Goal: Task Accomplishment & Management: Complete application form

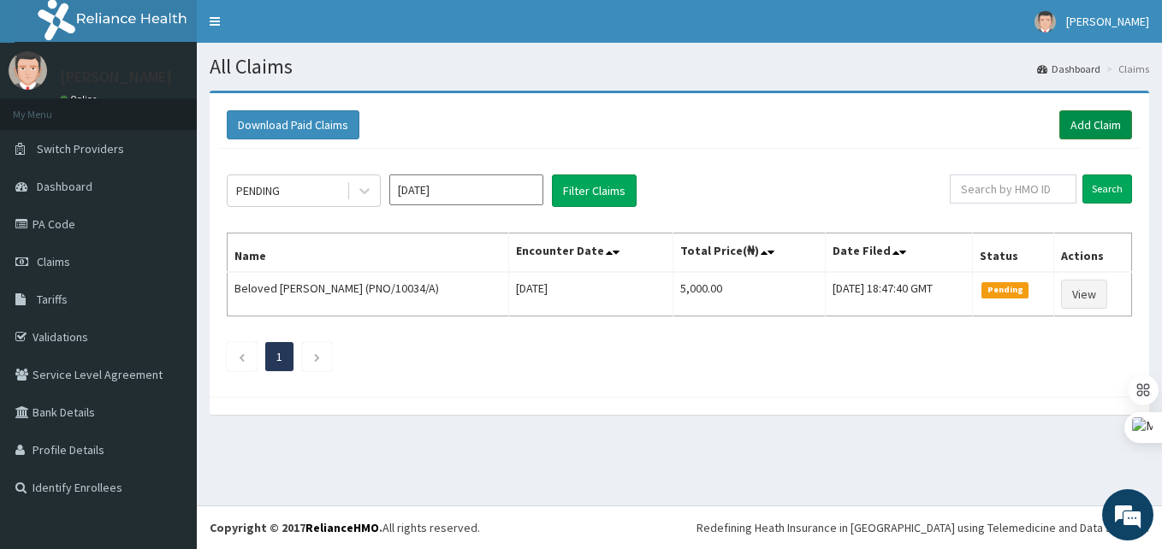
click at [1100, 127] on link "Add Claim" at bounding box center [1095, 124] width 73 height 29
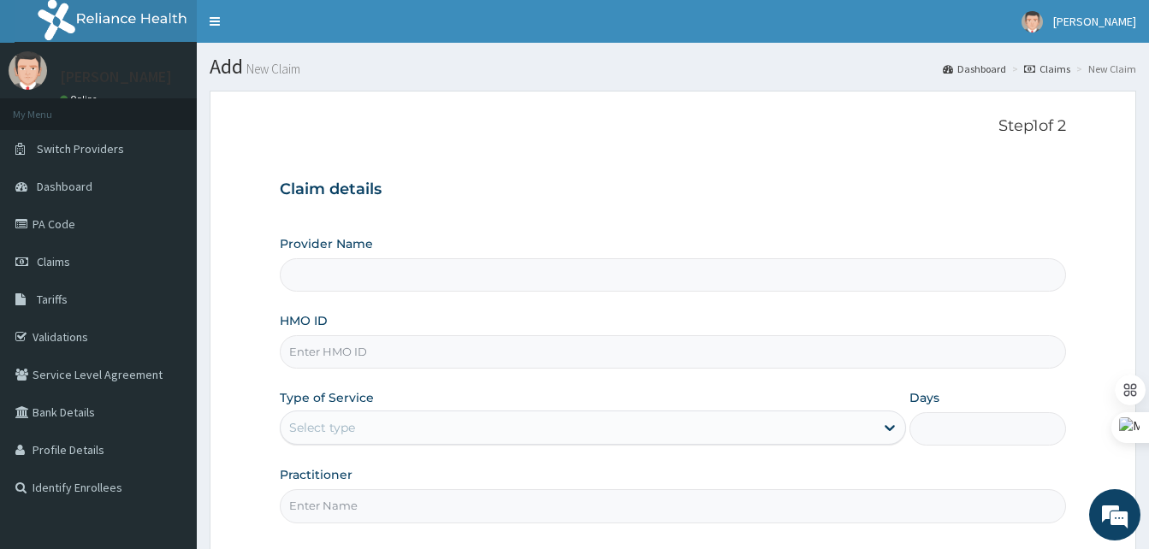
type input "Best [GEOGRAPHIC_DATA]"
click at [386, 346] on input "HMO ID" at bounding box center [673, 351] width 786 height 33
paste input "FTP/10147/A"
type input "FTP/10147/A"
click at [329, 422] on div "Select type" at bounding box center [322, 427] width 66 height 17
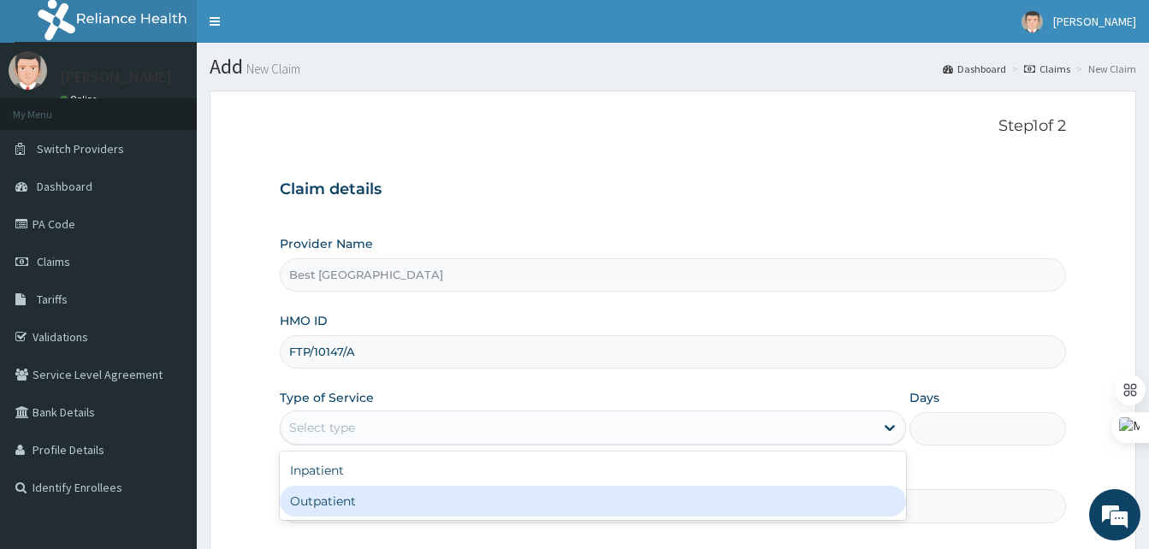
click at [318, 502] on div "Outpatient" at bounding box center [593, 501] width 626 height 31
type input "1"
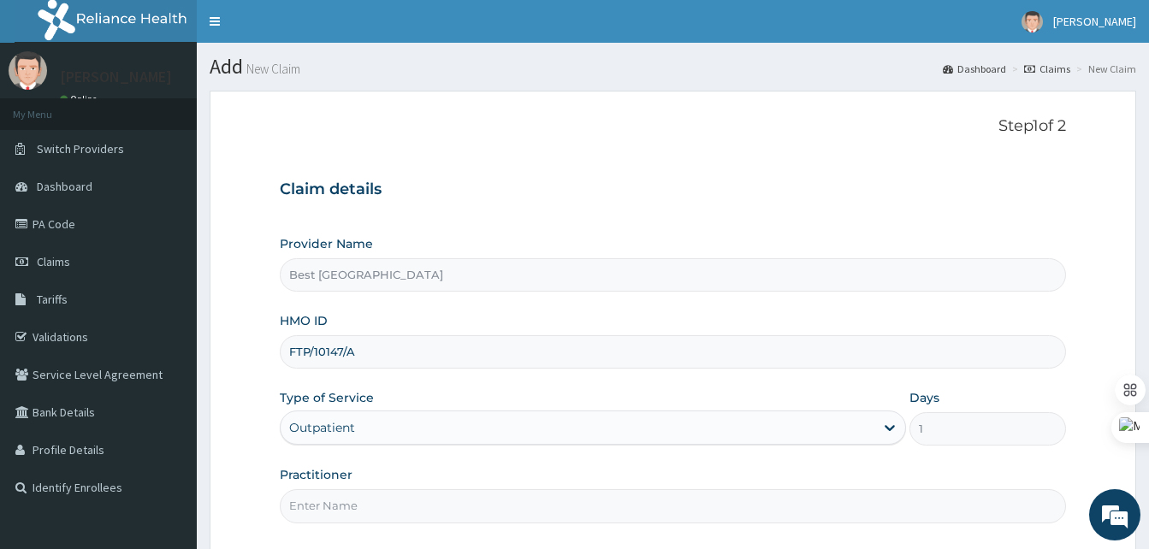
scroll to position [160, 0]
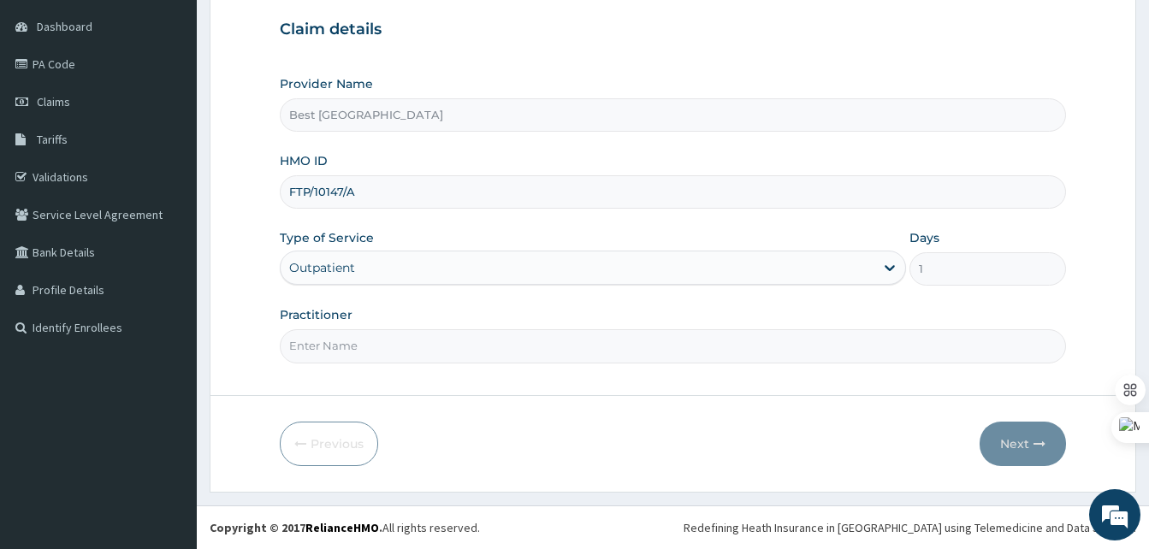
click at [371, 349] on input "Practitioner" at bounding box center [673, 345] width 786 height 33
type input "[PERSON_NAME]"
click at [1028, 440] on button "Next" at bounding box center [1023, 444] width 86 height 44
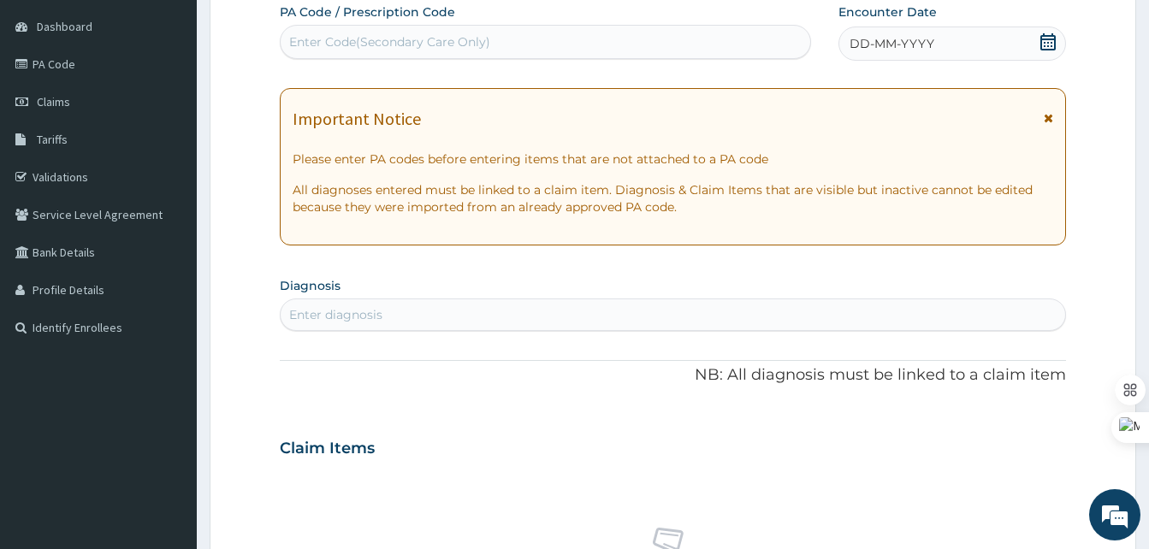
click at [441, 33] on div "Enter Code(Secondary Care Only)" at bounding box center [389, 41] width 201 height 17
paste input "PA/D38CB0"
type input "PA/D38CB0"
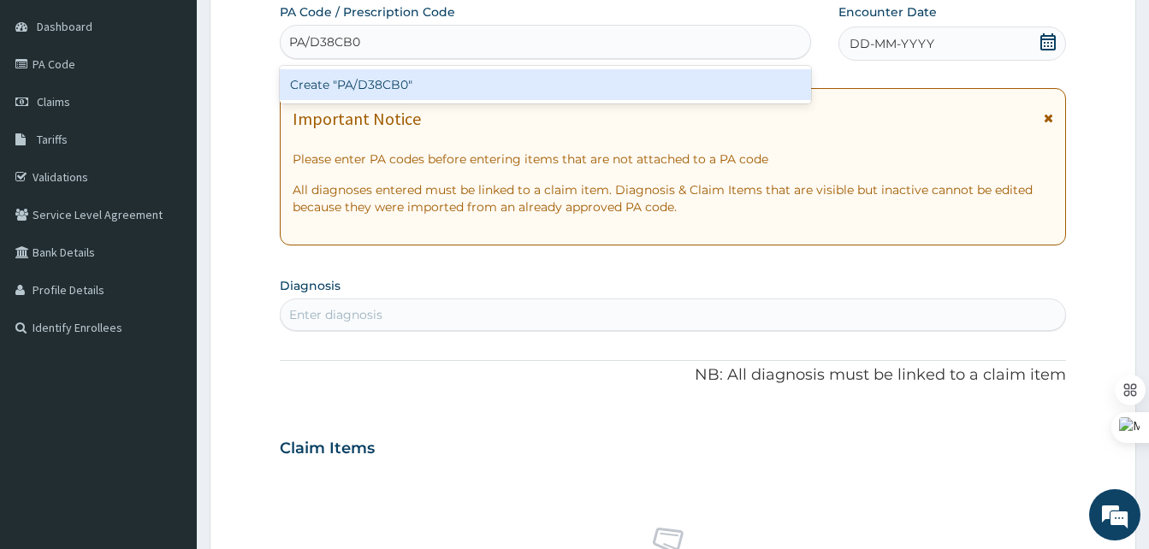
click at [439, 80] on div "Create "PA/D38CB0"" at bounding box center [545, 84] width 531 height 31
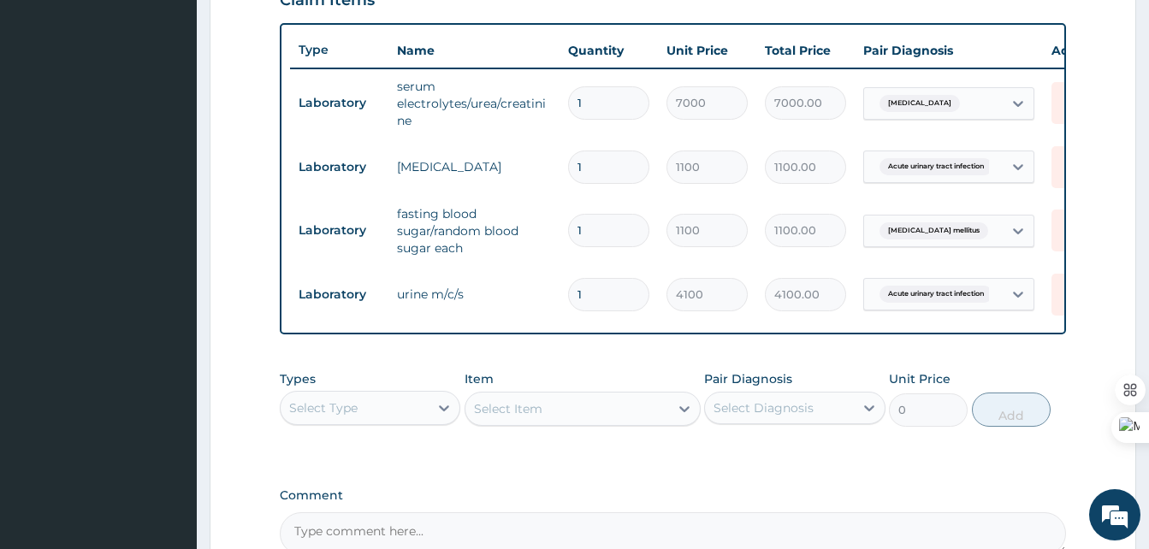
scroll to position [768, 0]
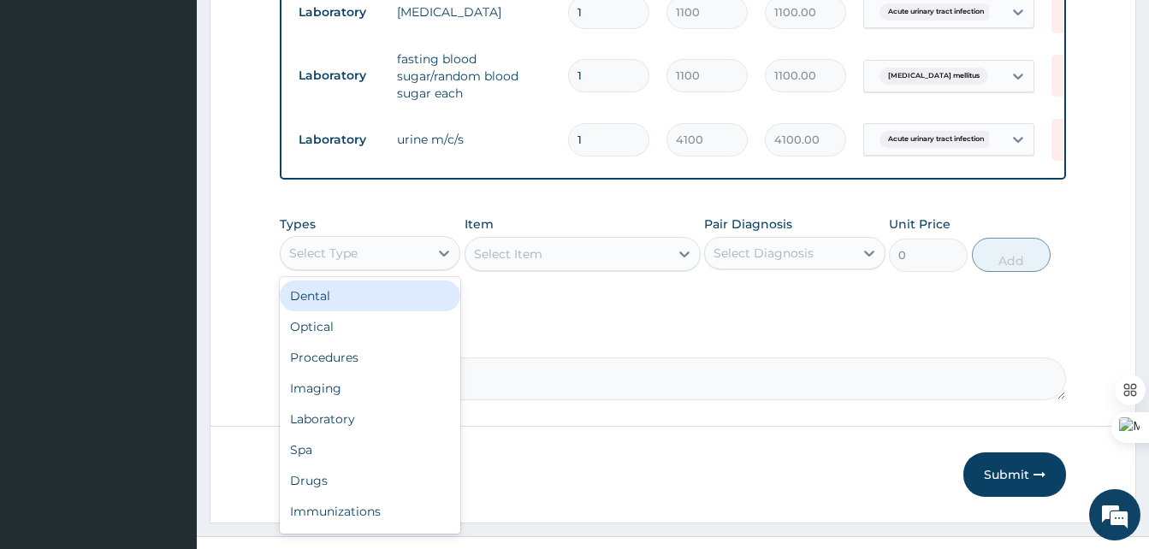
click at [424, 259] on div "Select Type" at bounding box center [355, 253] width 148 height 27
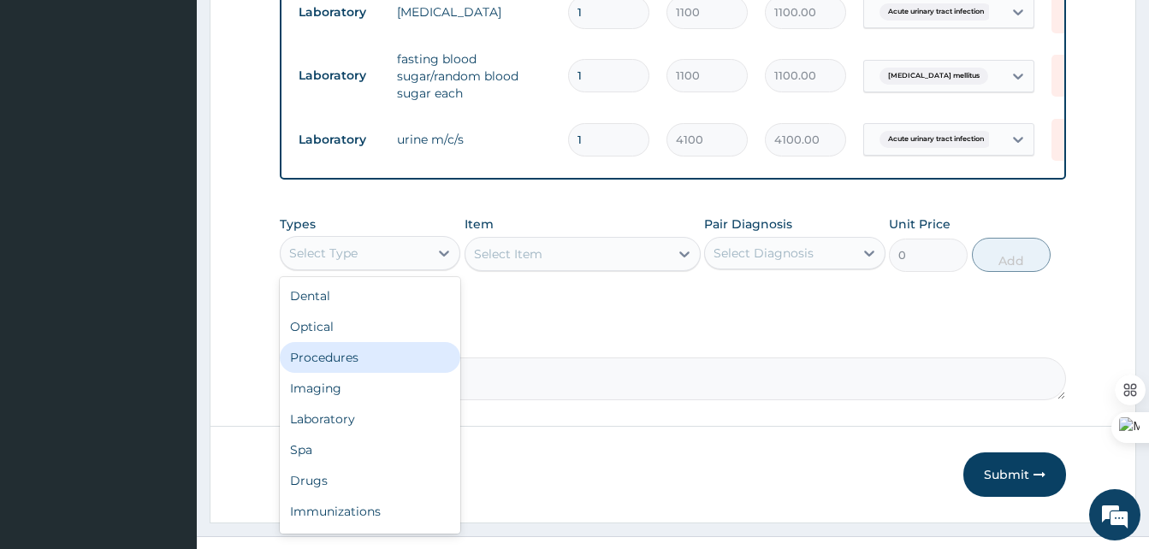
click at [342, 370] on div "Procedures" at bounding box center [370, 357] width 181 height 31
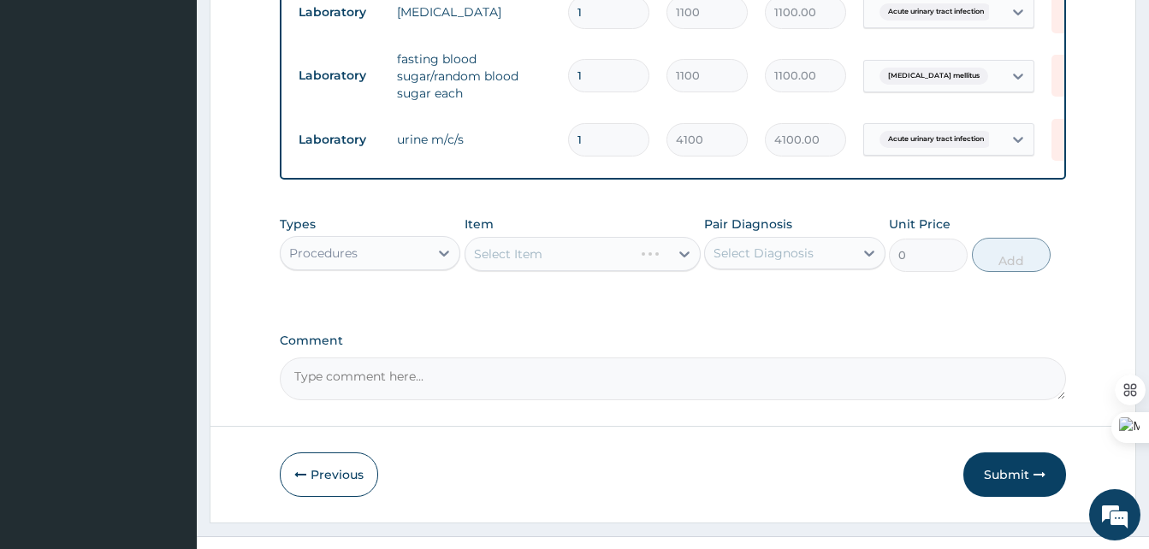
click at [569, 271] on div "Select Item" at bounding box center [583, 254] width 236 height 34
click at [560, 269] on div "Select Item" at bounding box center [583, 254] width 236 height 34
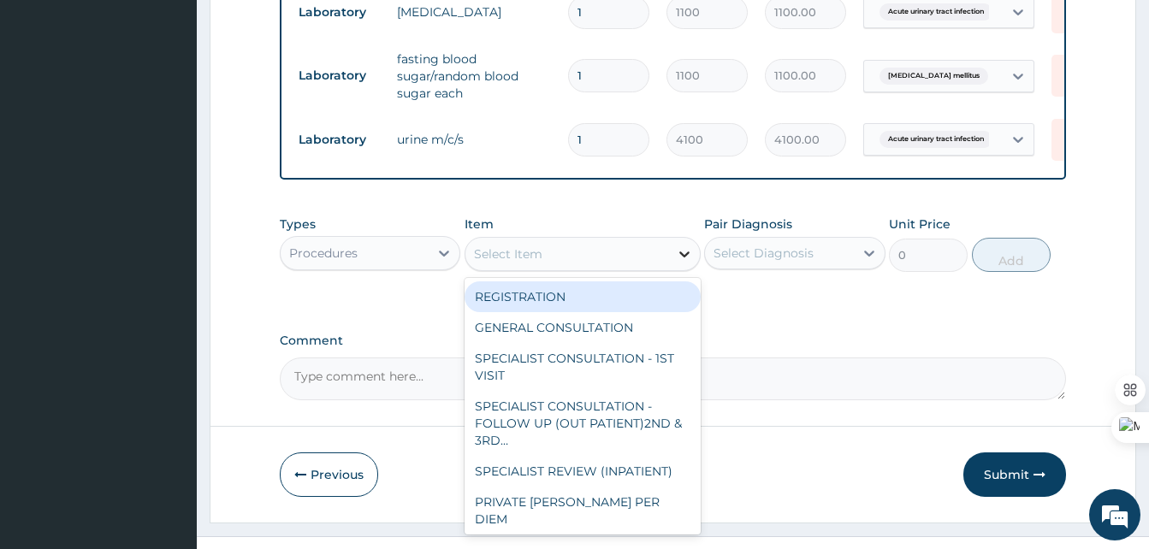
click at [691, 263] on icon at bounding box center [684, 254] width 17 height 17
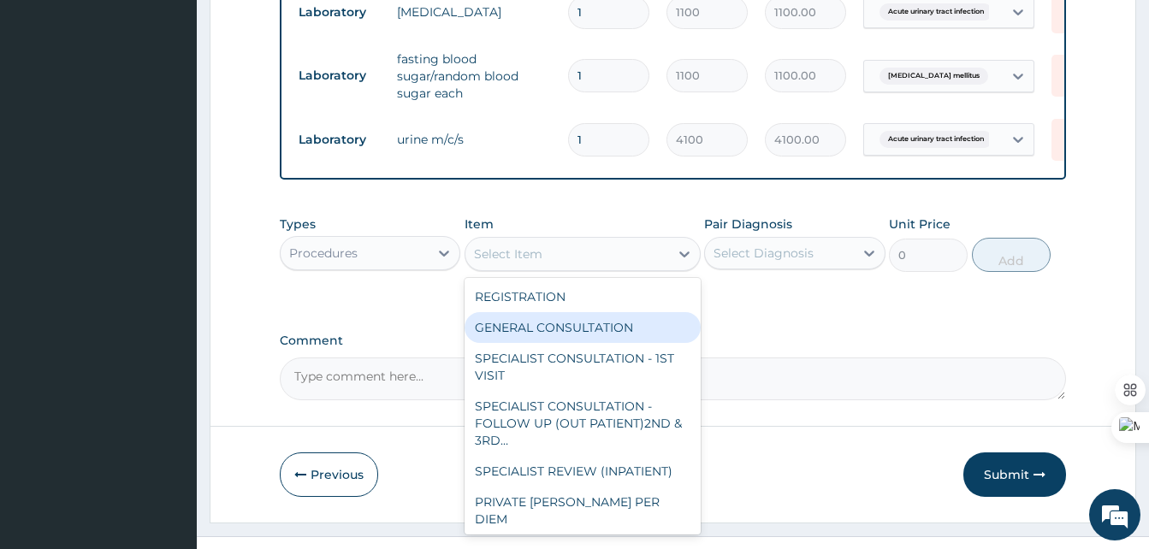
click at [538, 343] on div "GENERAL CONSULTATION" at bounding box center [583, 327] width 236 height 31
type input "2000"
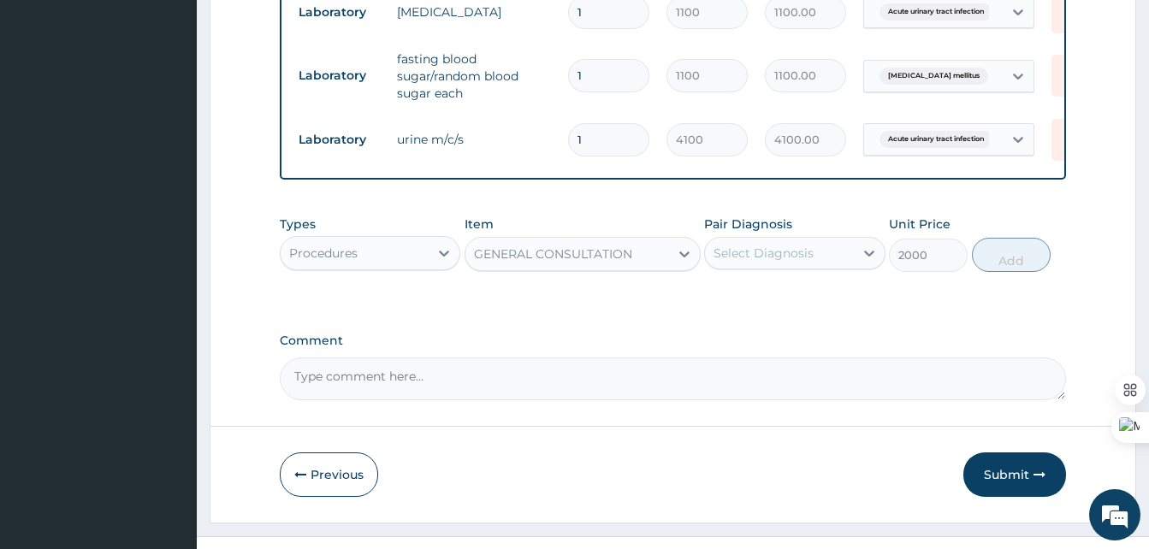
click at [784, 262] on div "Select Diagnosis" at bounding box center [764, 253] width 100 height 17
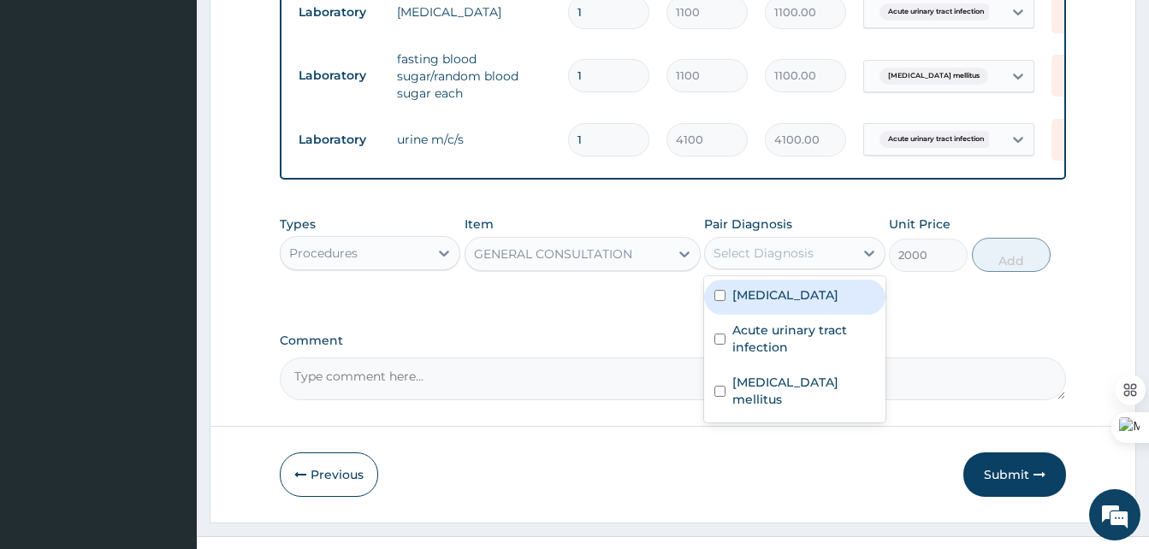
click at [785, 315] on div "Electrolyte imbalance" at bounding box center [794, 297] width 181 height 35
checkbox input "true"
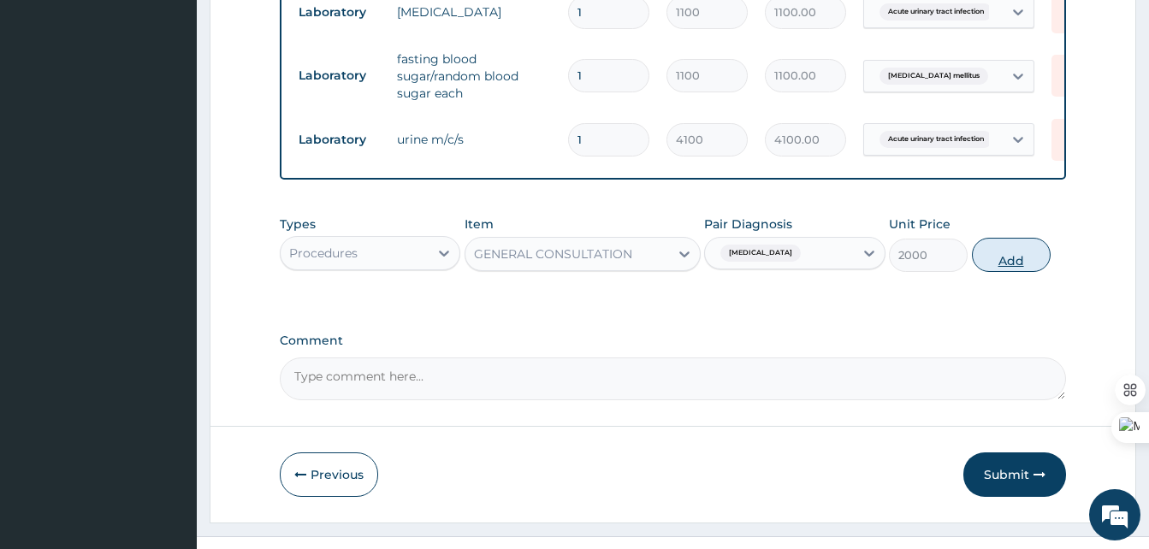
click at [1020, 263] on button "Add" at bounding box center [1011, 255] width 79 height 34
type input "0"
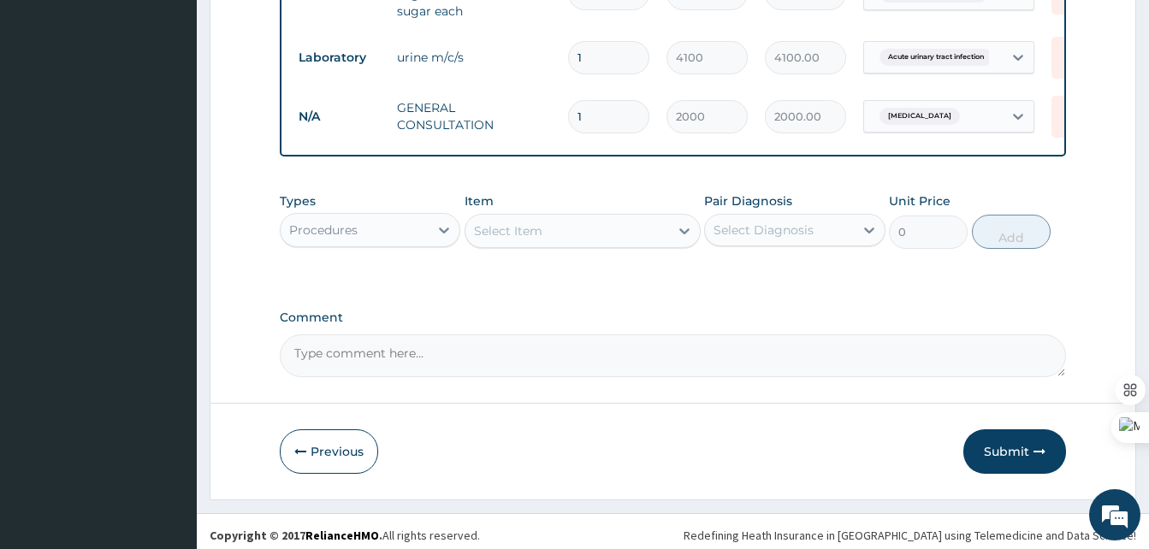
scroll to position [871, 0]
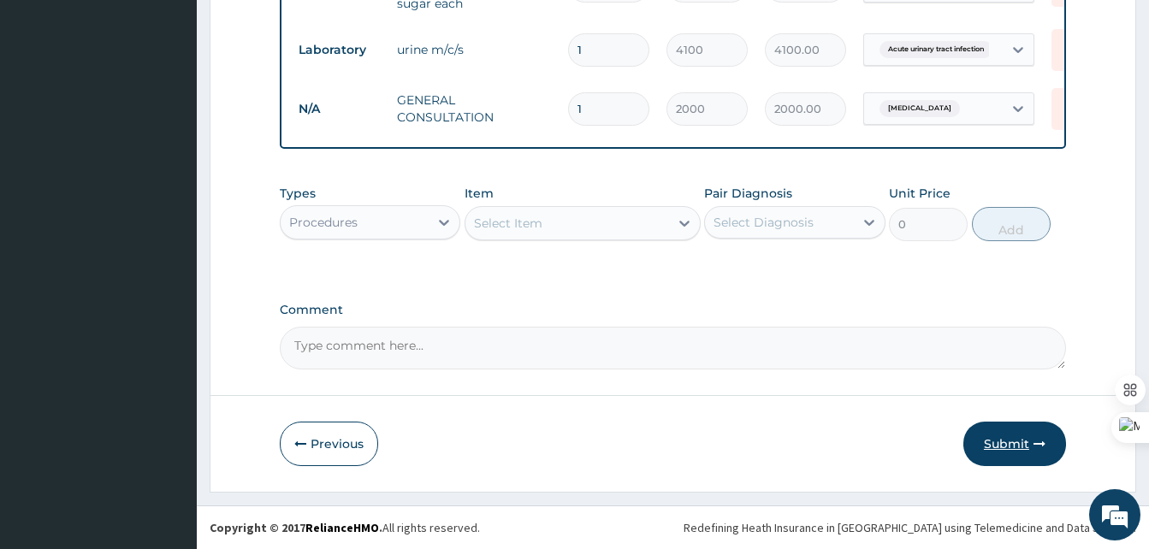
click at [1001, 446] on button "Submit" at bounding box center [1015, 444] width 103 height 44
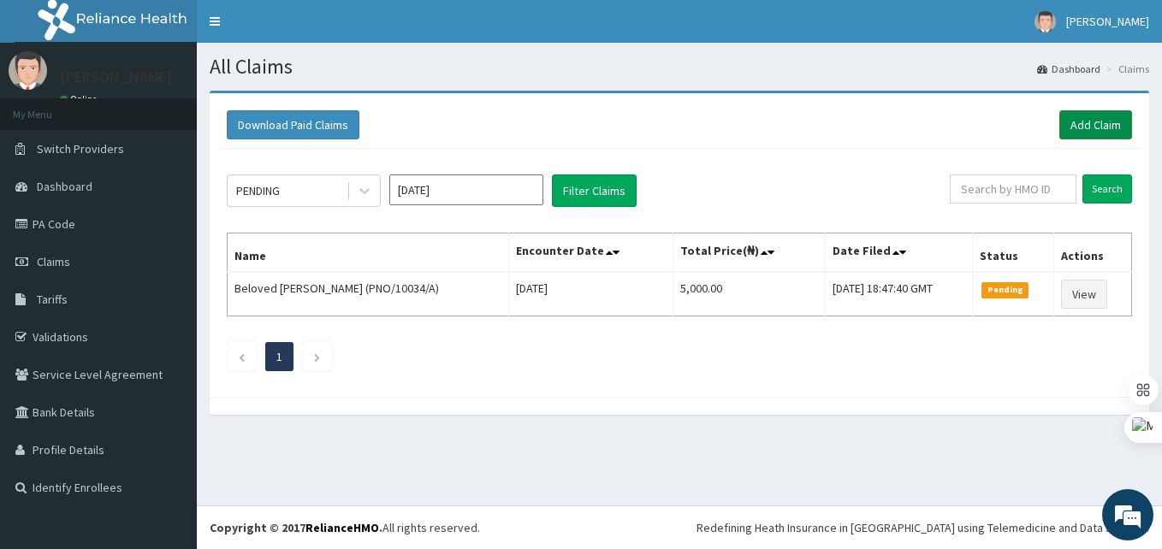
click at [1088, 119] on link "Add Claim" at bounding box center [1095, 124] width 73 height 29
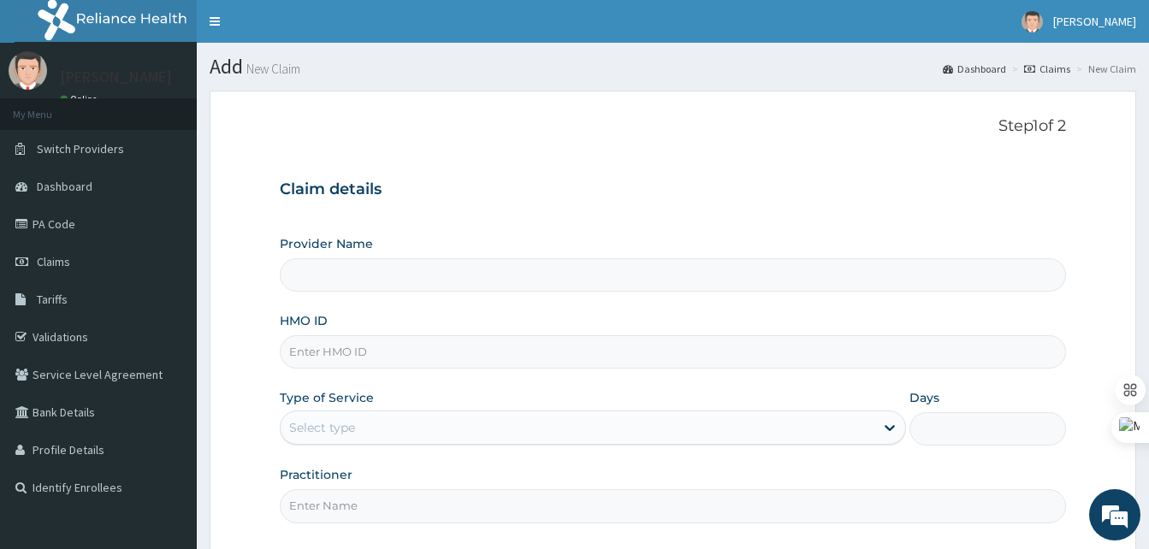
type input "Best [GEOGRAPHIC_DATA]"
click at [334, 342] on input "HMO ID" at bounding box center [673, 351] width 786 height 33
paste input "FTP/10147/A"
type input "FTP/10147/A"
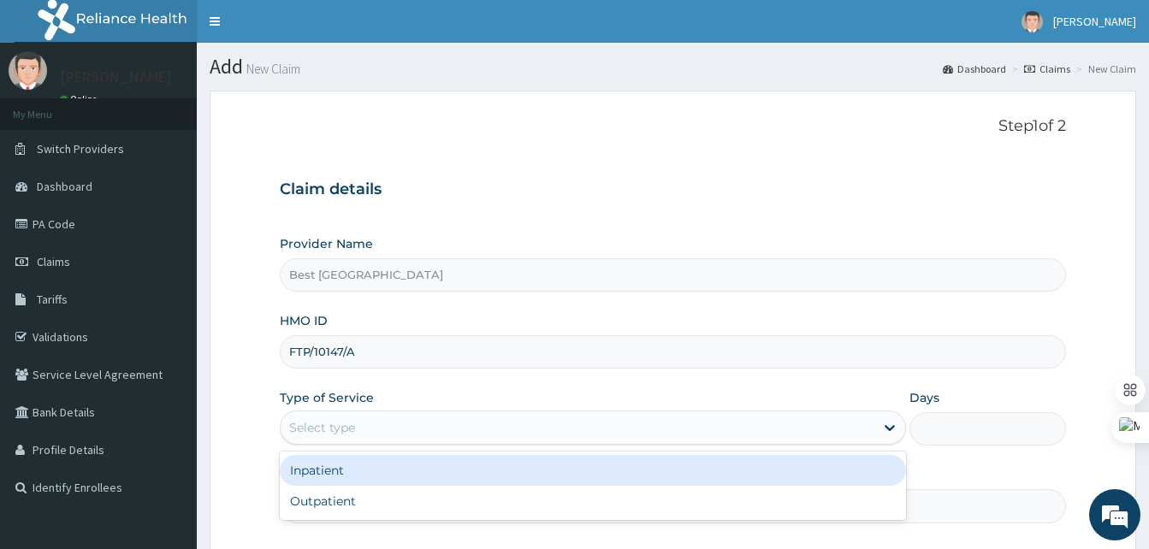
click at [339, 419] on div "Select type" at bounding box center [322, 427] width 66 height 17
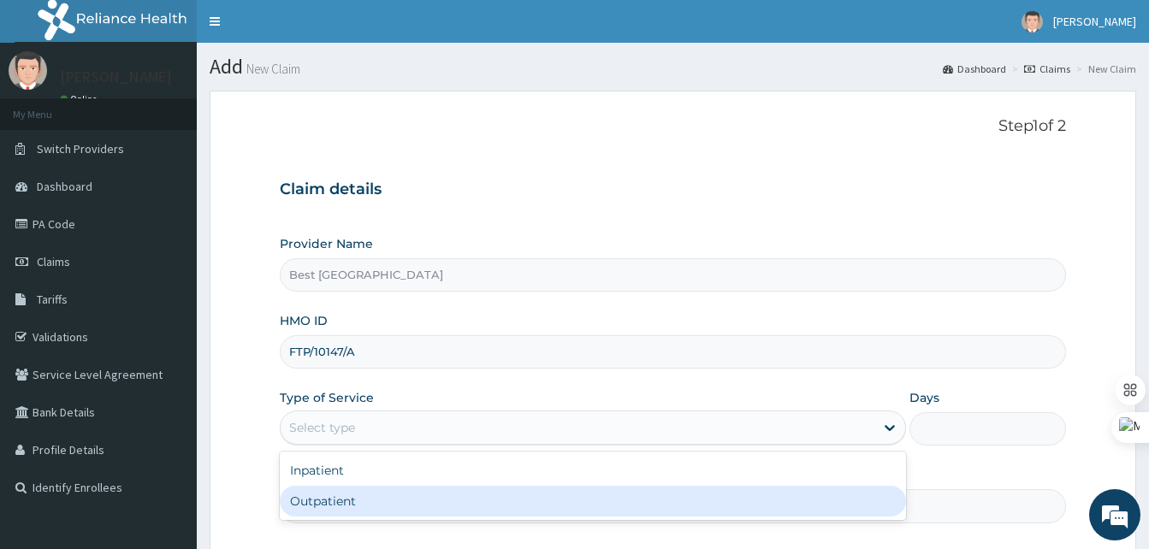
click at [337, 492] on div "Outpatient" at bounding box center [593, 501] width 626 height 31
type input "1"
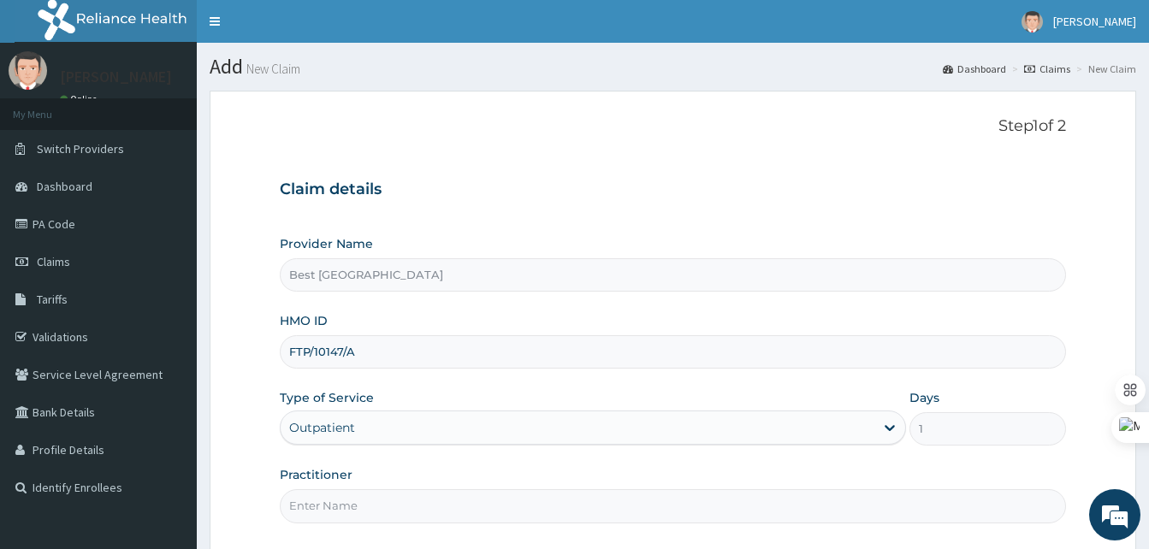
scroll to position [160, 0]
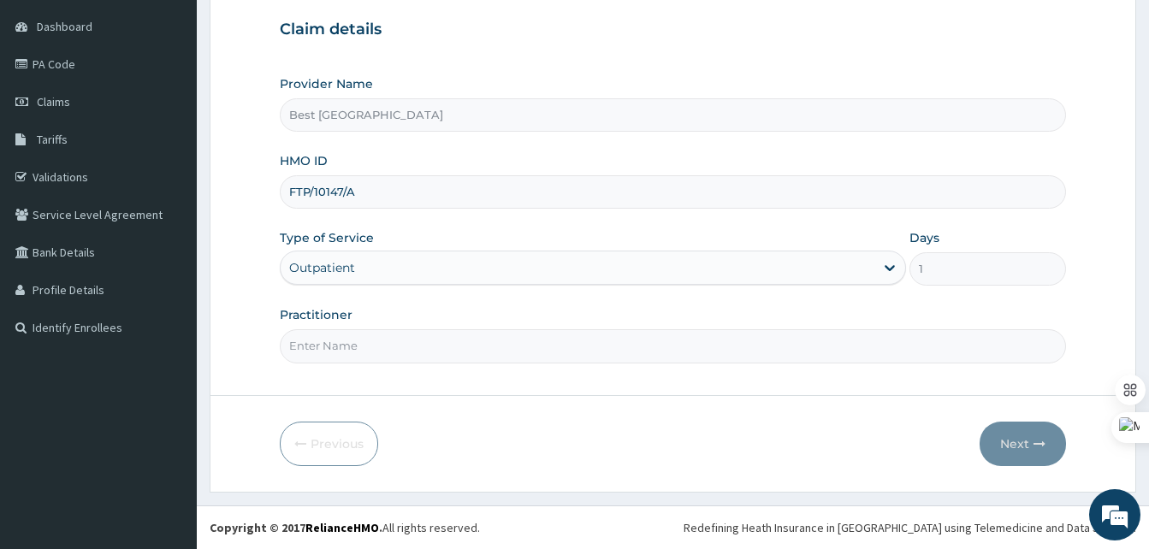
click at [347, 343] on input "Practitioner" at bounding box center [673, 345] width 786 height 33
type input "DR OLANIYAN"
click at [1036, 440] on icon "button" at bounding box center [1040, 444] width 12 height 12
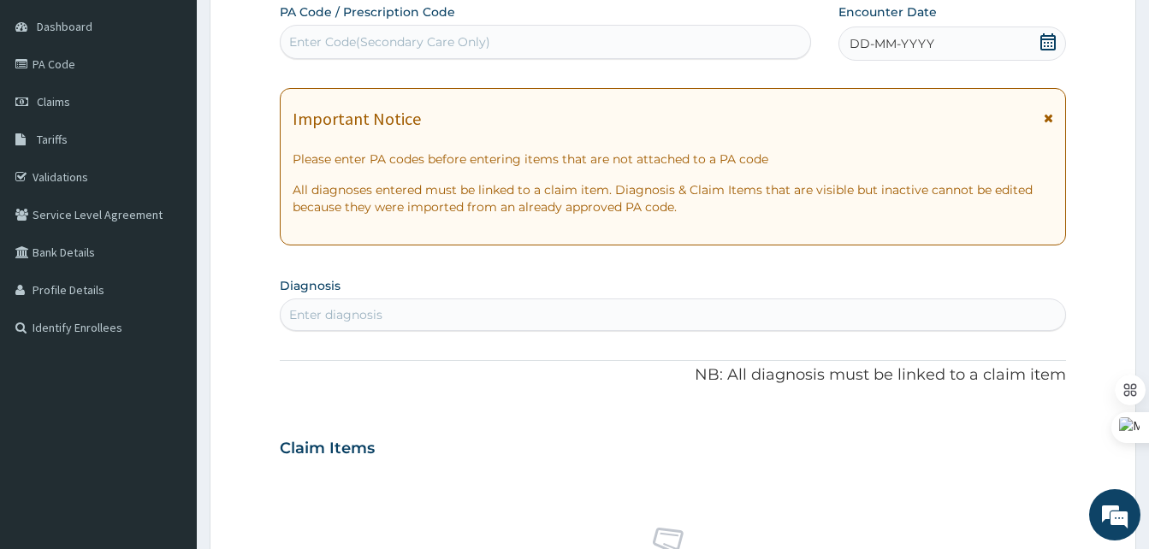
scroll to position [69, 0]
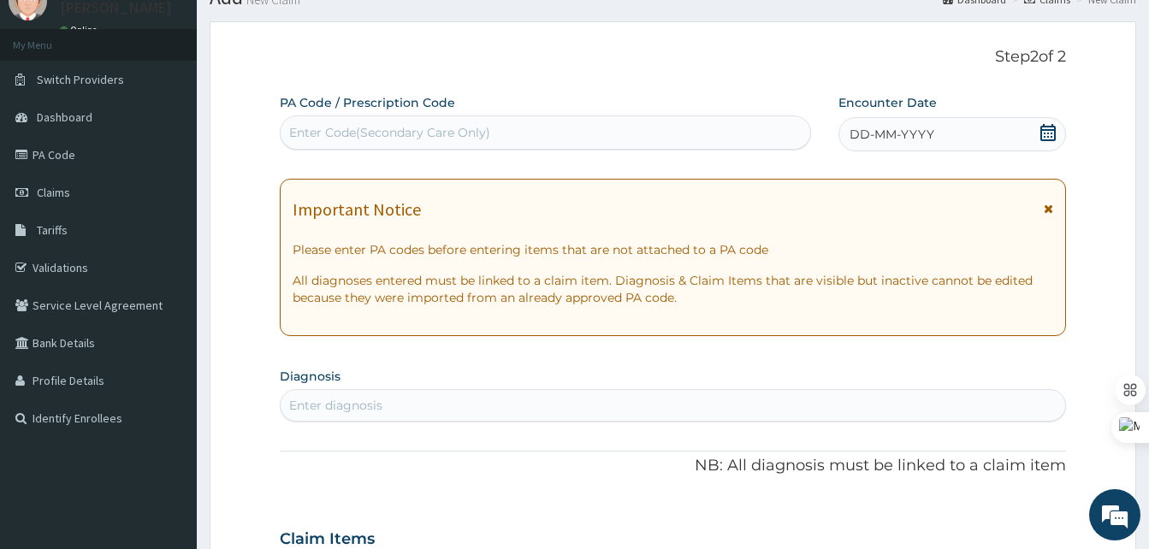
click at [323, 110] on label "PA Code / Prescription Code" at bounding box center [367, 102] width 175 height 17
click at [327, 125] on div "Enter Code(Secondary Care Only)" at bounding box center [389, 132] width 201 height 17
paste input "PA/30BF0B"
type input "PA/30BF0B"
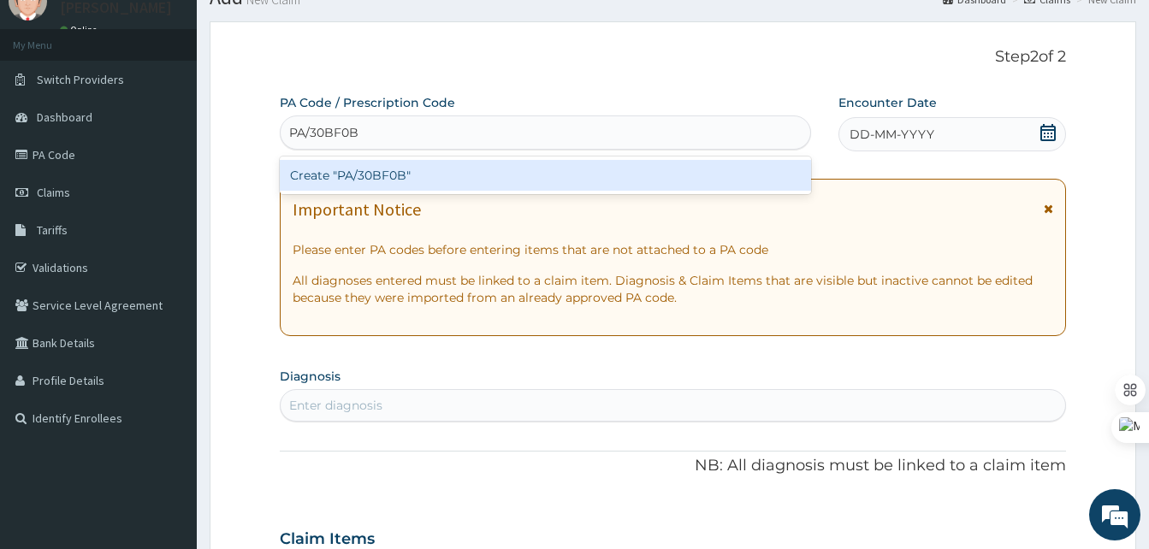
click at [372, 170] on div "Create "PA/30BF0B"" at bounding box center [545, 175] width 531 height 31
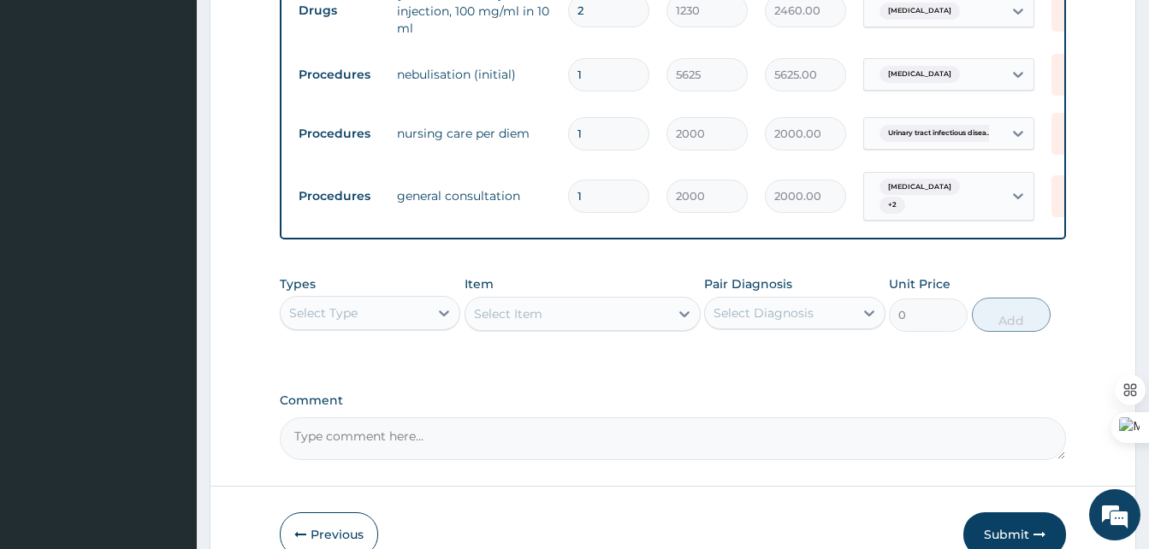
scroll to position [774, 0]
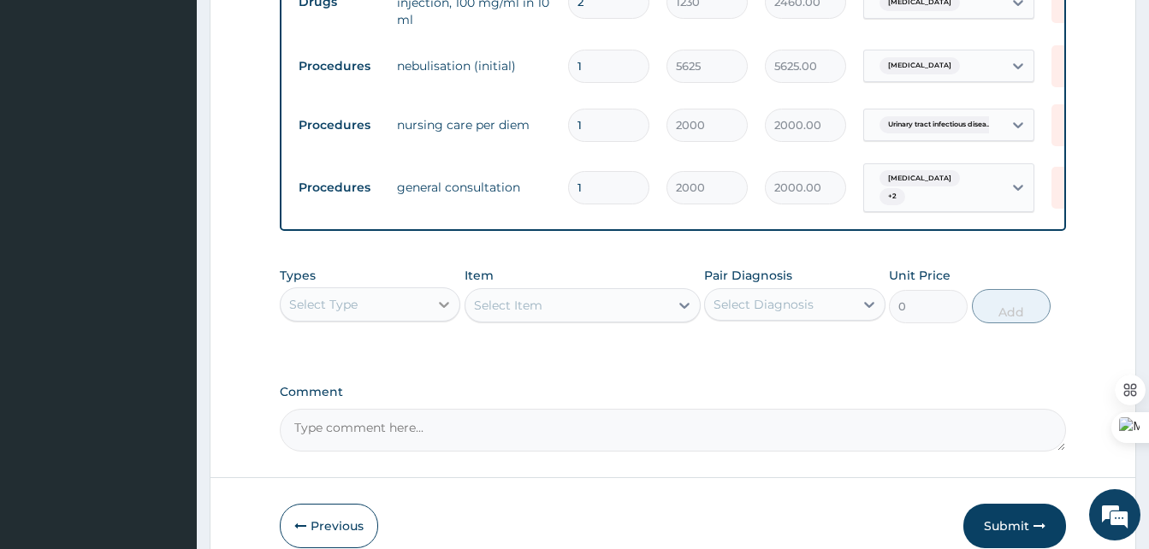
click at [446, 303] on icon at bounding box center [444, 304] width 17 height 17
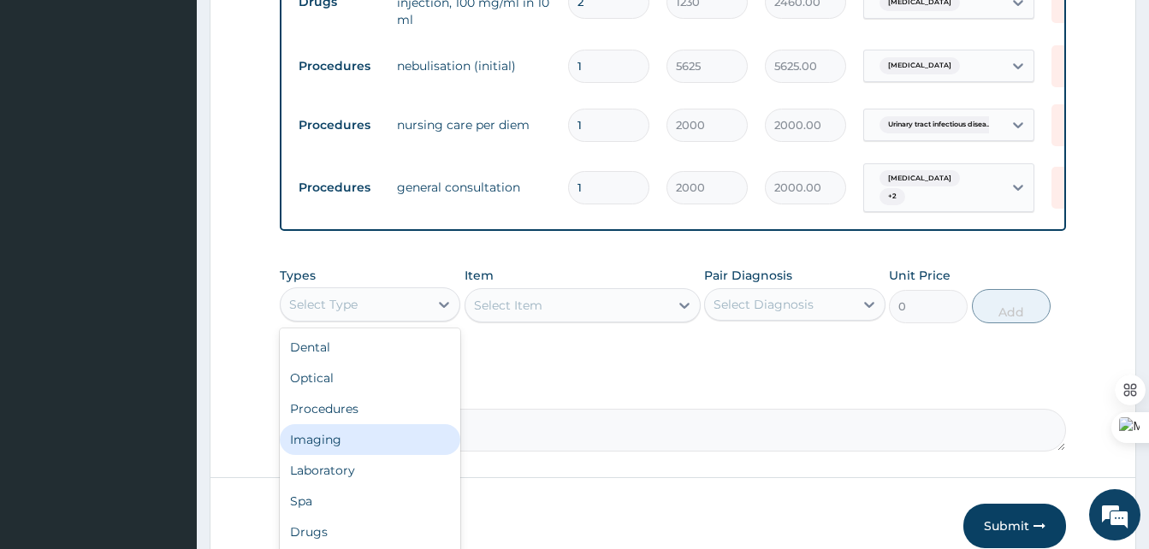
scroll to position [58, 0]
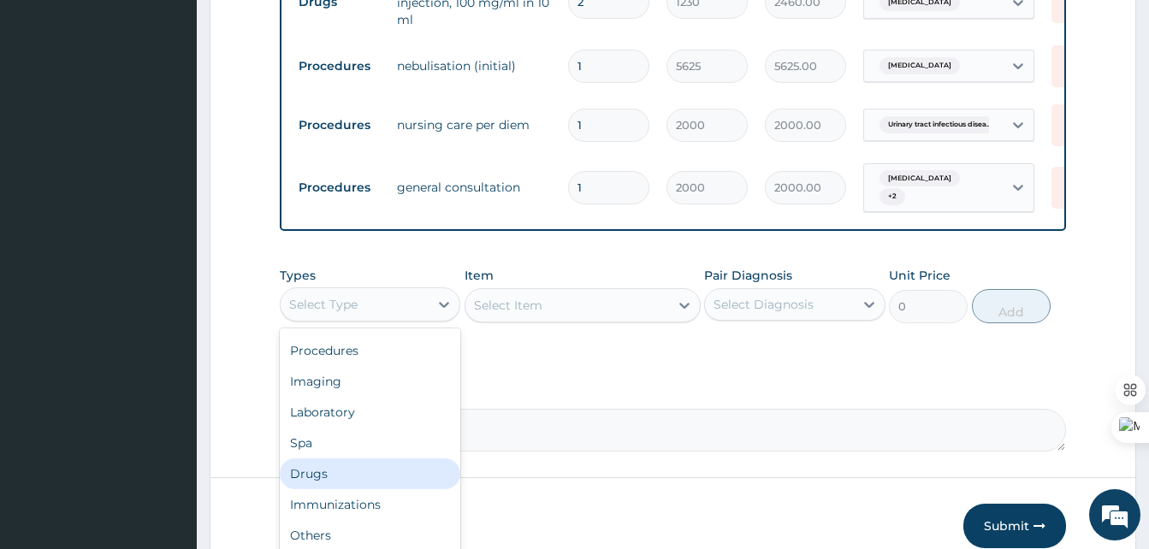
click at [331, 473] on div "Drugs" at bounding box center [370, 474] width 181 height 31
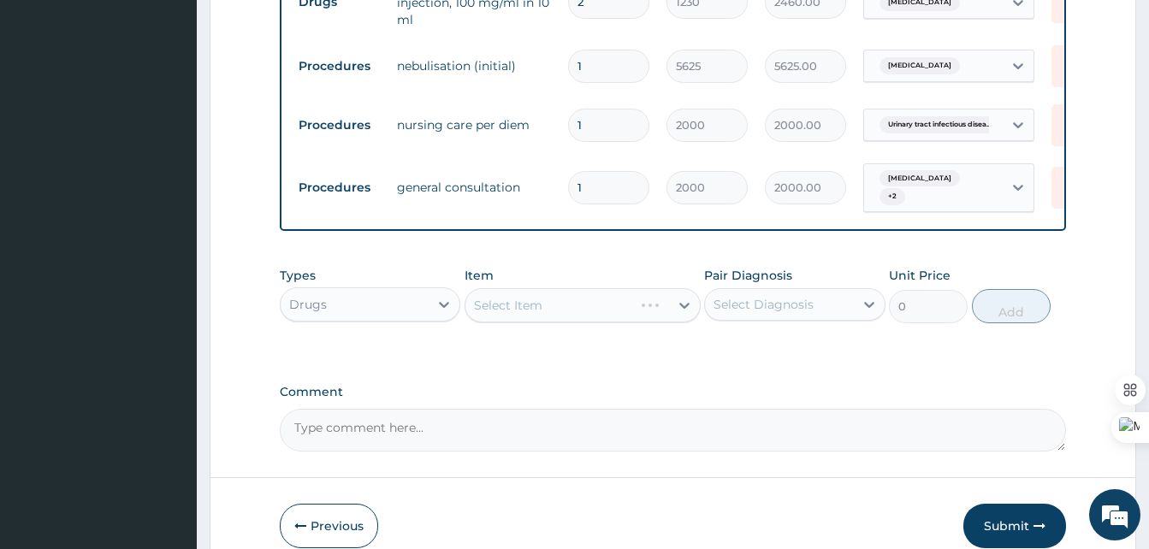
click at [579, 309] on div "Select Item" at bounding box center [583, 305] width 236 height 34
click at [651, 315] on div "Select Item" at bounding box center [583, 305] width 236 height 34
click at [685, 309] on div "Select Item" at bounding box center [583, 305] width 236 height 34
click at [632, 308] on div "Select Item" at bounding box center [567, 305] width 204 height 27
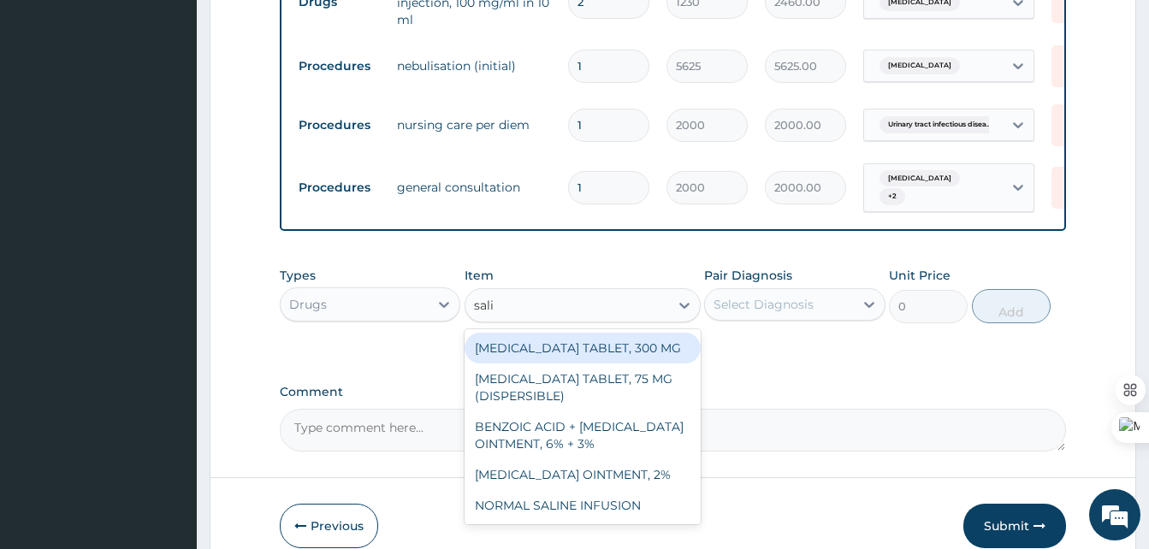
type input "salin"
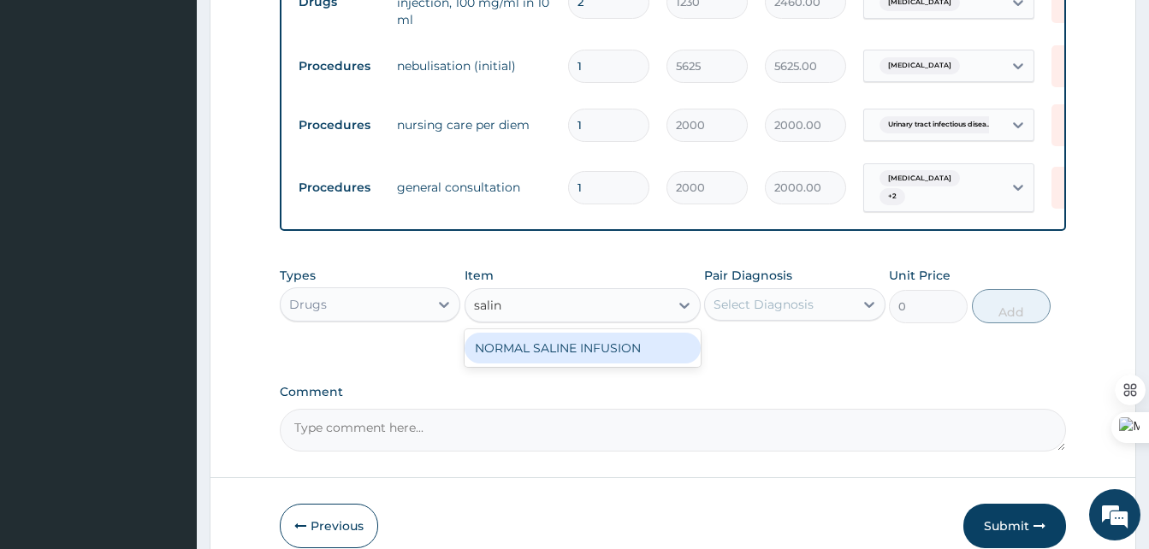
click at [603, 355] on div "NORMAL SALINE INFUSION" at bounding box center [583, 348] width 236 height 31
type input "900"
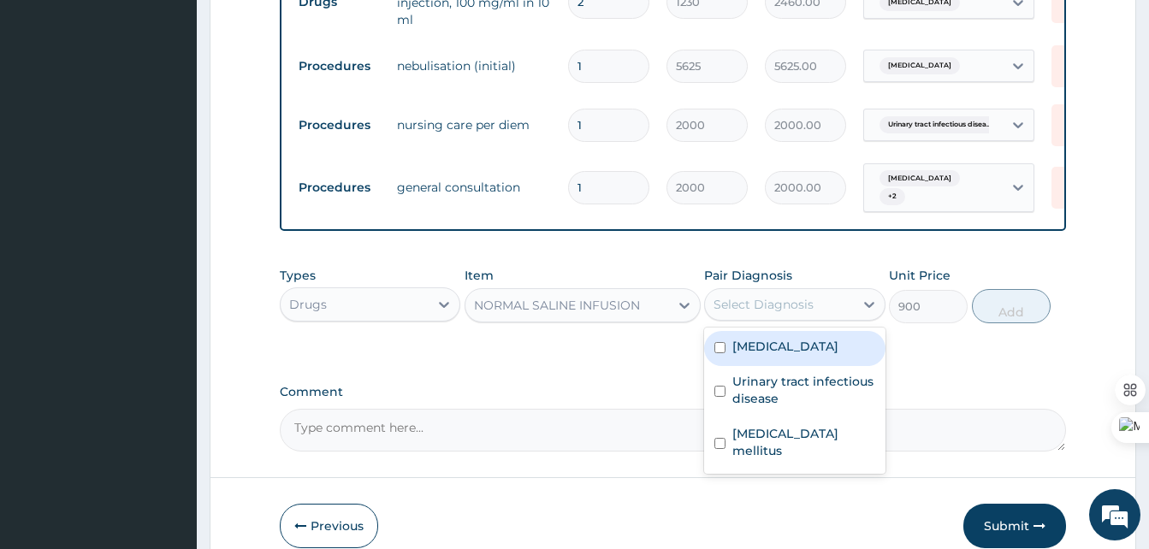
click at [802, 307] on div "Select Diagnosis" at bounding box center [764, 304] width 100 height 17
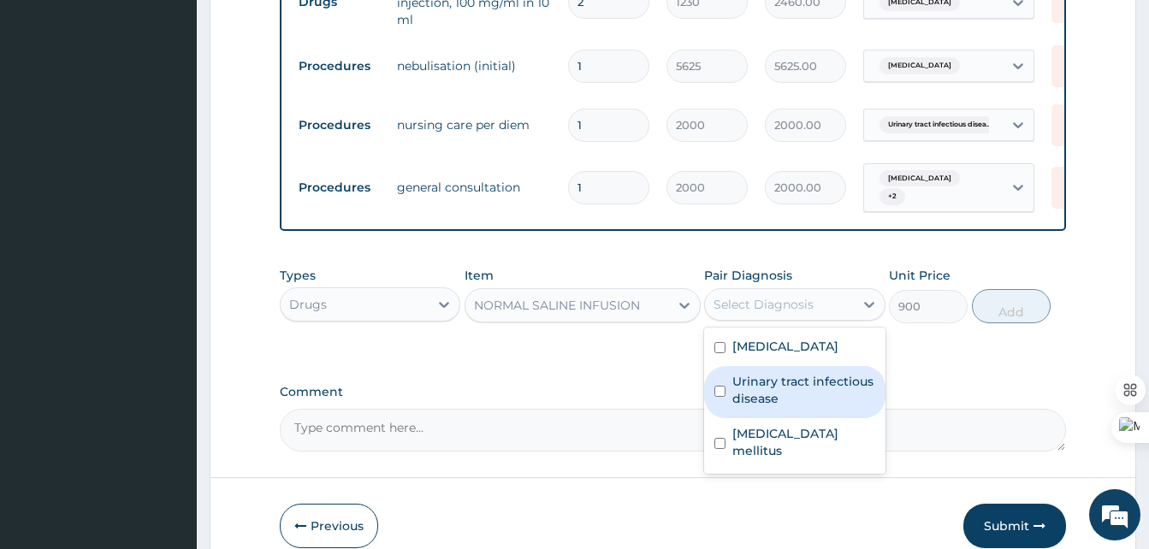
click at [774, 373] on div "Urinary tract infectious disease" at bounding box center [794, 392] width 181 height 52
checkbox input "true"
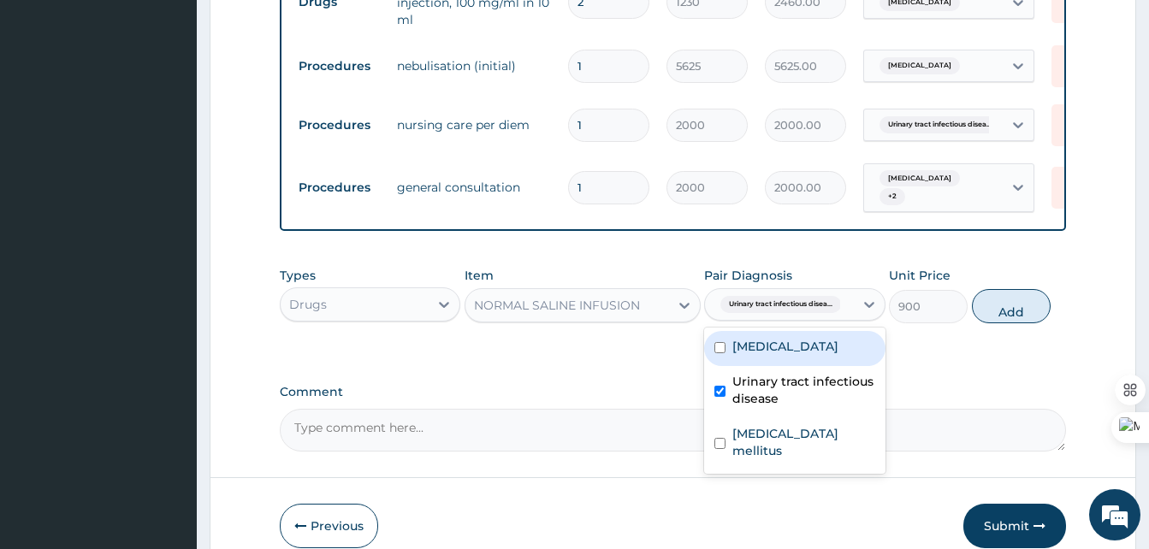
click at [767, 355] on label "Hyperkalemia" at bounding box center [785, 346] width 106 height 17
checkbox input "true"
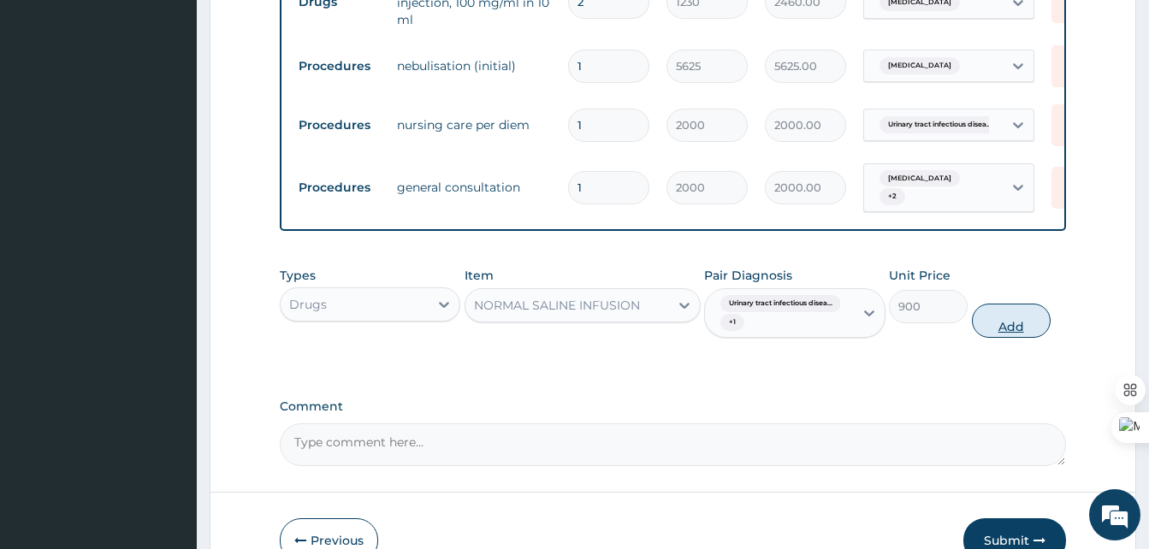
click at [1022, 327] on button "Add" at bounding box center [1011, 321] width 79 height 34
type input "0"
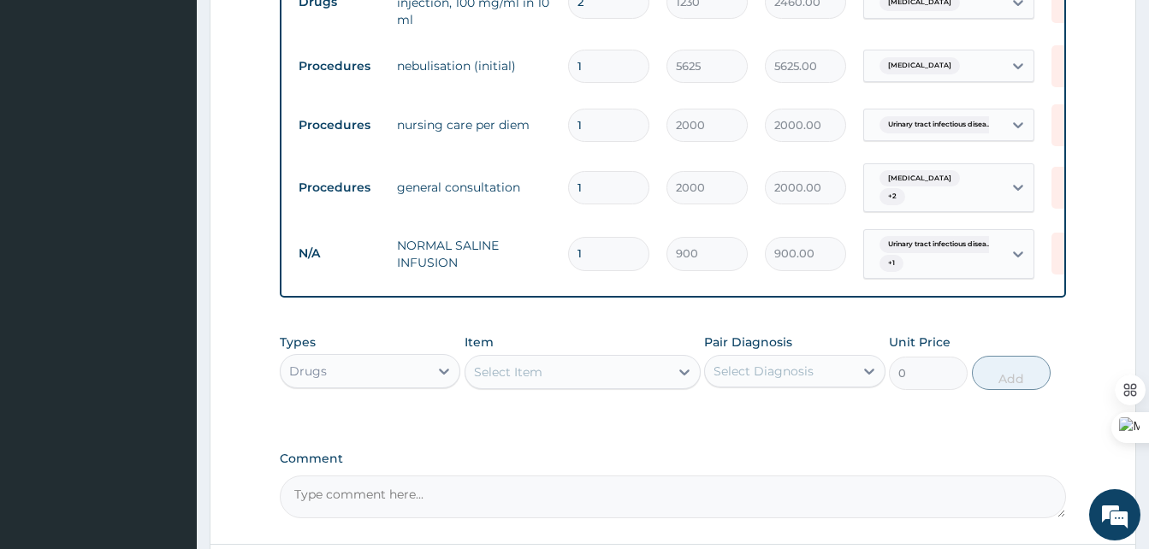
type input "0.00"
type input "2"
type input "1800.00"
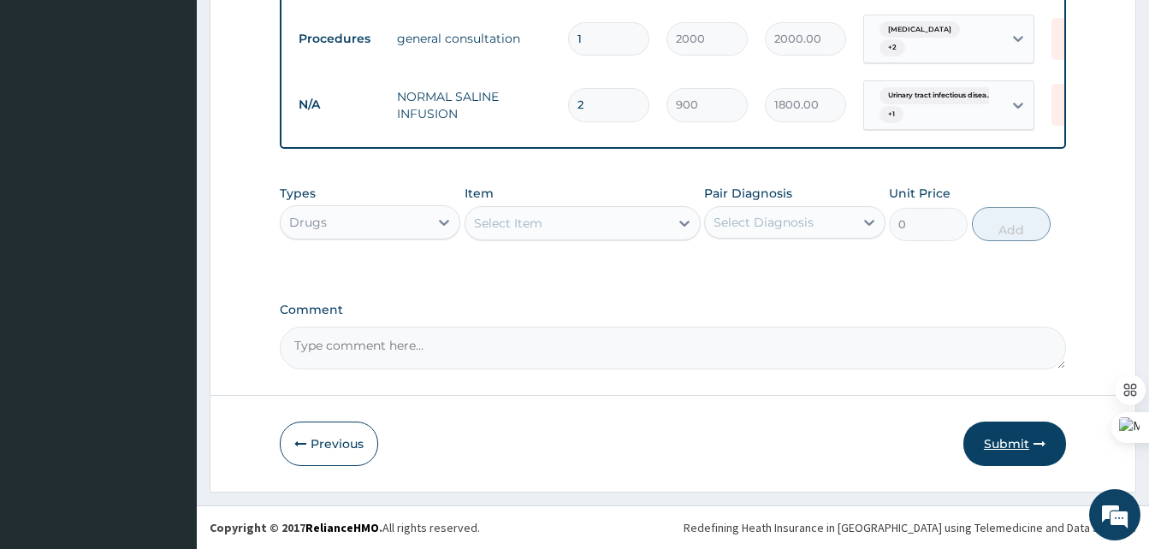
type input "2"
click at [995, 436] on button "Submit" at bounding box center [1015, 444] width 103 height 44
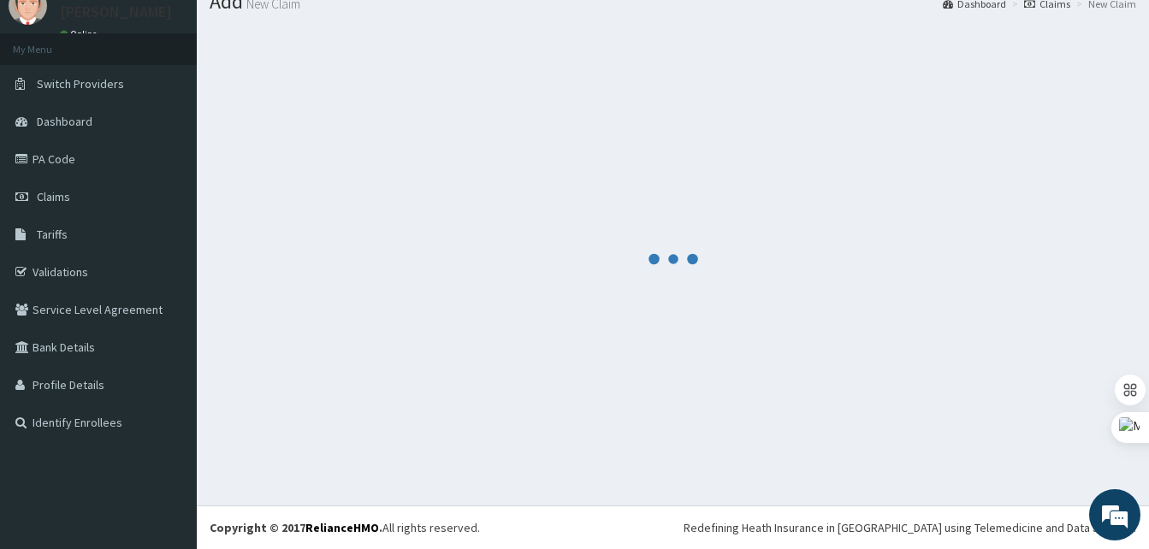
scroll to position [65, 0]
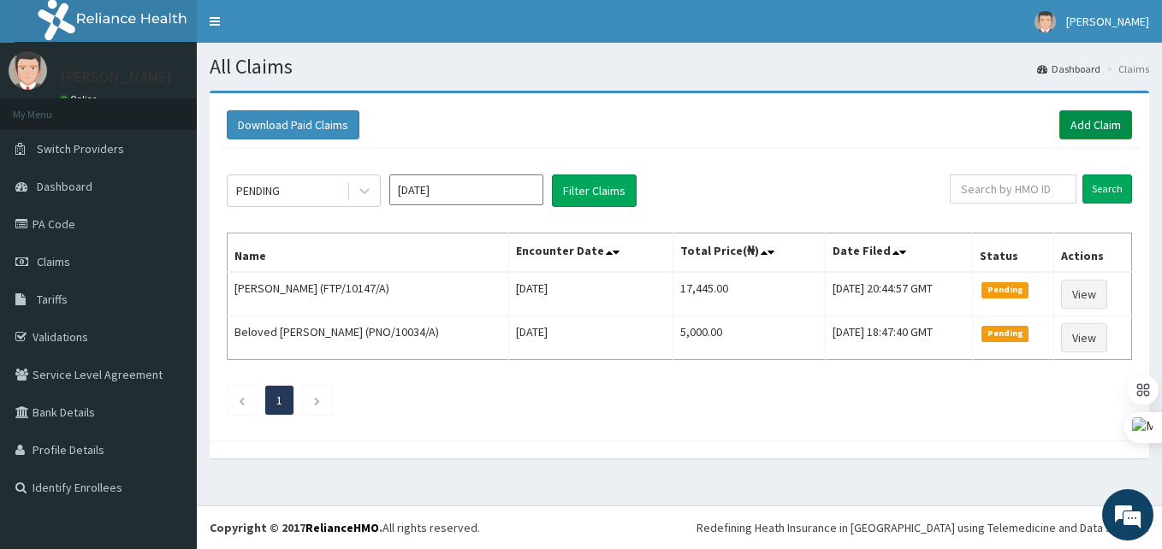
click at [1095, 120] on link "Add Claim" at bounding box center [1095, 124] width 73 height 29
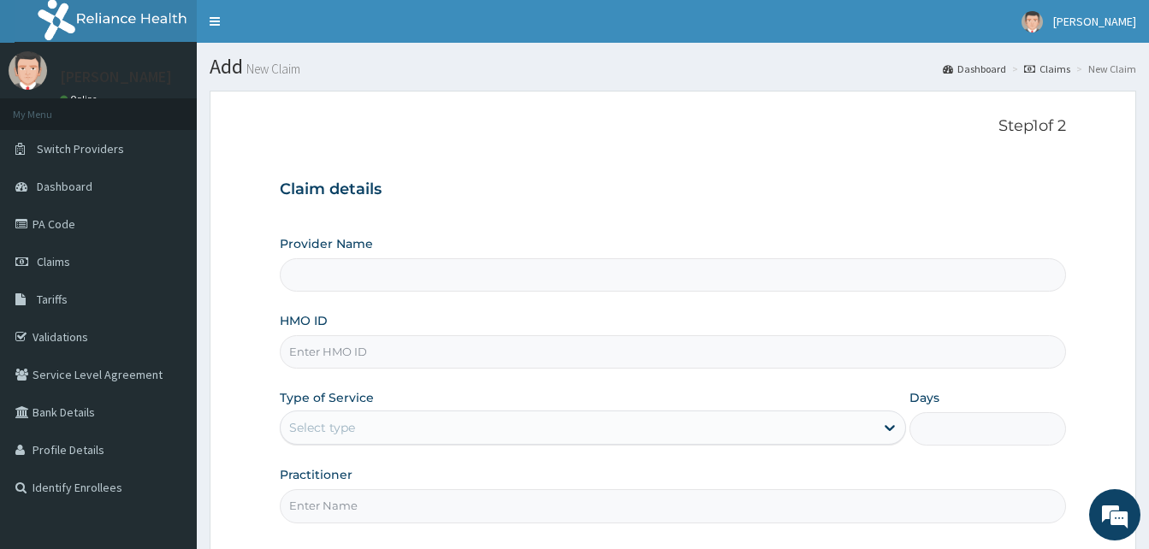
click at [357, 357] on input "HMO ID" at bounding box center [673, 351] width 786 height 33
type input "FTP/10147/A"
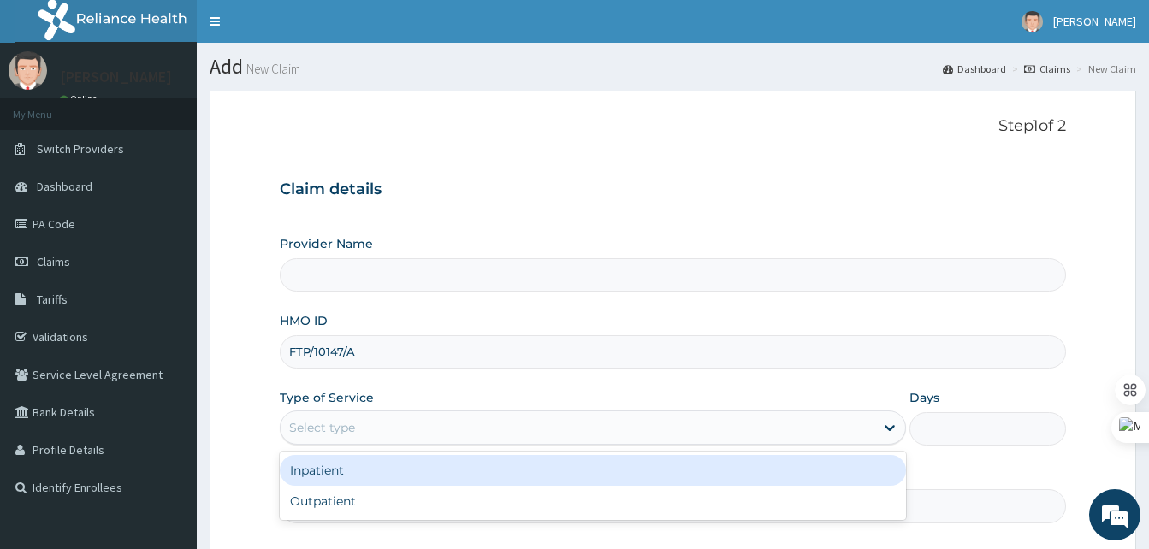
click at [323, 417] on div "Select type" at bounding box center [578, 427] width 594 height 27
type input "Best [GEOGRAPHIC_DATA]"
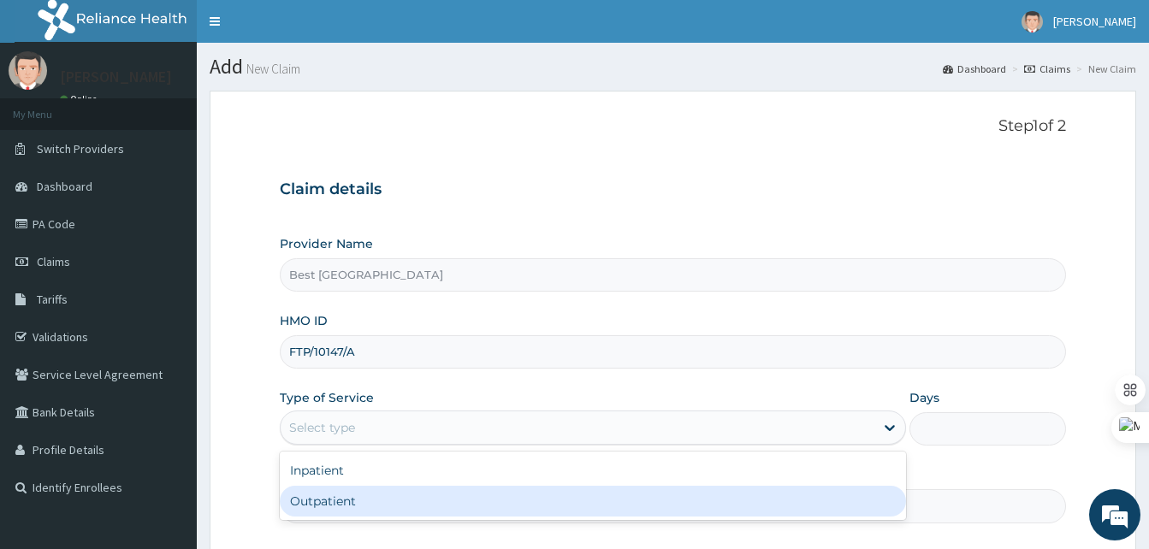
click at [341, 503] on div "Outpatient" at bounding box center [593, 501] width 626 height 31
type input "1"
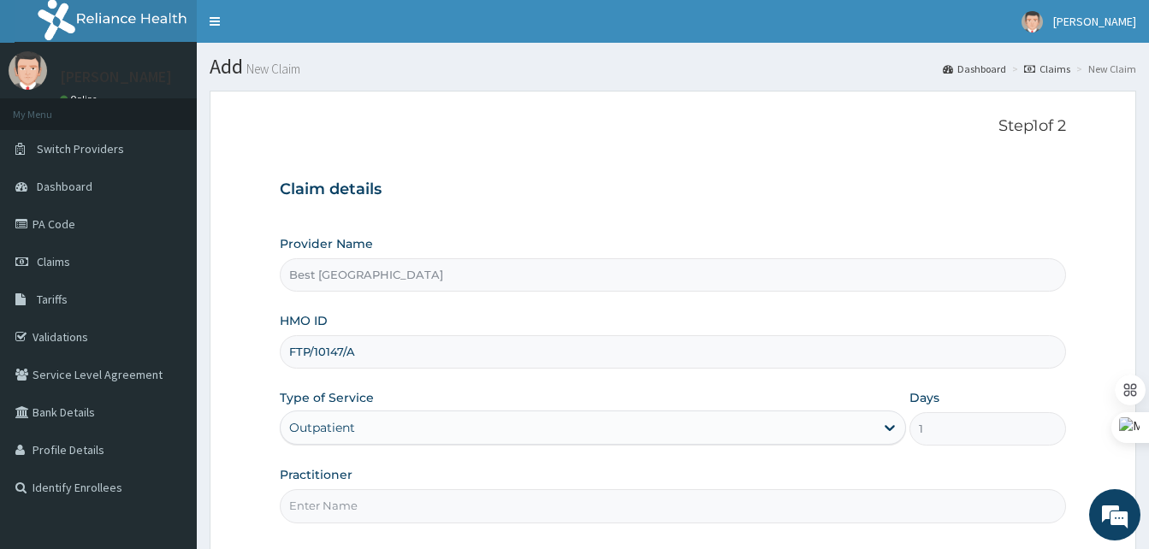
scroll to position [160, 0]
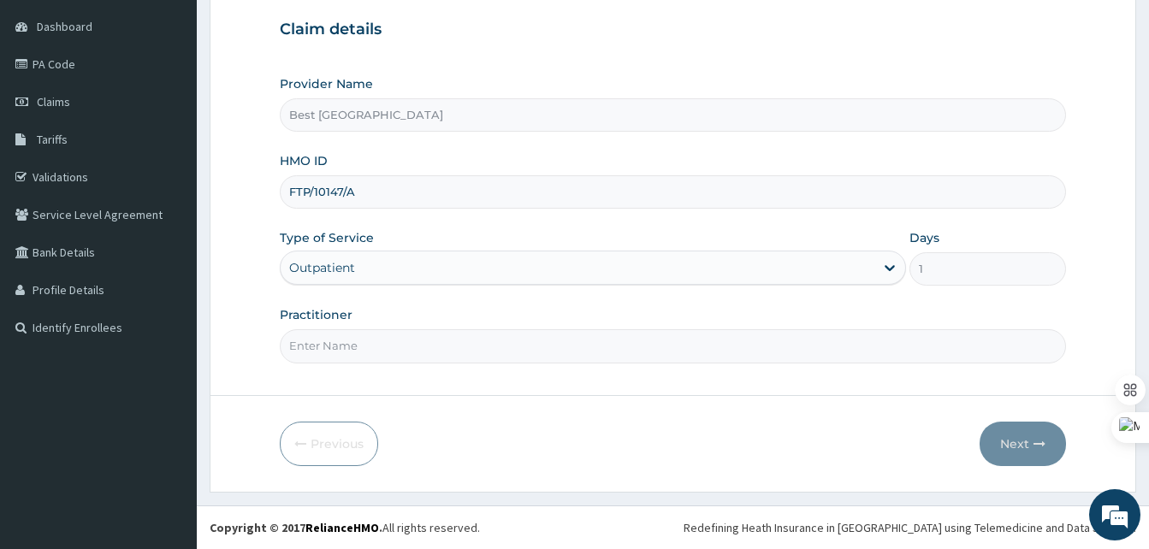
click at [337, 348] on input "Practitioner" at bounding box center [673, 345] width 786 height 33
type input "[PERSON_NAME]"
click at [1022, 436] on button "Next" at bounding box center [1023, 444] width 86 height 44
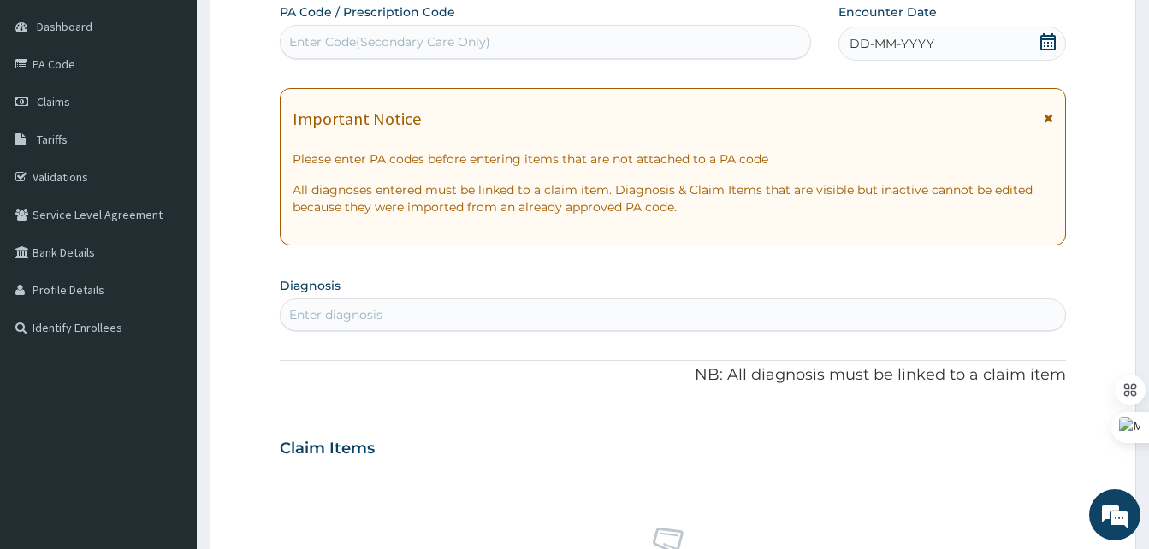
scroll to position [0, 0]
click at [446, 45] on div "Enter Code(Secondary Care Only)" at bounding box center [389, 41] width 201 height 17
paste input "PA/8C8A41"
type input "PA/8C8A41"
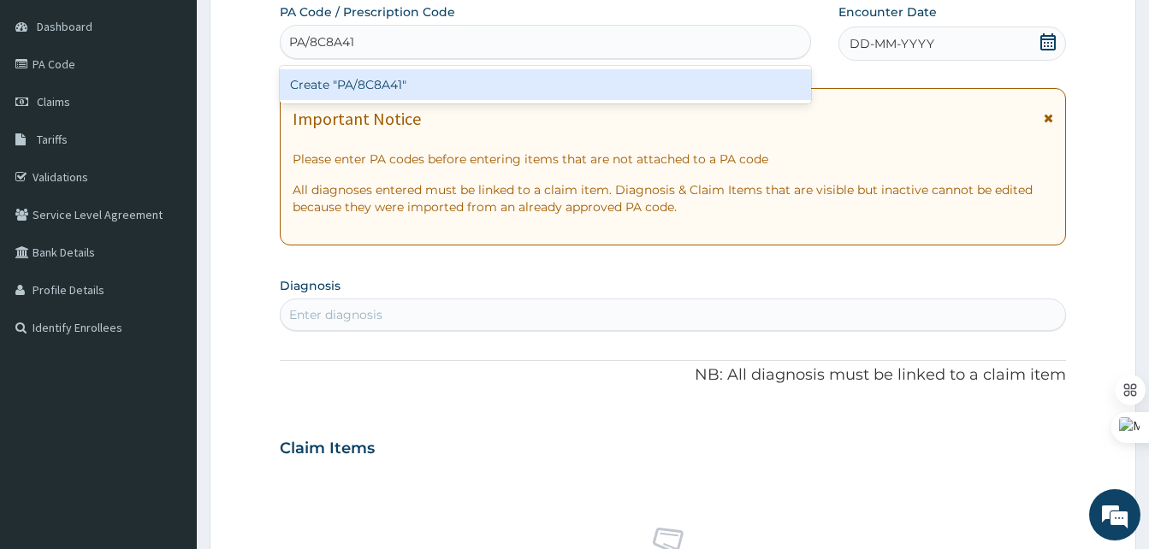
click at [486, 80] on div "Create "PA/8C8A41"" at bounding box center [545, 84] width 531 height 31
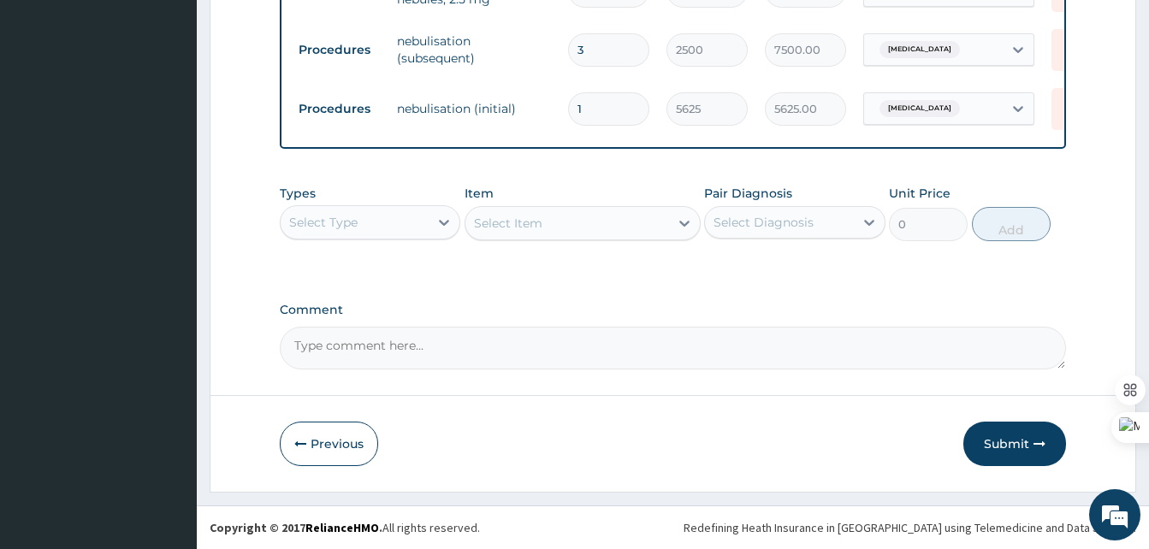
scroll to position [733, 0]
click at [1005, 453] on button "Submit" at bounding box center [1015, 444] width 103 height 44
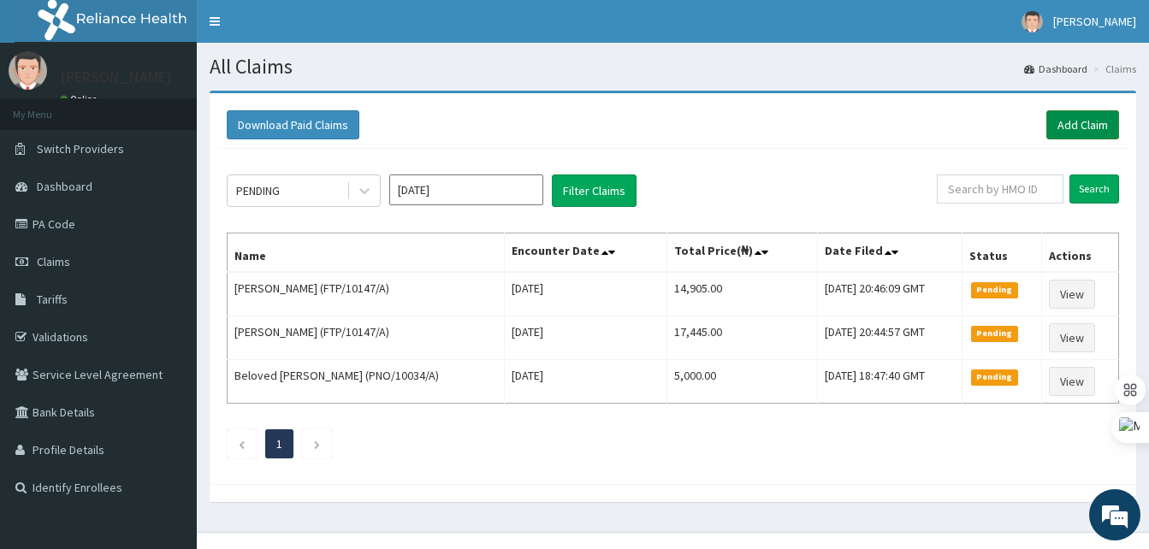
click at [1082, 117] on link "Add Claim" at bounding box center [1083, 124] width 73 height 29
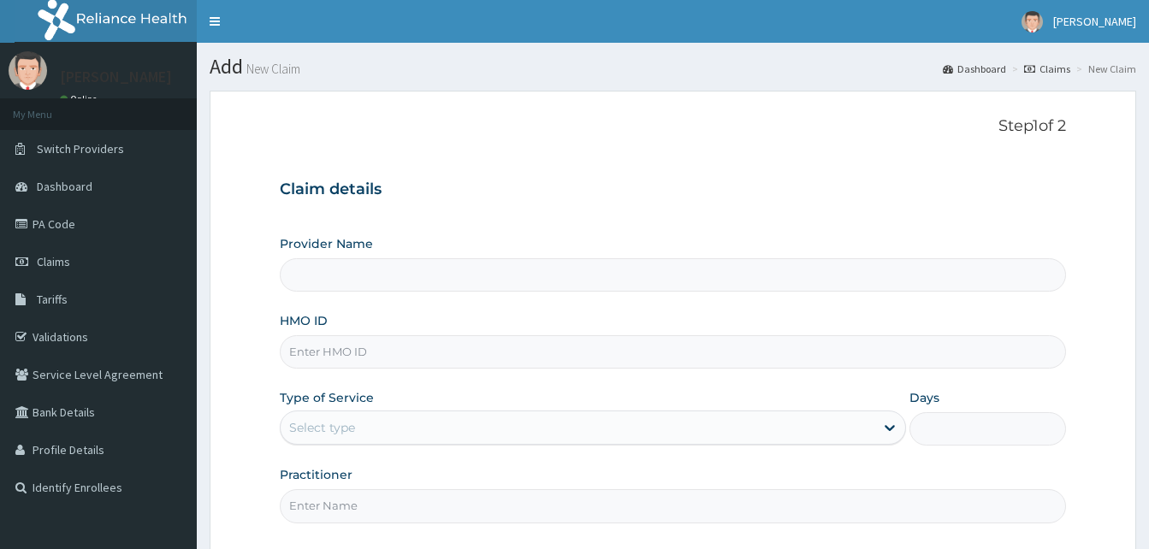
click at [323, 345] on input "HMO ID" at bounding box center [673, 351] width 786 height 33
paste input "NPM/10295/A"
type input "NPM/10295/A"
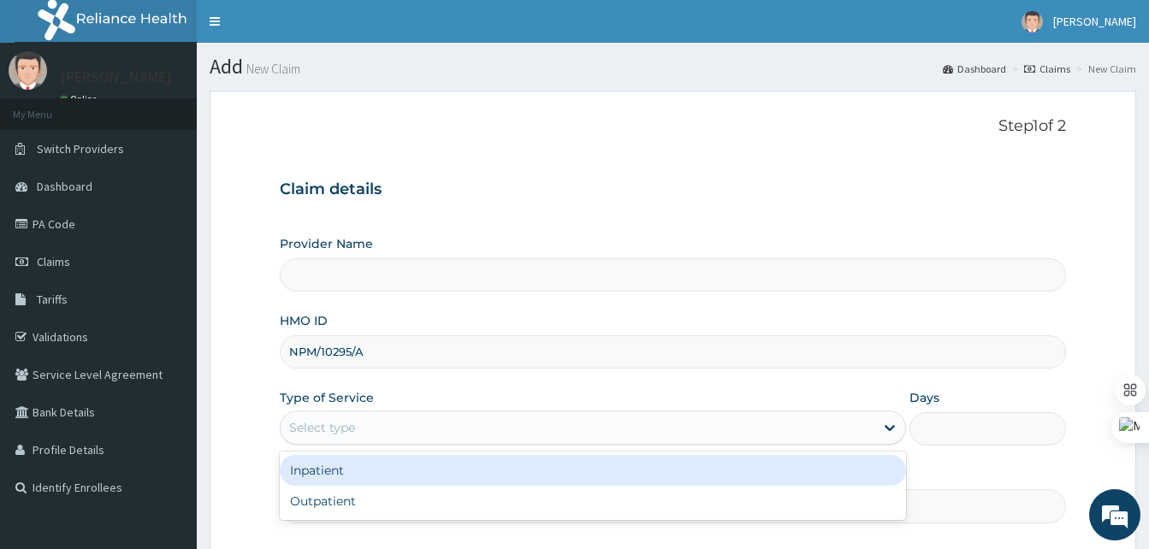
type input "Best [GEOGRAPHIC_DATA]"
click at [365, 434] on div "Select type" at bounding box center [578, 427] width 594 height 27
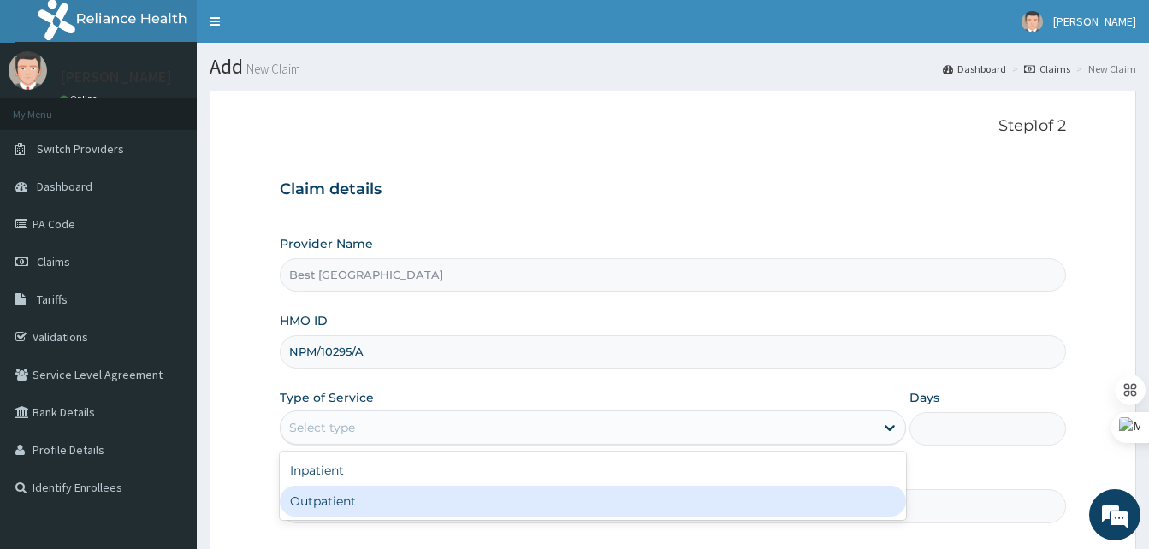
click at [325, 497] on div "Outpatient" at bounding box center [593, 501] width 626 height 31
type input "1"
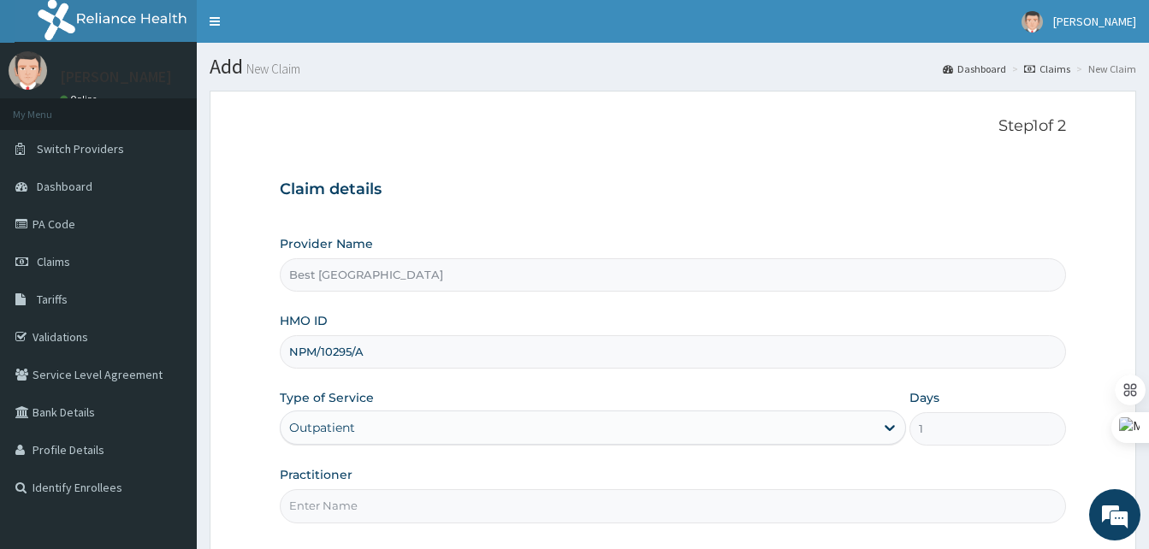
scroll to position [160, 0]
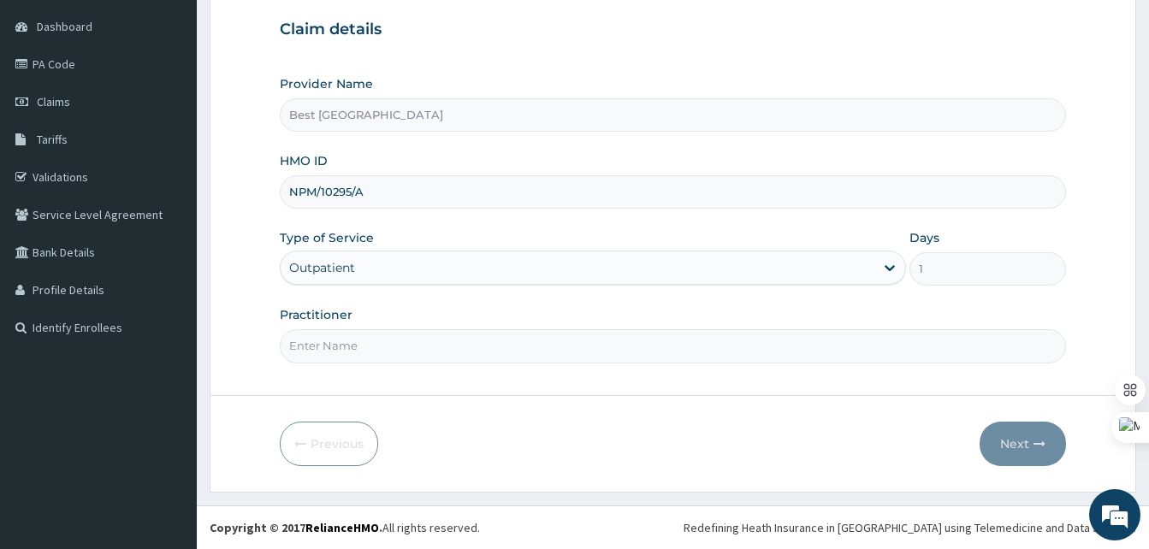
click at [382, 338] on input "Practitioner" at bounding box center [673, 345] width 786 height 33
type input "[PERSON_NAME]"
click at [1017, 435] on button "Next" at bounding box center [1023, 444] width 86 height 44
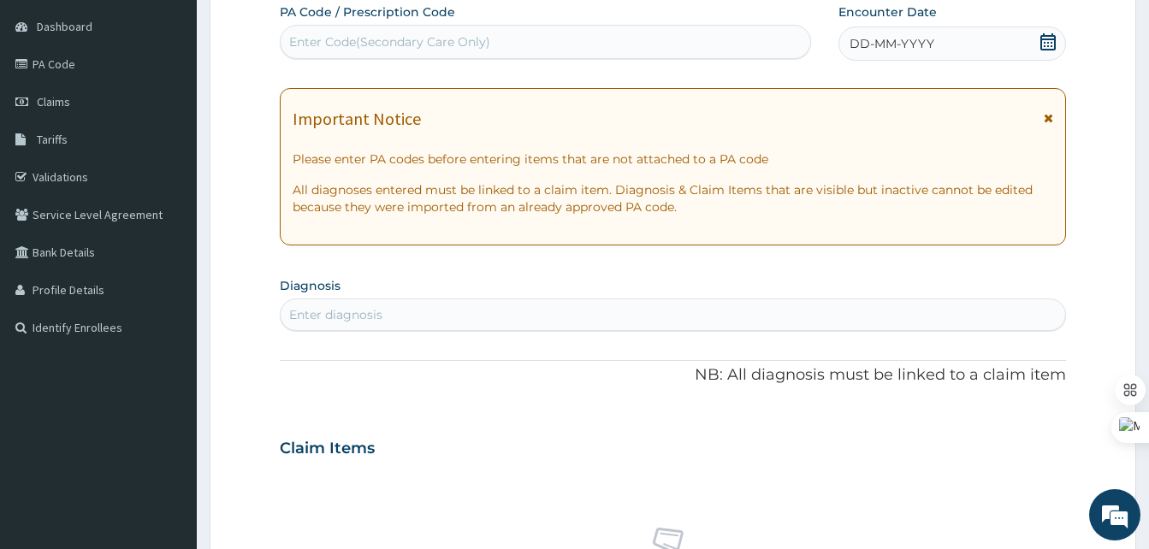
scroll to position [0, 0]
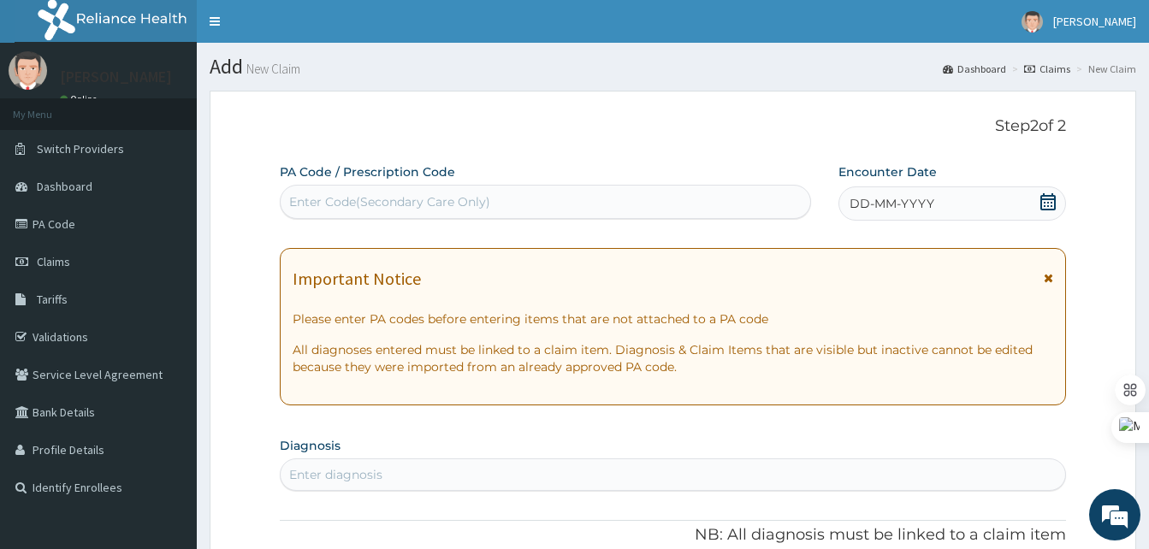
click at [382, 193] on div "Enter Code(Secondary Care Only)" at bounding box center [546, 201] width 530 height 27
paste input "PA/840D61"
type input "PA/840D61"
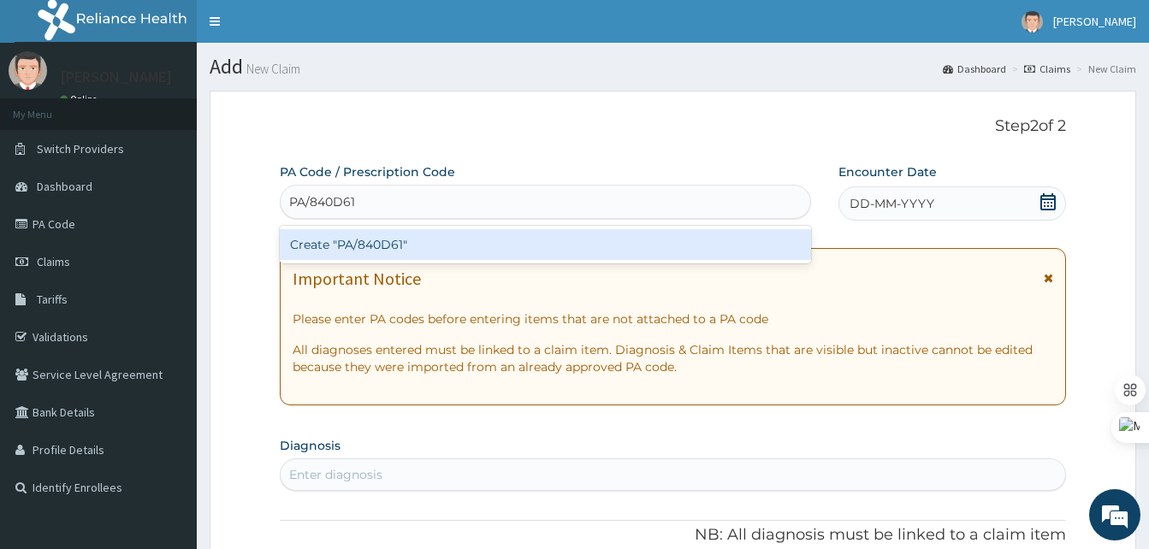
click at [436, 241] on div "Create "PA/840D61"" at bounding box center [545, 244] width 531 height 31
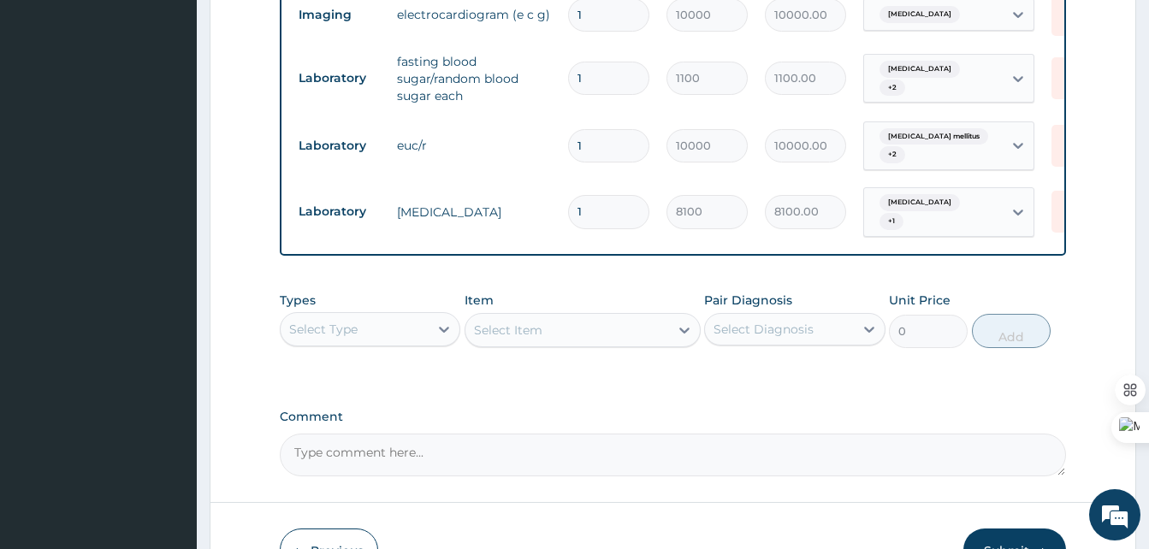
scroll to position [953, 0]
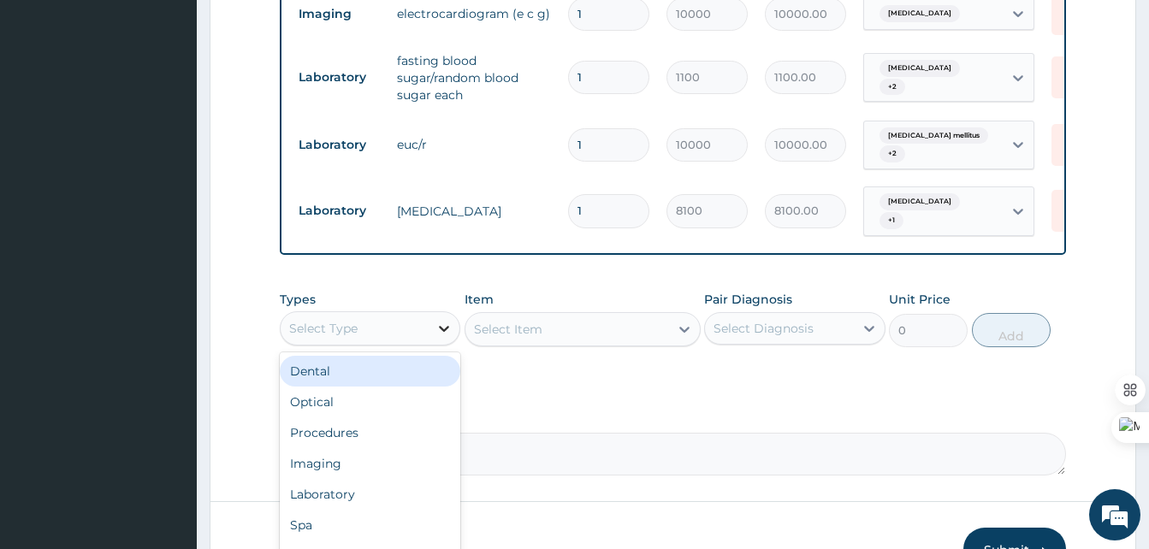
click at [448, 320] on icon at bounding box center [444, 328] width 17 height 17
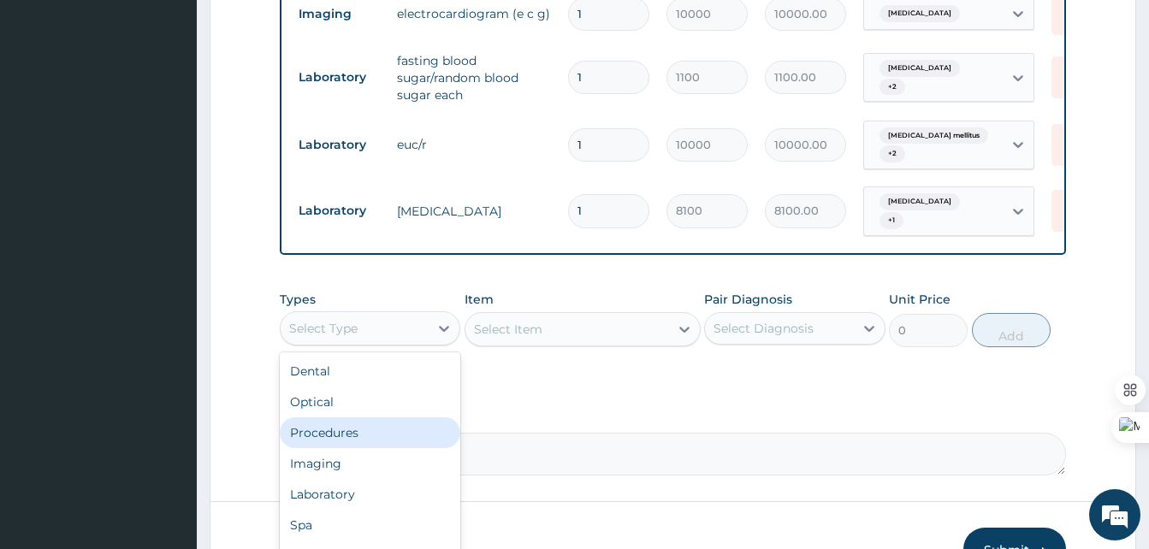
click at [338, 435] on div "Procedures" at bounding box center [370, 433] width 181 height 31
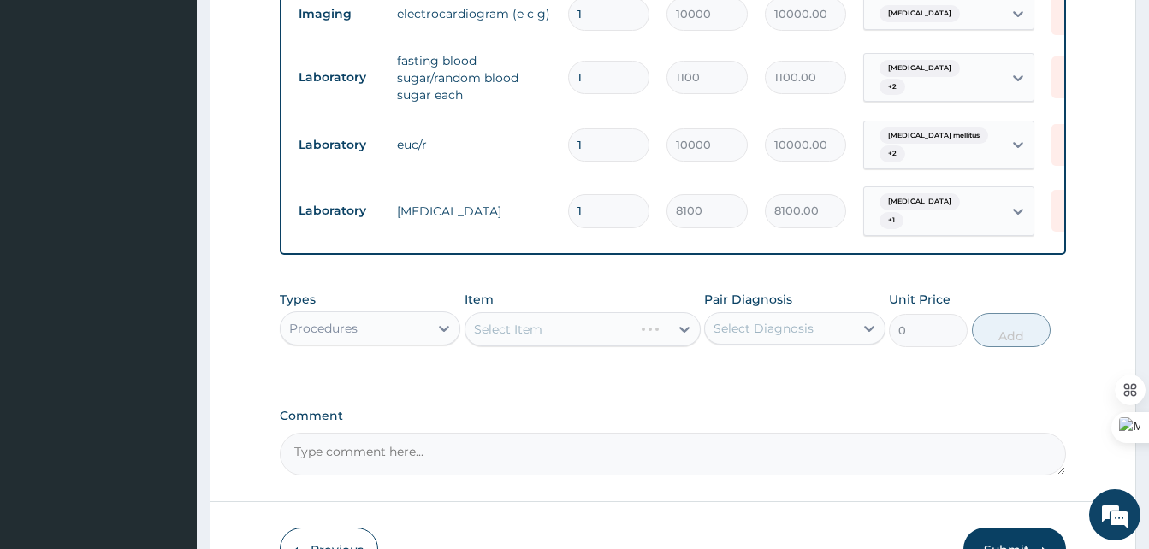
click at [507, 317] on div "Select Item" at bounding box center [583, 329] width 236 height 34
click at [529, 323] on div "Select Item" at bounding box center [583, 329] width 236 height 34
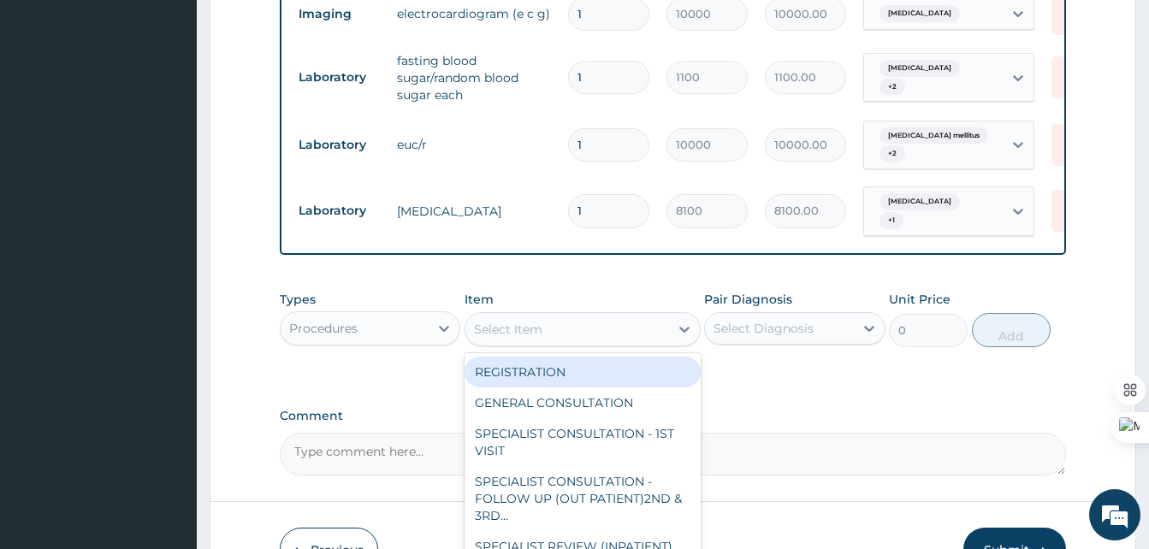
click at [599, 329] on div "Select Item" at bounding box center [567, 329] width 204 height 27
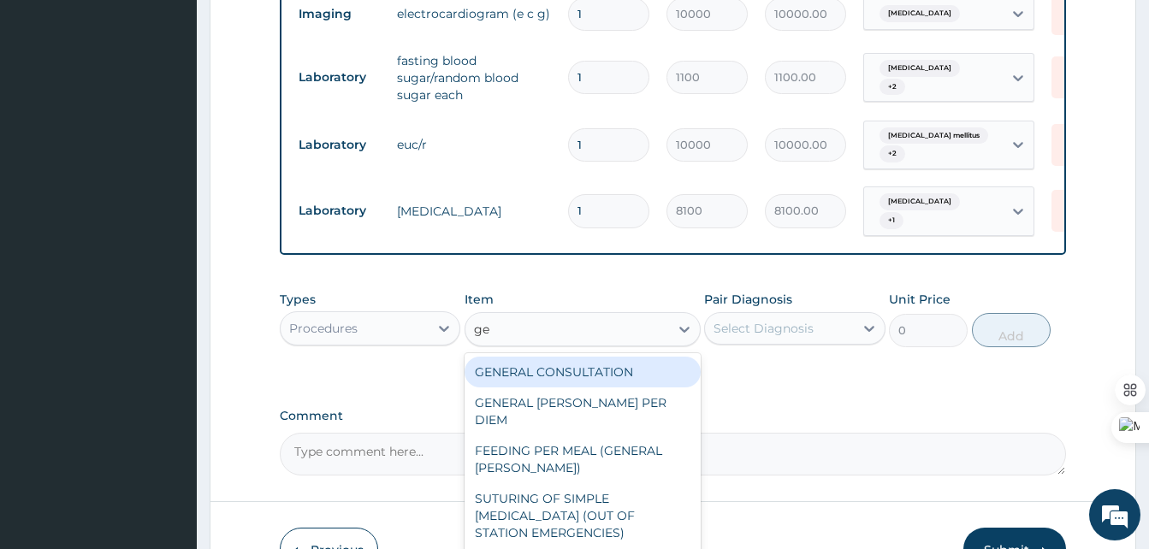
type input "gen"
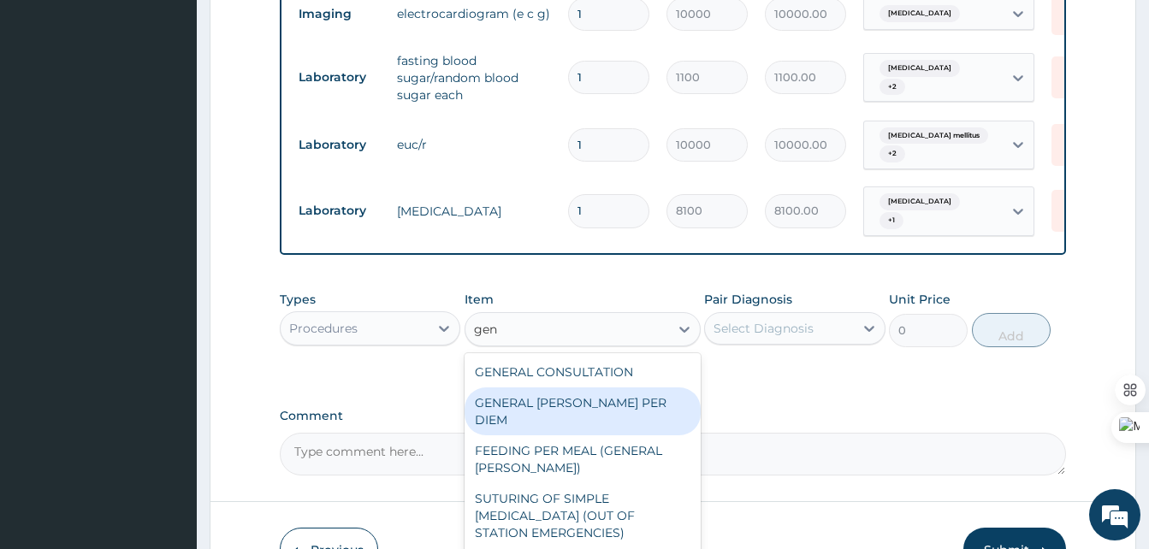
click at [590, 395] on div "GENERAL [PERSON_NAME] PER DIEM" at bounding box center [583, 412] width 236 height 48
type input "6000"
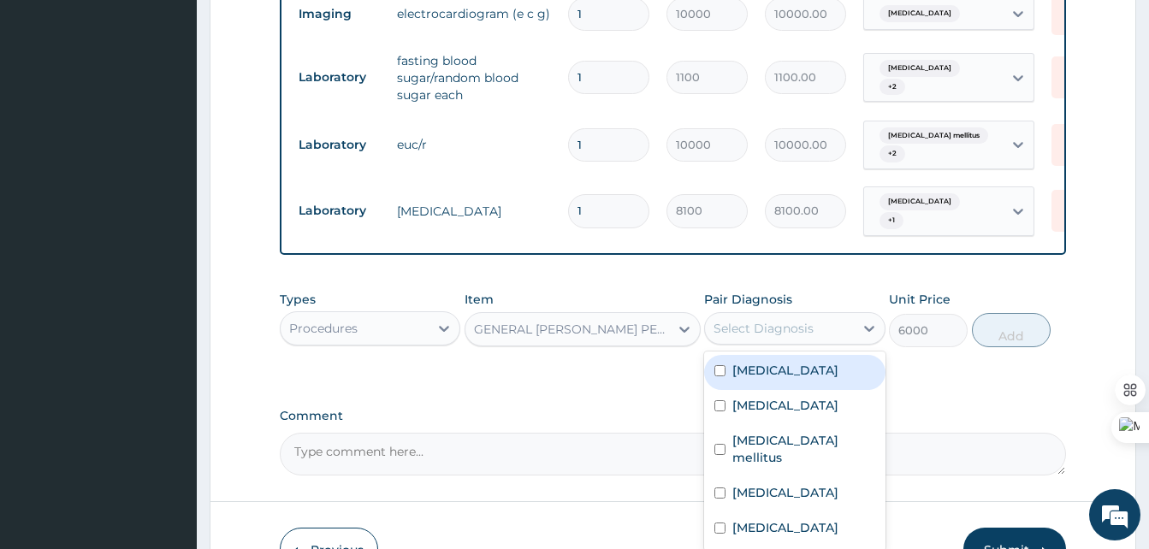
click at [802, 335] on div "Select Diagnosis" at bounding box center [779, 328] width 148 height 27
click at [737, 390] on div "Secondary hypertension" at bounding box center [794, 372] width 181 height 35
checkbox input "true"
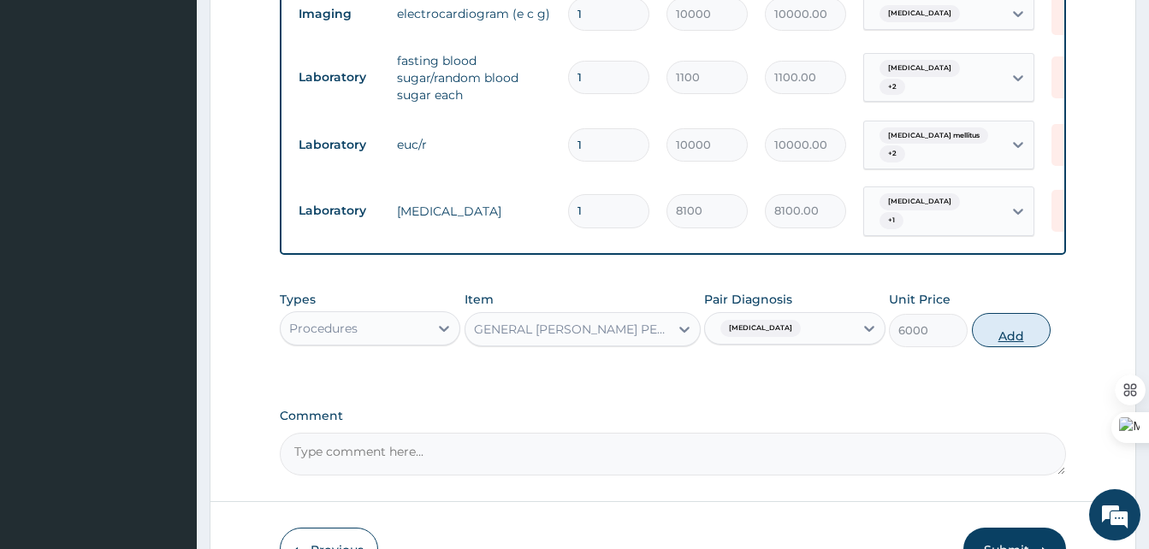
click at [1012, 331] on button "Add" at bounding box center [1011, 330] width 79 height 34
type input "0"
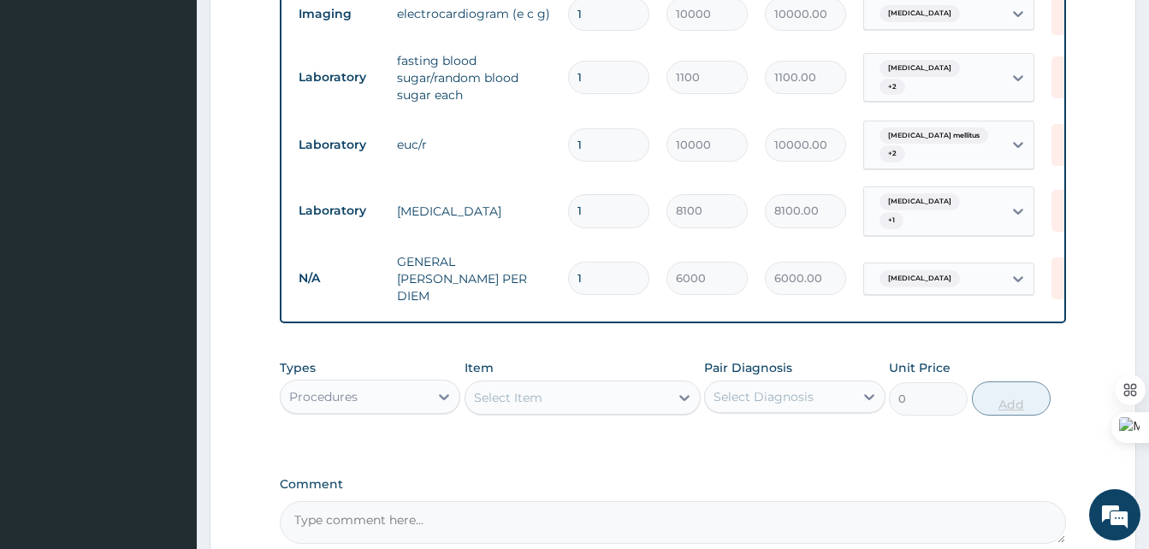
type input "0.00"
type input "2"
type input "12000.00"
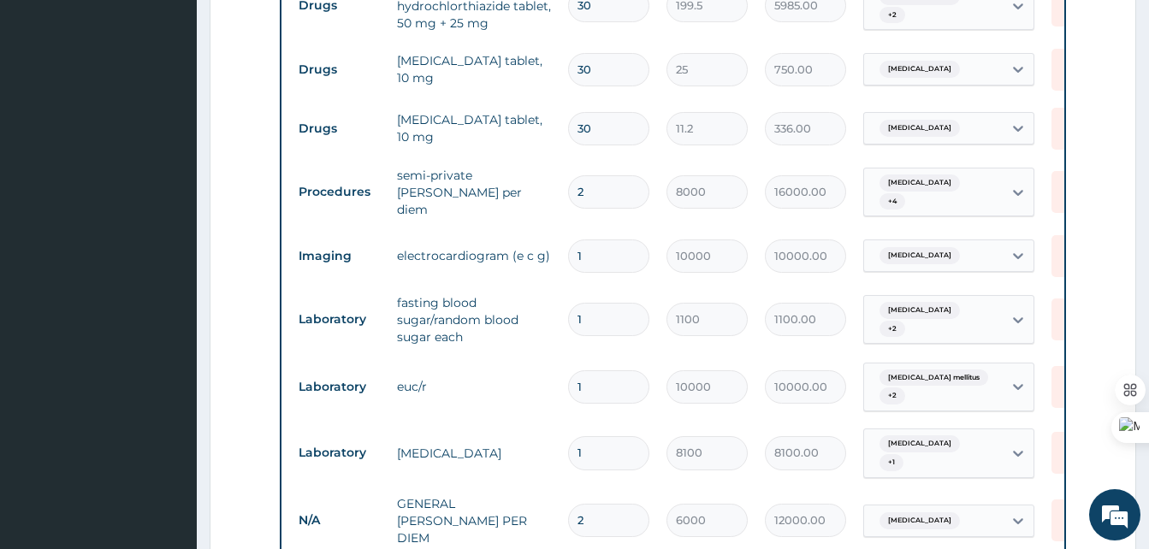
scroll to position [0, 73]
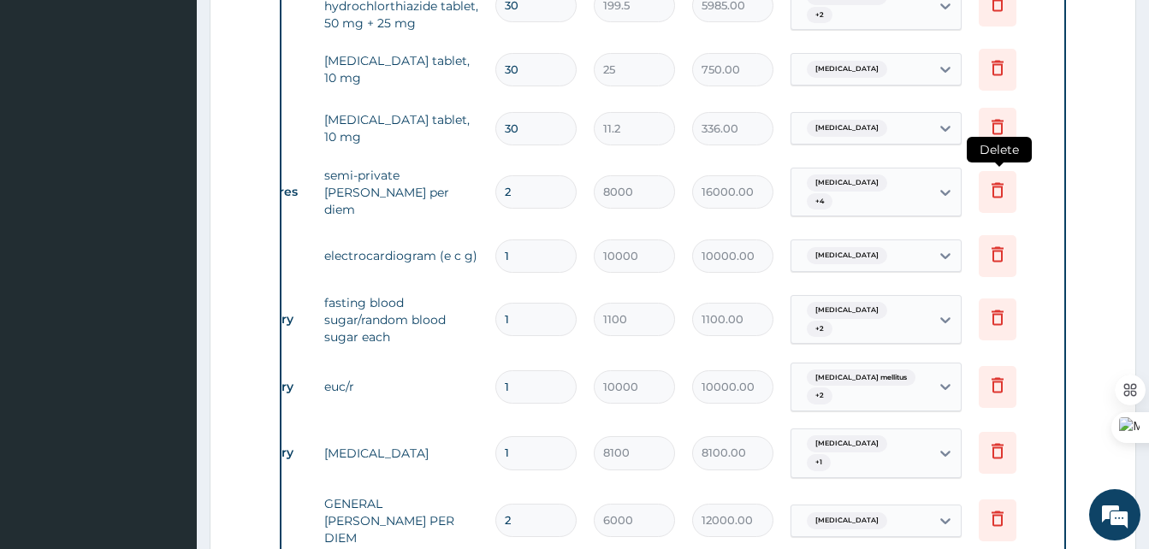
type input "2"
click at [999, 189] on icon at bounding box center [997, 190] width 21 height 21
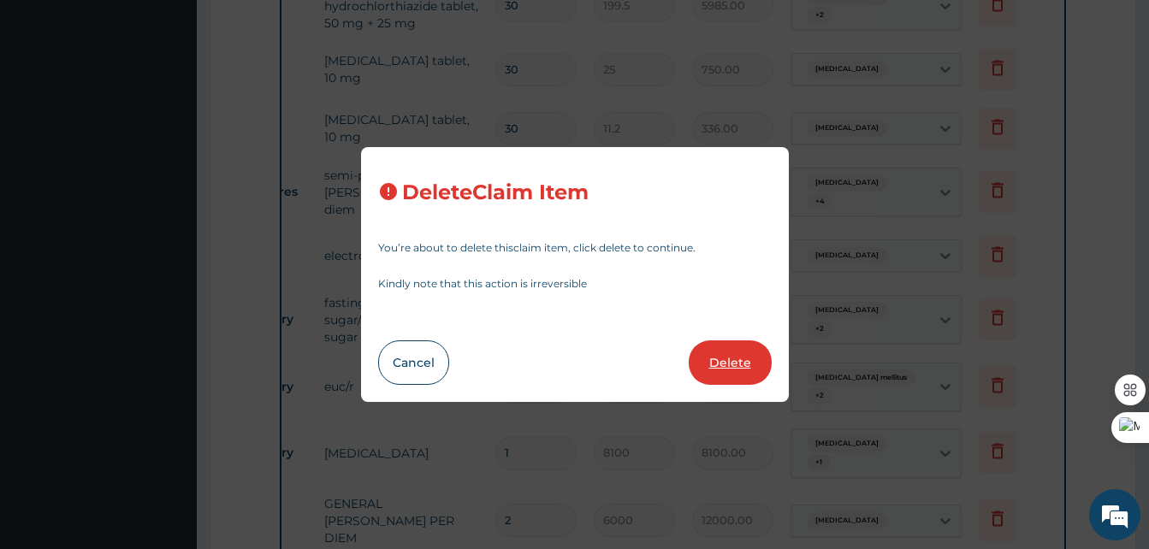
click at [726, 347] on button "Delete" at bounding box center [730, 363] width 83 height 44
type input "1"
type input "10000"
type input "10000.00"
type input "1100"
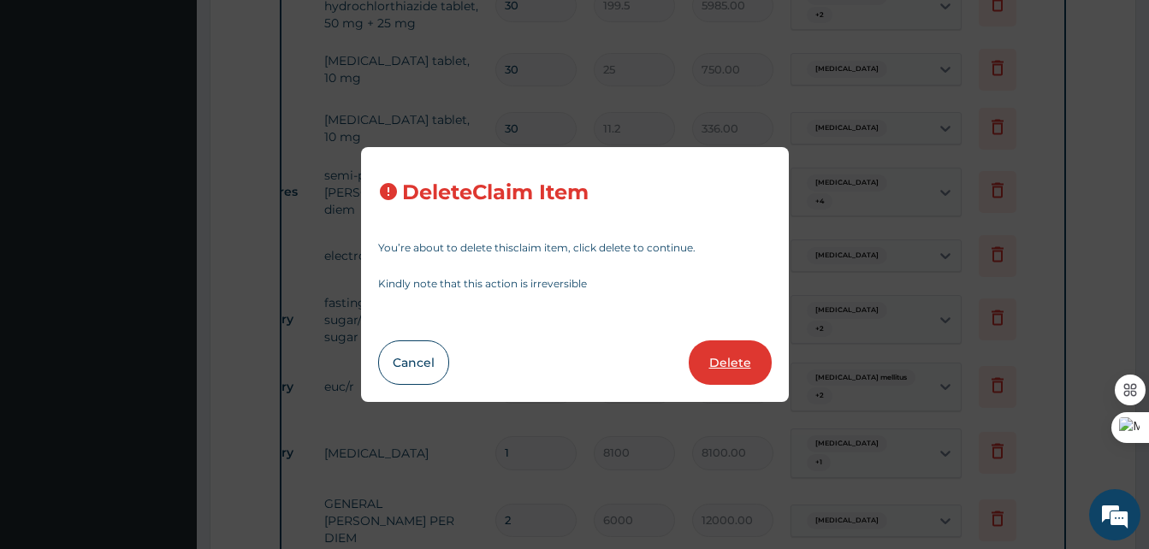
type input "1100.00"
type input "10000"
type input "10000.00"
type input "8100"
type input "8100.00"
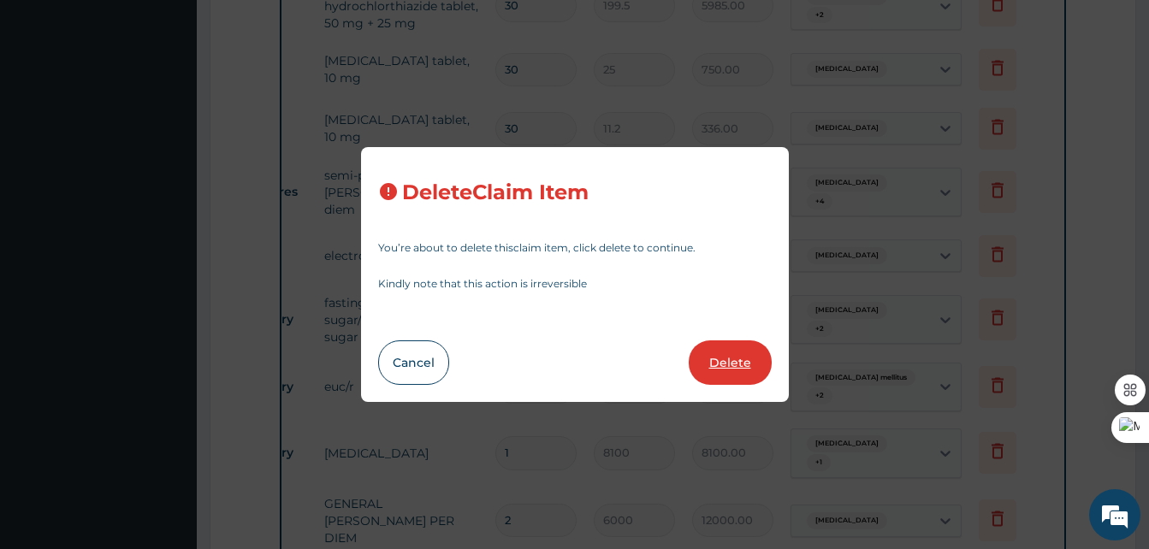
type input "2"
type input "6000"
type input "12000.00"
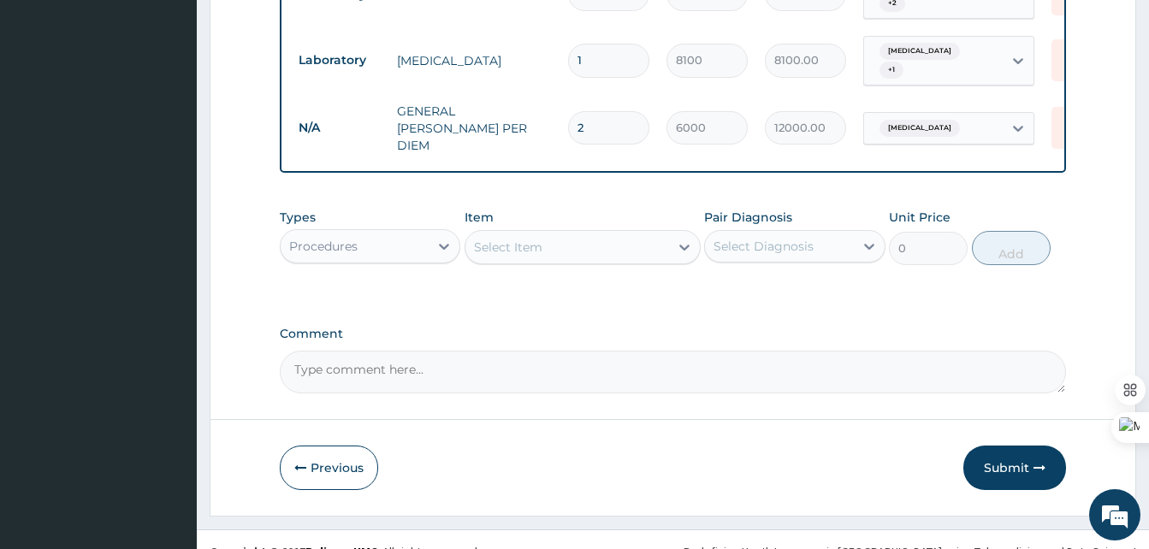
scroll to position [1038, 0]
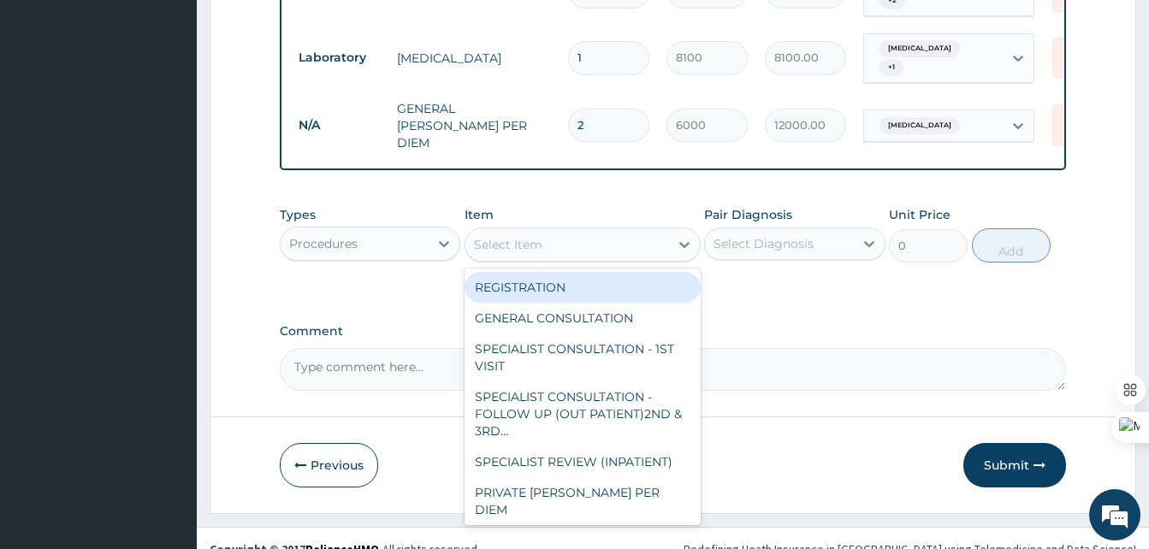
click at [513, 242] on div "Select Item" at bounding box center [508, 244] width 68 height 17
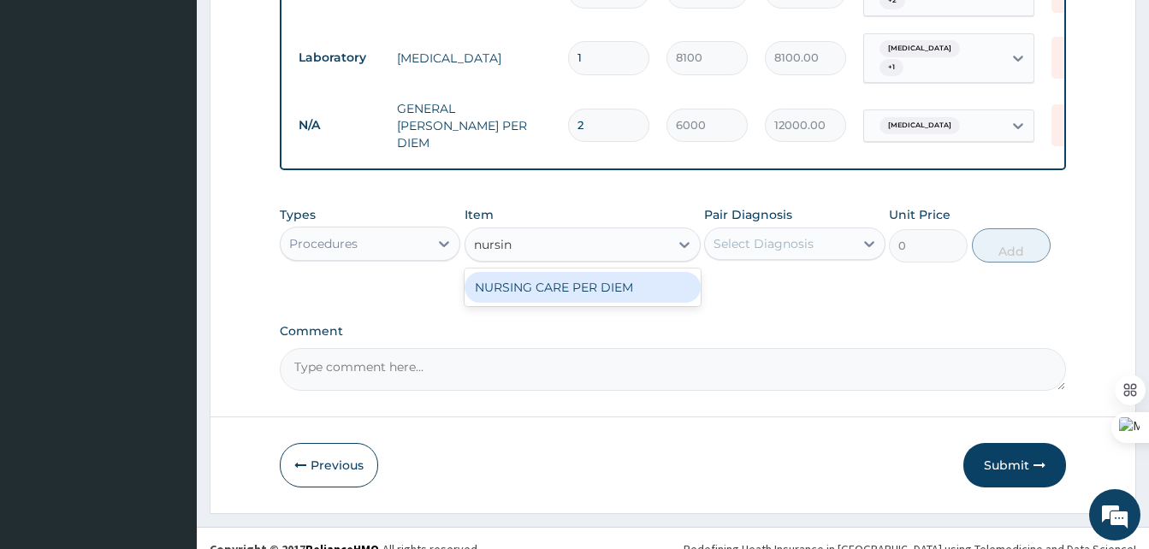
type input "nursing"
click at [547, 291] on div "NURSING CARE PER DIEM" at bounding box center [583, 287] width 236 height 31
type input "2000"
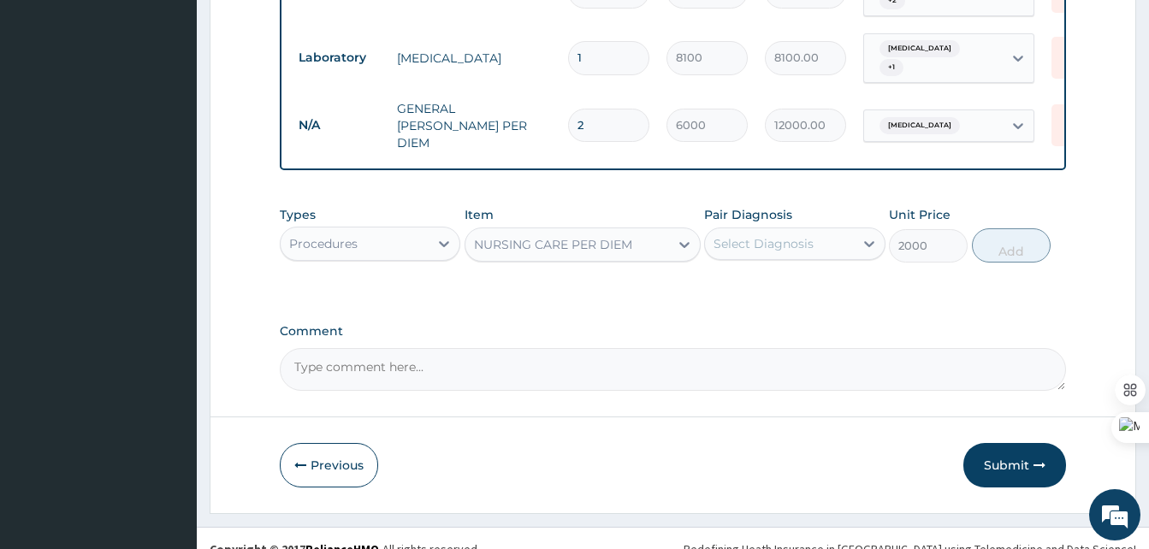
click at [762, 235] on div "Select Diagnosis" at bounding box center [764, 243] width 100 height 17
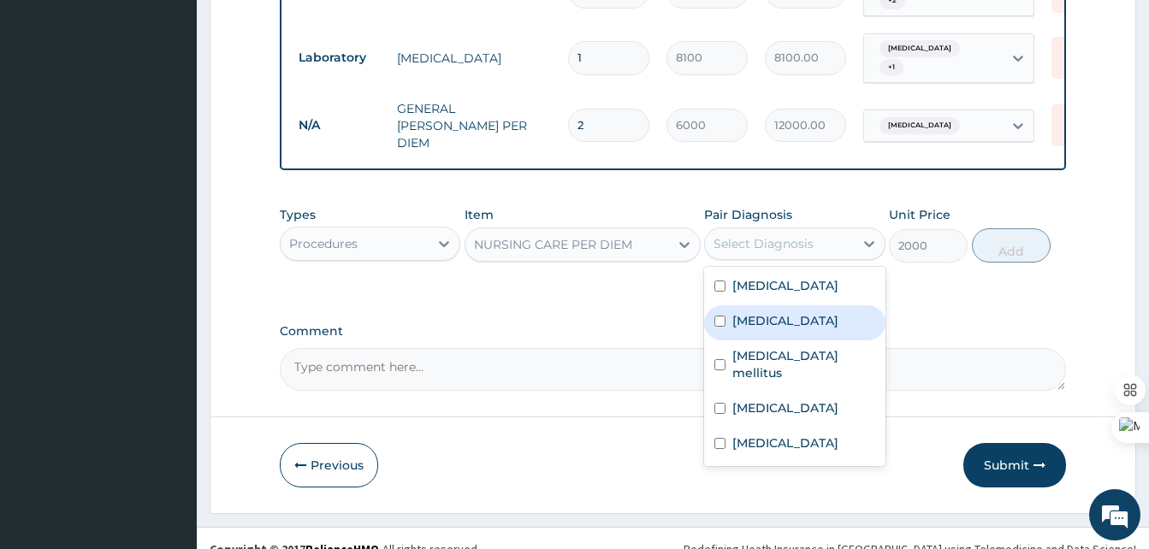
click at [750, 329] on label "Dyslipidemia" at bounding box center [785, 320] width 106 height 17
checkbox input "true"
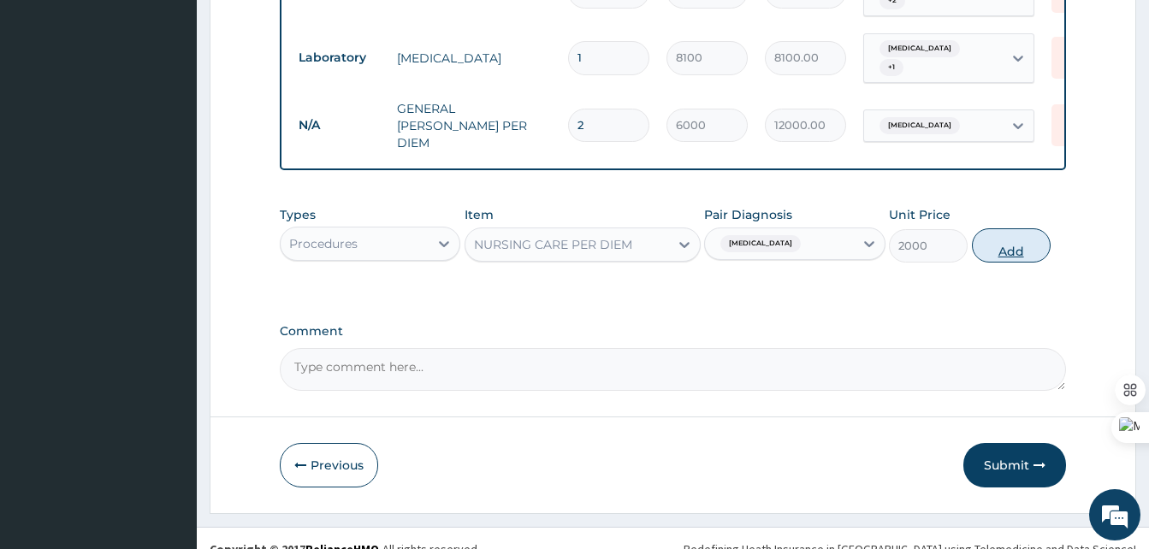
click at [994, 248] on button "Add" at bounding box center [1011, 245] width 79 height 34
type input "0"
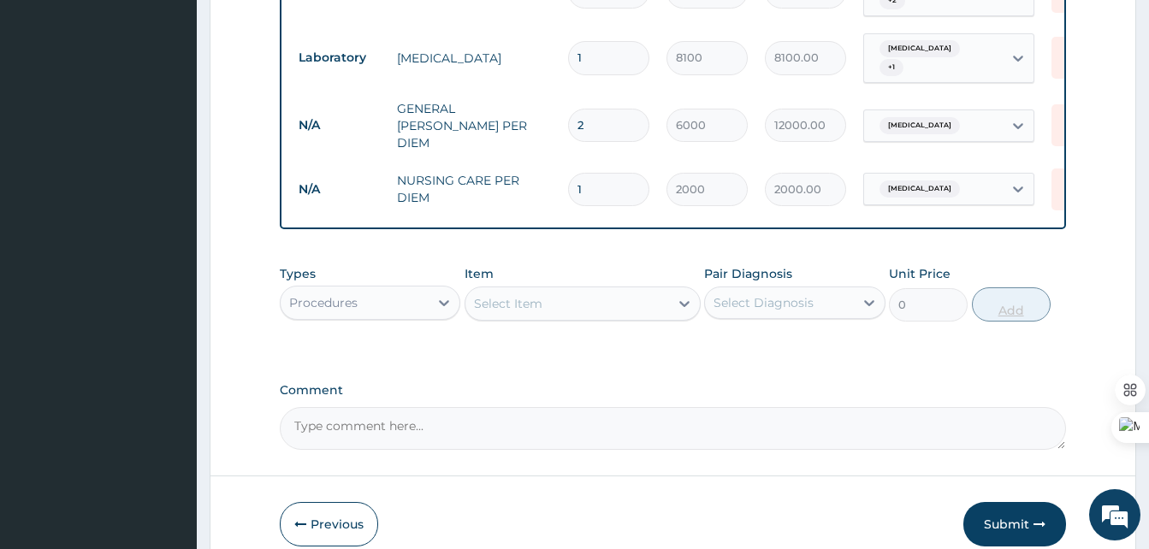
type input "0.00"
type input "2"
type input "4000.00"
type input "2"
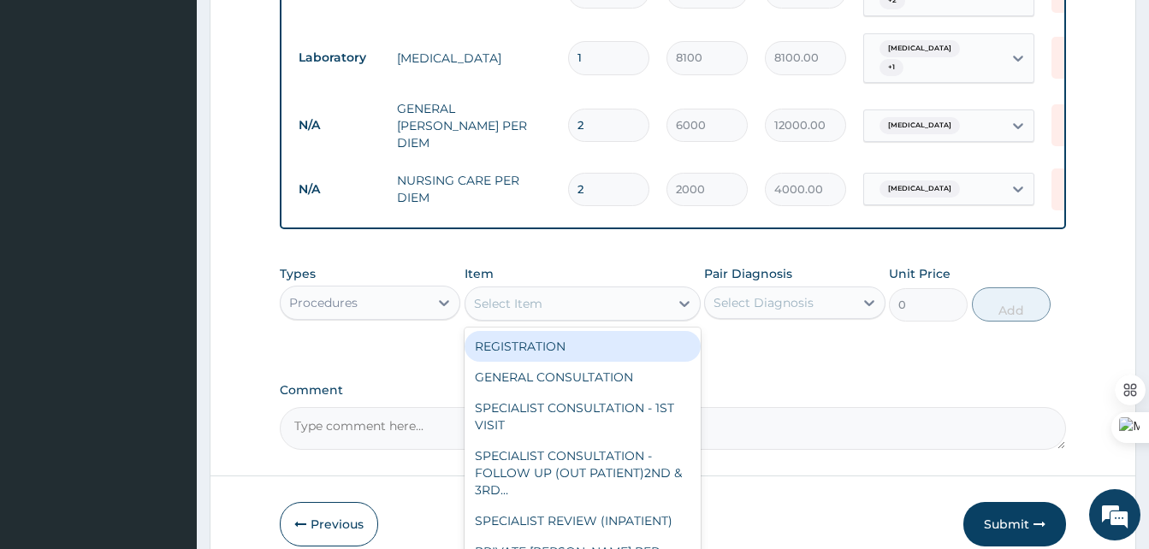
click at [507, 295] on div "Select Item" at bounding box center [508, 303] width 68 height 17
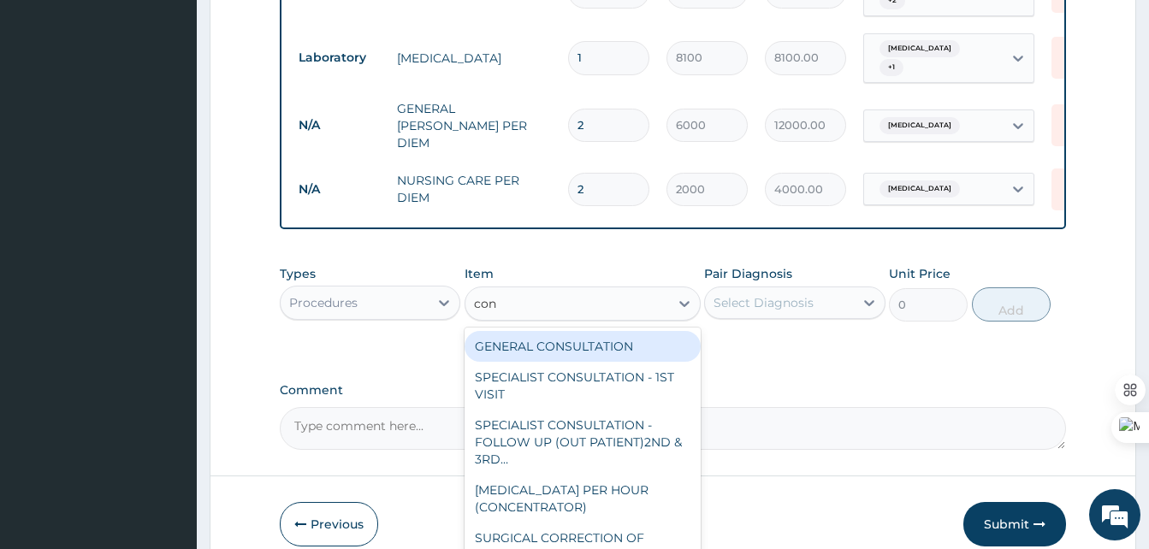
type input "cons"
click at [541, 351] on div "GENERAL CONSULTATION" at bounding box center [583, 346] width 236 height 31
type input "2000"
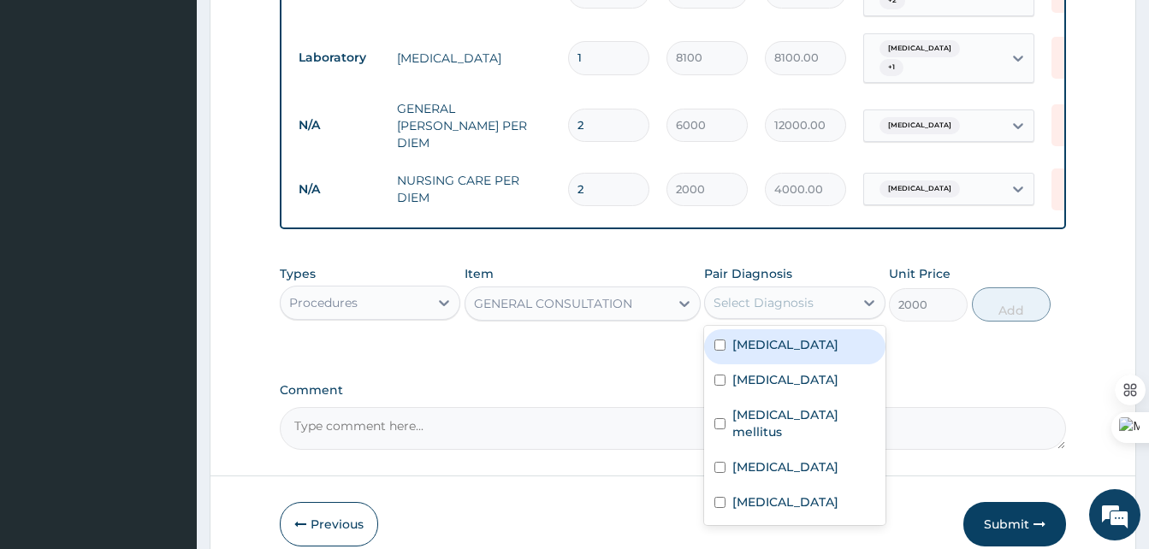
click at [789, 294] on div "Select Diagnosis" at bounding box center [764, 302] width 100 height 17
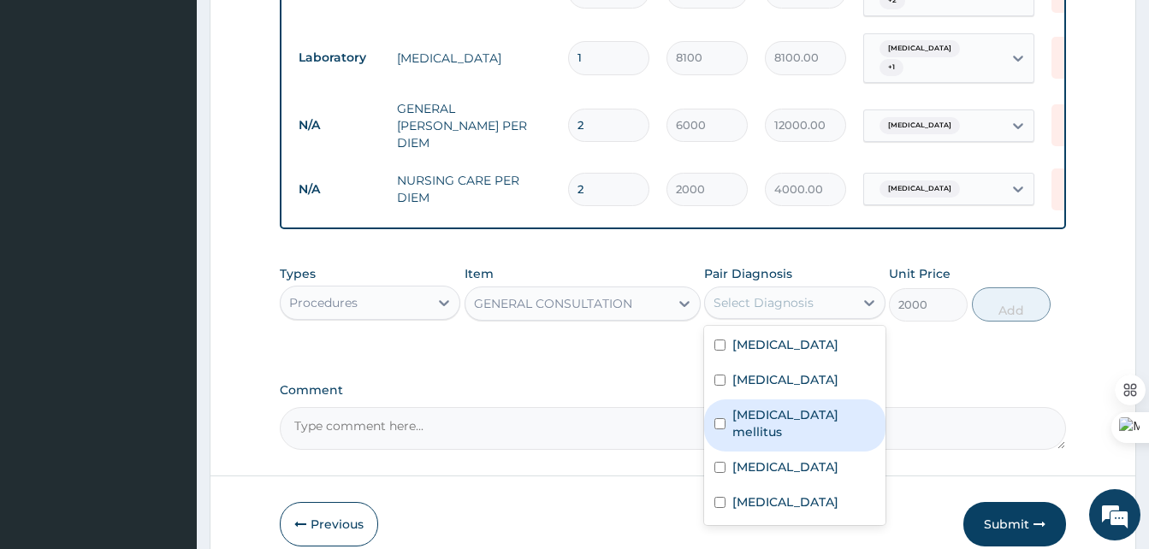
click at [744, 430] on label "Diabetes mellitus" at bounding box center [803, 423] width 142 height 34
checkbox input "true"
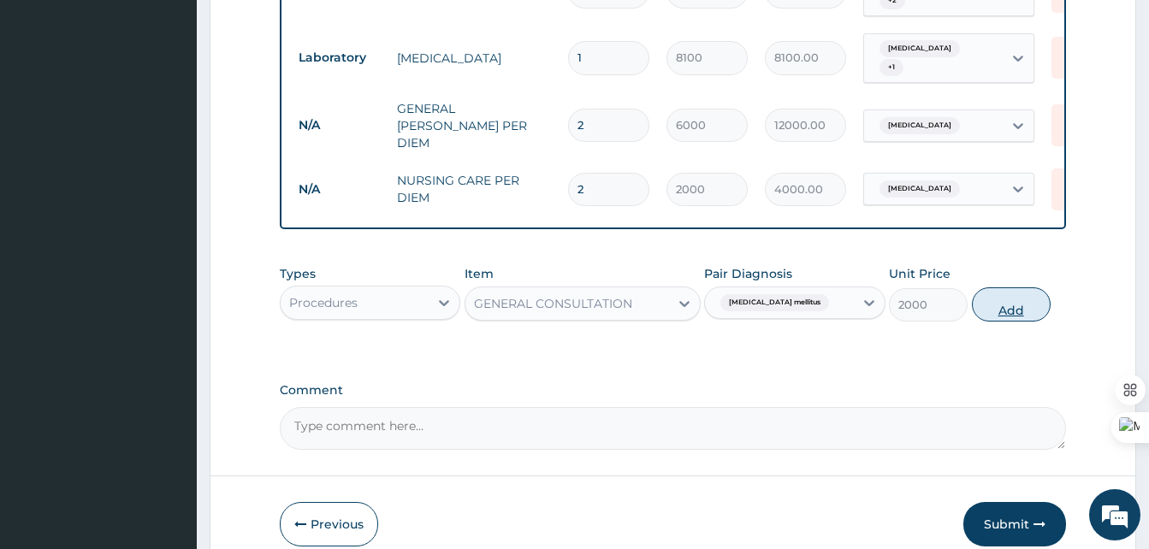
click at [1021, 306] on button "Add" at bounding box center [1011, 305] width 79 height 34
type input "0"
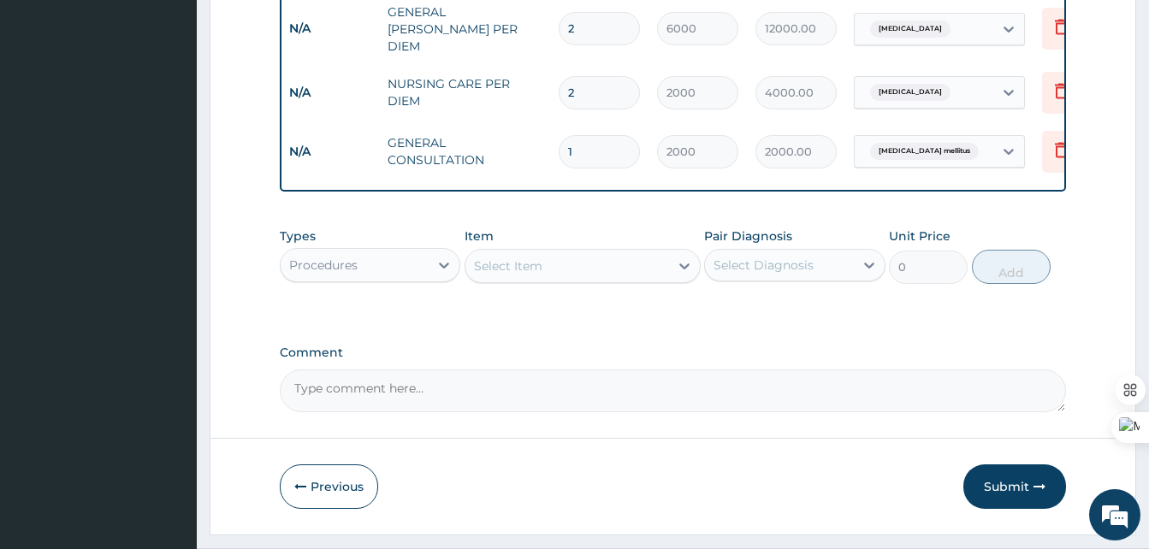
scroll to position [1135, 0]
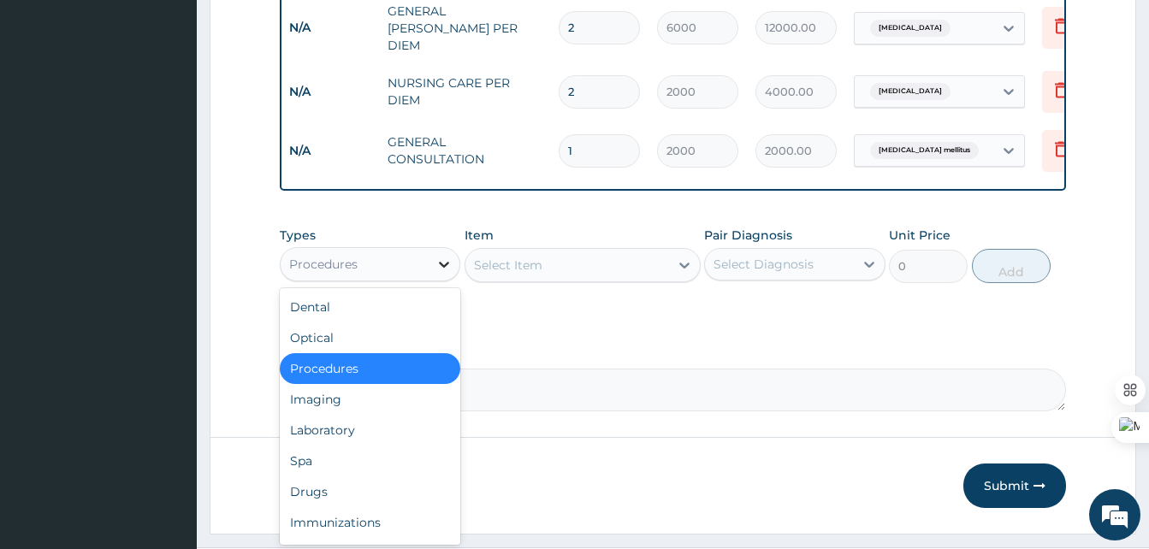
click at [444, 261] on icon at bounding box center [444, 264] width 17 height 17
click at [329, 425] on div "Laboratory" at bounding box center [370, 430] width 181 height 31
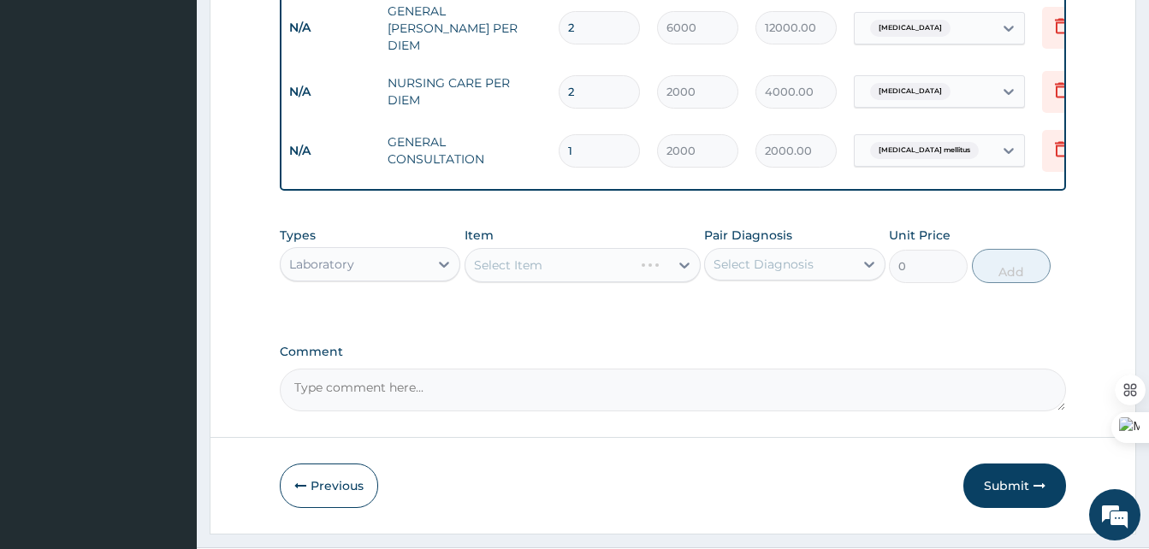
click at [627, 255] on div "Select Item" at bounding box center [583, 265] width 236 height 34
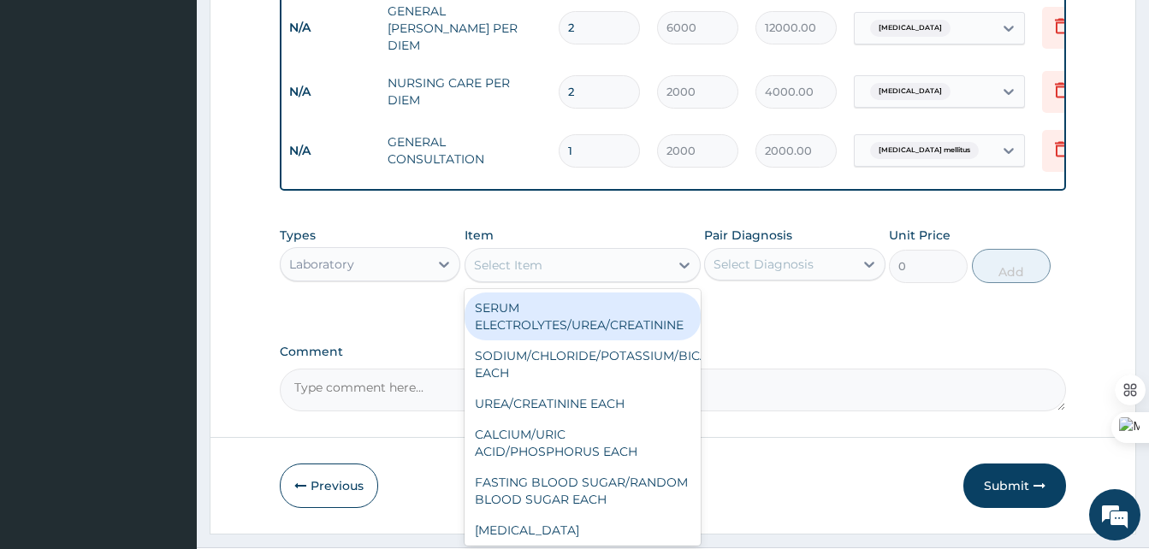
click at [653, 255] on div "Select Item" at bounding box center [567, 265] width 204 height 27
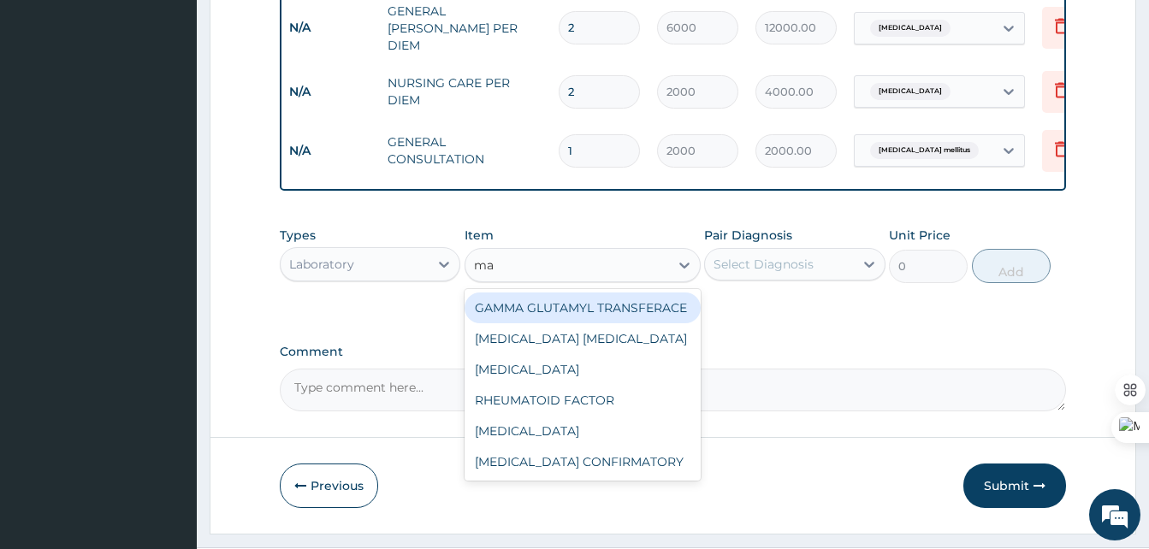
type input "mal"
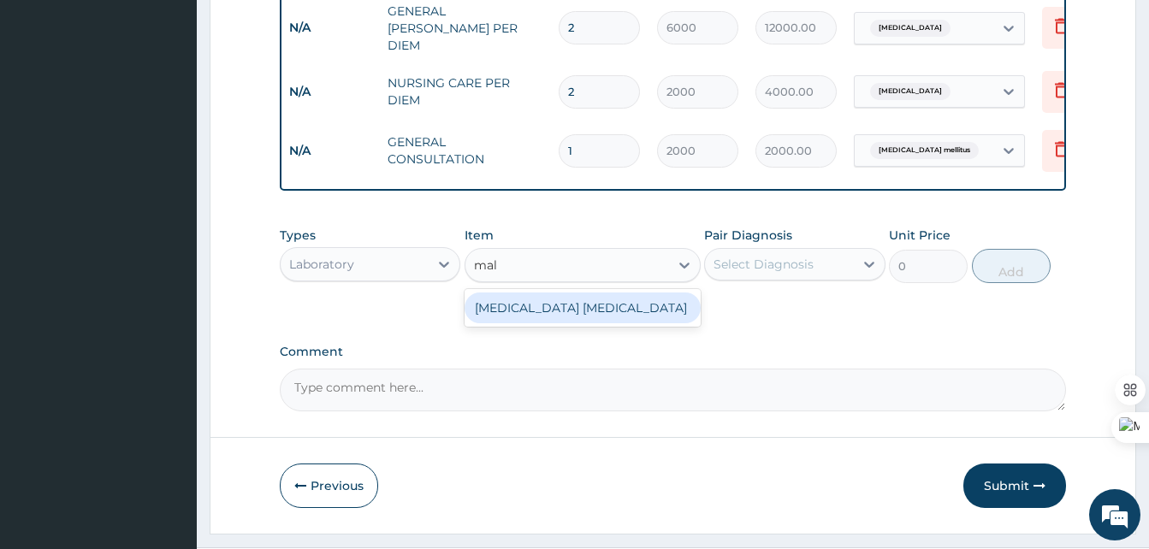
click at [558, 317] on div "MALARIA PARASITE" at bounding box center [583, 308] width 236 height 31
type input "1500"
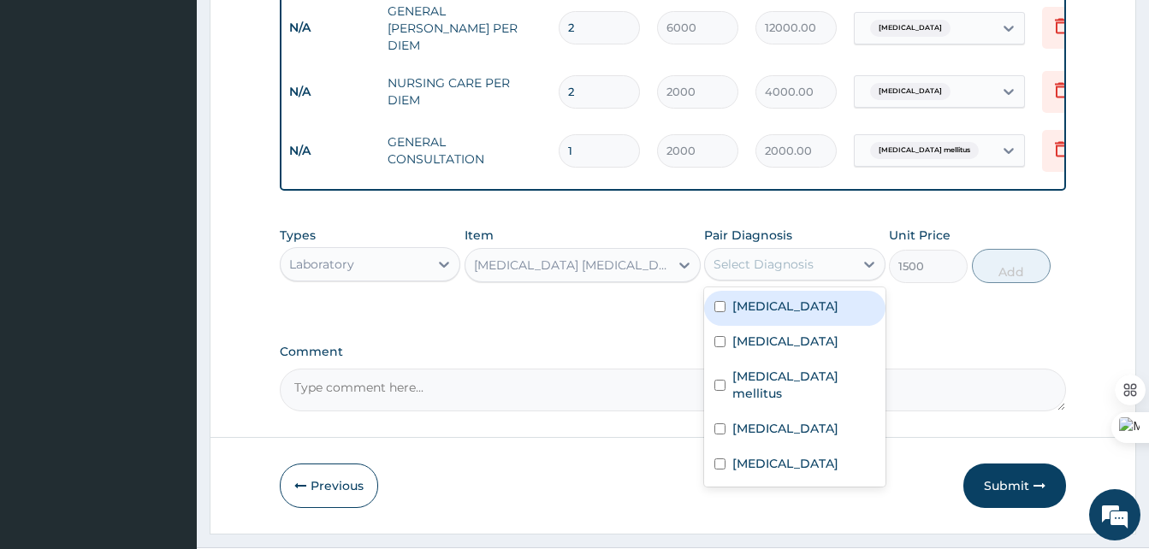
click at [846, 264] on div "Select Diagnosis" at bounding box center [779, 264] width 148 height 27
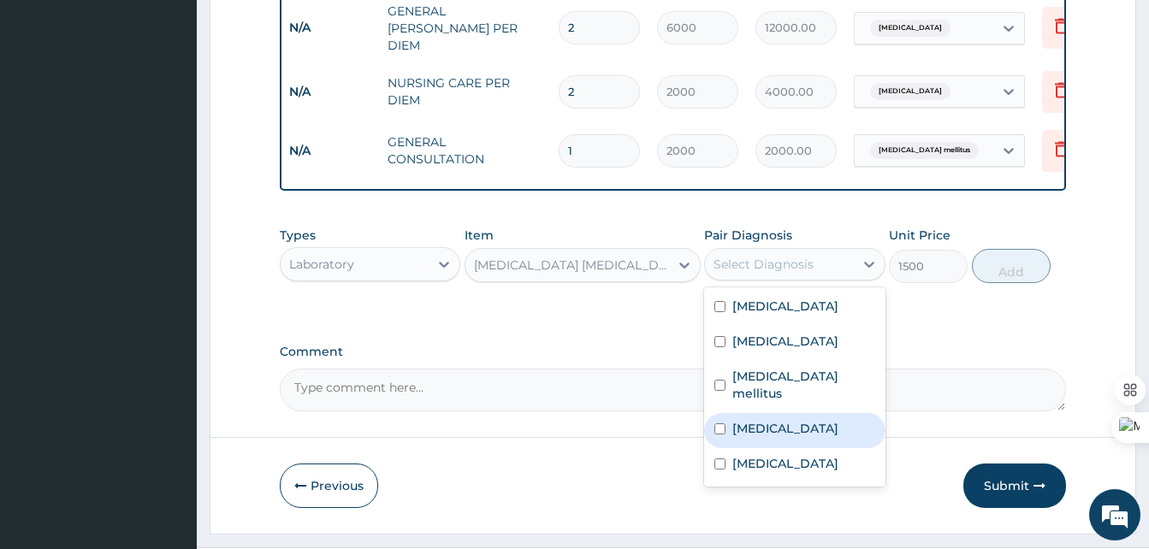
click at [748, 425] on label "Malaria" at bounding box center [785, 428] width 106 height 17
checkbox input "true"
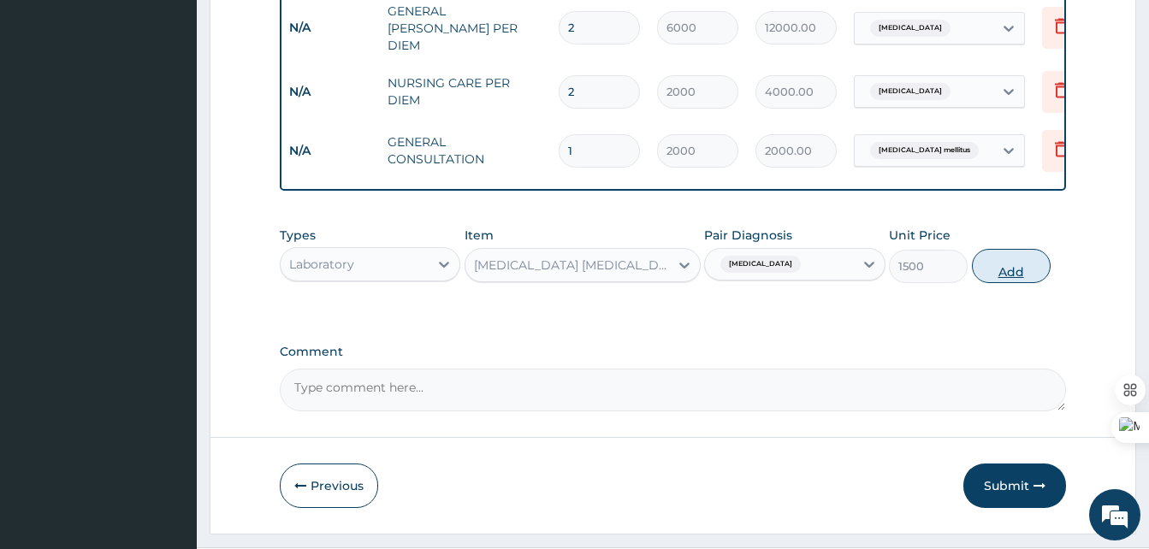
click at [1025, 256] on button "Add" at bounding box center [1011, 266] width 79 height 34
type input "0"
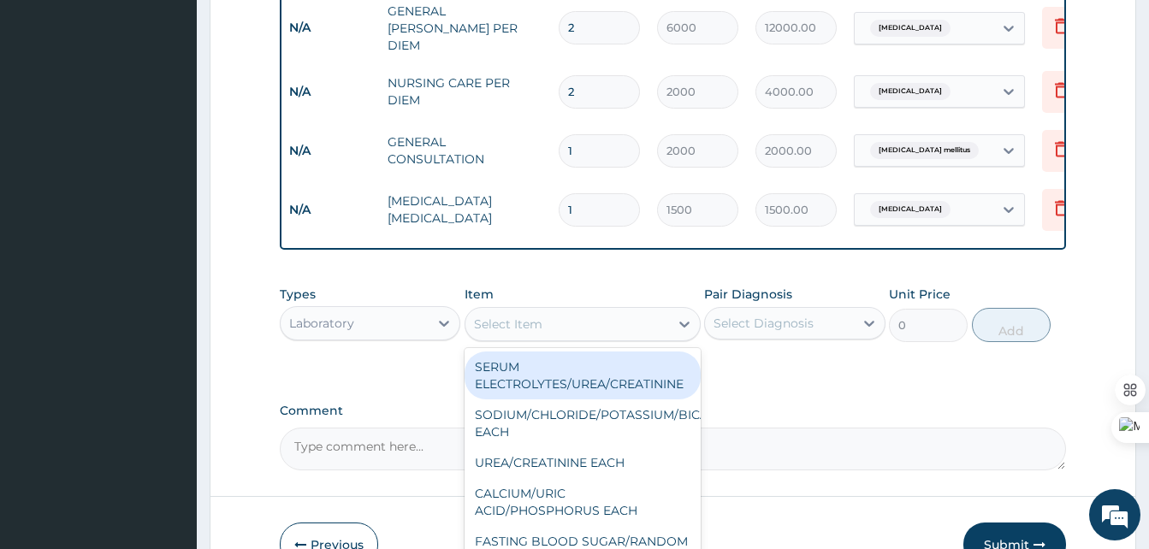
click at [639, 316] on div "Select Item" at bounding box center [567, 324] width 204 height 27
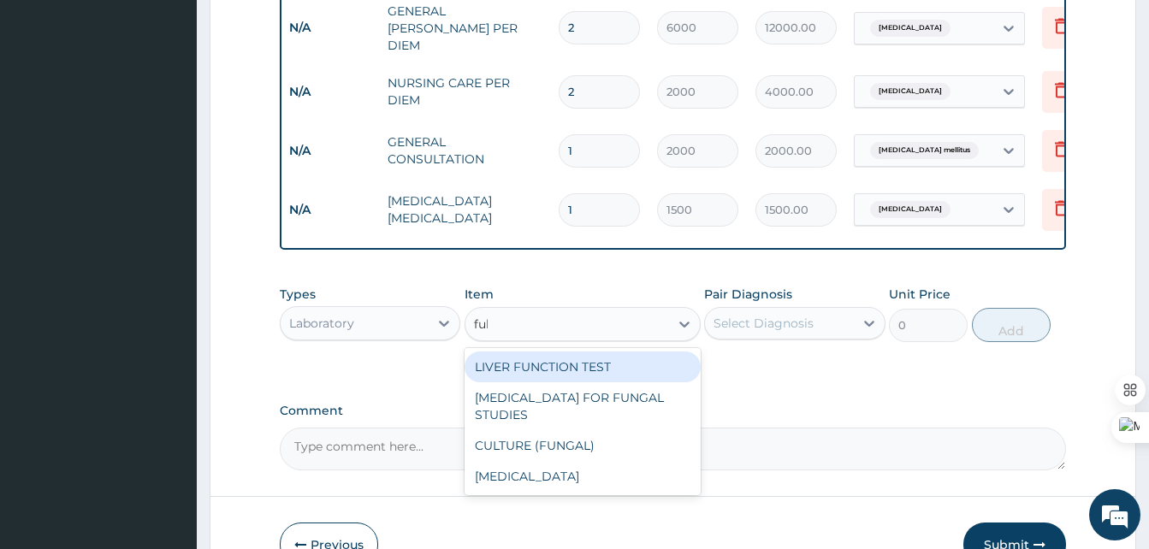
type input "full"
click at [626, 358] on div "FULL BLOOD COUNT" at bounding box center [583, 367] width 236 height 31
type input "3500"
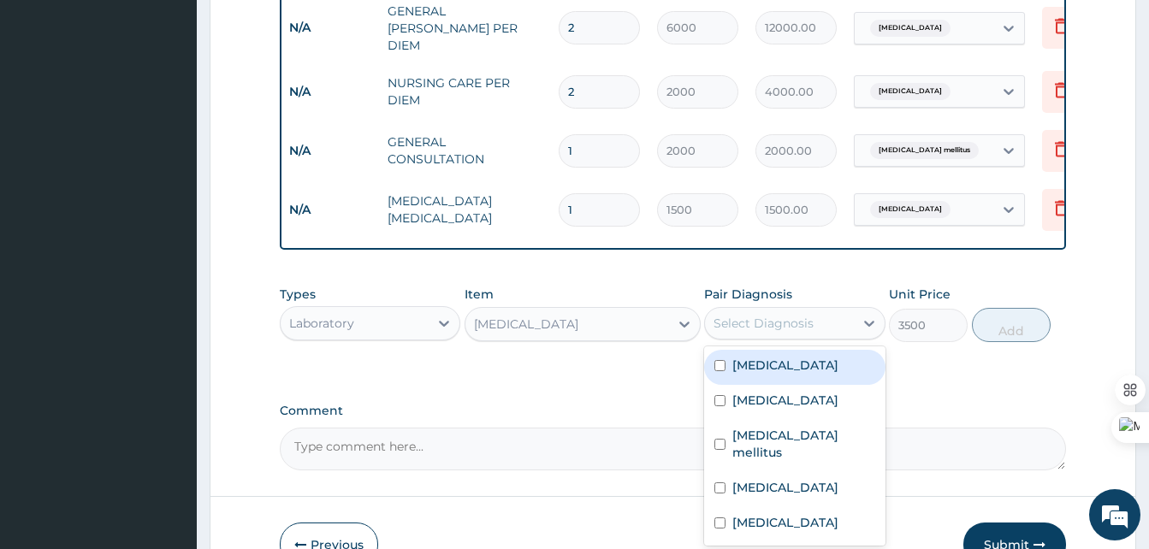
click at [774, 319] on div "Select Diagnosis" at bounding box center [764, 323] width 100 height 17
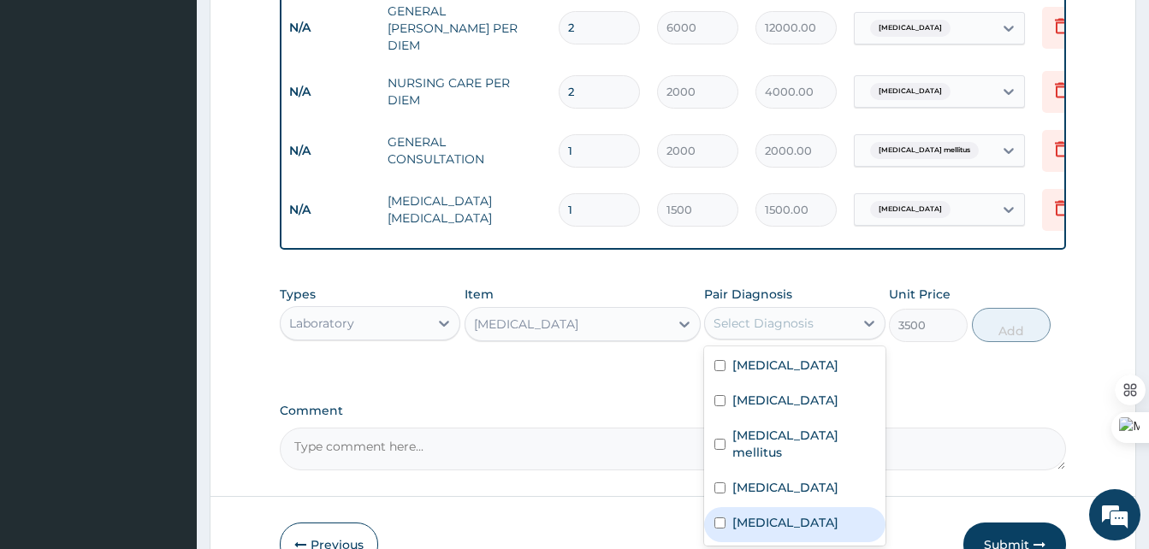
click at [736, 522] on label "[MEDICAL_DATA]" at bounding box center [785, 522] width 106 height 17
checkbox input "true"
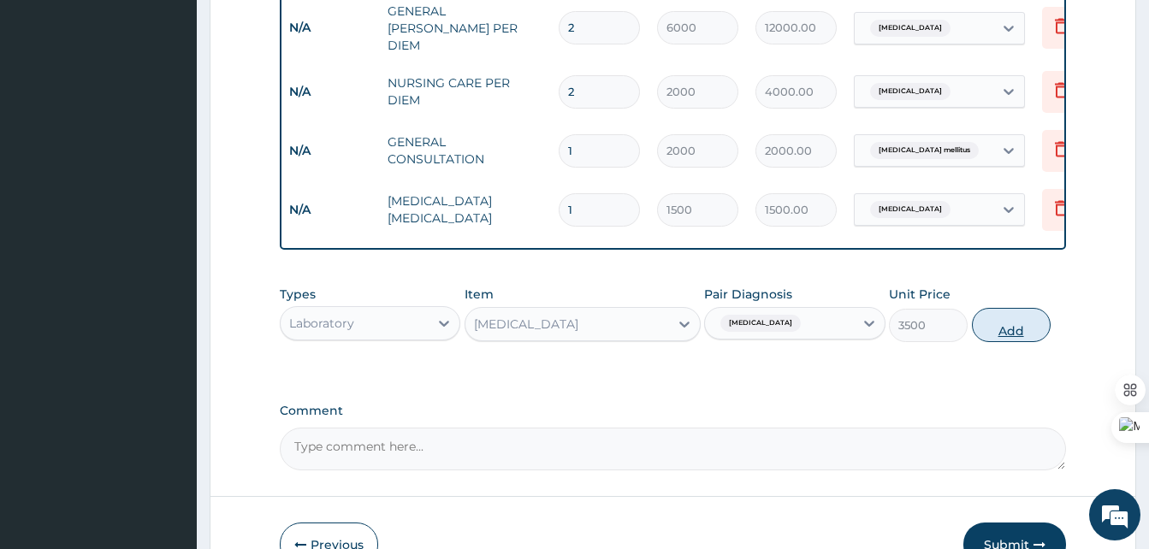
click at [1022, 318] on button "Add" at bounding box center [1011, 325] width 79 height 34
type input "0"
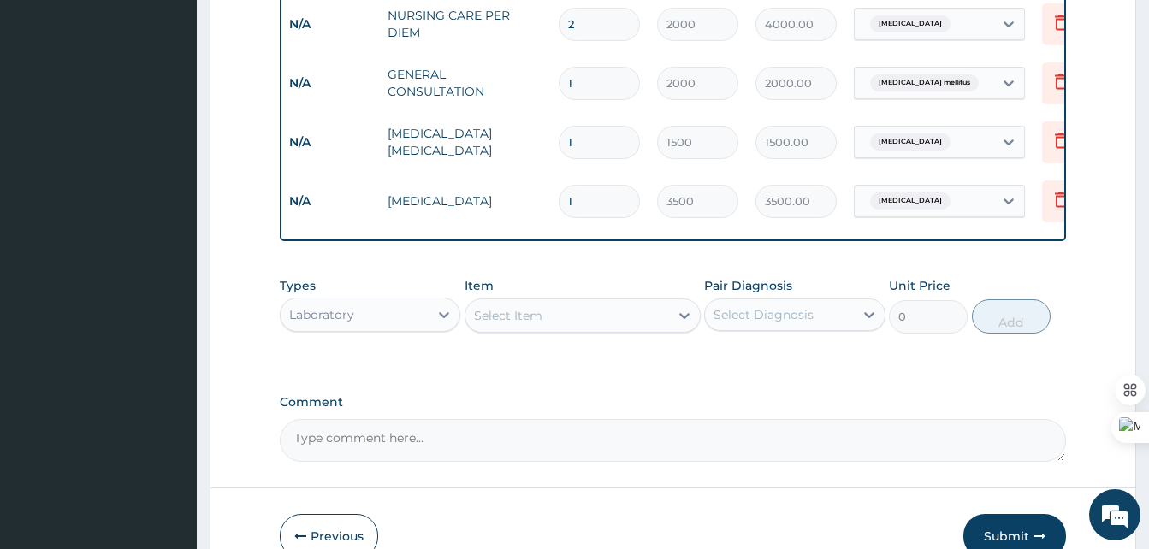
scroll to position [1291, 0]
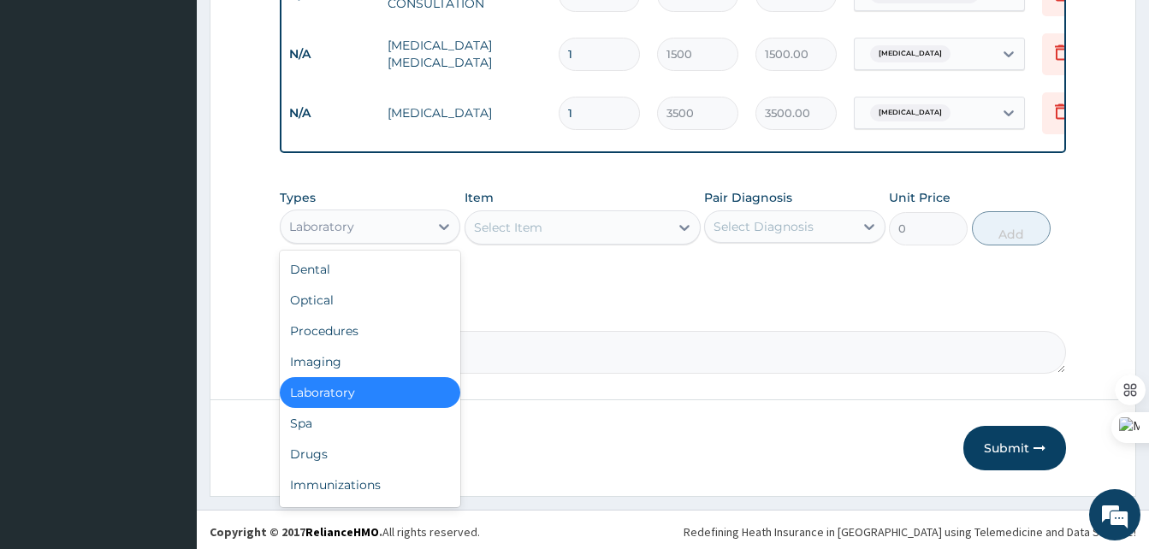
click at [428, 222] on div "Laboratory" at bounding box center [355, 226] width 148 height 27
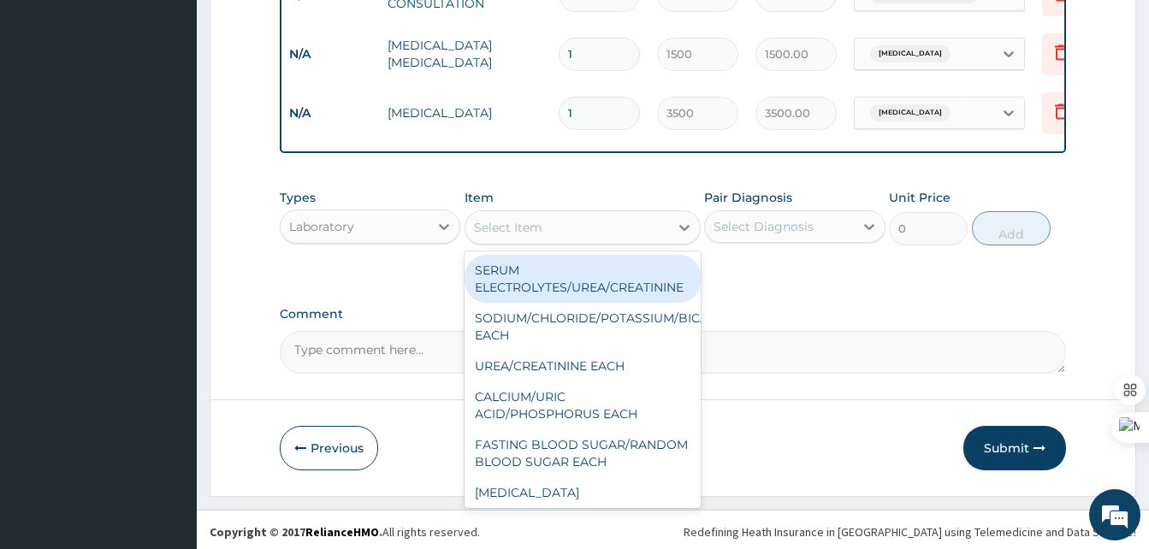
click at [524, 219] on div "Select Item" at bounding box center [508, 227] width 68 height 17
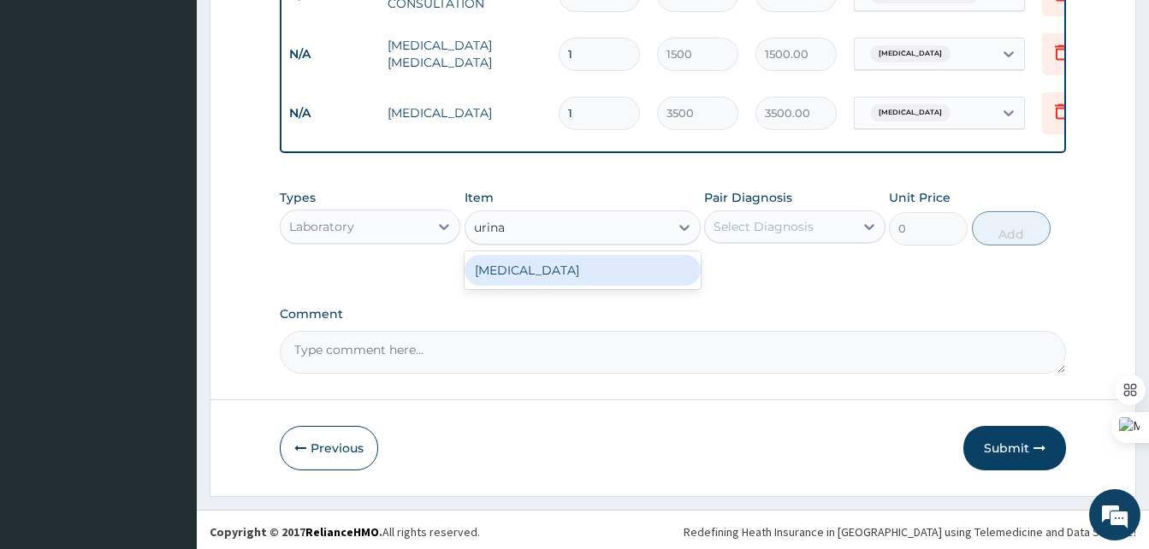
type input "urinal"
click at [572, 266] on div "URINALYSIS" at bounding box center [583, 270] width 236 height 31
type input "1100"
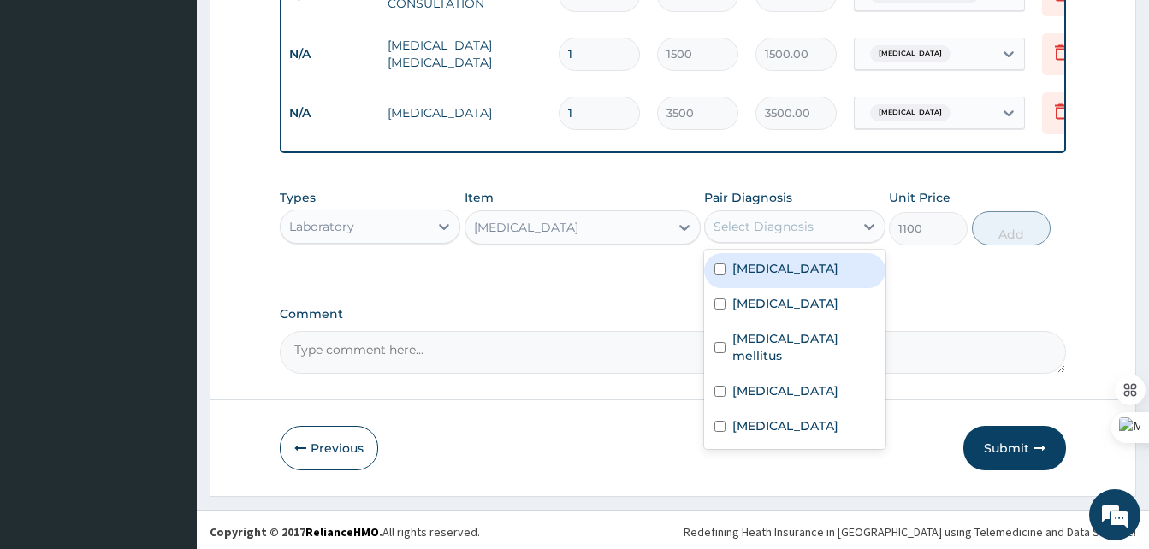
click at [776, 228] on div "Select Diagnosis" at bounding box center [764, 226] width 100 height 17
click at [760, 277] on label "Secondary hypertension" at bounding box center [785, 268] width 106 height 17
checkbox input "true"
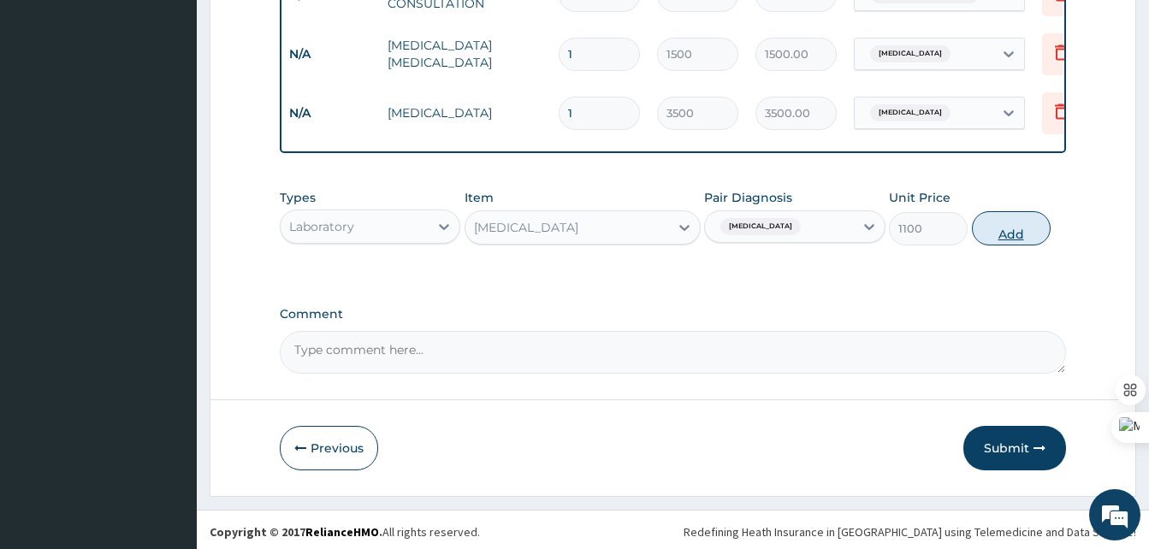
click at [1003, 227] on button "Add" at bounding box center [1011, 228] width 79 height 34
type input "0"
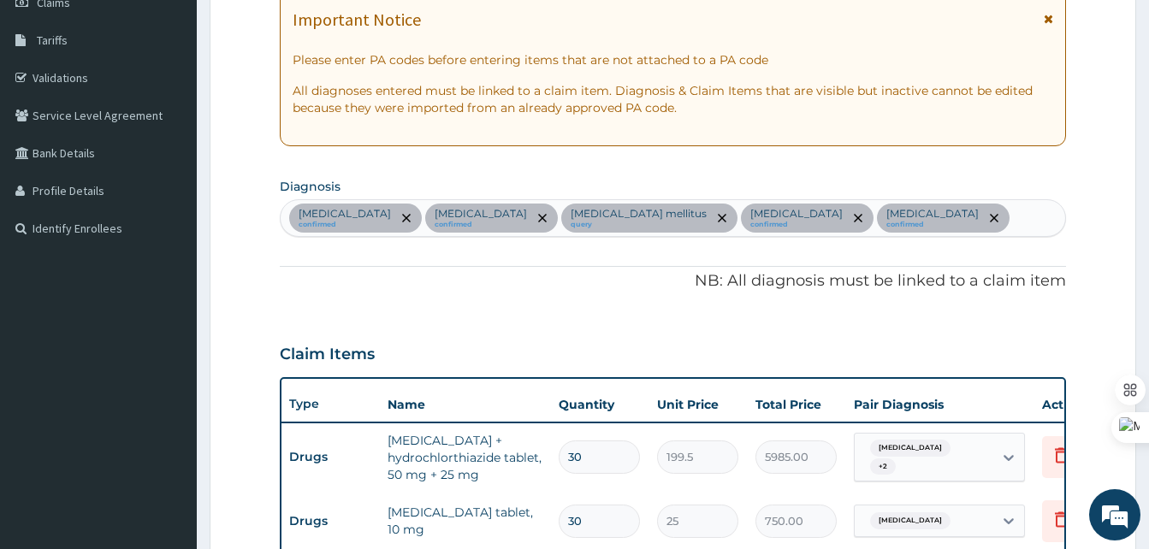
scroll to position [258, 0]
click at [943, 214] on div "Secondary hypertension confirmed Dyslipidemia confirmed Diabetes mellitus query…" at bounding box center [673, 219] width 785 height 36
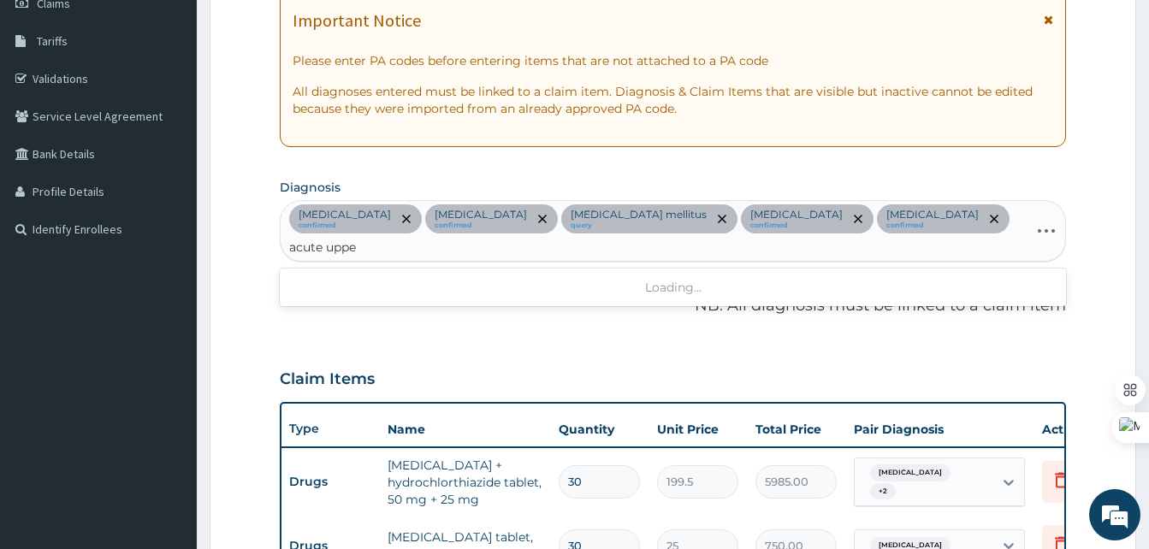
type input "acute upper"
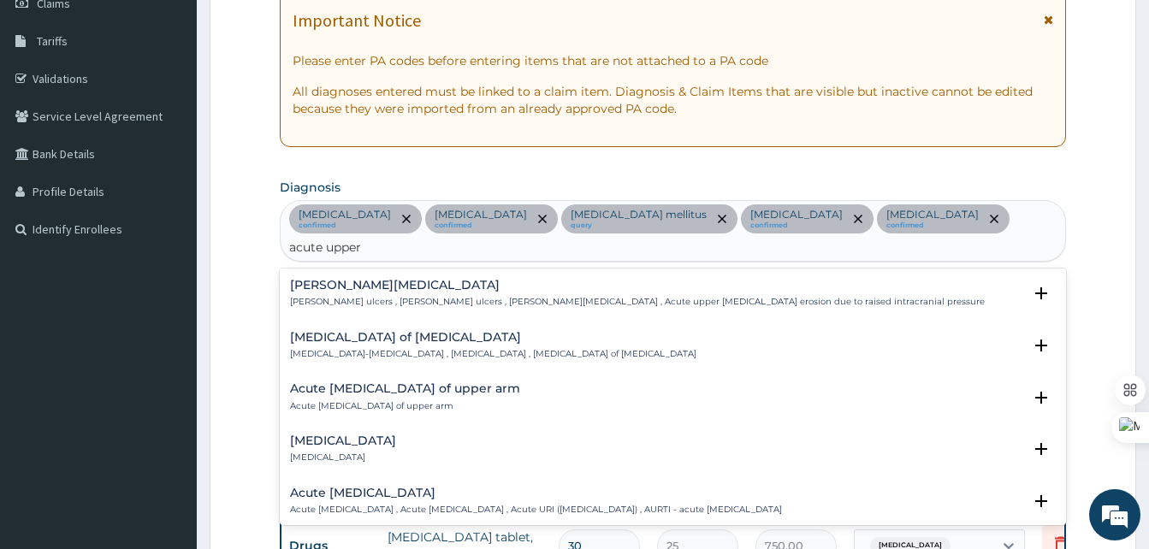
click at [387, 487] on h4 "Acute upper respiratory infection" at bounding box center [536, 493] width 492 height 13
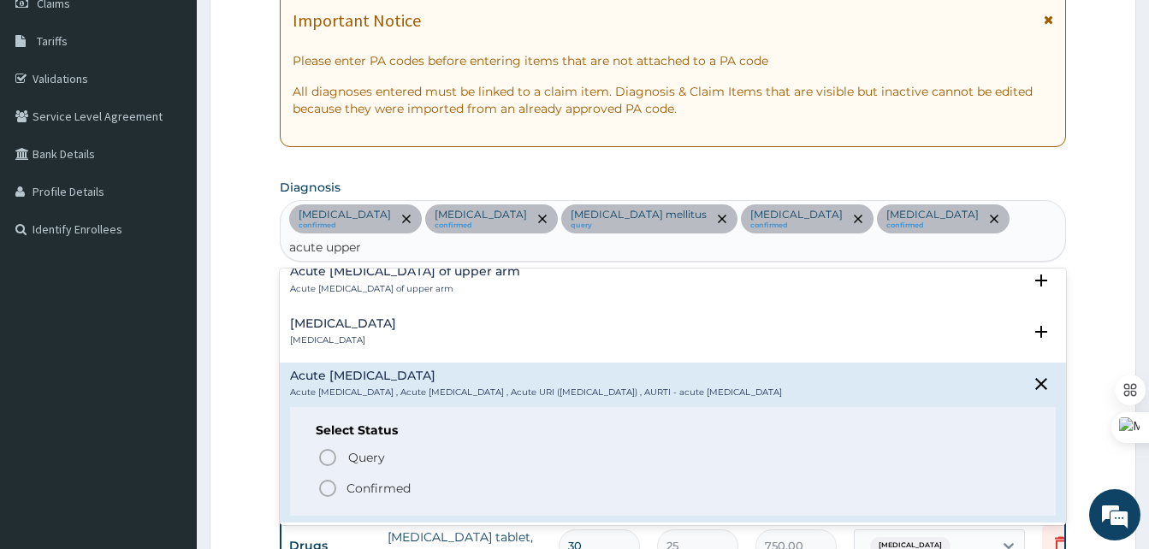
scroll to position [118, 0]
click at [328, 477] on icon "status option filled" at bounding box center [327, 487] width 21 height 21
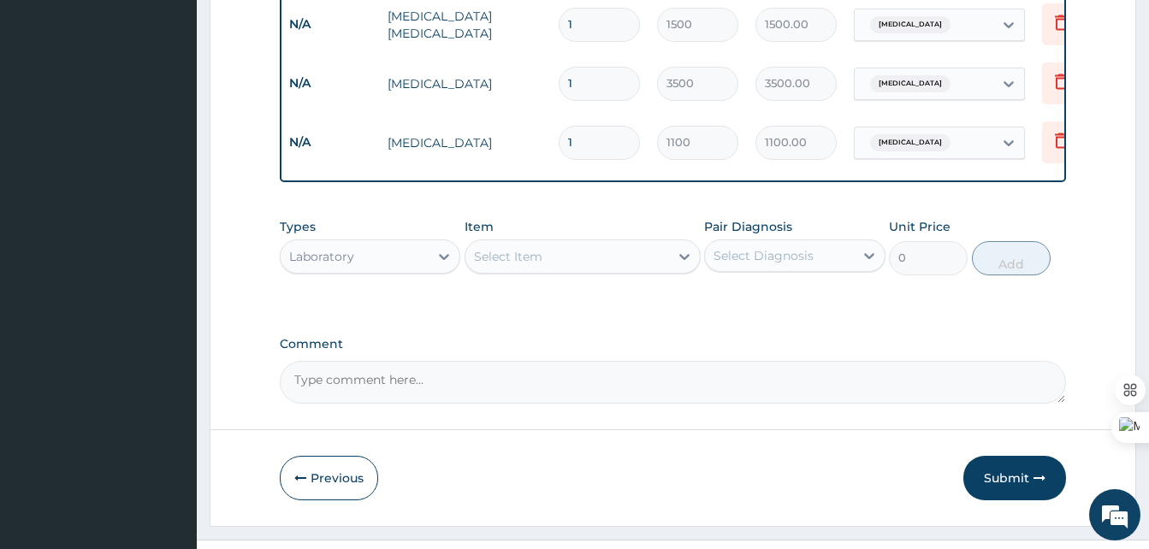
scroll to position [1359, 0]
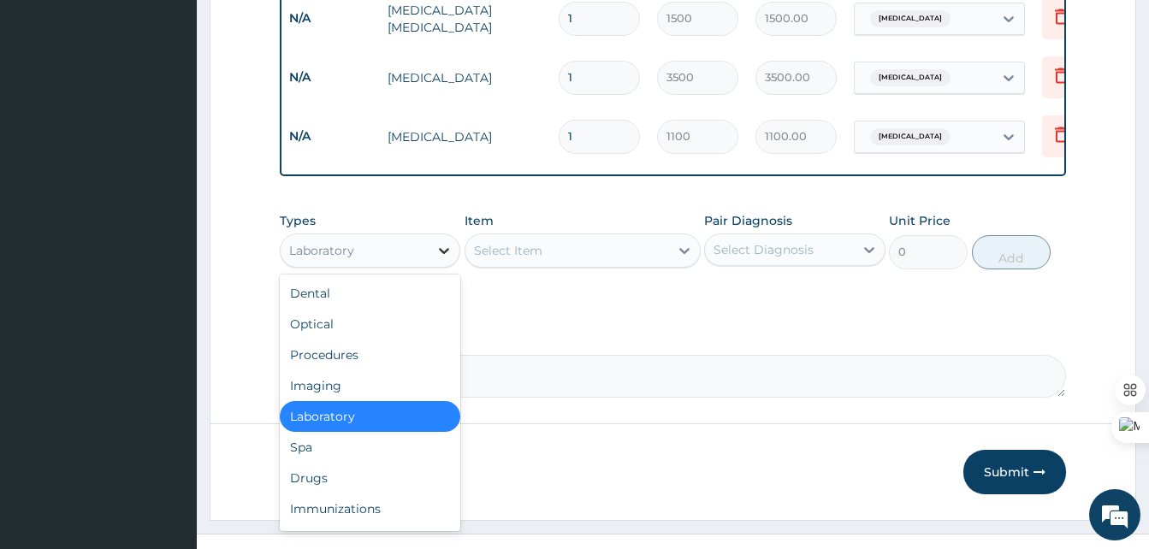
click at [440, 248] on icon at bounding box center [445, 251] width 10 height 6
click at [316, 473] on div "Drugs" at bounding box center [370, 478] width 181 height 31
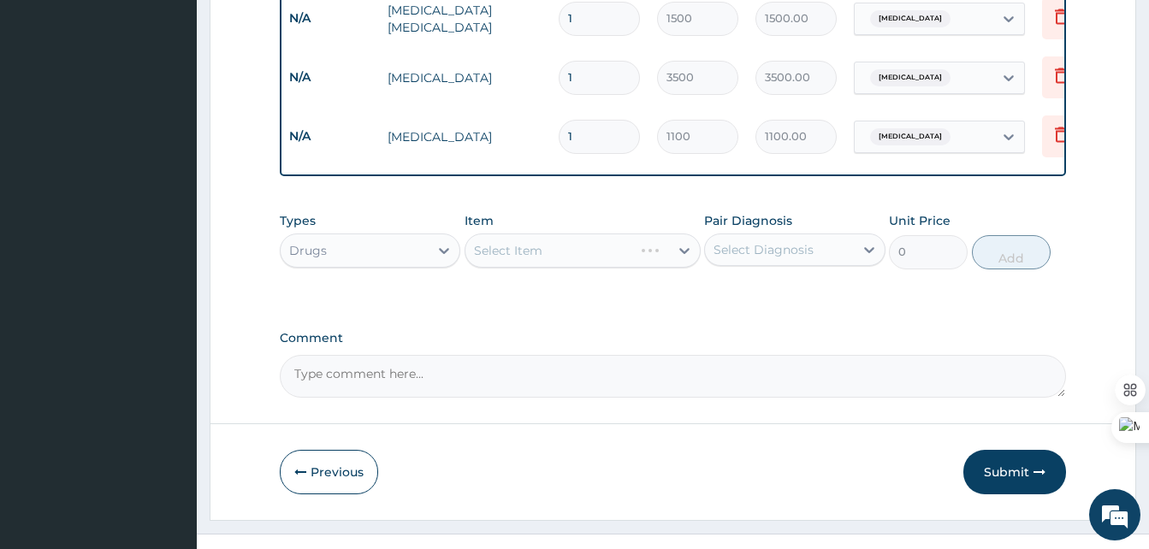
click at [612, 245] on div "Select Item" at bounding box center [583, 251] width 236 height 34
click at [619, 255] on div "Select Item" at bounding box center [583, 251] width 236 height 34
click at [666, 252] on div "Select Item" at bounding box center [567, 250] width 204 height 27
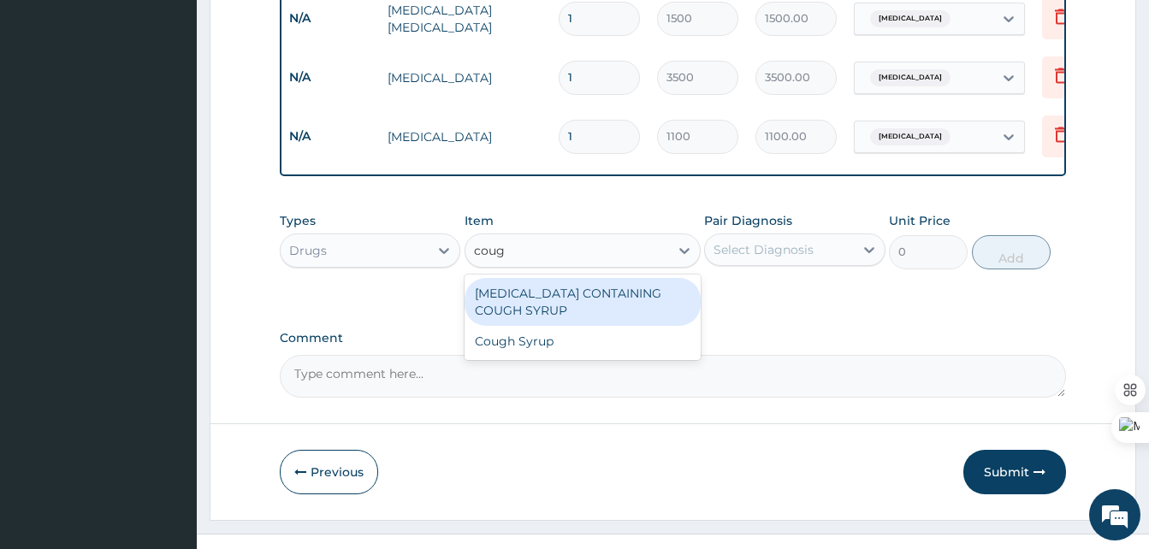
type input "cough"
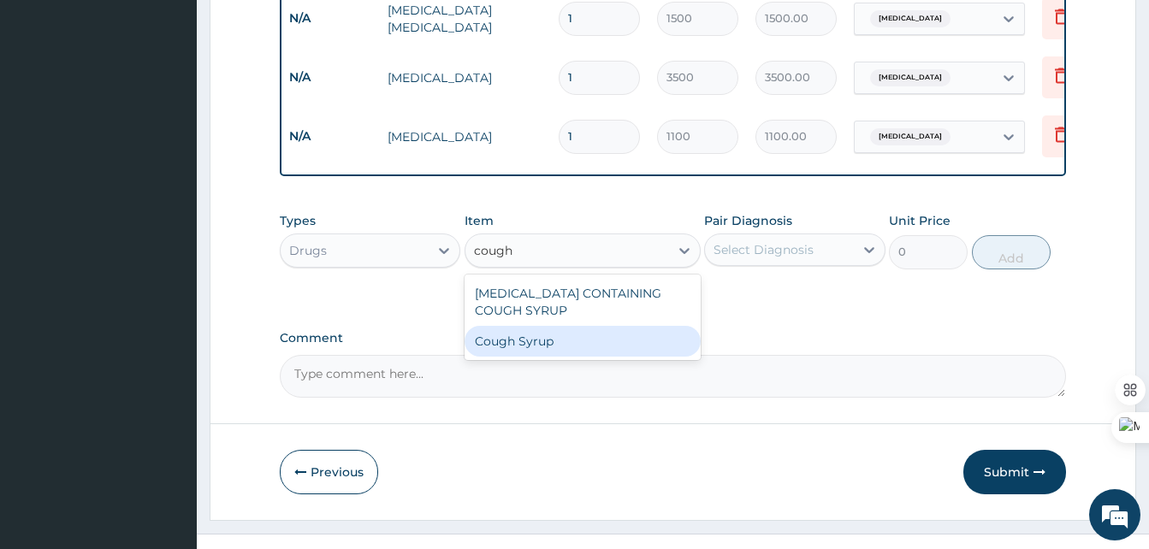
click at [572, 337] on div "Cough Syrup" at bounding box center [583, 341] width 236 height 31
type input "700"
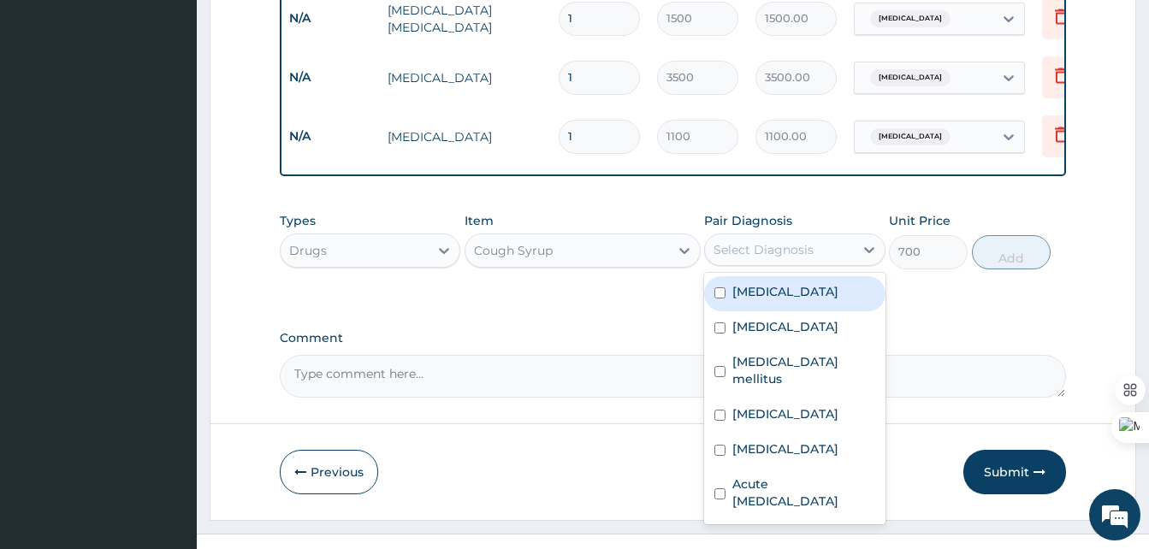
click at [754, 244] on div "Select Diagnosis" at bounding box center [764, 249] width 100 height 17
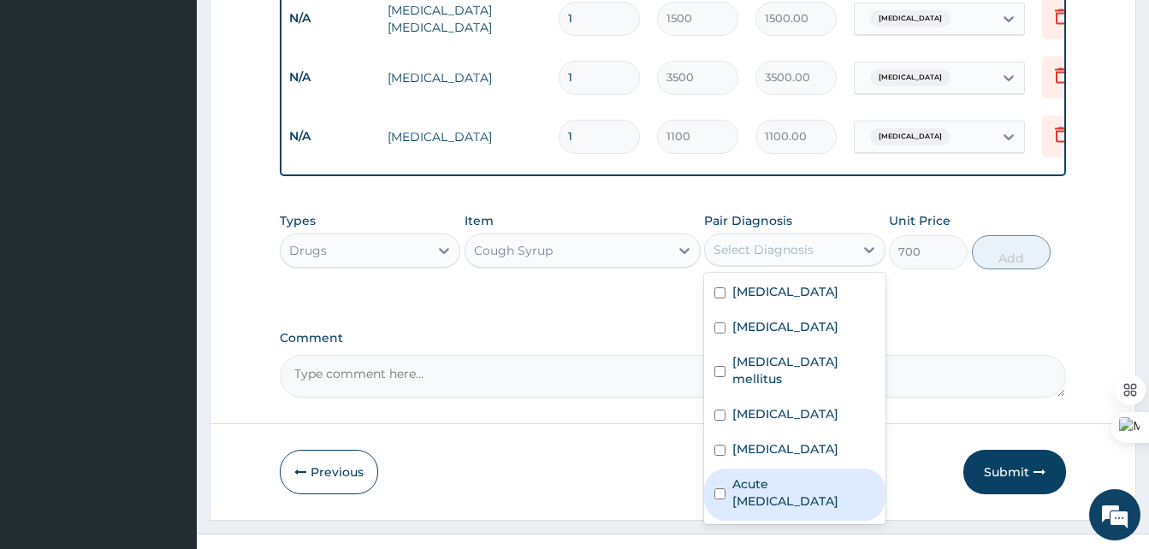
click at [722, 489] on input "checkbox" at bounding box center [719, 494] width 11 height 11
checkbox input "true"
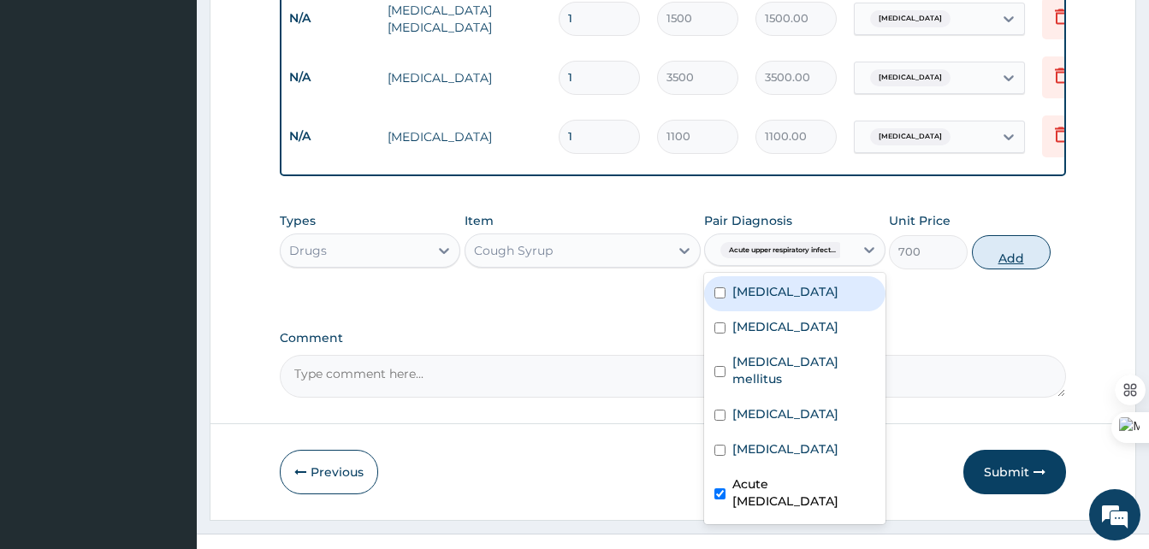
click at [1011, 242] on button "Add" at bounding box center [1011, 252] width 79 height 34
type input "0"
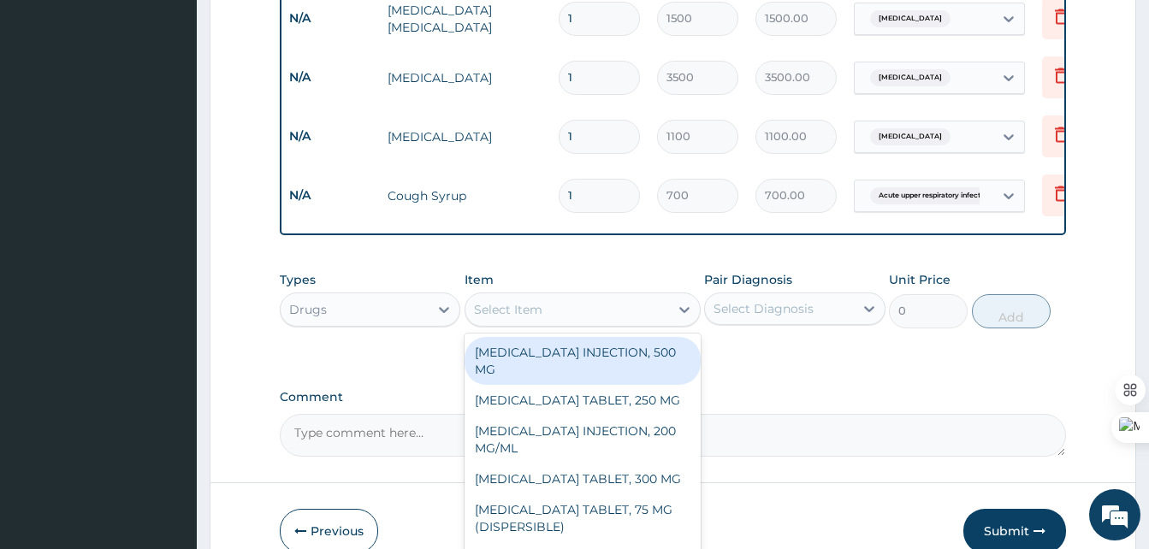
click at [639, 314] on div "Select Item" at bounding box center [567, 309] width 204 height 27
type input "lorat"
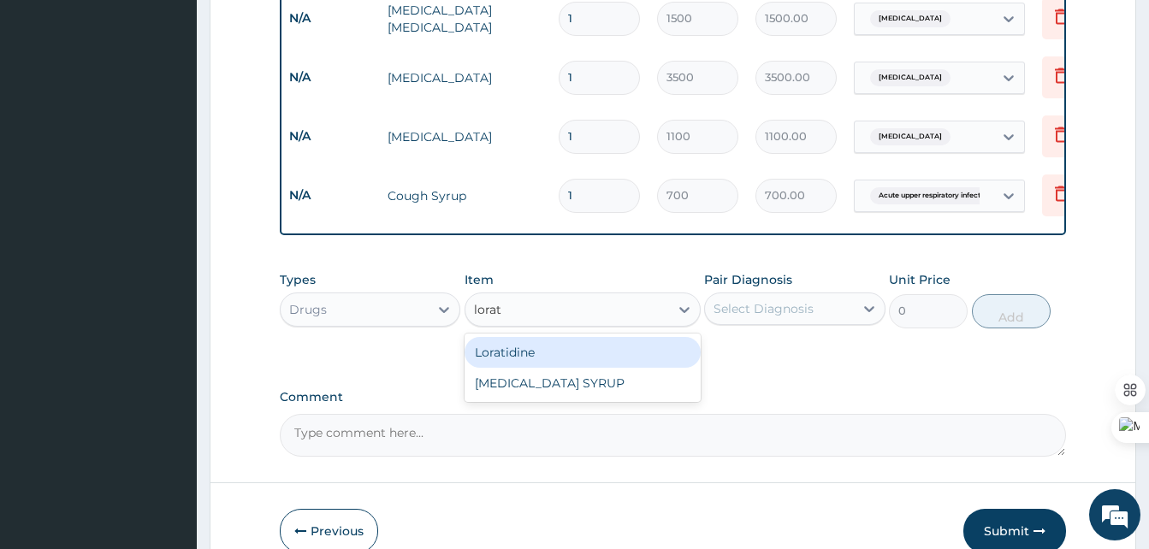
click at [554, 354] on div "Loratidine" at bounding box center [583, 352] width 236 height 31
type input "250"
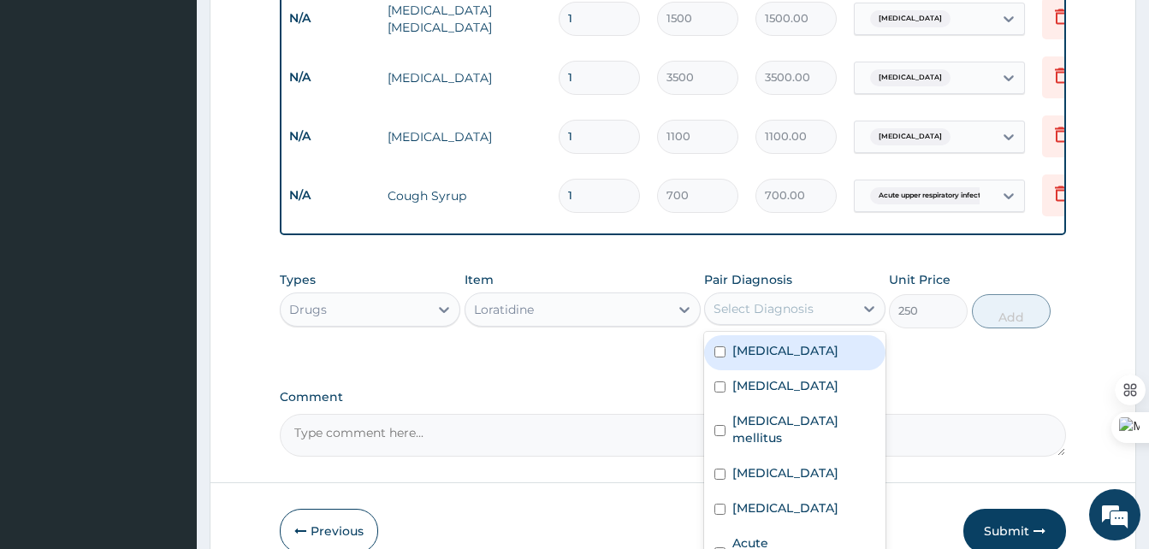
click at [805, 306] on div "Select Diagnosis" at bounding box center [764, 308] width 100 height 17
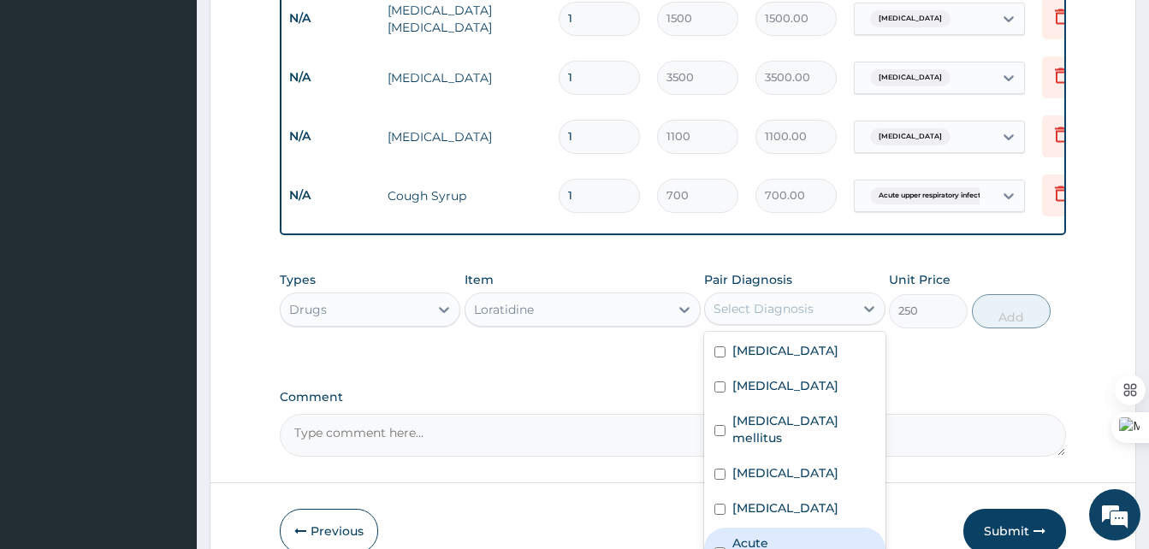
click at [783, 528] on div "Acute upper respiratory infection" at bounding box center [794, 554] width 181 height 52
checkbox input "true"
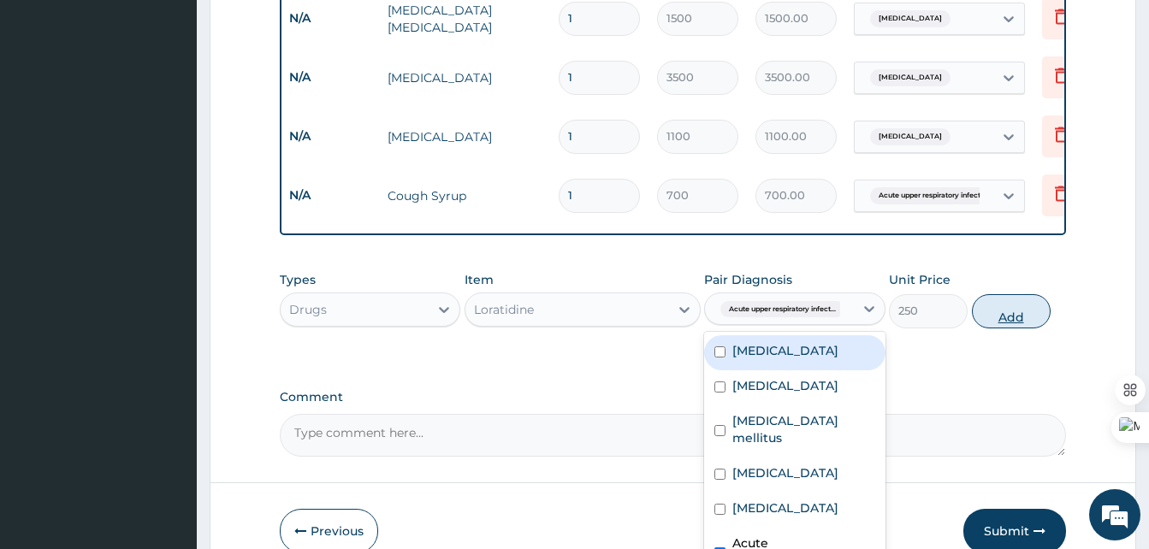
click at [1000, 310] on button "Add" at bounding box center [1011, 311] width 79 height 34
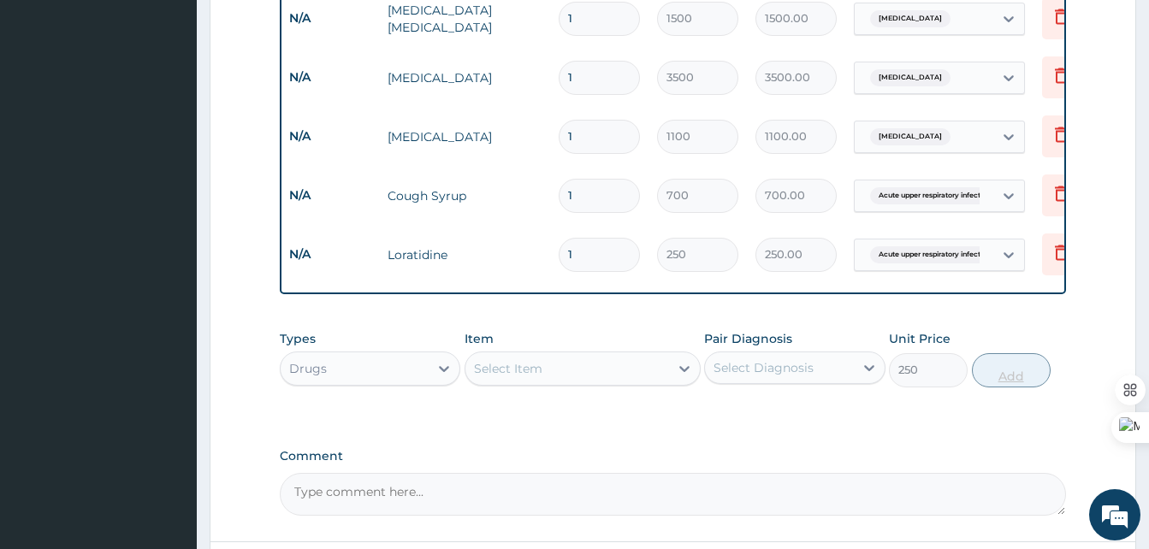
type input "0"
click at [673, 367] on div at bounding box center [684, 368] width 31 height 31
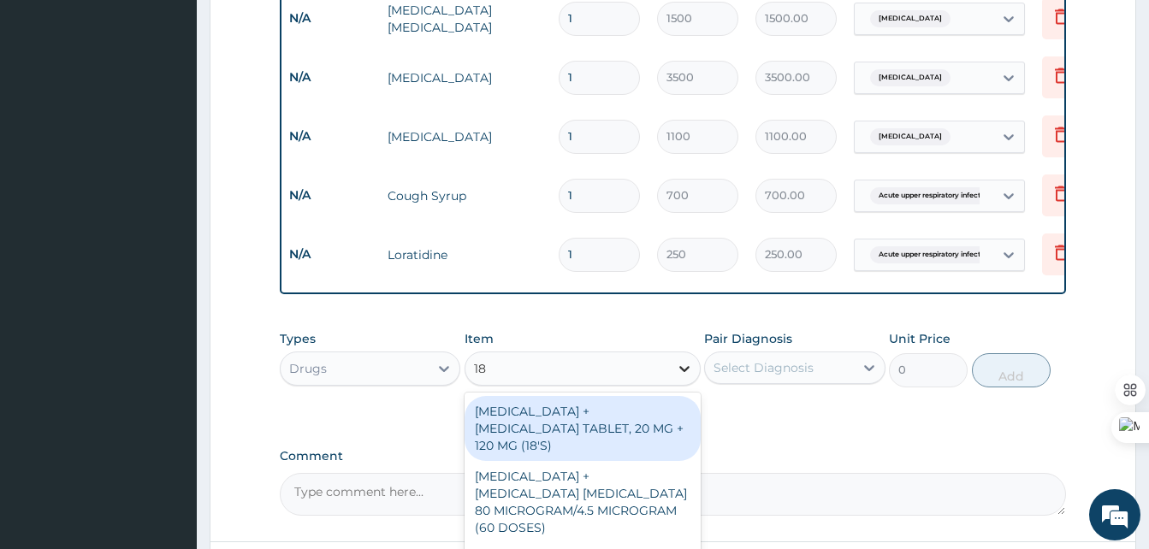
type input "1"
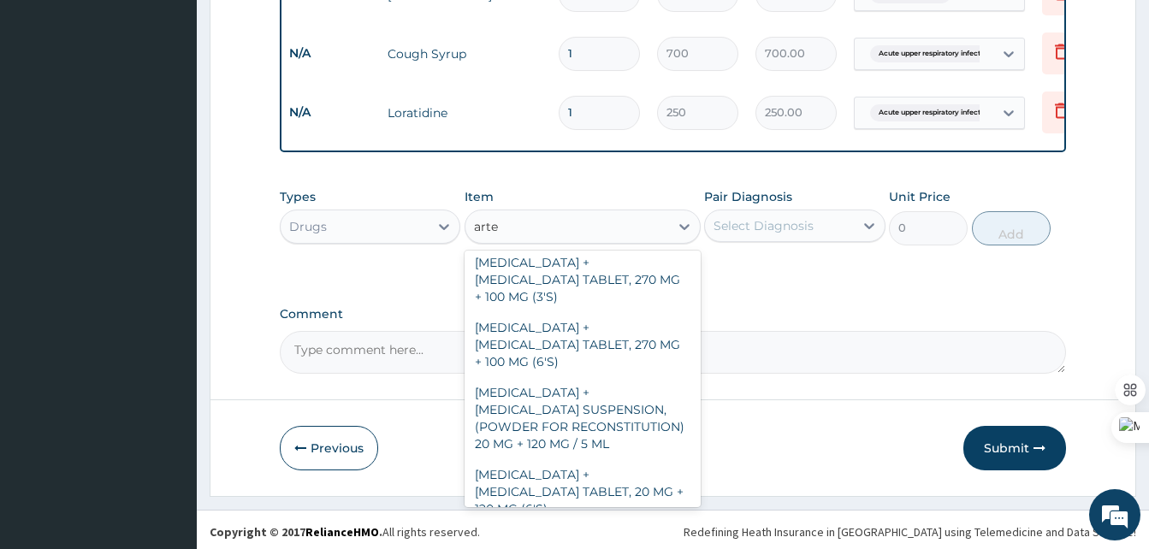
scroll to position [835, 0]
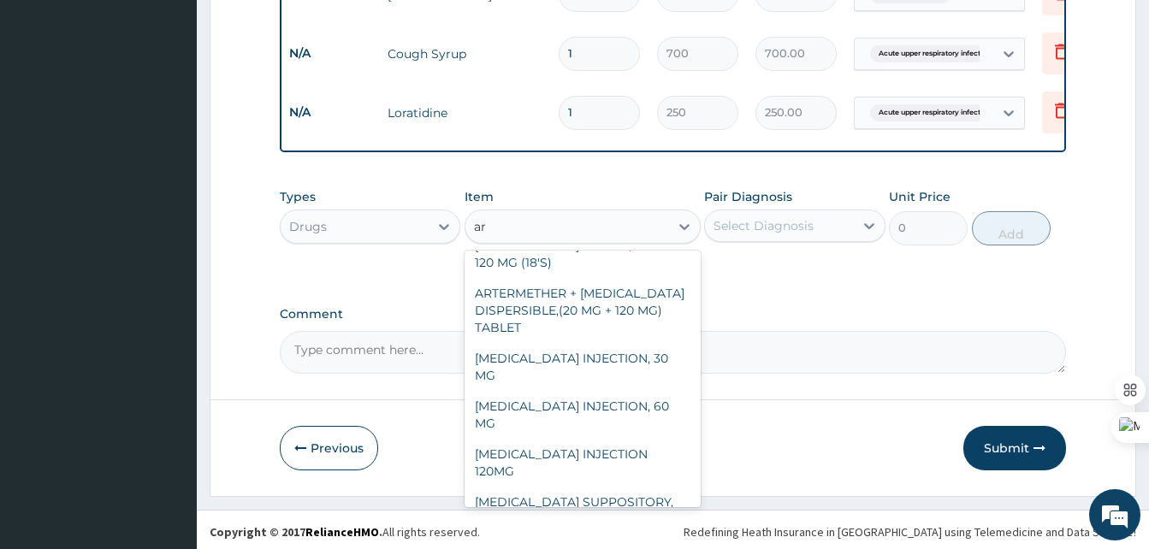
type input "a"
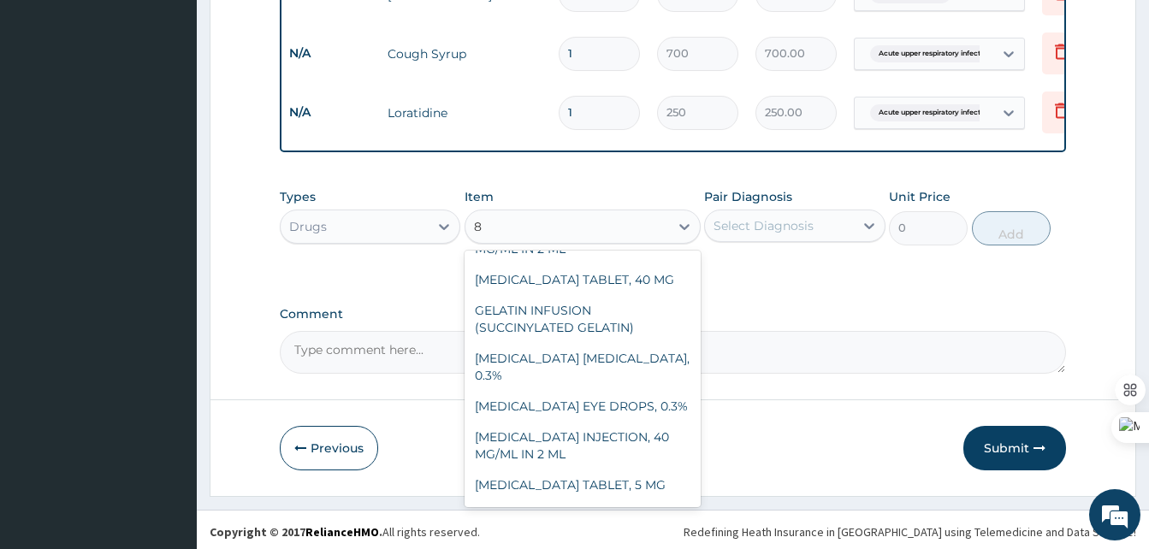
scroll to position [479, 0]
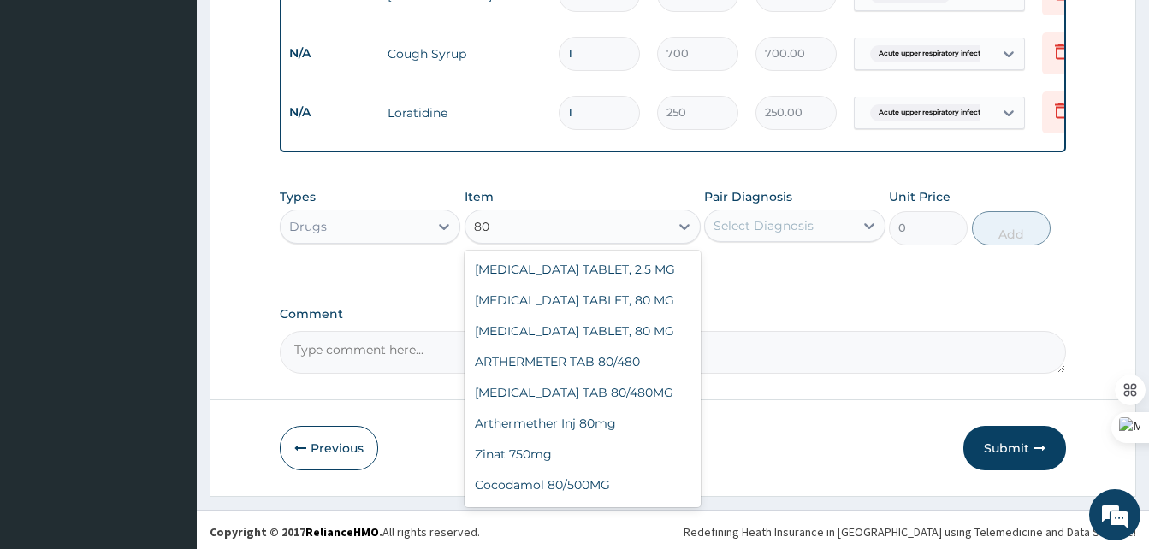
type input "80m"
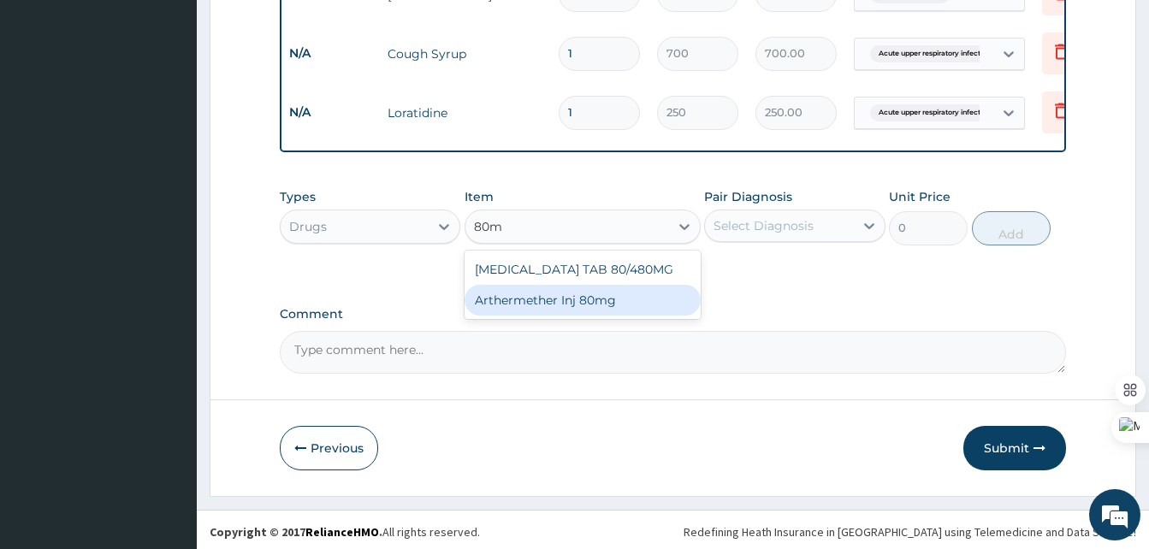
click at [497, 297] on div "Arthermether Inj 80mg" at bounding box center [583, 300] width 236 height 31
type input "300"
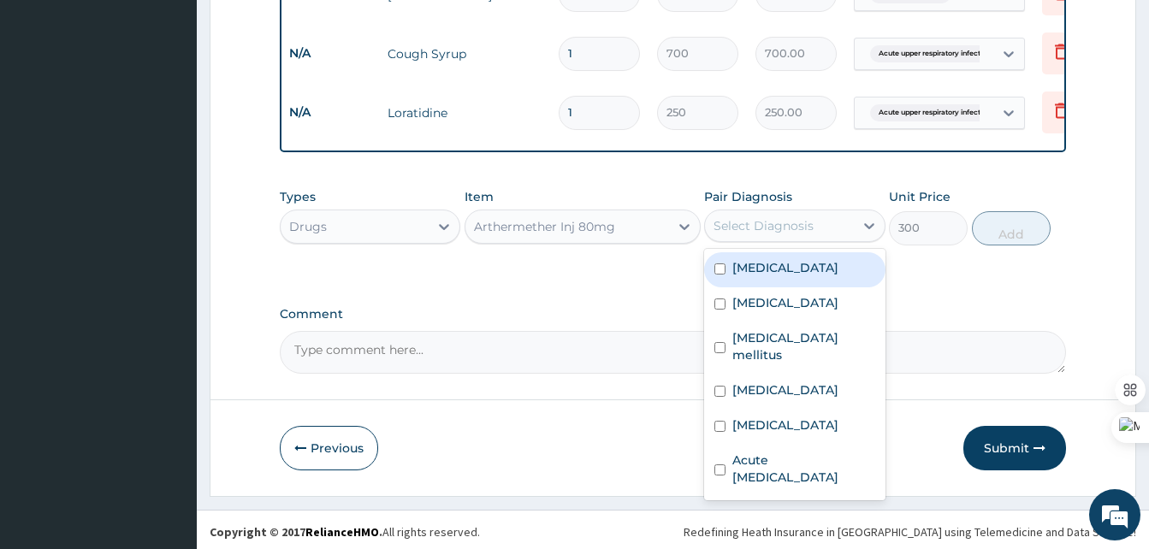
click at [819, 223] on div "Select Diagnosis" at bounding box center [779, 225] width 148 height 27
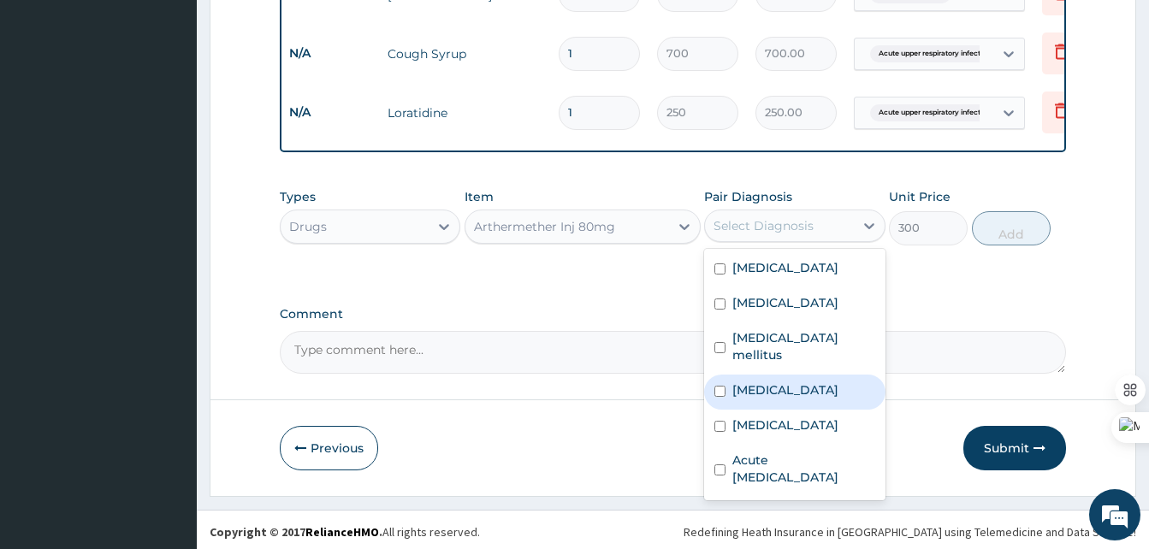
click at [750, 393] on label "Malaria" at bounding box center [785, 390] width 106 height 17
checkbox input "true"
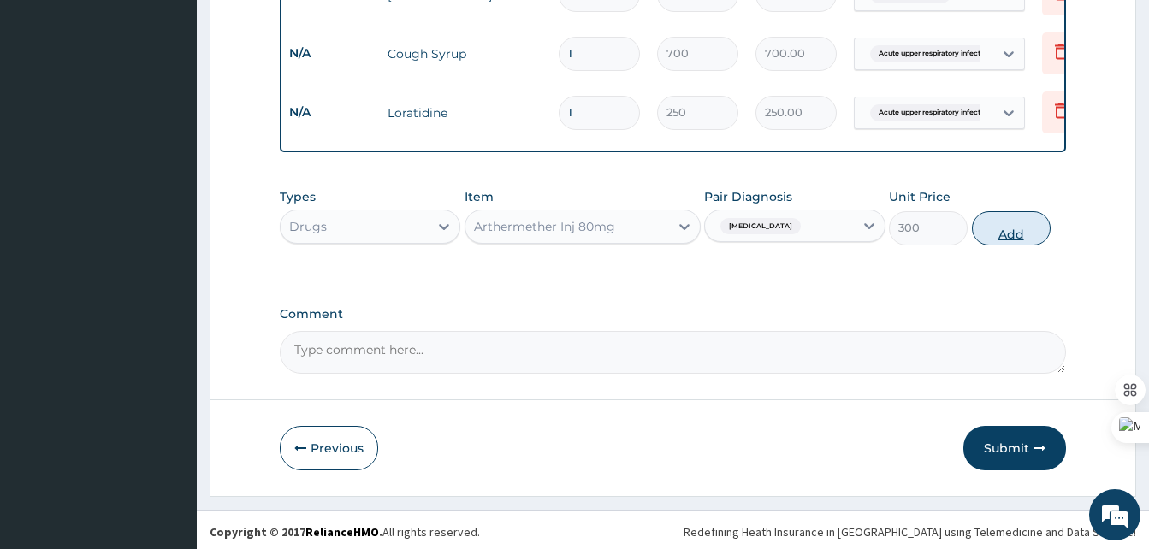
click at [1023, 223] on button "Add" at bounding box center [1011, 228] width 79 height 34
type input "0"
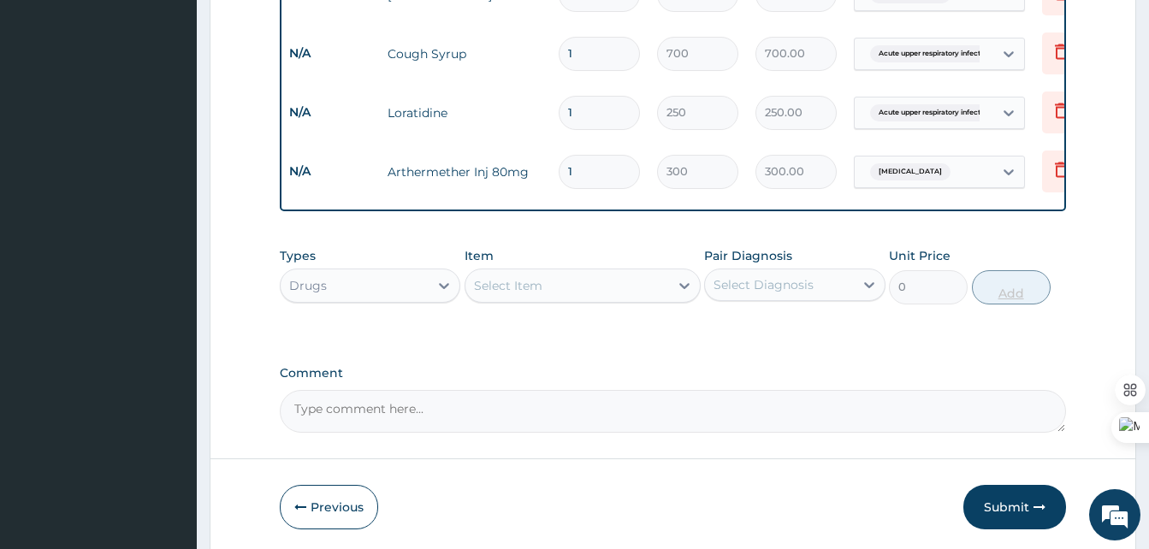
type input "0.00"
type input "6"
type input "1800.00"
type input "6"
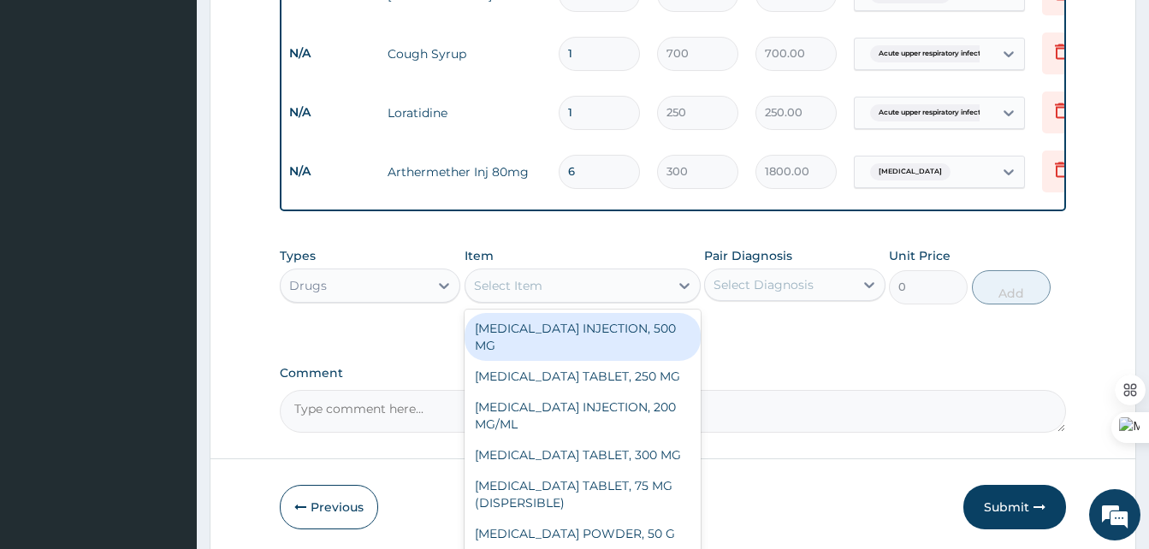
click at [662, 273] on div "Select Item" at bounding box center [567, 285] width 204 height 27
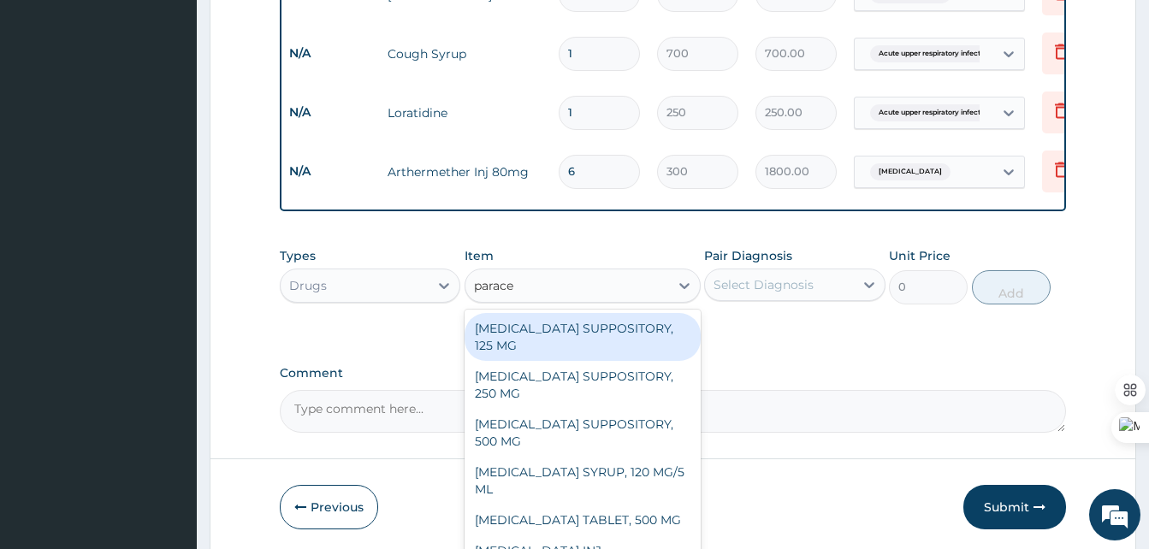
type input "paracet"
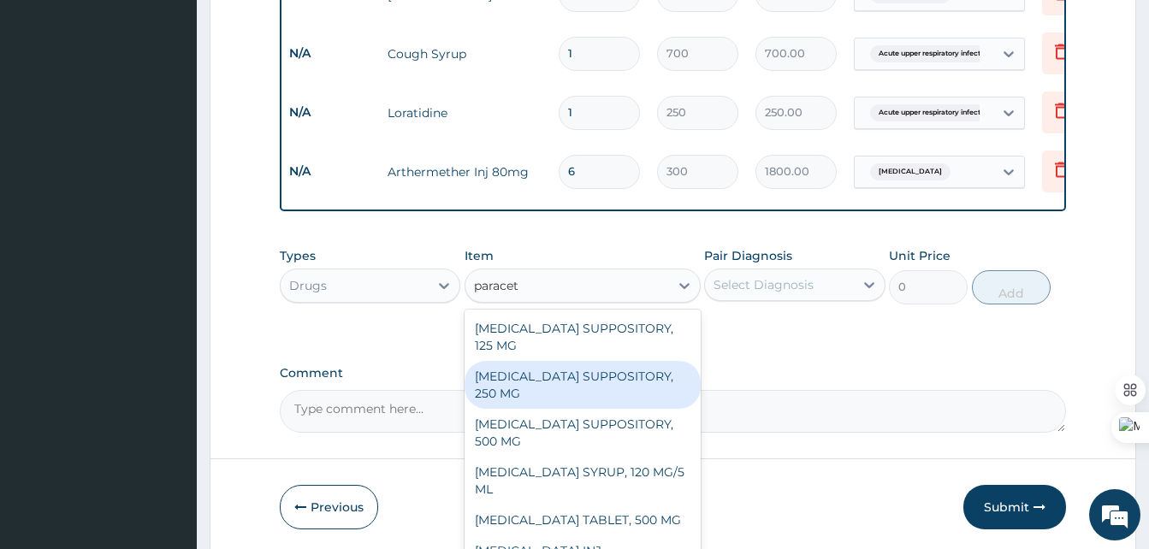
scroll to position [3, 0]
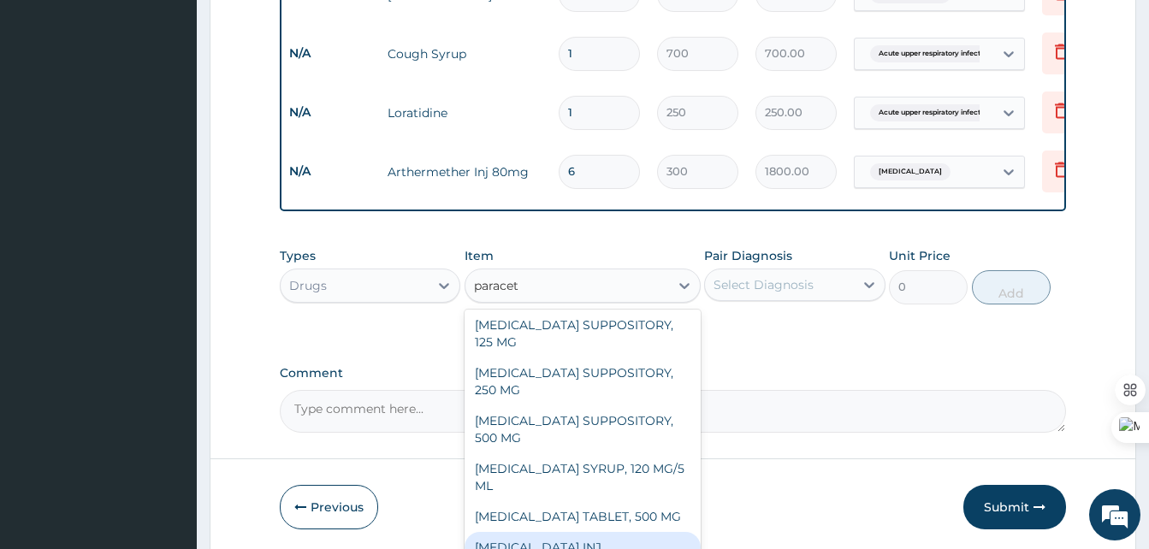
click at [554, 538] on div "PARACETAMOL INJ" at bounding box center [583, 547] width 236 height 31
type input "300"
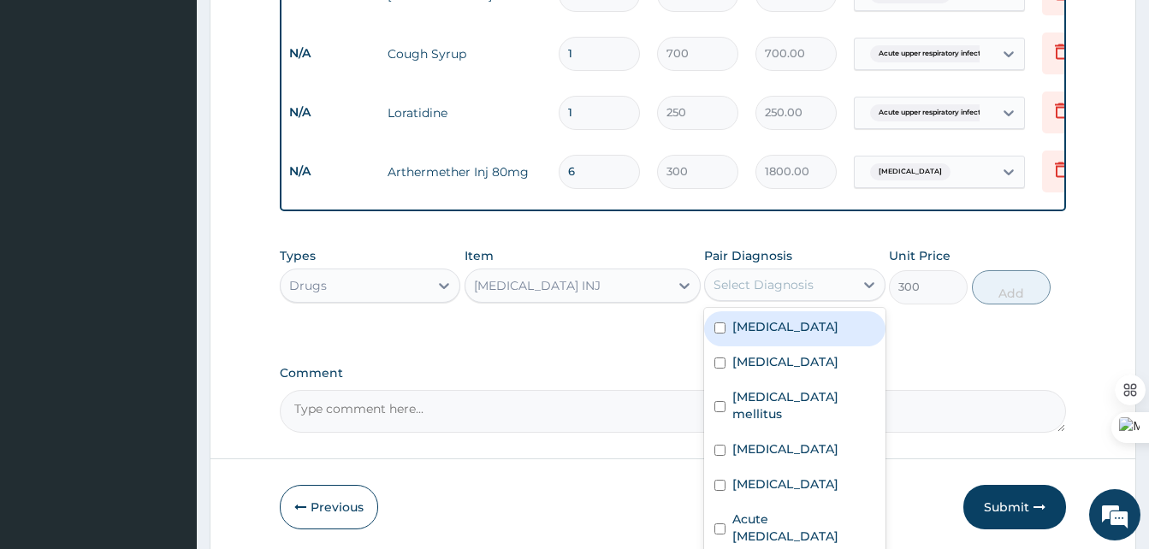
click at [833, 285] on div "Select Diagnosis" at bounding box center [779, 284] width 148 height 27
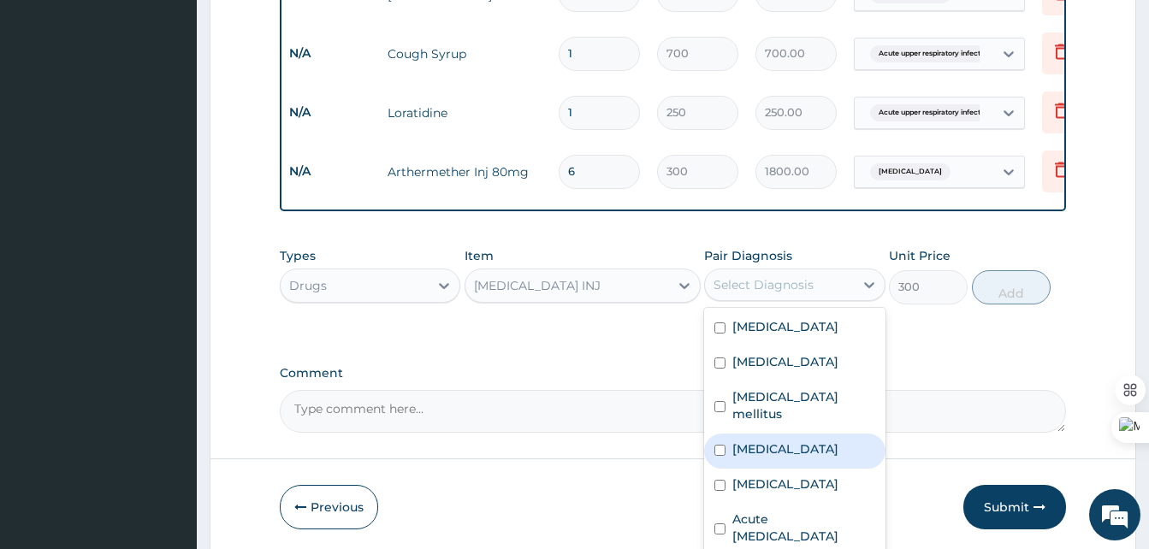
click at [756, 446] on label "Malaria" at bounding box center [785, 449] width 106 height 17
checkbox input "true"
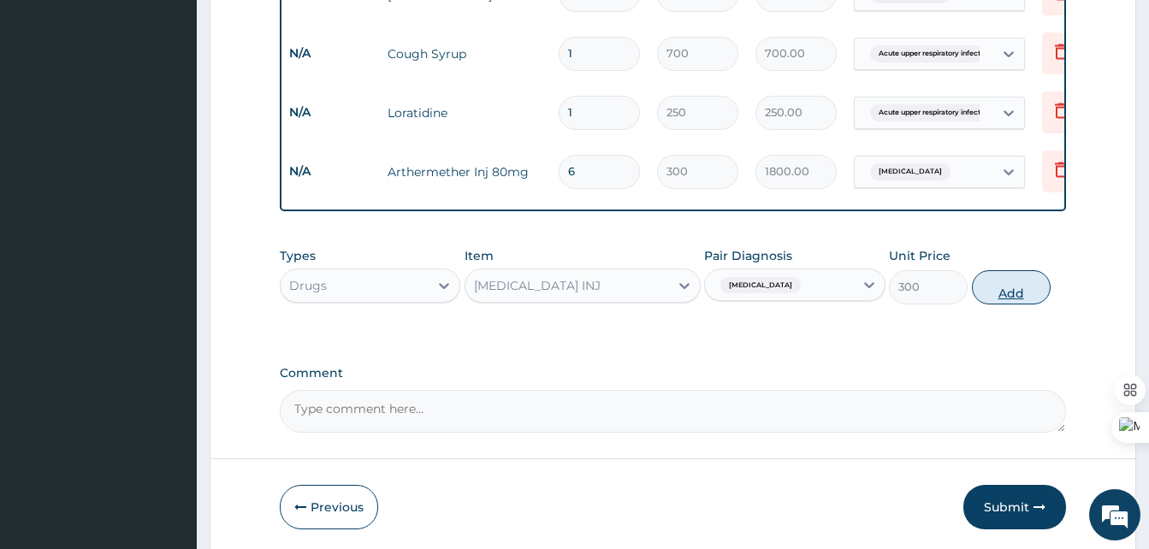
click at [1000, 287] on button "Add" at bounding box center [1011, 287] width 79 height 34
type input "0"
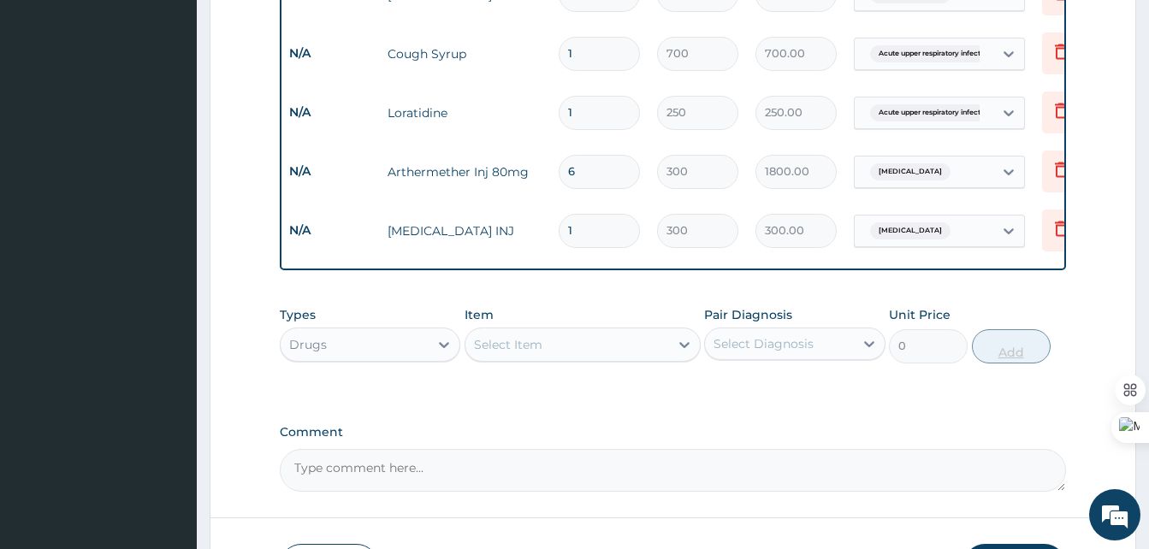
type input "0.00"
type input "5"
type input "1500.00"
type input "0.00"
type input "4"
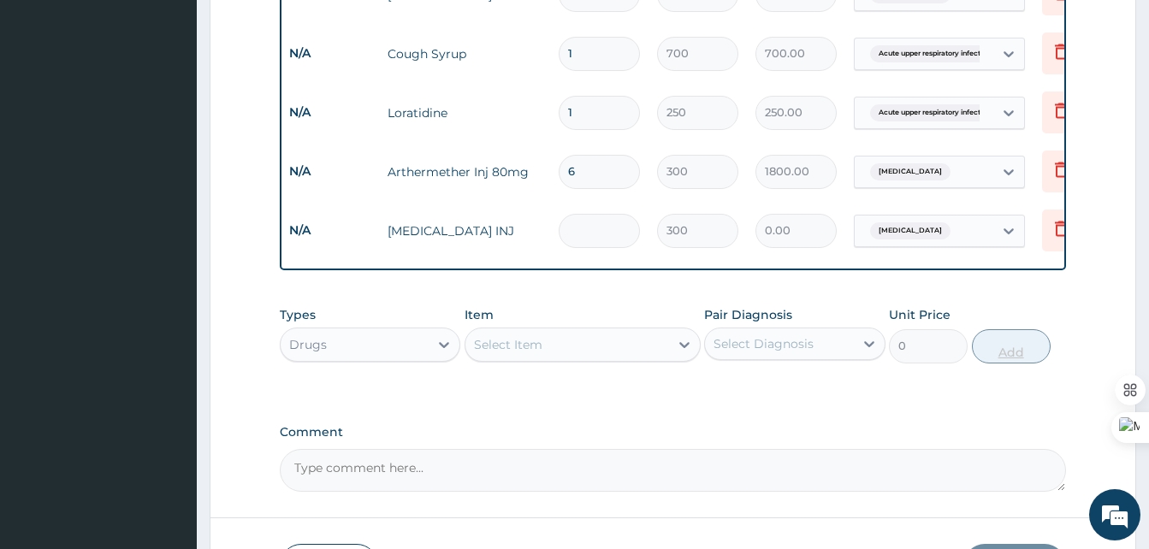
type input "1200.00"
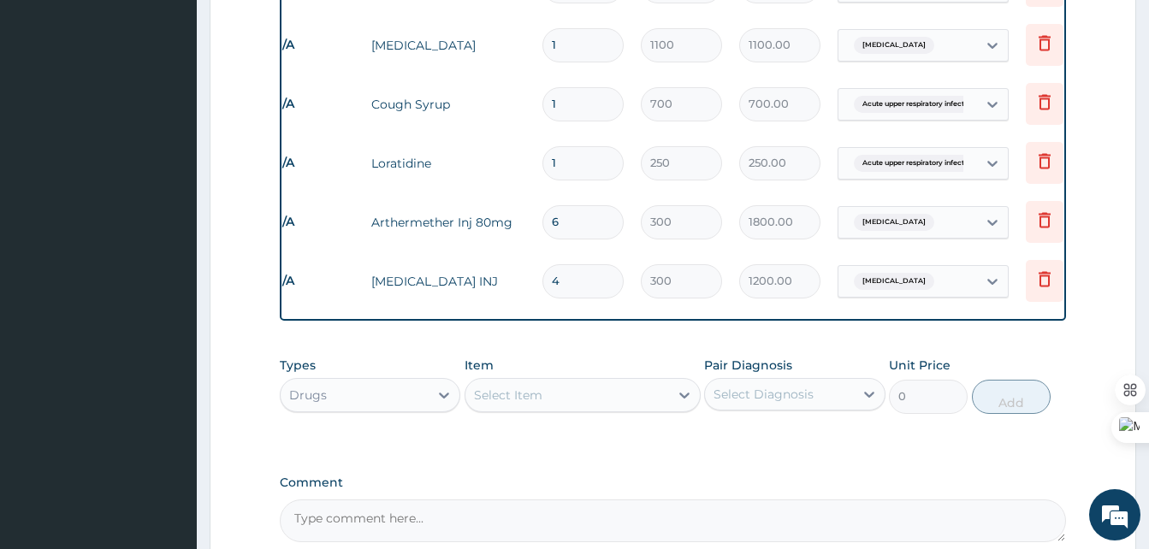
scroll to position [1619, 0]
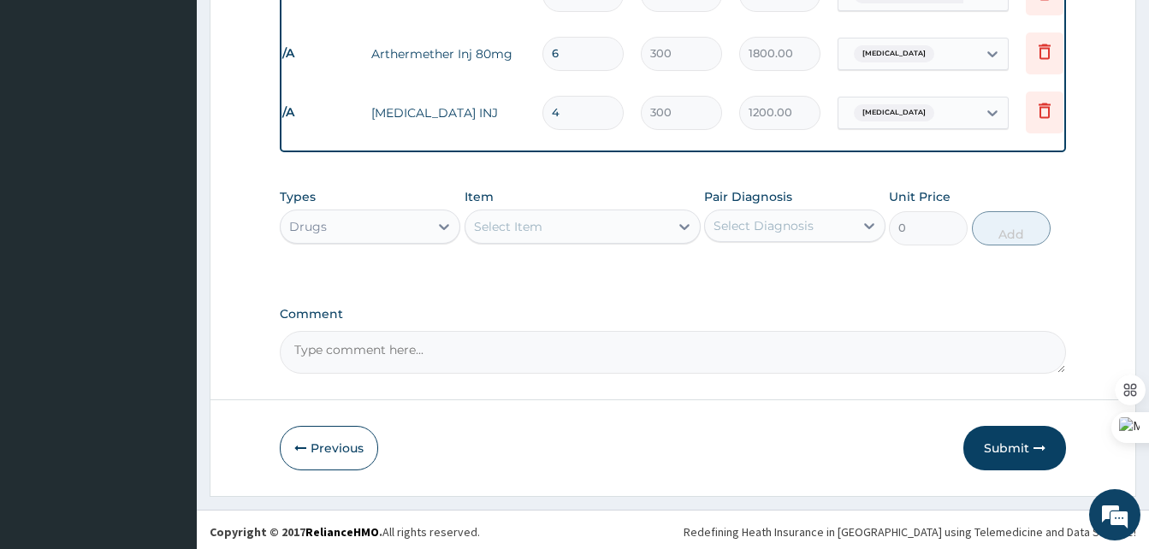
type input "4"
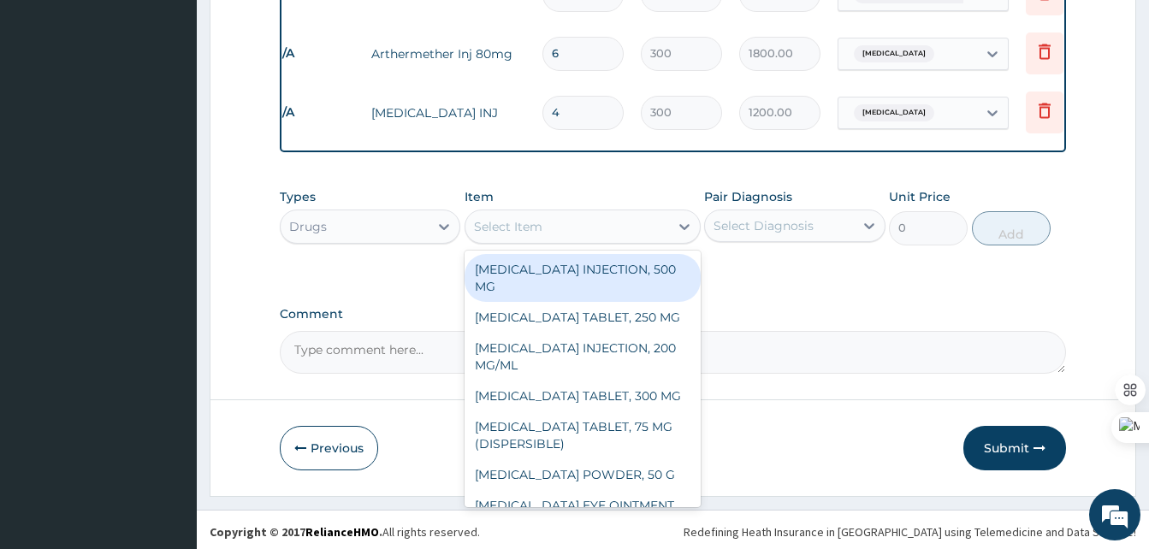
click at [549, 228] on div "Select Item" at bounding box center [567, 226] width 204 height 27
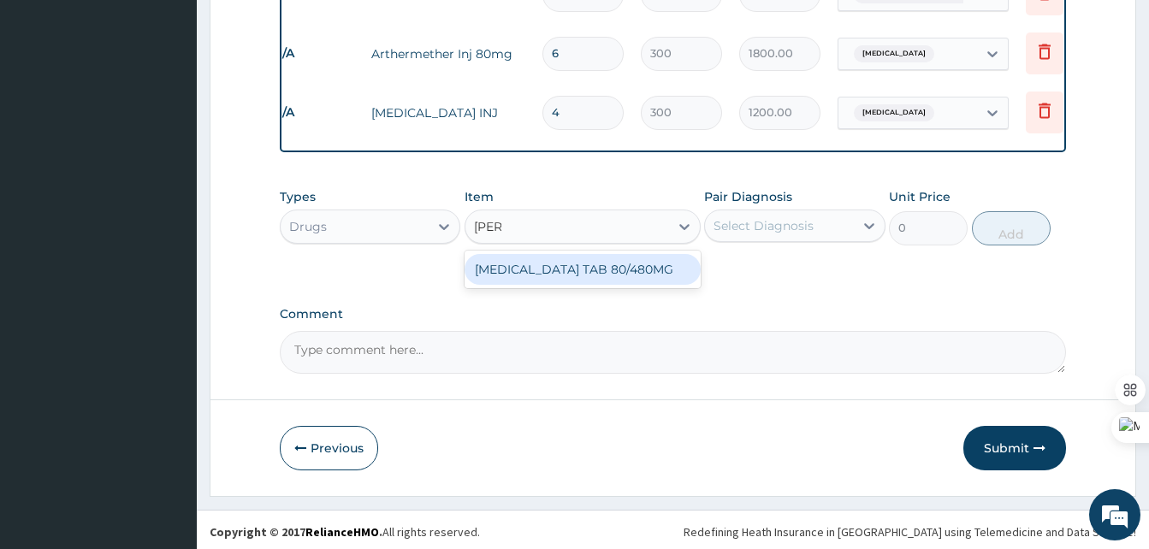
type input "coart"
click at [565, 271] on div "COARTEM TAB 80/480MG" at bounding box center [583, 269] width 236 height 31
type input "1500"
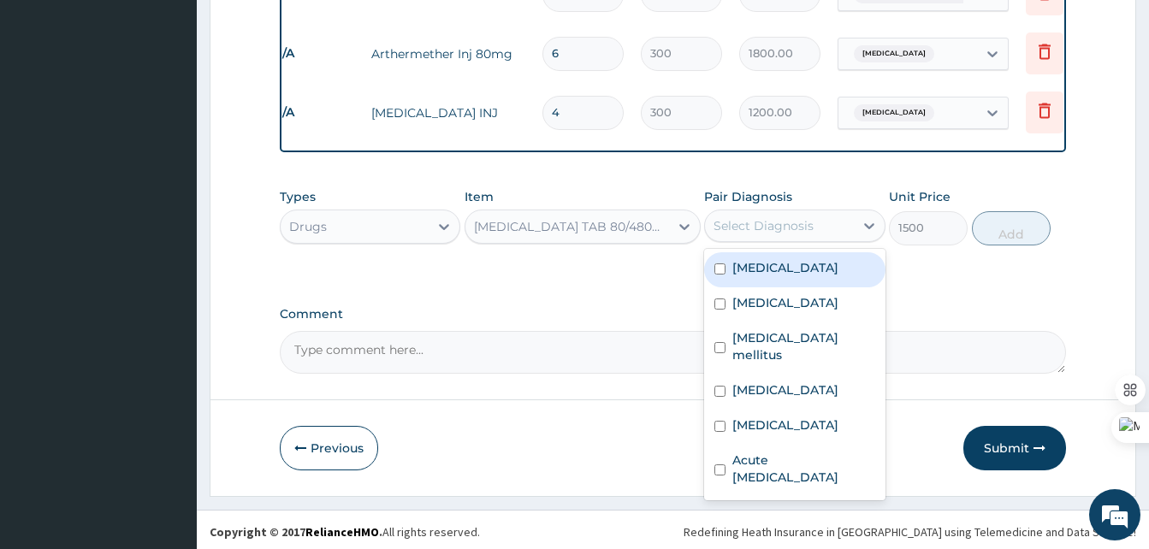
click at [747, 228] on div "Select Diagnosis" at bounding box center [764, 225] width 100 height 17
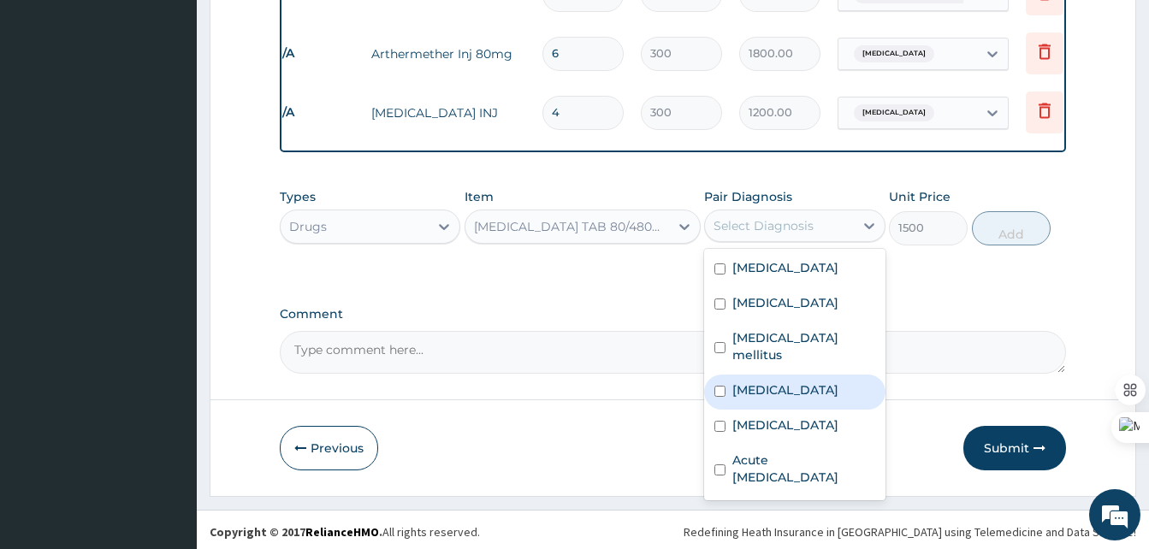
click at [757, 393] on label "Malaria" at bounding box center [785, 390] width 106 height 17
checkbox input "true"
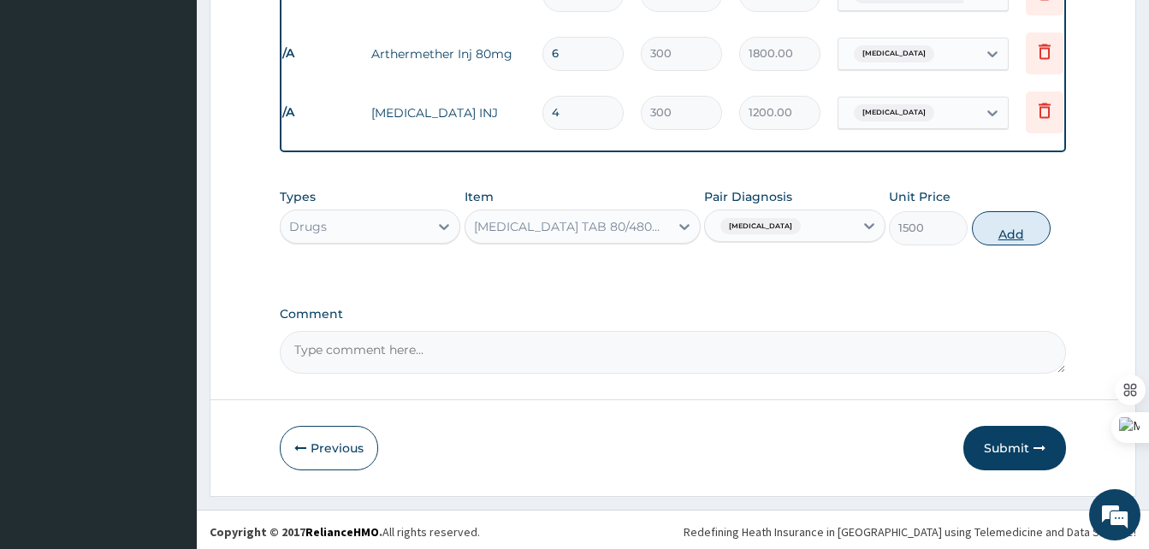
click at [997, 221] on button "Add" at bounding box center [1011, 228] width 79 height 34
type input "0"
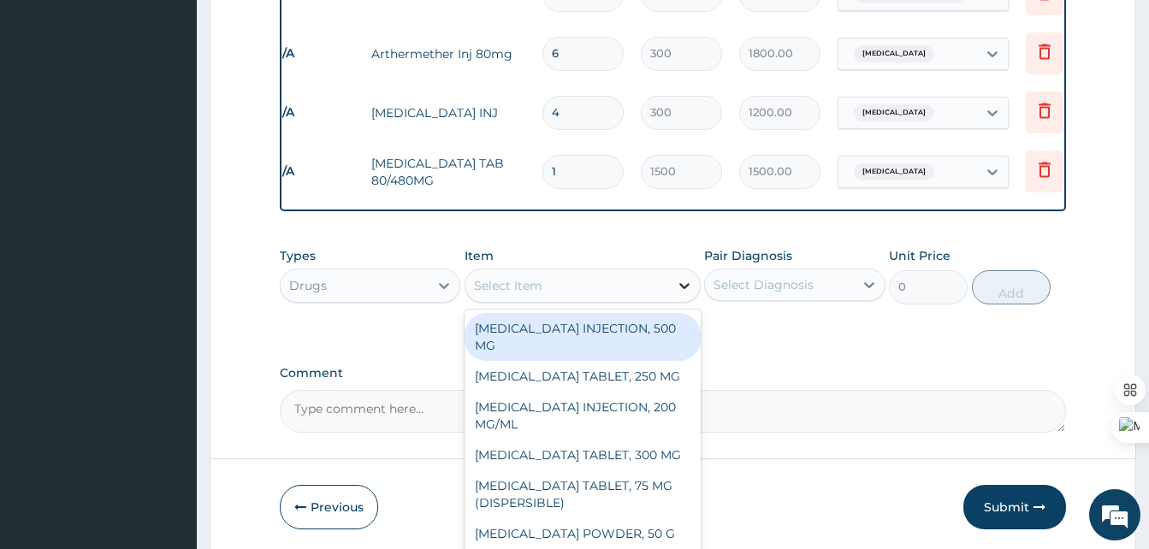
click at [673, 288] on div at bounding box center [684, 285] width 31 height 31
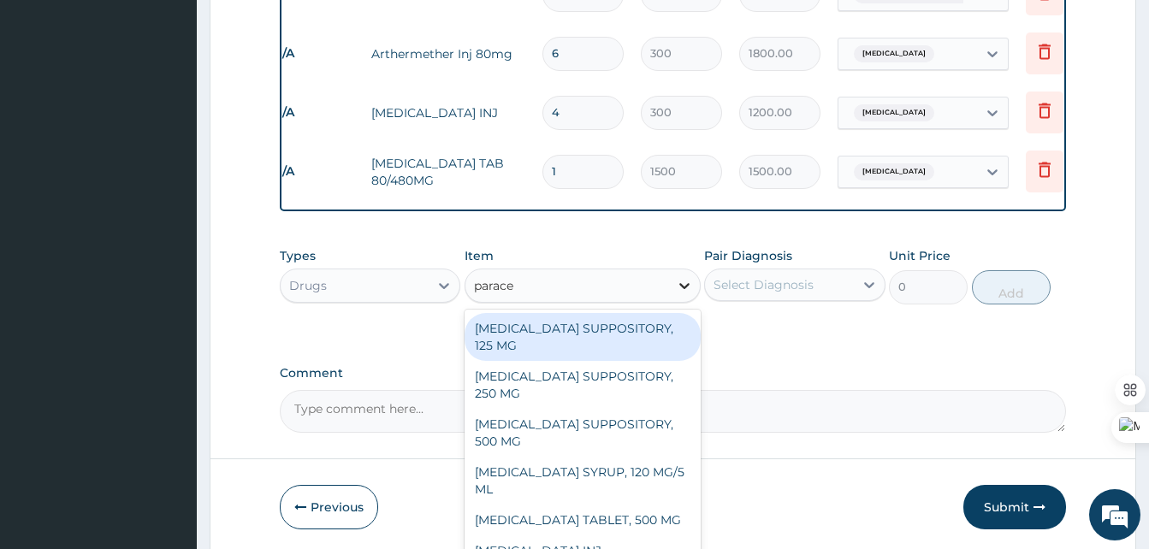
type input "paracet"
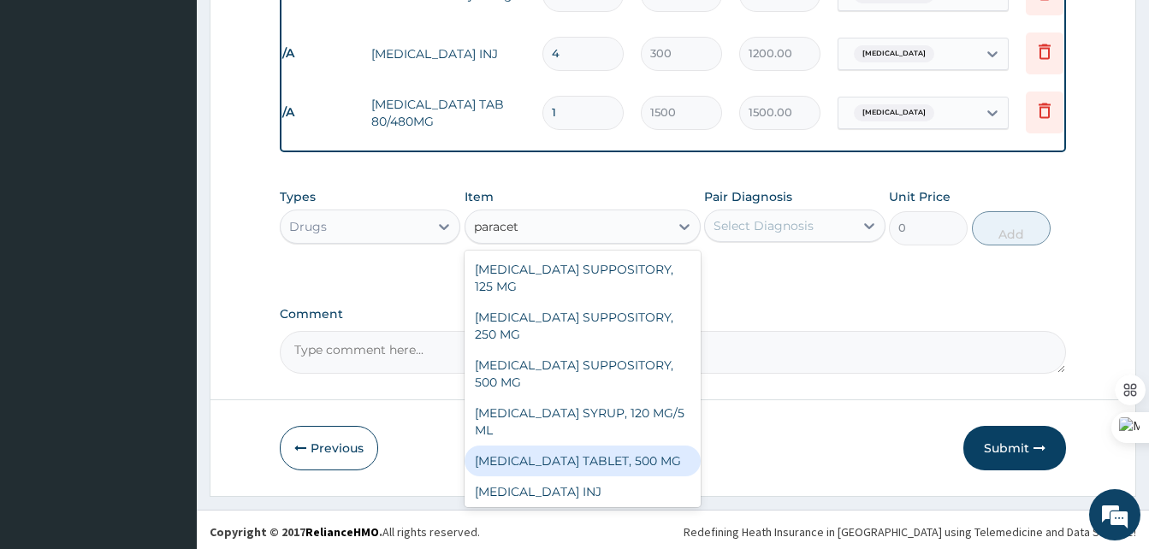
click at [565, 454] on div "PARACETAMOL TABLET, 500 MG" at bounding box center [583, 461] width 236 height 31
type input "7"
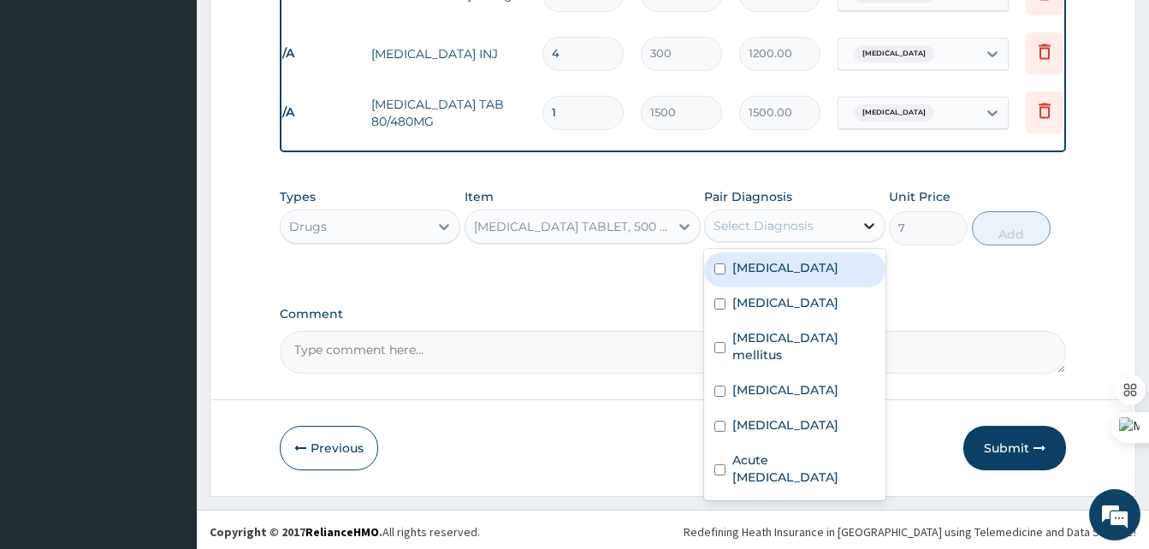
click at [859, 219] on div at bounding box center [869, 225] width 31 height 31
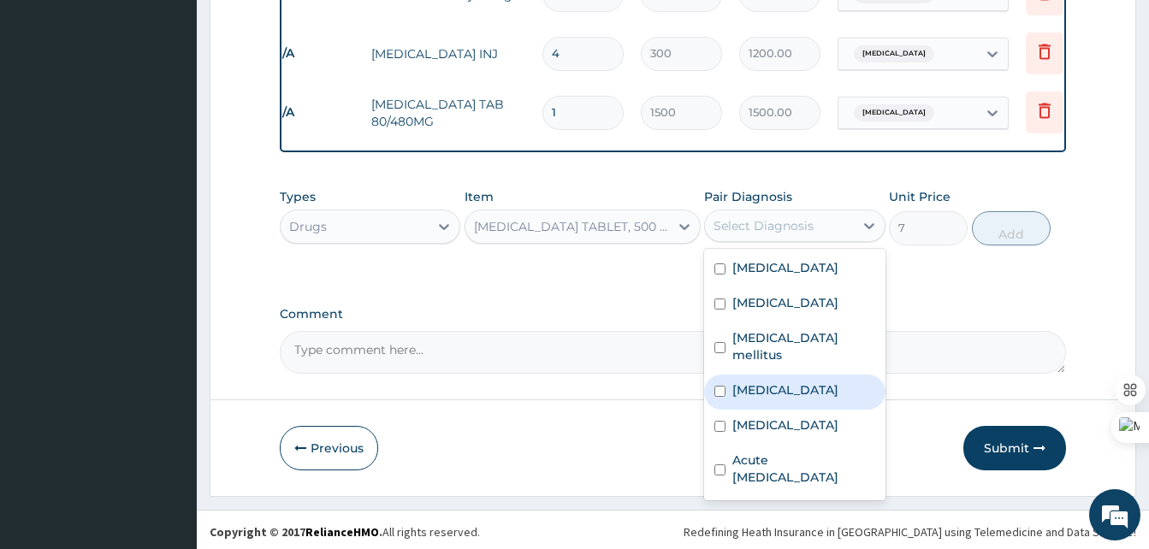
click at [732, 382] on label "Malaria" at bounding box center [785, 390] width 106 height 17
checkbox input "true"
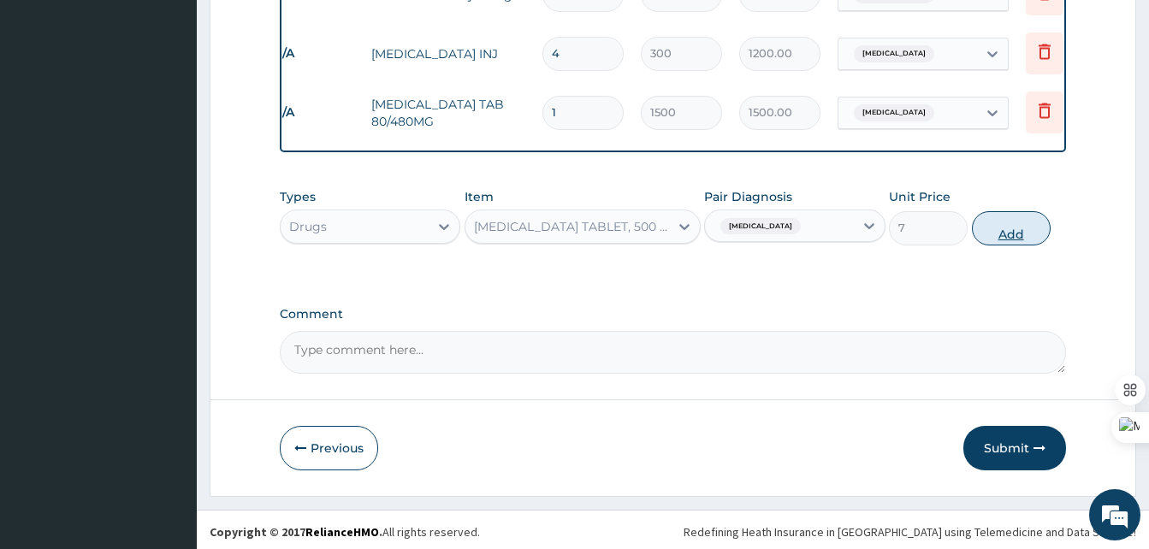
click at [1026, 215] on button "Add" at bounding box center [1011, 228] width 79 height 34
type input "0"
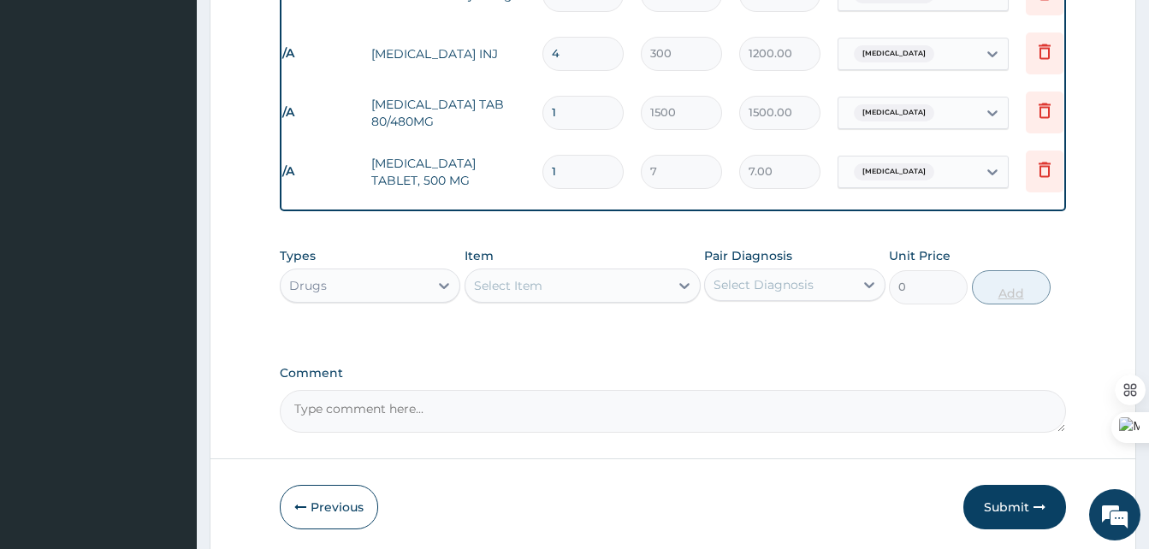
type input "18"
type input "126.00"
type input "18"
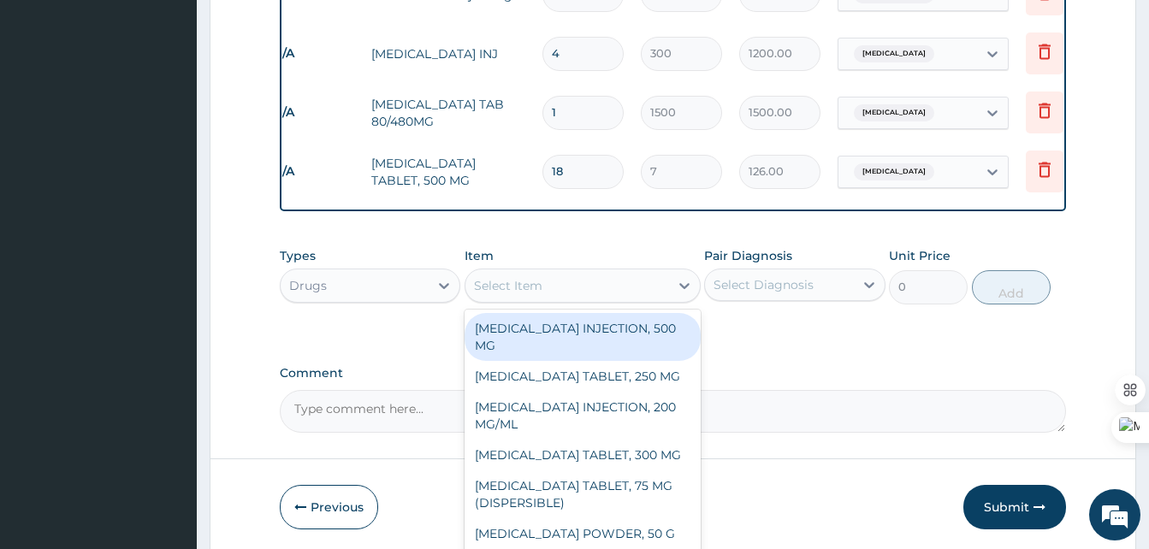
click at [541, 285] on div "Select Item" at bounding box center [508, 285] width 68 height 17
type input "m"
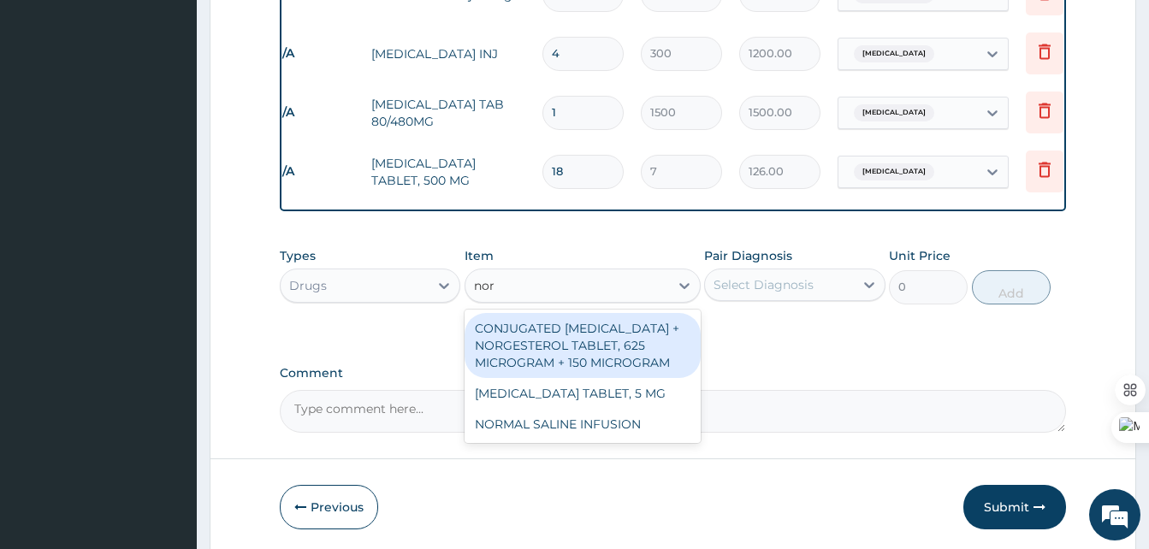
type input "norm"
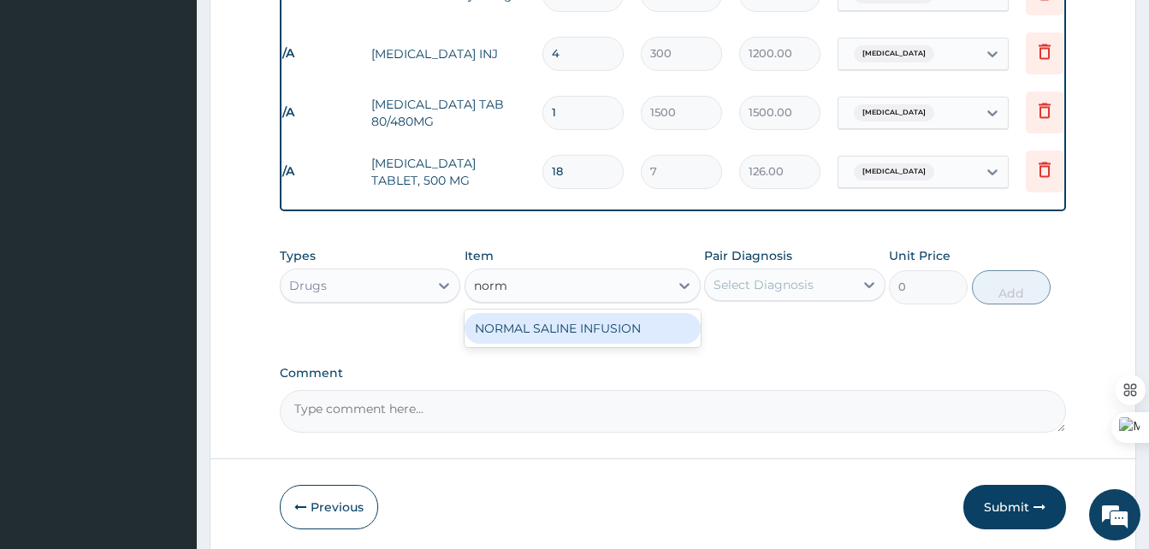
click at [571, 323] on div "NORMAL SALINE INFUSION" at bounding box center [583, 328] width 236 height 31
type input "900"
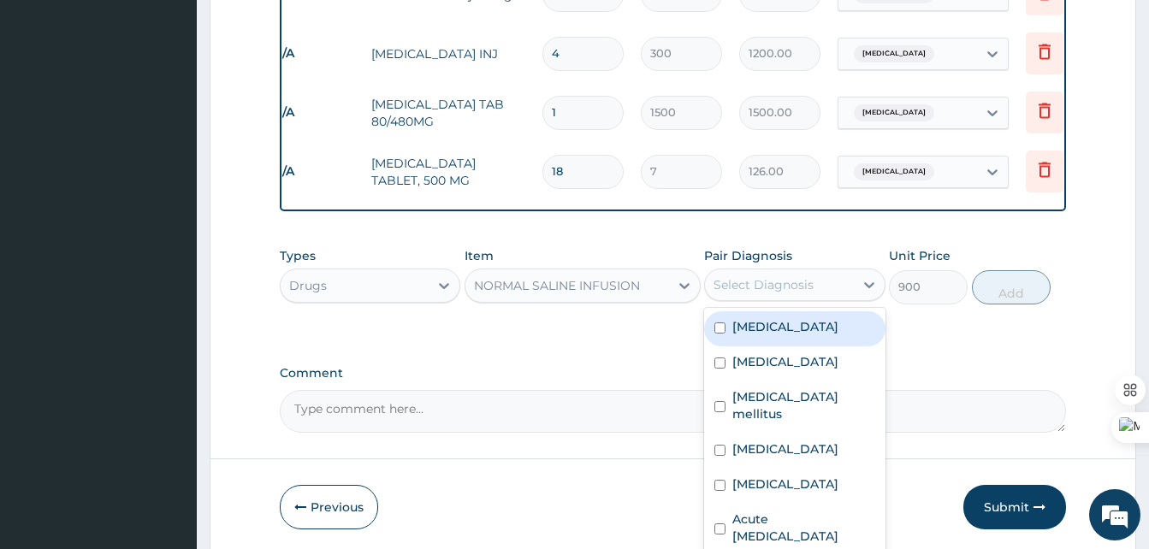
click at [746, 290] on div "Select Diagnosis" at bounding box center [779, 284] width 148 height 27
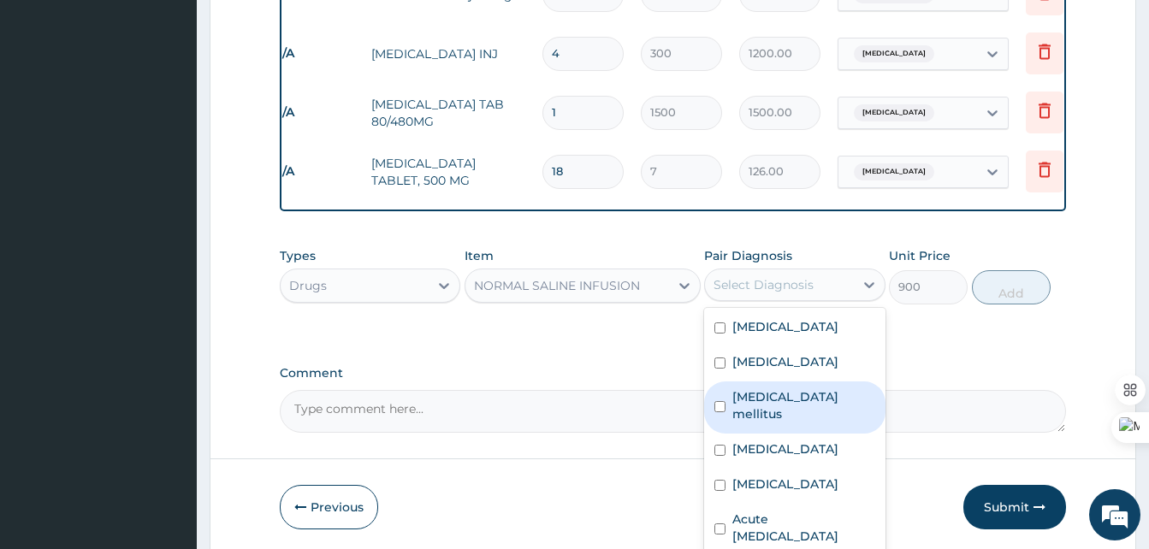
click at [760, 414] on label "Diabetes mellitus" at bounding box center [803, 405] width 142 height 34
checkbox input "true"
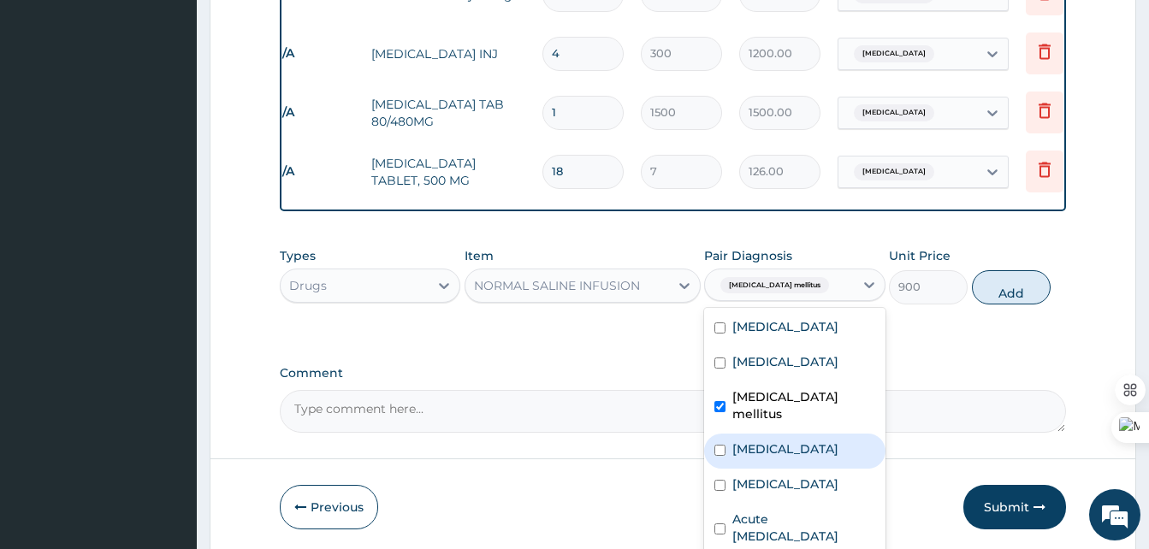
click at [760, 447] on label "Malaria" at bounding box center [785, 449] width 106 height 17
checkbox input "true"
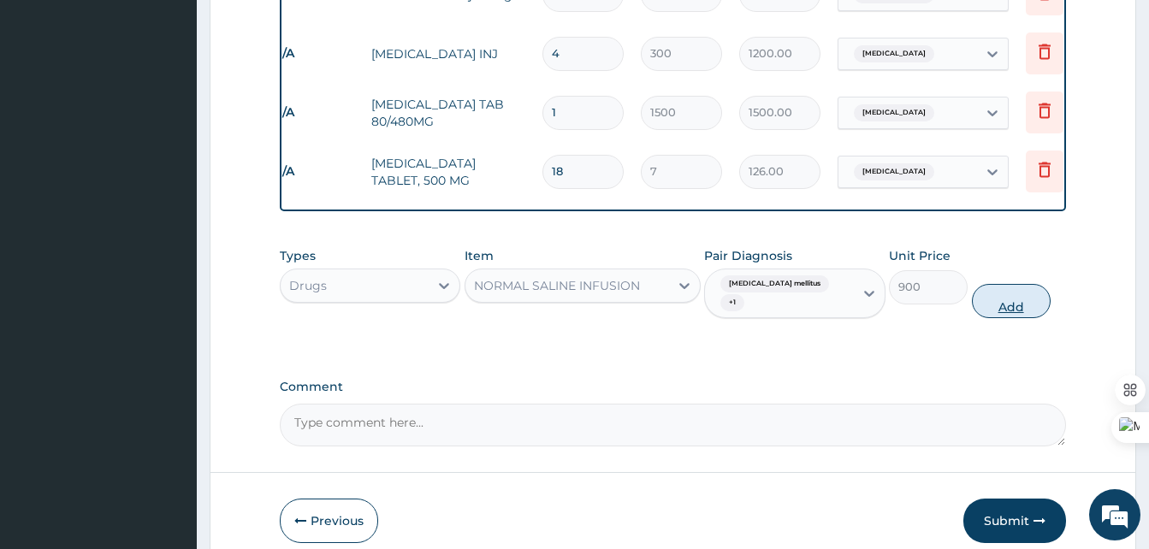
click at [996, 288] on button "Add" at bounding box center [1011, 301] width 79 height 34
type input "0"
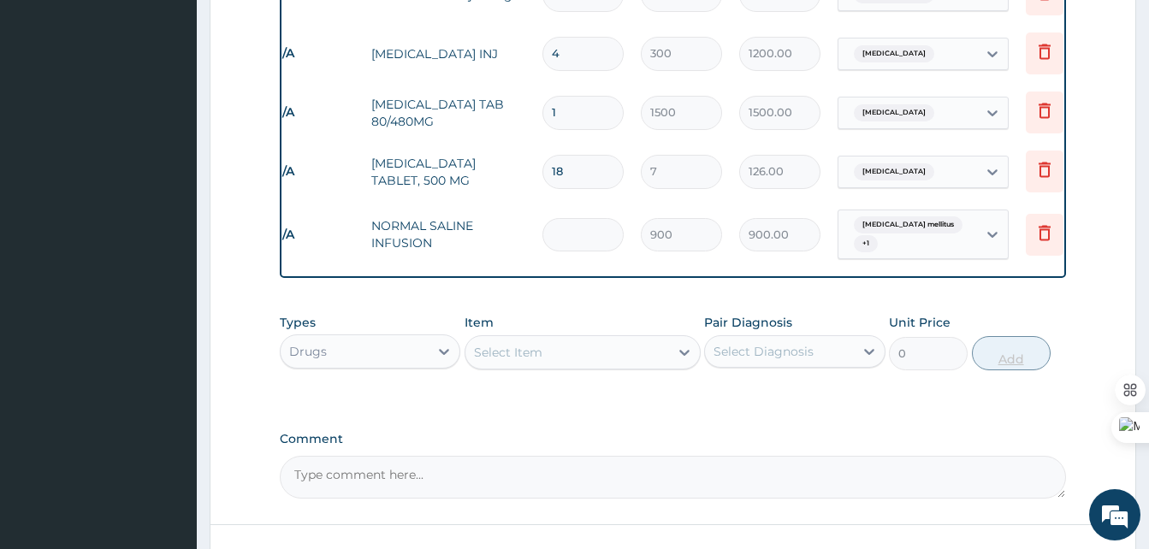
type input "0.00"
type input "3"
type input "2700.00"
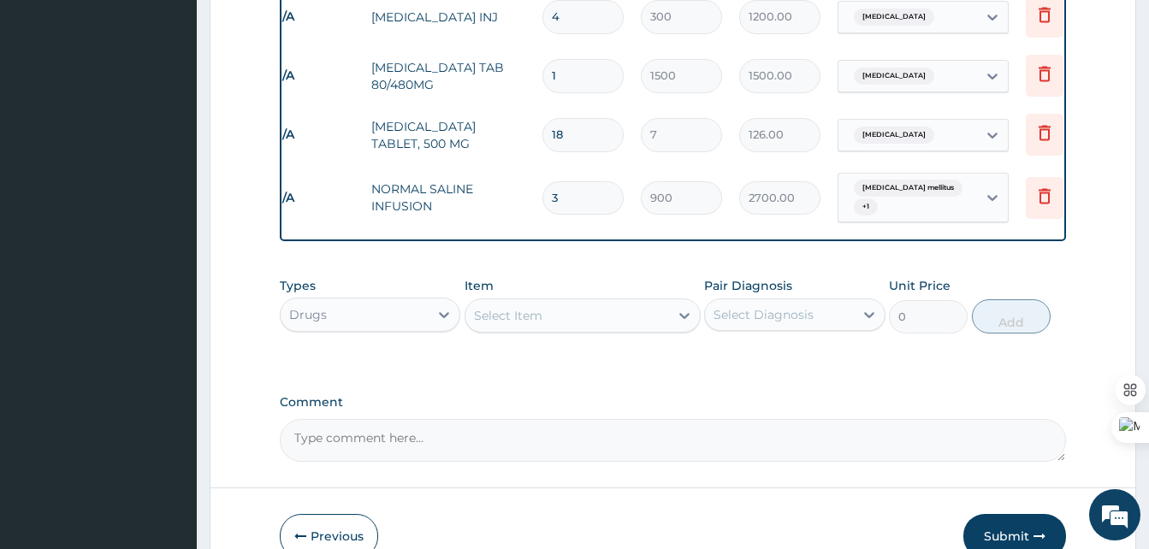
scroll to position [1796, 0]
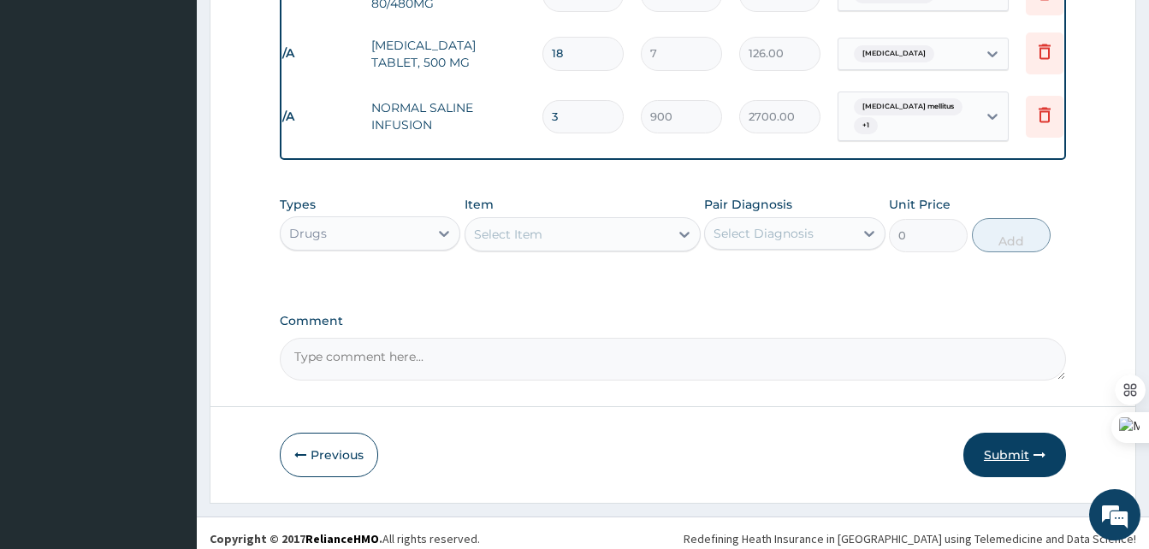
type input "3"
click at [1013, 434] on button "Submit" at bounding box center [1015, 455] width 103 height 44
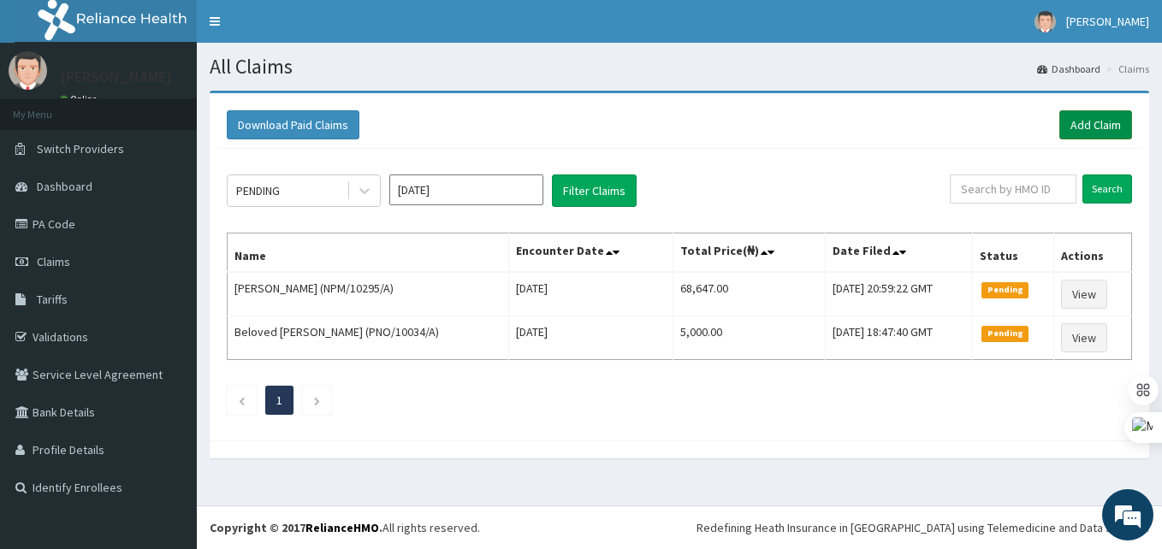
click at [1105, 116] on link "Add Claim" at bounding box center [1095, 124] width 73 height 29
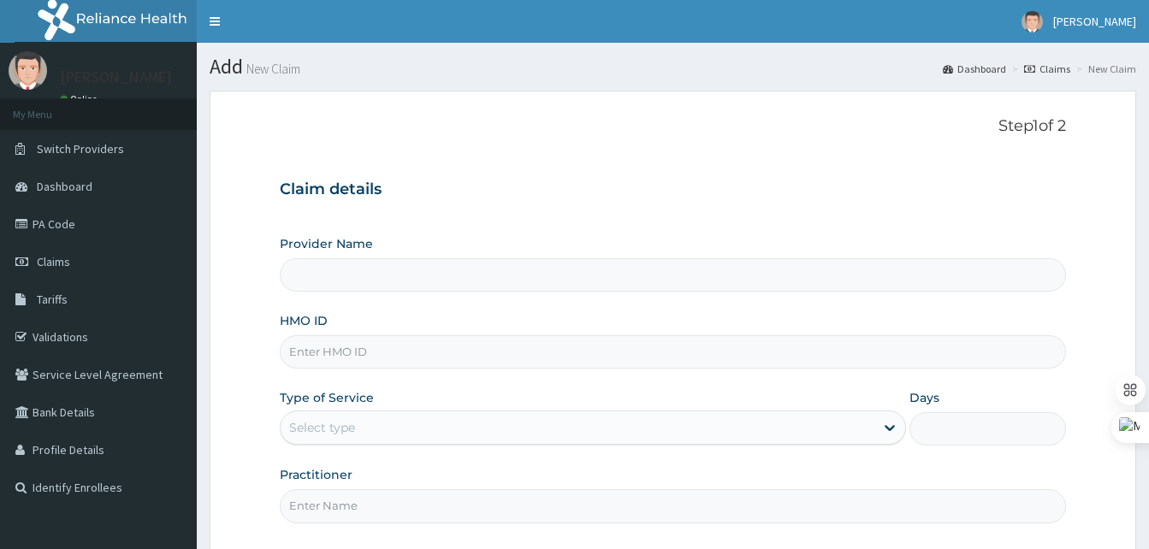
type input "Best [GEOGRAPHIC_DATA]"
click at [355, 345] on input "HMO ID" at bounding box center [673, 351] width 786 height 33
paste input "RET/46561/A"
type input "RET/46561/A"
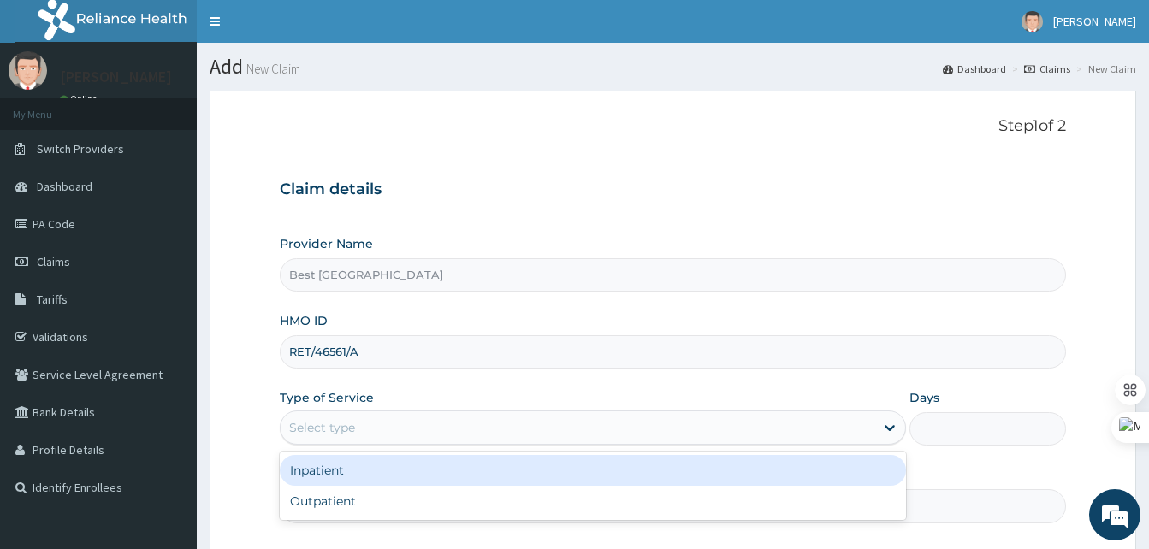
click at [347, 429] on div "Select type" at bounding box center [322, 427] width 66 height 17
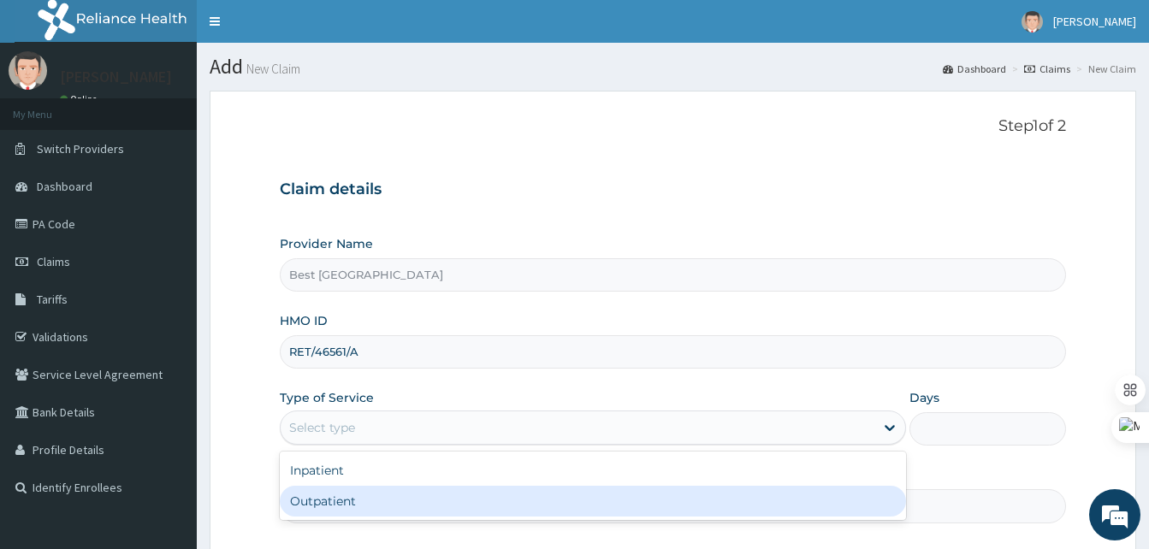
click at [317, 493] on div "Outpatient" at bounding box center [593, 501] width 626 height 31
type input "1"
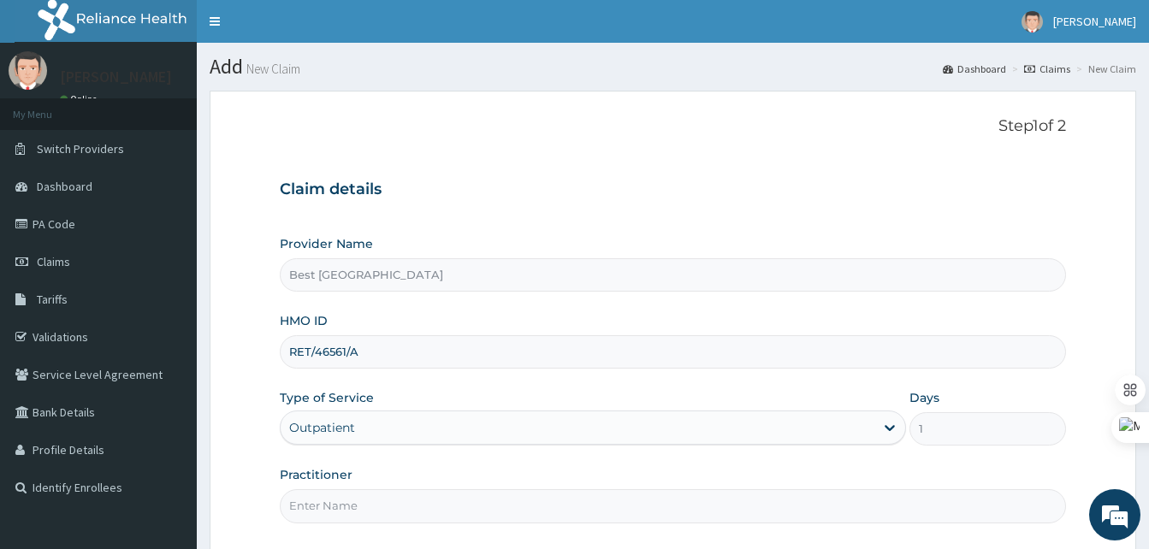
scroll to position [160, 0]
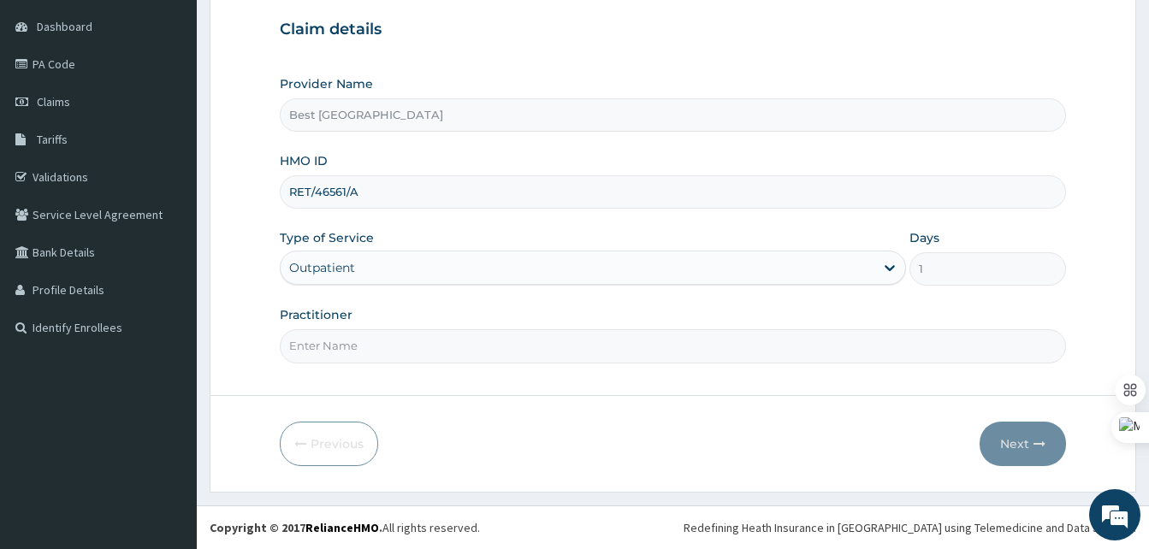
click at [317, 339] on input "Practitioner" at bounding box center [673, 345] width 786 height 33
type input "[PERSON_NAME]"
click at [992, 447] on button "Next" at bounding box center [1023, 444] width 86 height 44
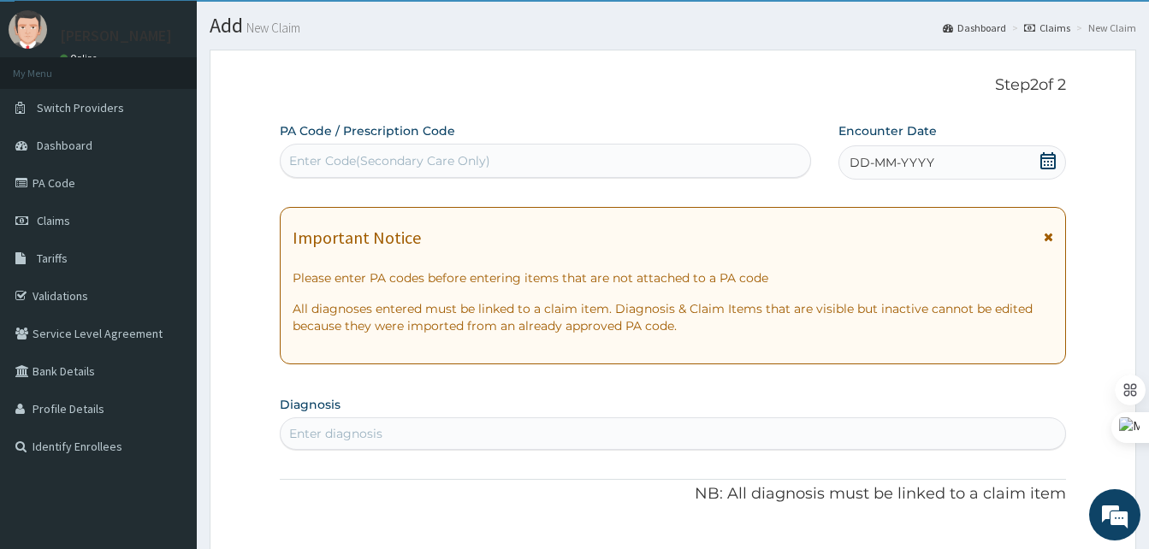
scroll to position [39, 0]
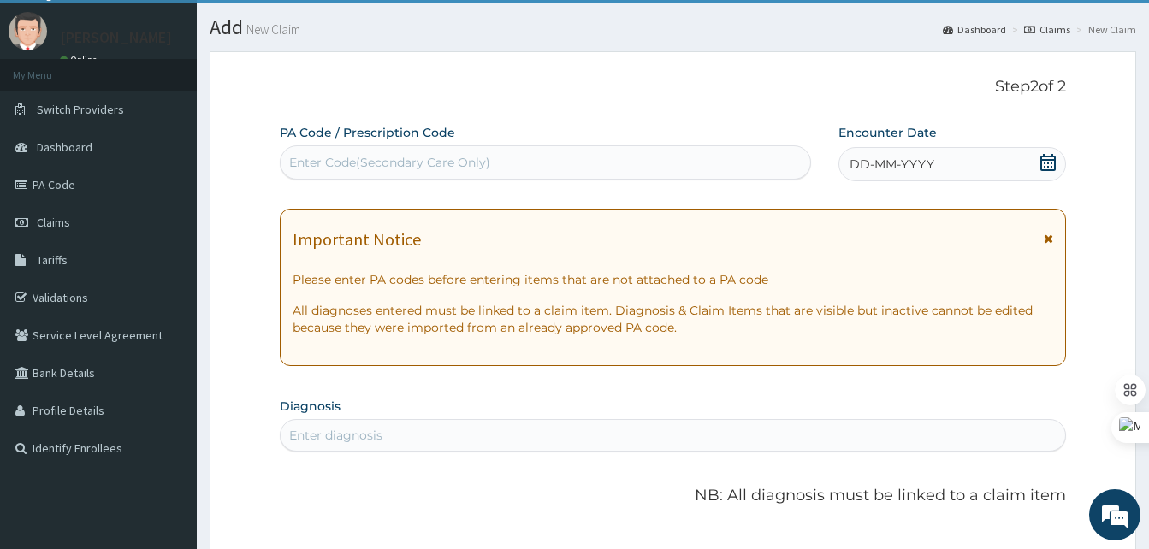
click at [351, 151] on div "Enter Code(Secondary Care Only)" at bounding box center [546, 162] width 530 height 27
paste input "PA/29FE7E"
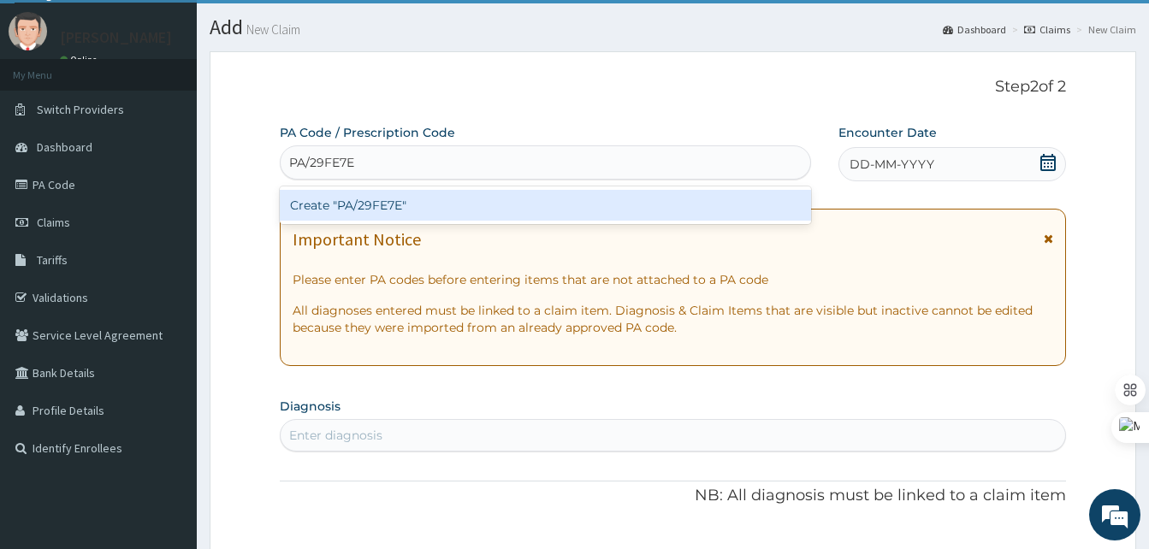
type input "PA/29FE7E"
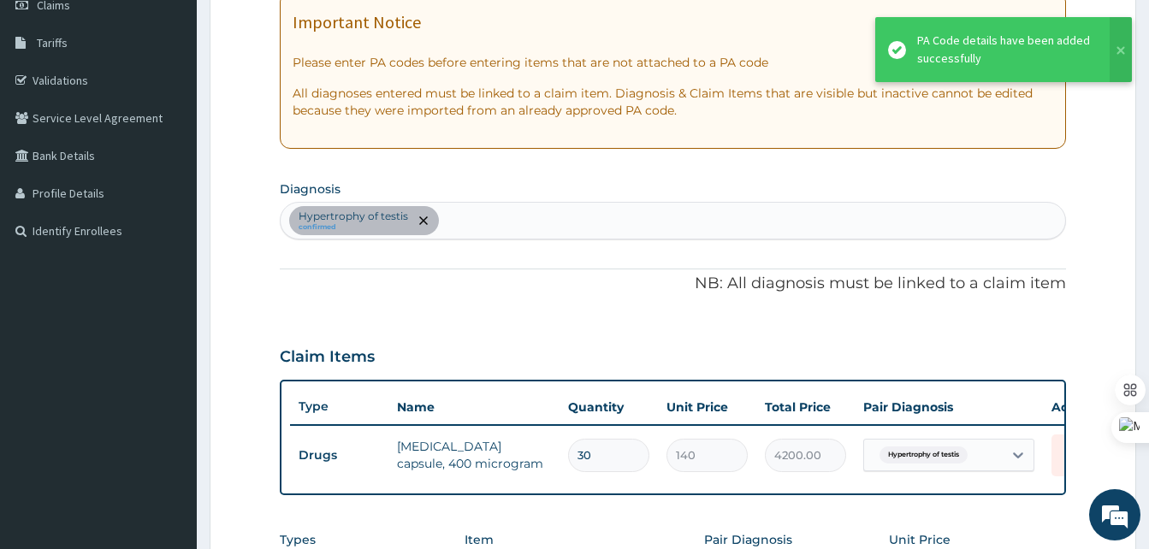
scroll to position [255, 0]
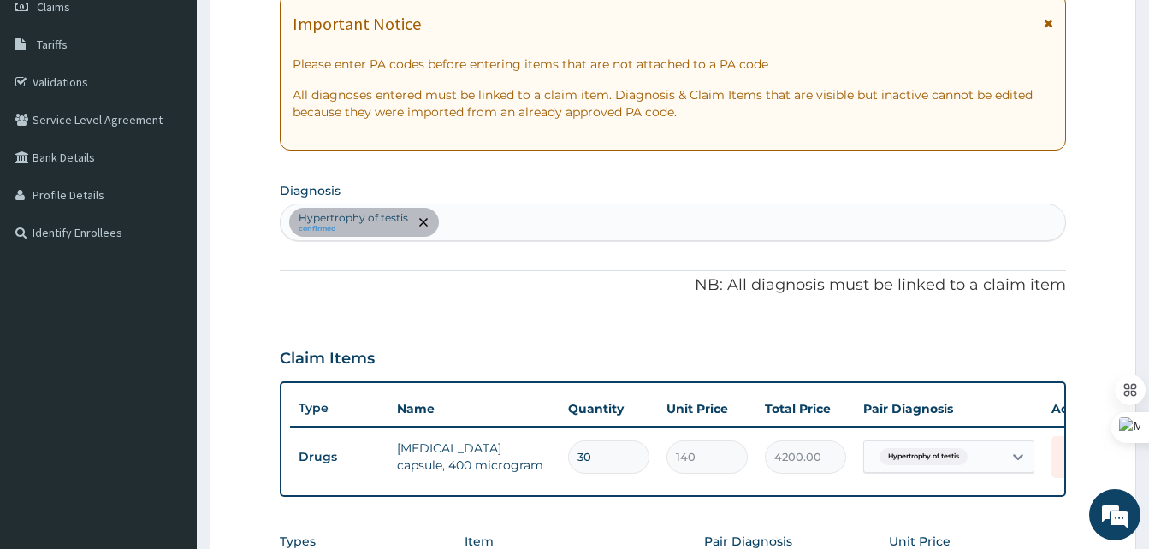
click at [460, 216] on div "Hypertrophy of testis confirmed" at bounding box center [673, 223] width 785 height 36
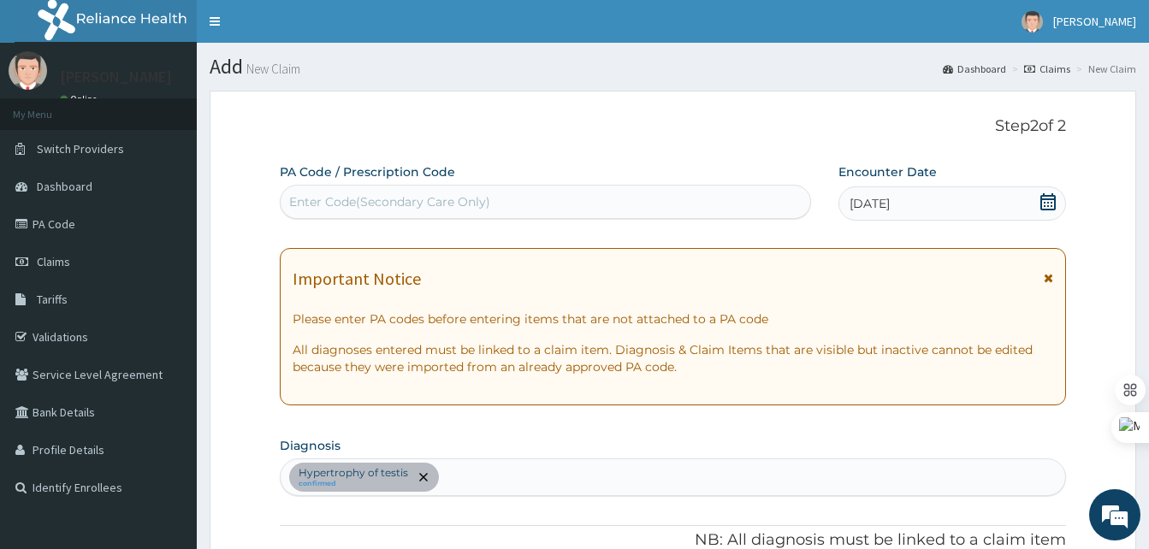
click at [460, 191] on div "Enter Code(Secondary Care Only)" at bounding box center [546, 201] width 530 height 27
paste input "PA/37E8AC"
type input "PA/37E8AC"
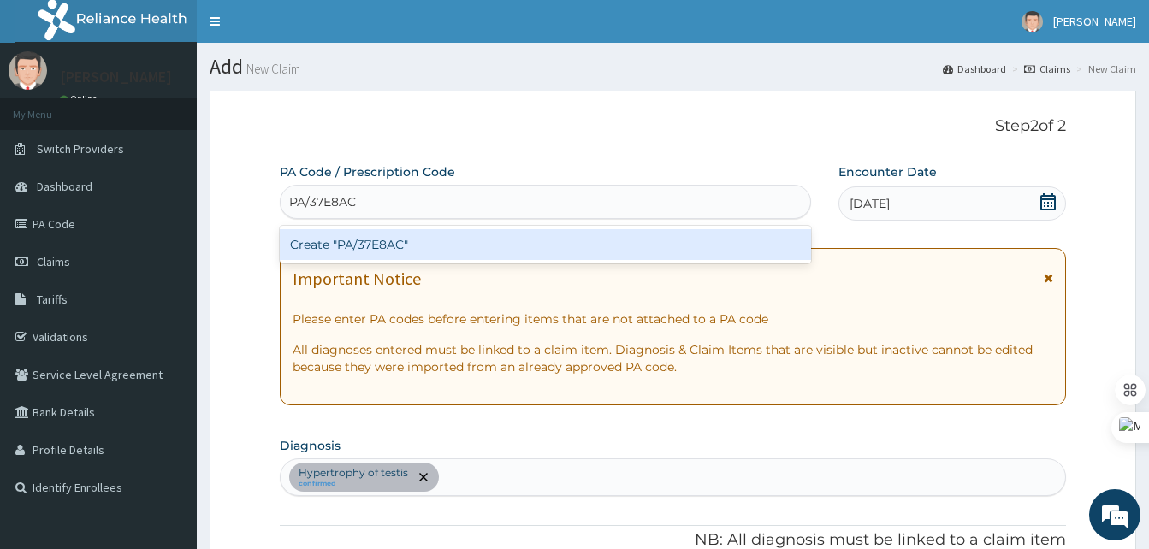
click at [373, 240] on div "Create "PA/37E8AC"" at bounding box center [545, 244] width 531 height 31
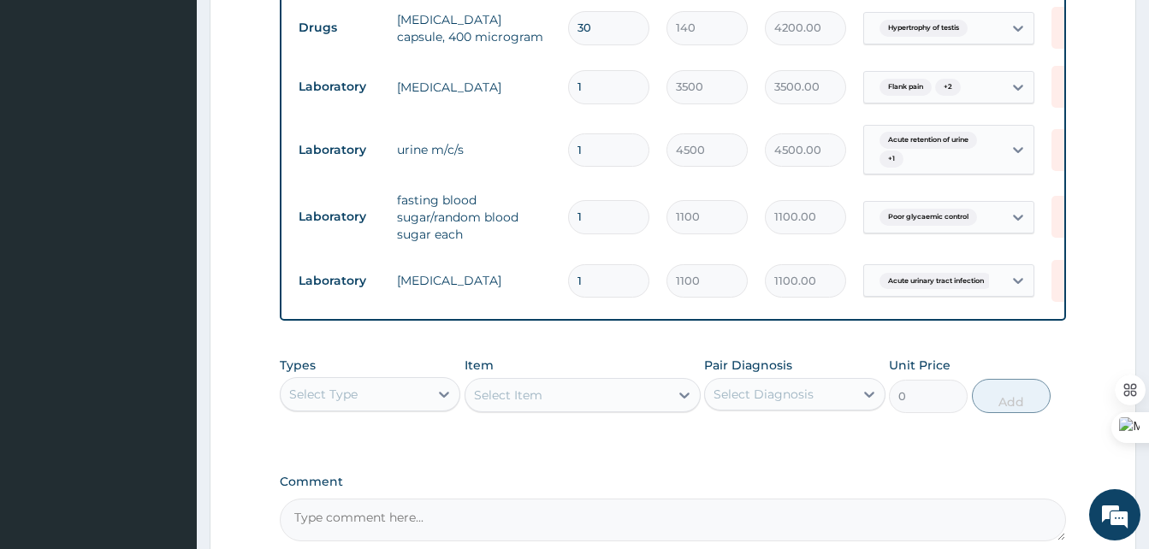
scroll to position [718, 0]
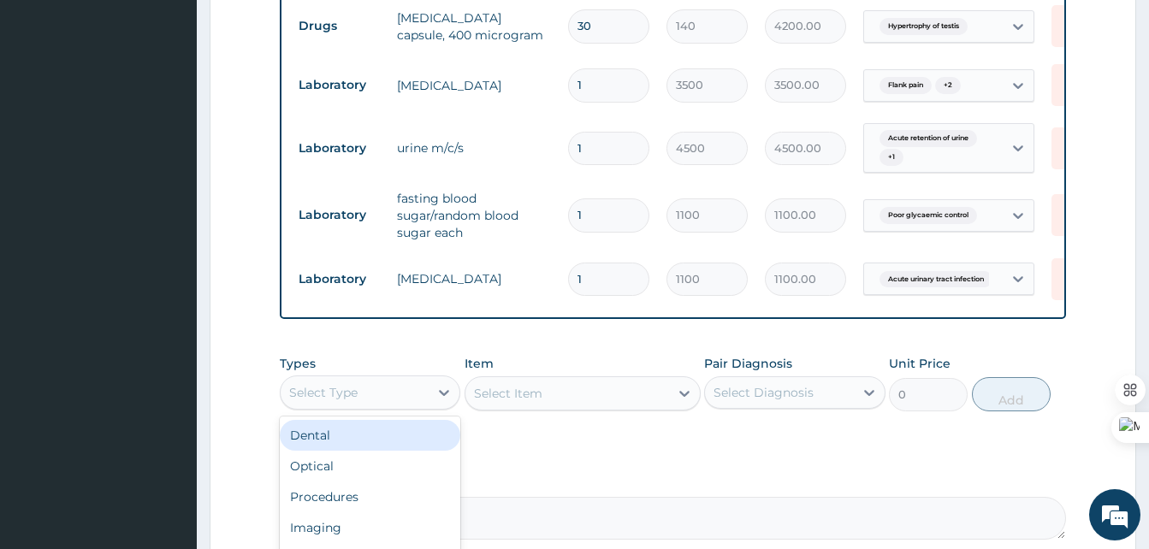
click at [404, 402] on div "Select Type" at bounding box center [355, 392] width 148 height 27
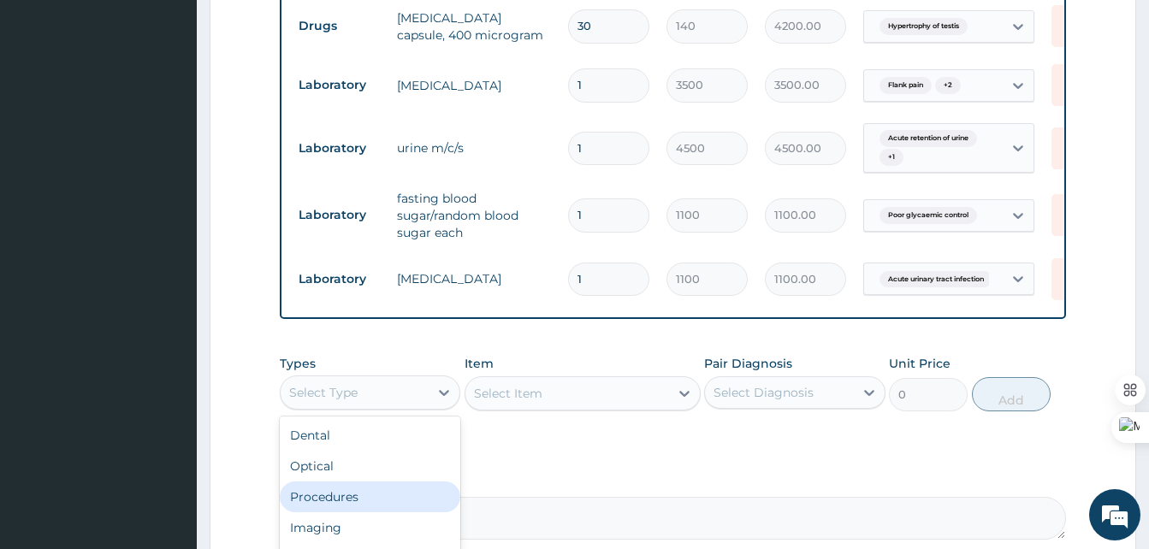
click at [324, 510] on div "Procedures" at bounding box center [370, 497] width 181 height 31
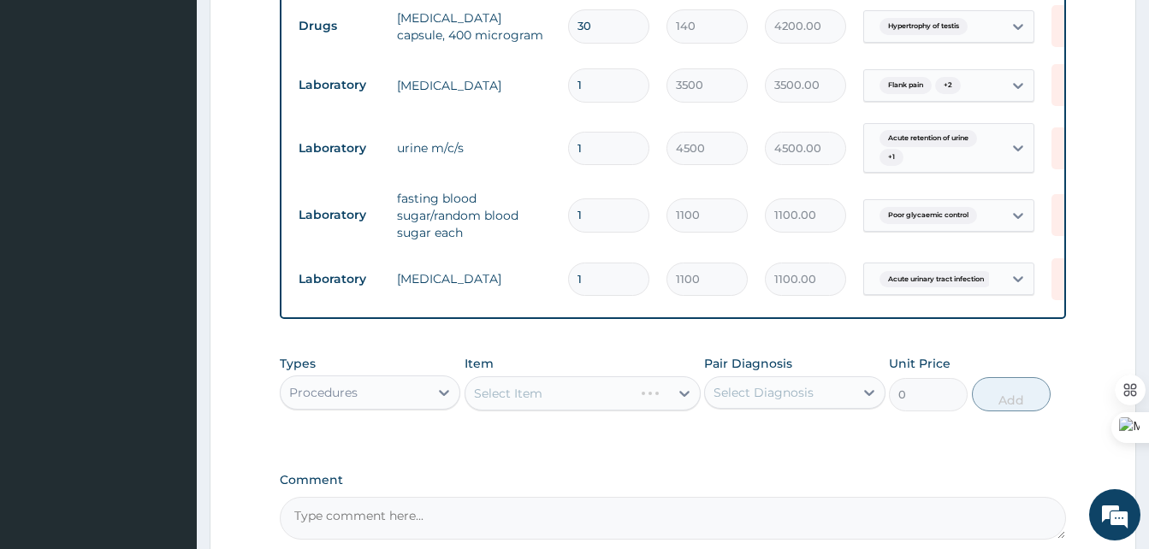
click at [569, 400] on div "Select Item" at bounding box center [583, 394] width 236 height 34
click at [624, 411] on div "Select Item" at bounding box center [583, 394] width 236 height 34
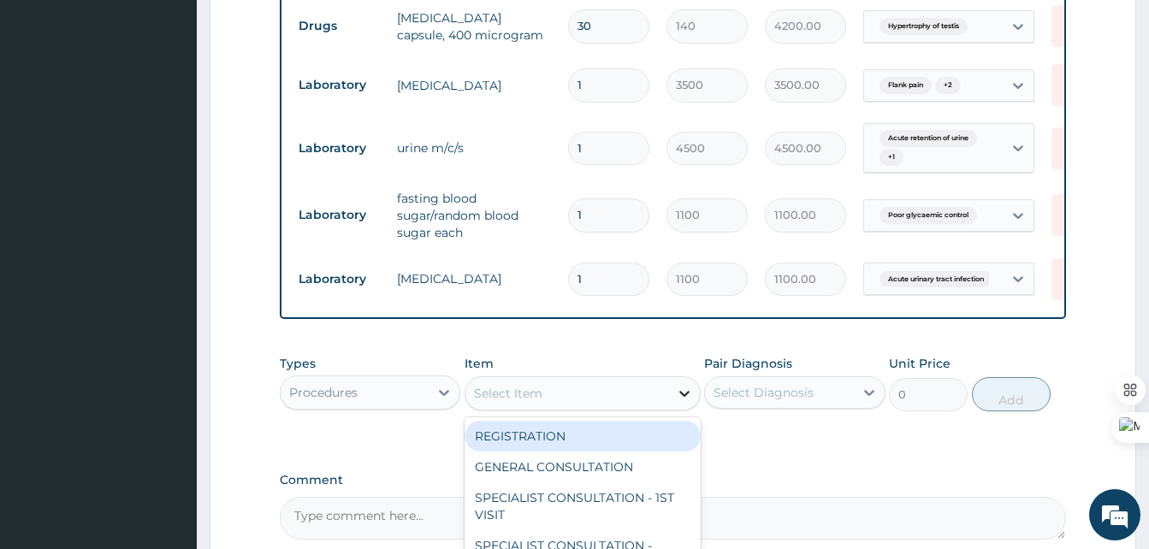
click at [671, 409] on div at bounding box center [684, 393] width 31 height 31
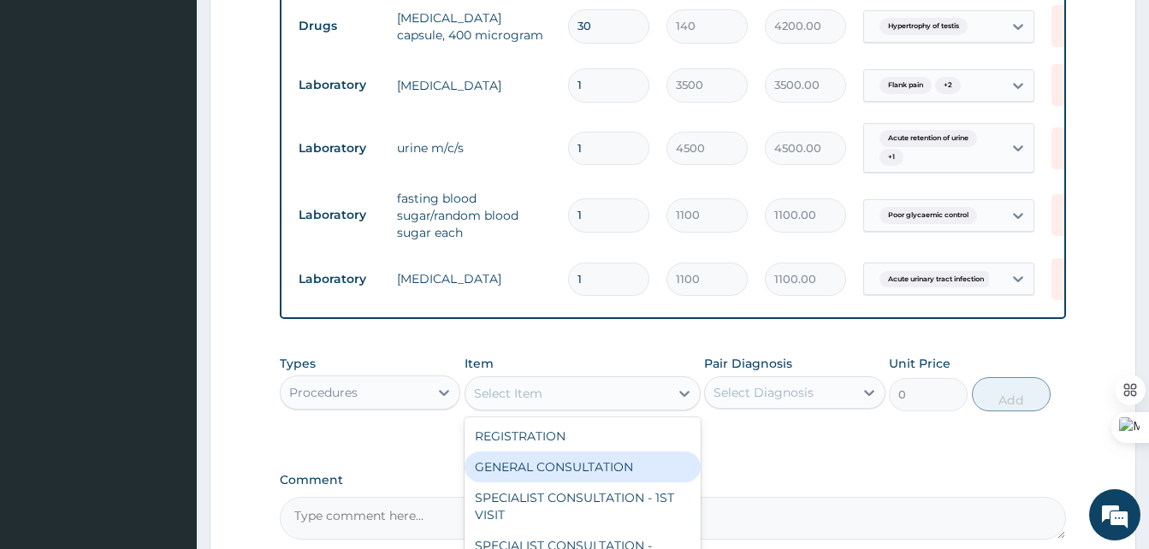
click at [597, 481] on div "GENERAL CONSULTATION" at bounding box center [583, 467] width 236 height 31
type input "2000"
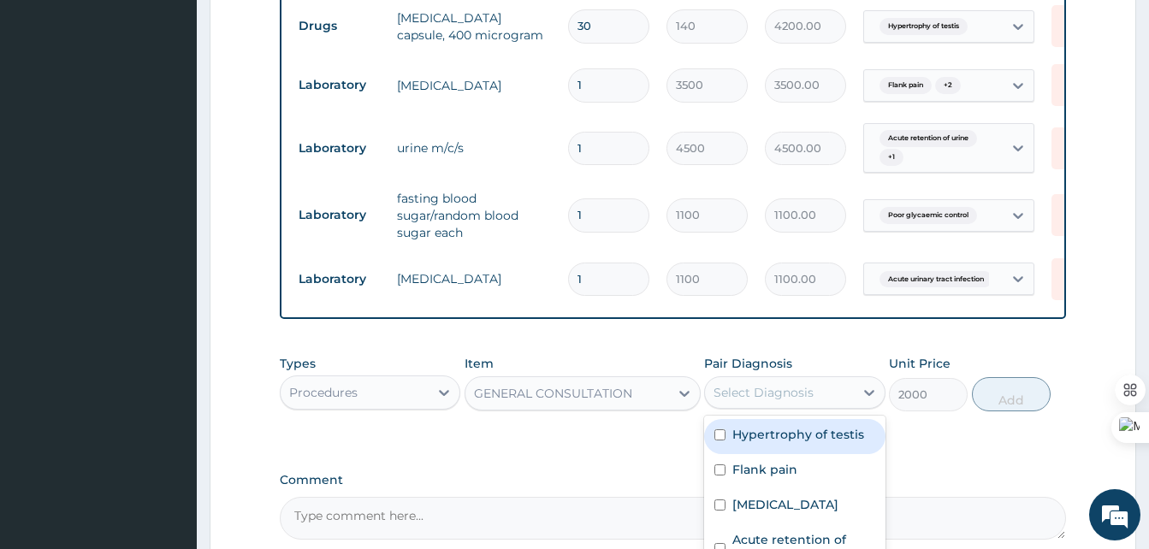
click at [779, 401] on div "Select Diagnosis" at bounding box center [764, 392] width 100 height 17
click at [764, 454] on div "Hypertrophy of testis" at bounding box center [794, 436] width 181 height 35
checkbox input "true"
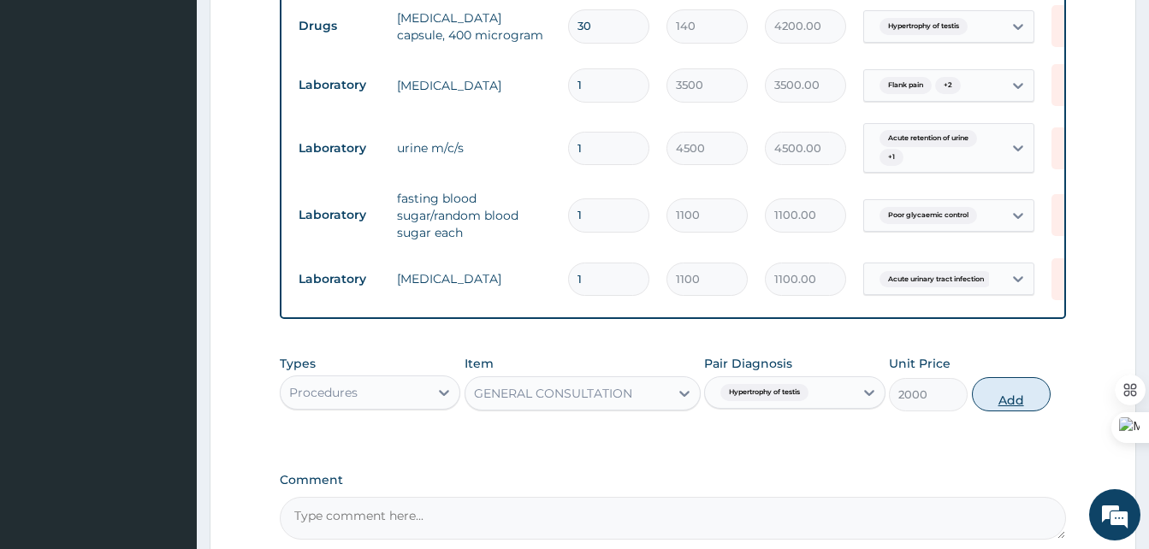
click at [1003, 412] on button "Add" at bounding box center [1011, 394] width 79 height 34
type input "0"
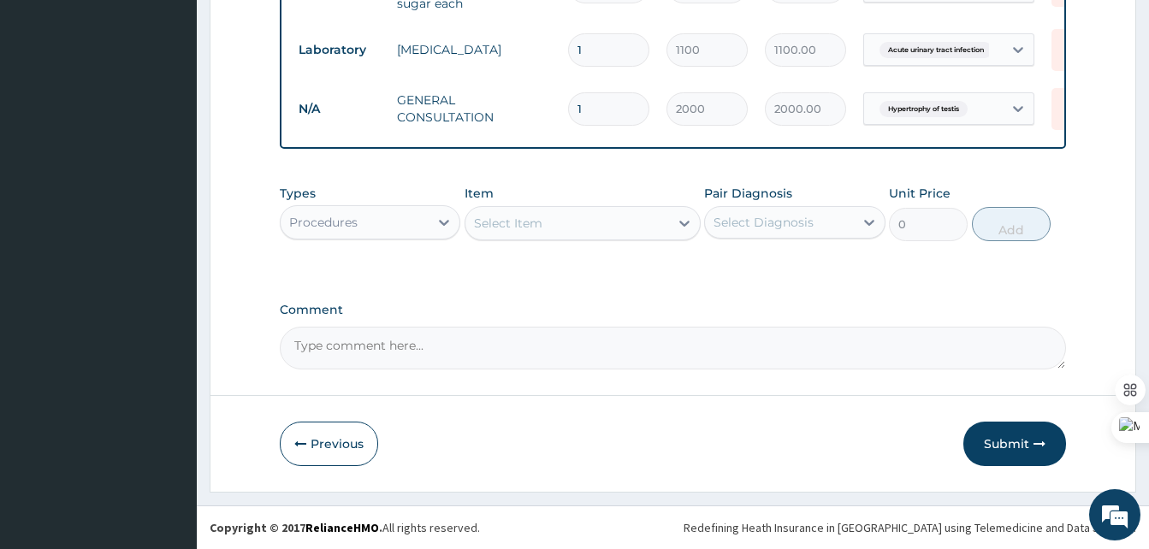
scroll to position [960, 0]
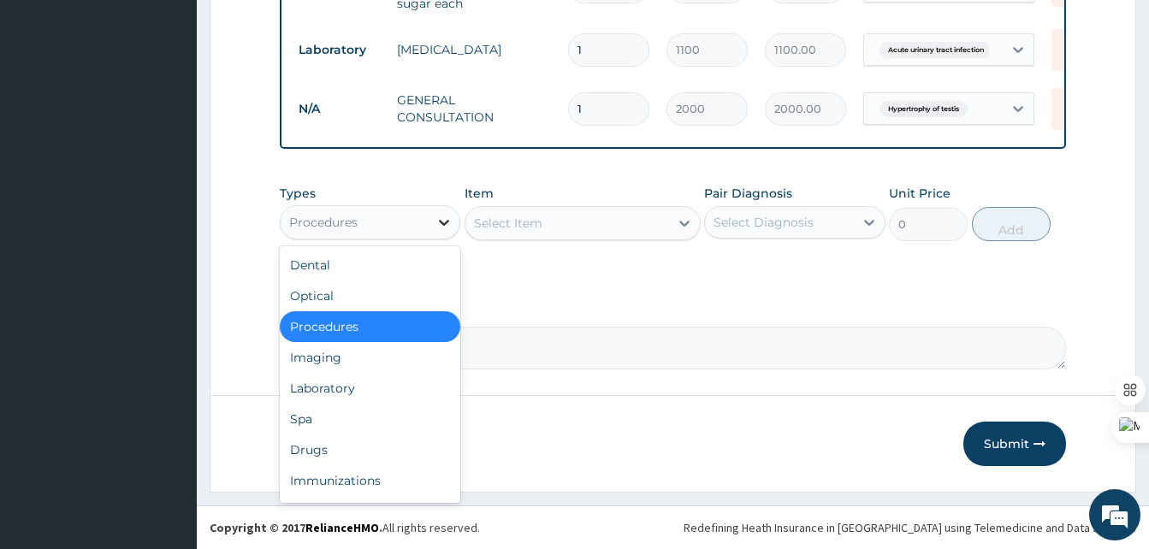
click at [443, 217] on icon at bounding box center [444, 222] width 17 height 17
click at [317, 455] on div "Drugs" at bounding box center [370, 450] width 181 height 31
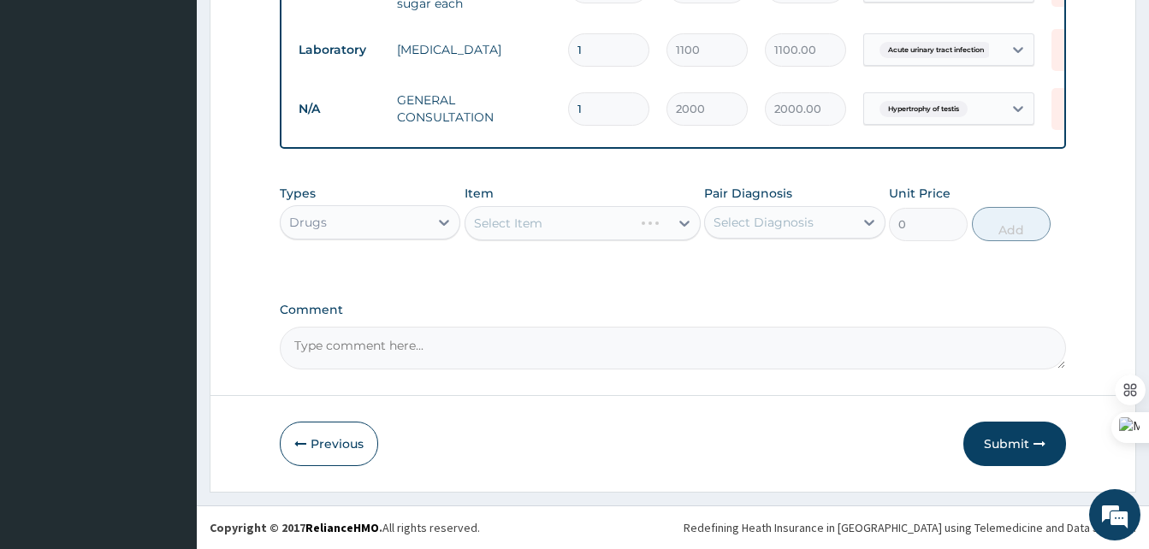
click at [557, 228] on div "Select Item" at bounding box center [583, 223] width 236 height 34
click at [641, 213] on div "Select Item" at bounding box center [583, 223] width 236 height 34
click at [676, 215] on icon at bounding box center [684, 223] width 17 height 17
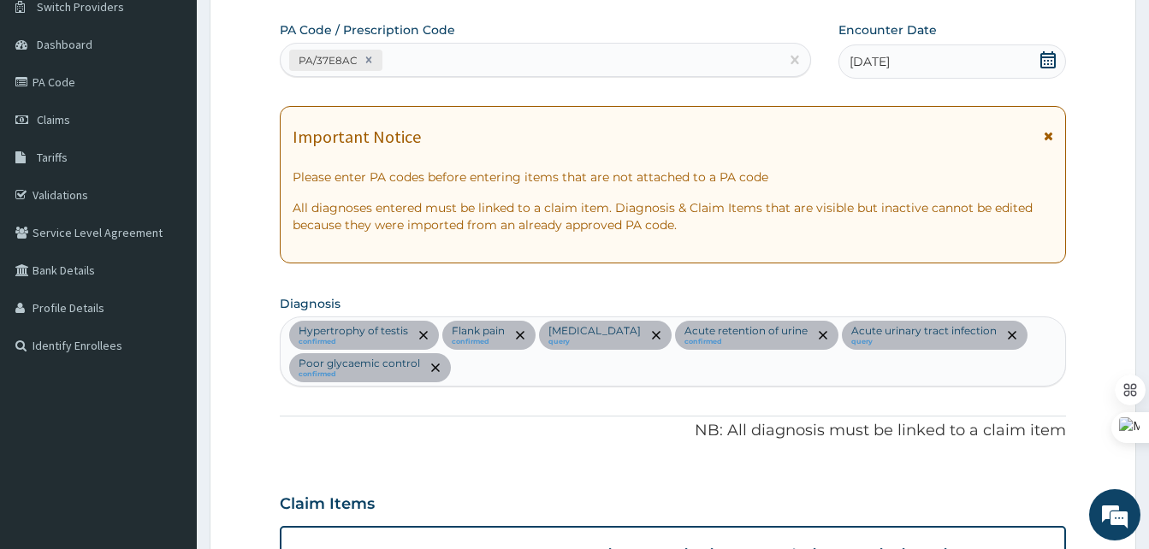
scroll to position [144, 0]
type input "amoxicl"
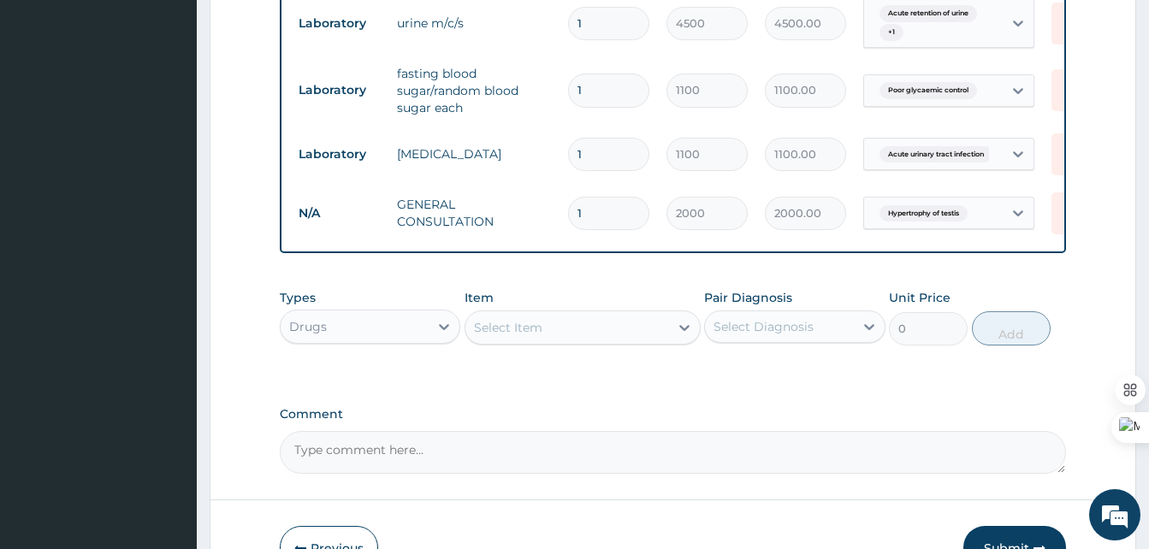
scroll to position [861, 0]
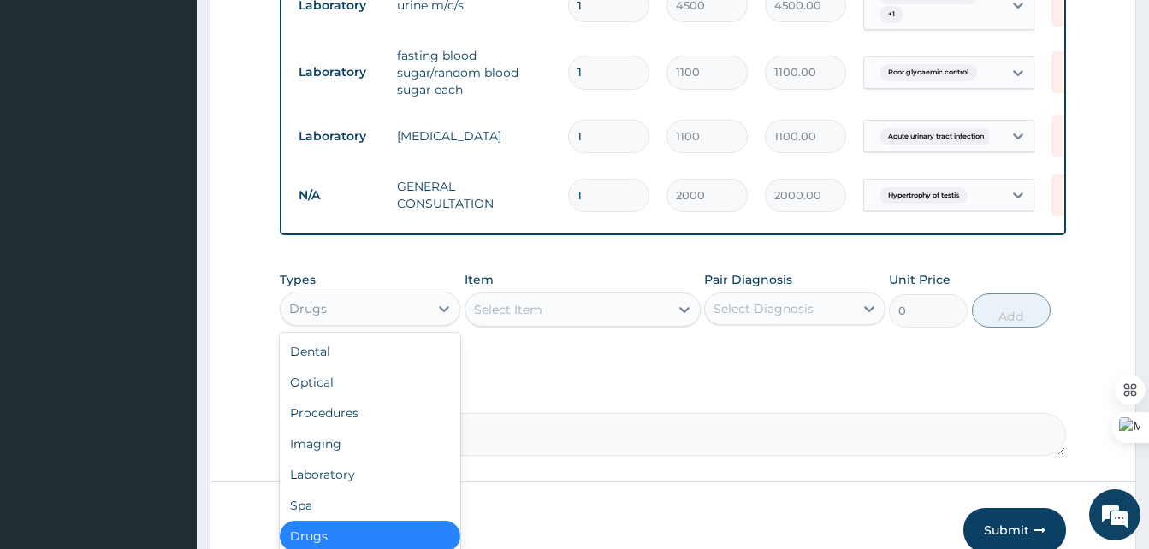
click at [392, 323] on div "Drugs" at bounding box center [355, 308] width 148 height 27
click at [543, 323] on div "Select Item" at bounding box center [567, 309] width 204 height 27
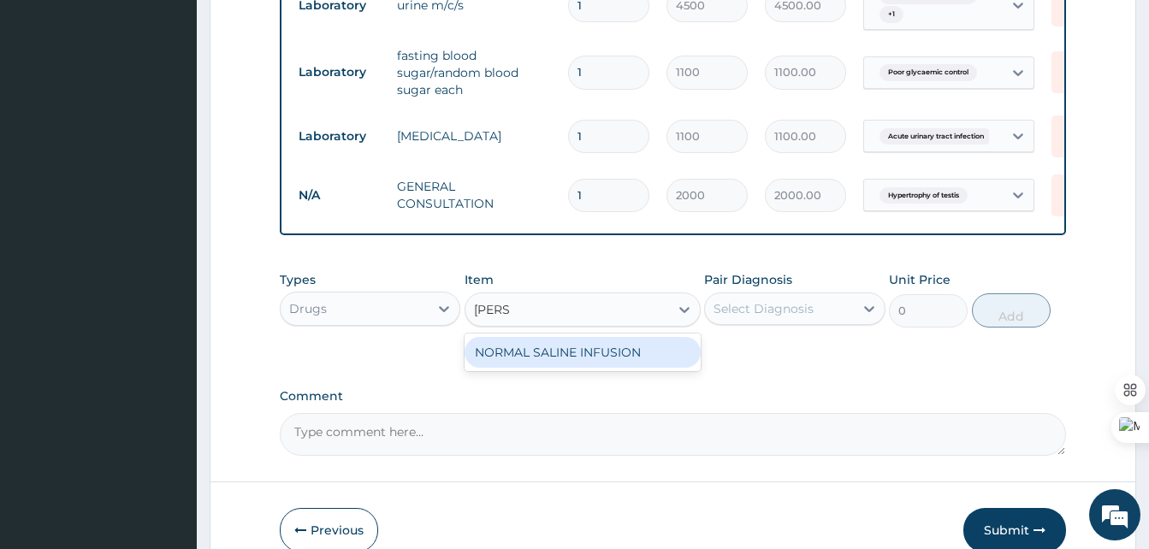
type input "normal"
click at [584, 358] on div "NORMAL SALINE INFUSION" at bounding box center [583, 352] width 236 height 31
type input "900"
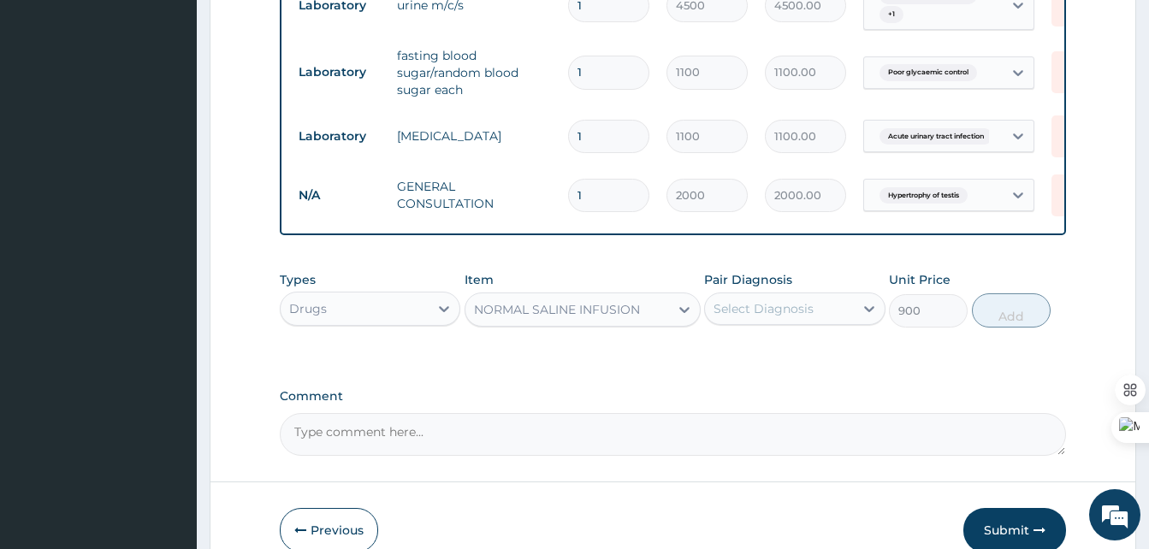
click at [809, 317] on div "Select Diagnosis" at bounding box center [764, 308] width 100 height 17
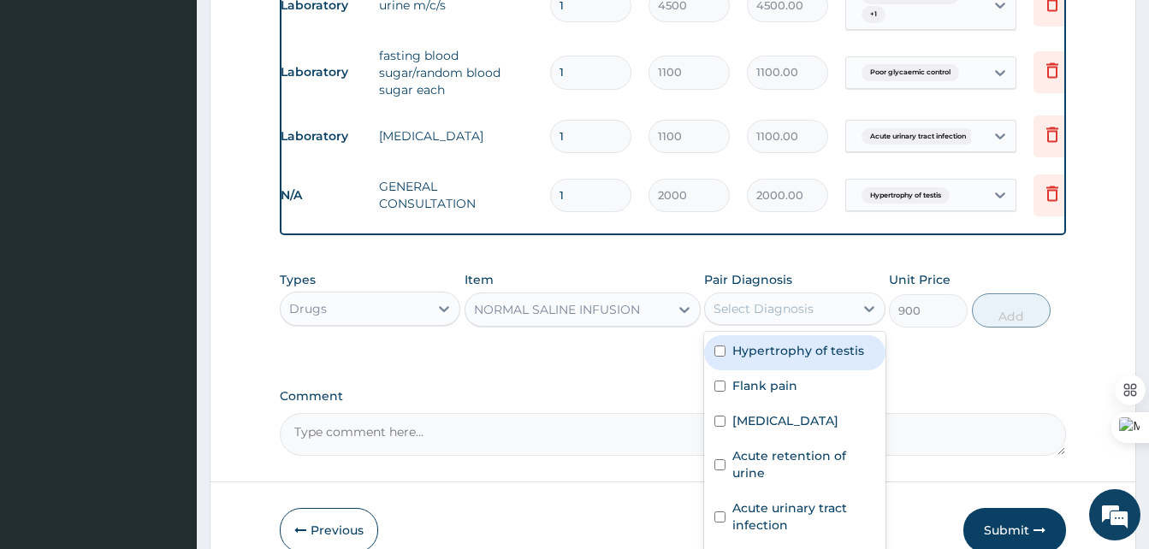
scroll to position [960, 0]
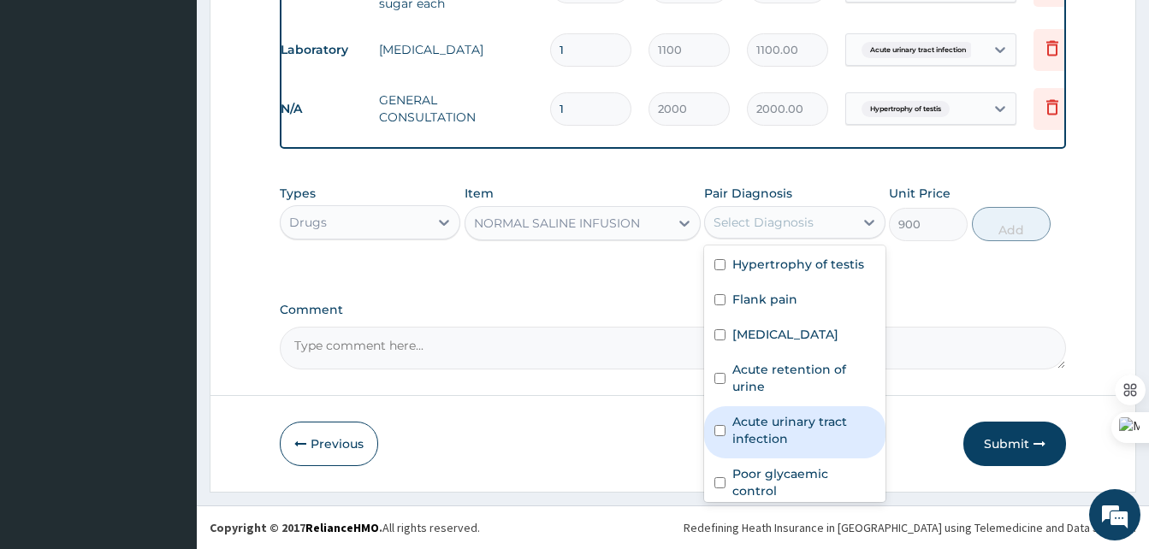
click at [778, 419] on label "Acute urinary tract infection" at bounding box center [803, 430] width 142 height 34
checkbox input "true"
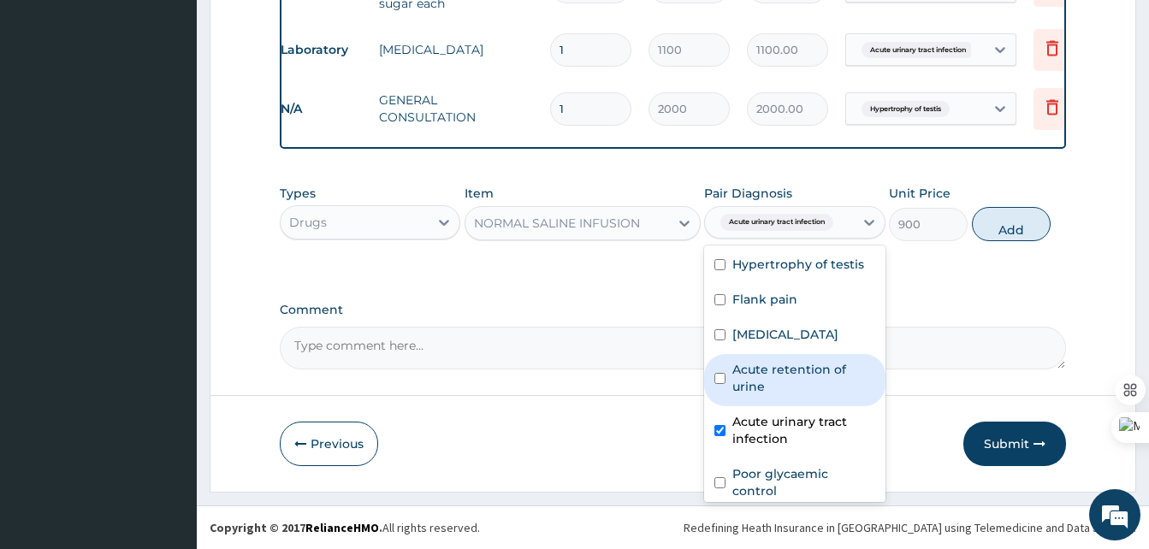
click at [758, 369] on label "Acute retention of urine" at bounding box center [803, 378] width 142 height 34
checkbox input "true"
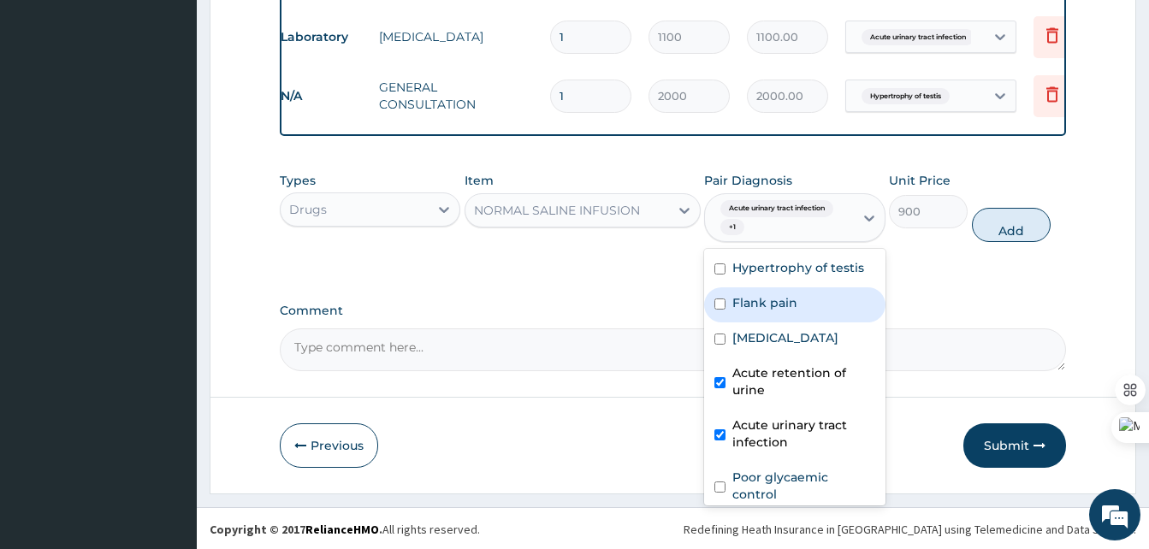
click at [748, 311] on label "Flank pain" at bounding box center [764, 302] width 65 height 17
checkbox input "true"
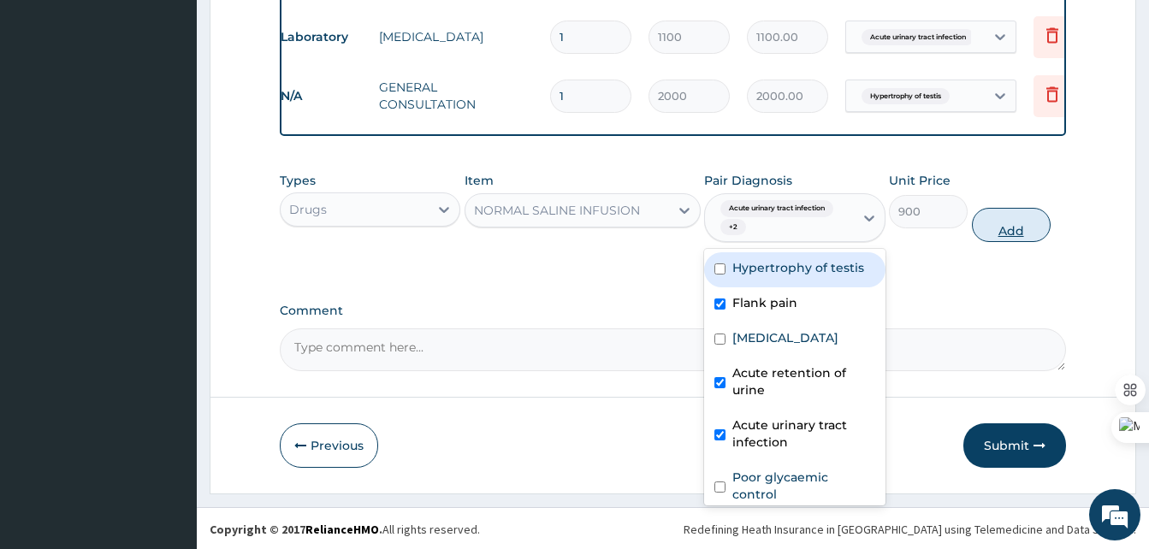
click at [1017, 239] on button "Add" at bounding box center [1011, 225] width 79 height 34
type input "0"
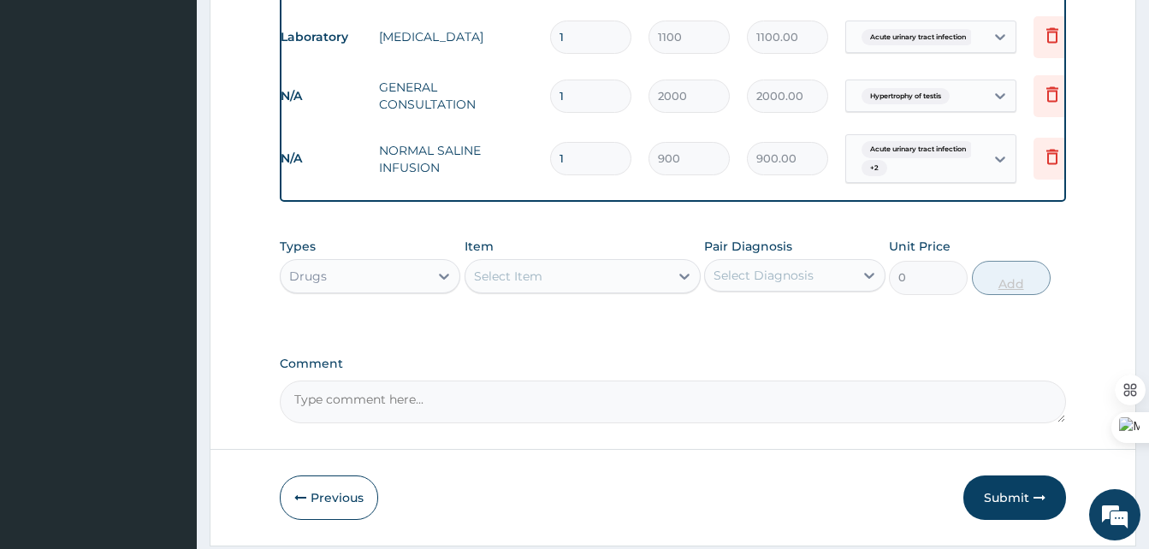
type input "0.00"
type input "2"
type input "1800.00"
type input "2"
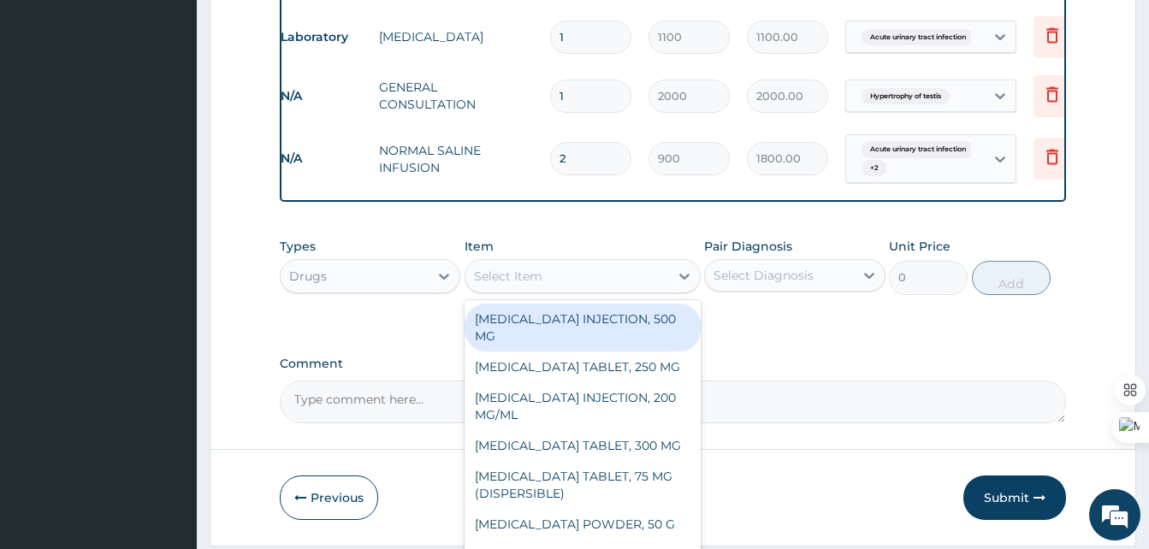
click at [513, 285] on div "Select Item" at bounding box center [508, 276] width 68 height 17
type input "ceft"
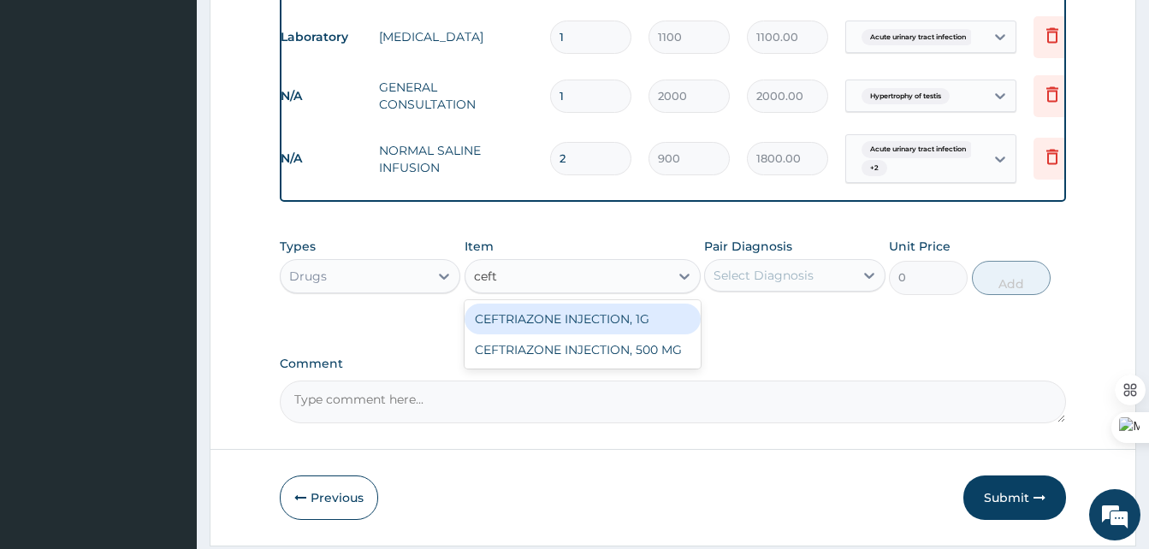
click at [569, 328] on div "CEFTRIAZONE INJECTION, 1G" at bounding box center [583, 319] width 236 height 31
type input "910"
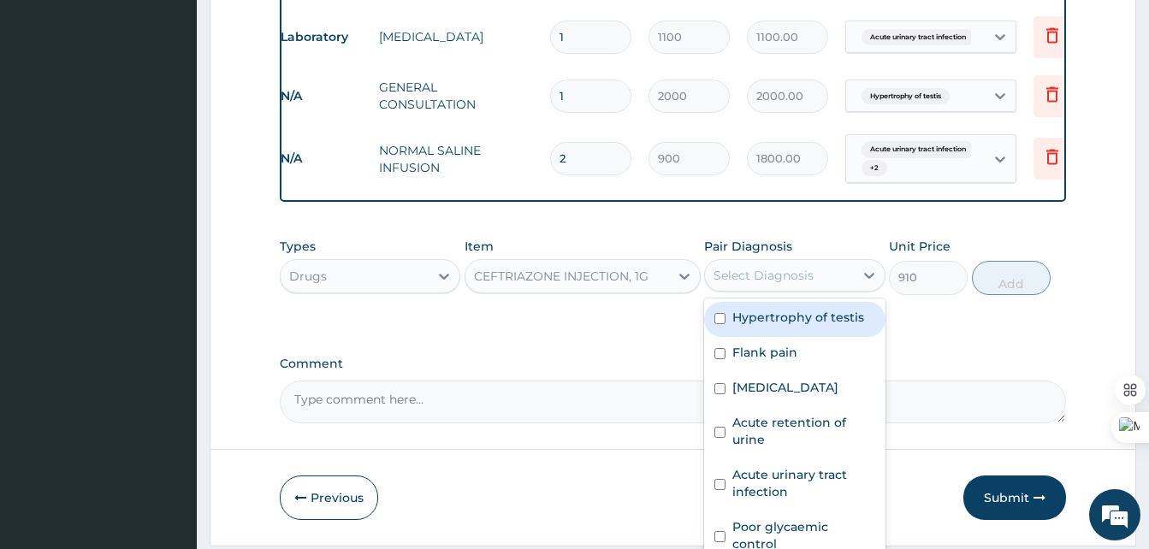
click at [788, 278] on div "Select Diagnosis" at bounding box center [779, 275] width 148 height 27
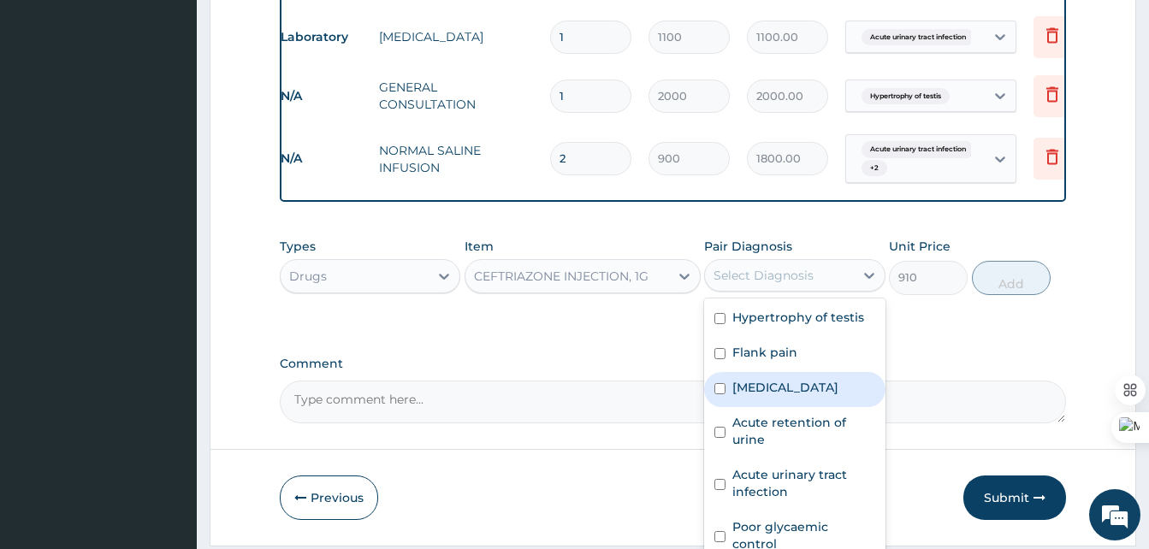
click at [753, 407] on div "Sepsis" at bounding box center [794, 389] width 181 height 35
checkbox input "true"
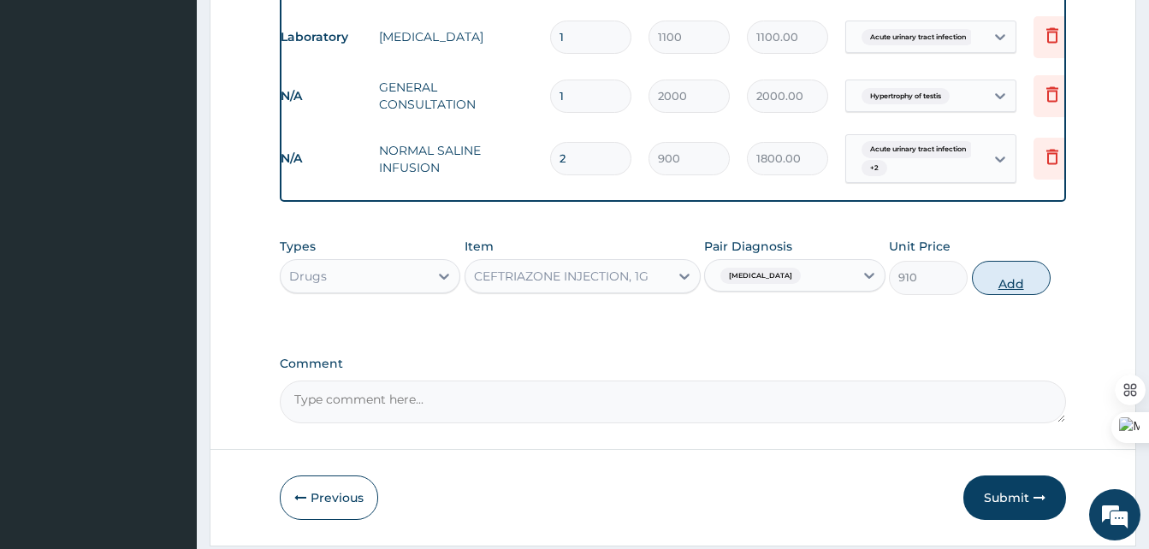
click at [1023, 288] on button "Add" at bounding box center [1011, 278] width 79 height 34
type input "0"
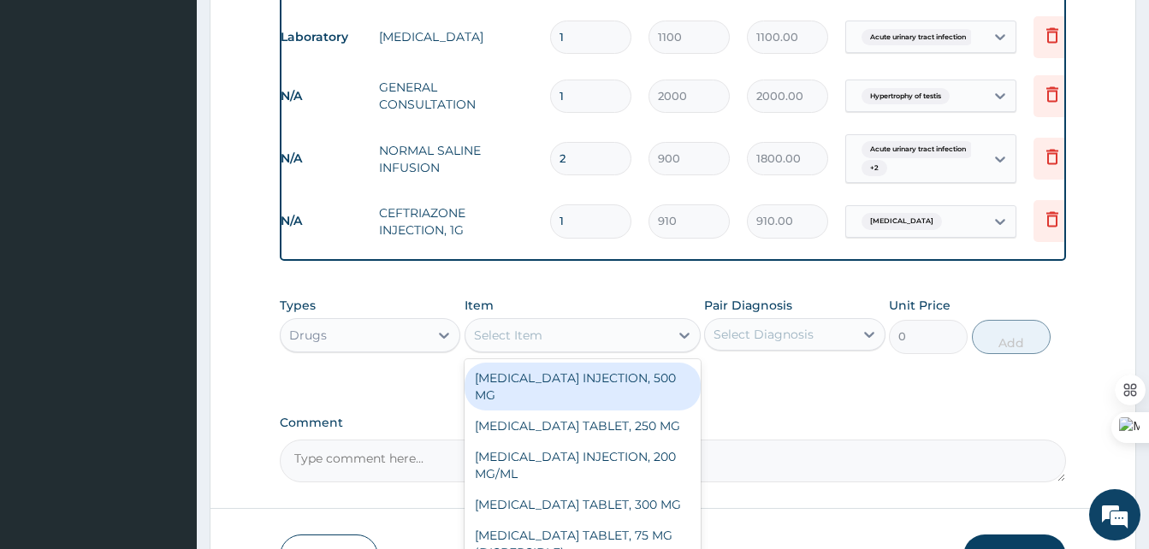
click at [626, 337] on div "Select Item" at bounding box center [567, 335] width 204 height 27
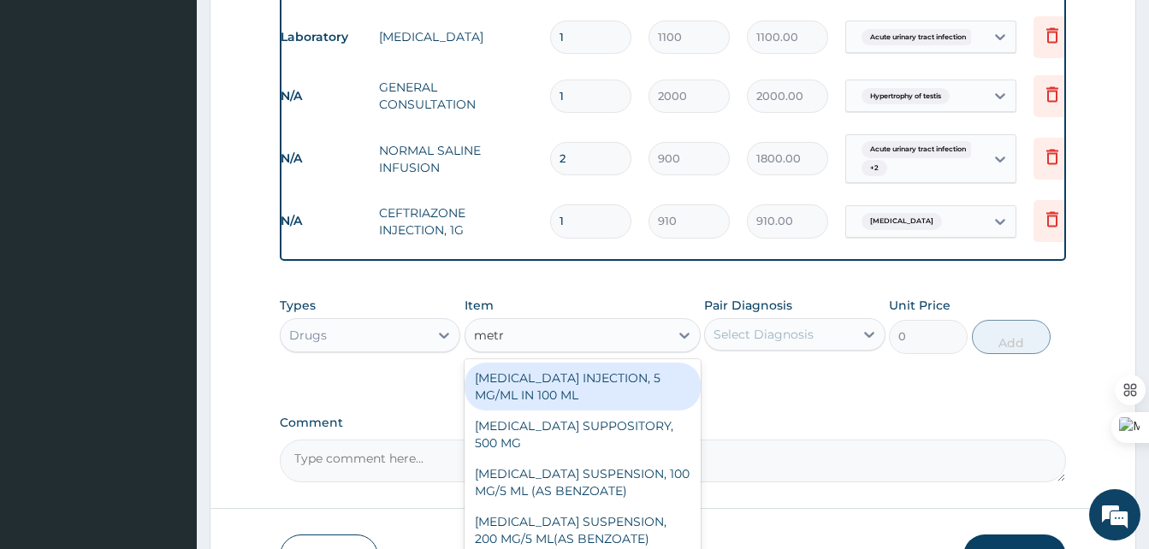
type input "metro"
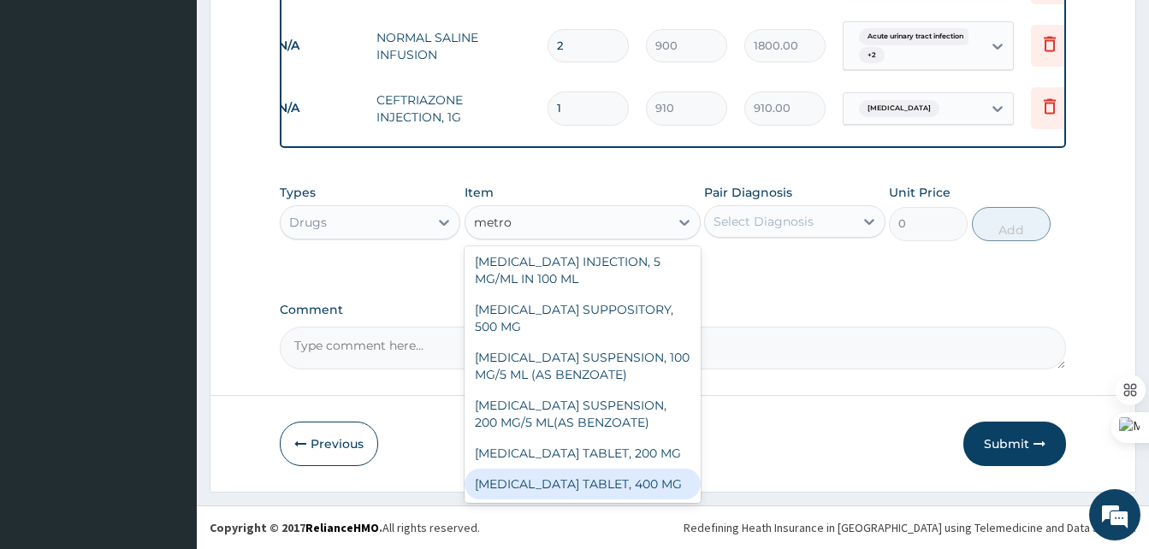
click at [577, 469] on div "METRONIDAZOLE TABLET, 400 MG" at bounding box center [583, 484] width 236 height 31
type input "18"
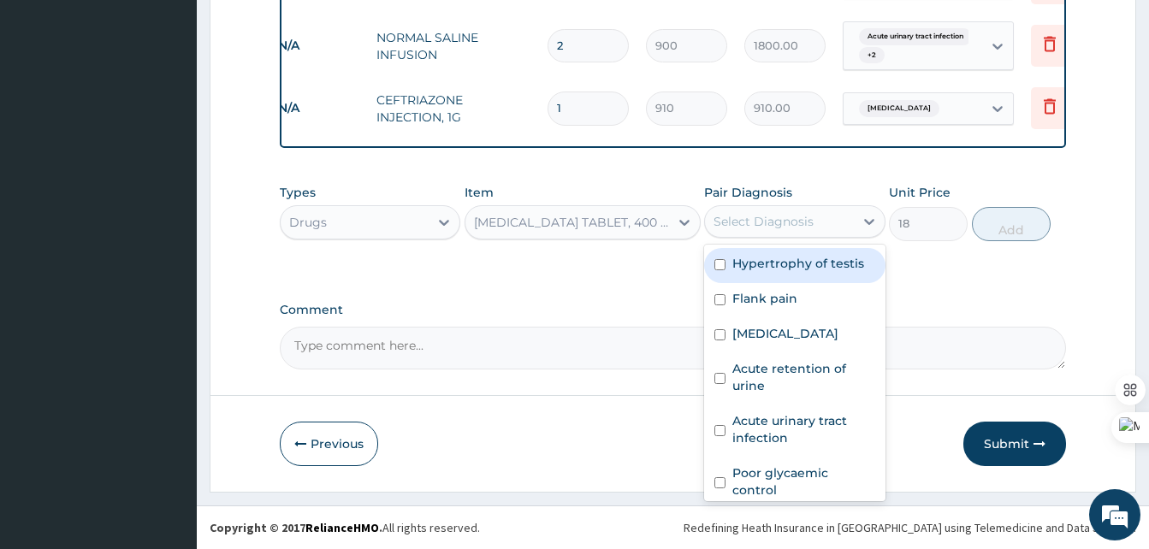
click at [824, 216] on div "Select Diagnosis" at bounding box center [779, 221] width 148 height 27
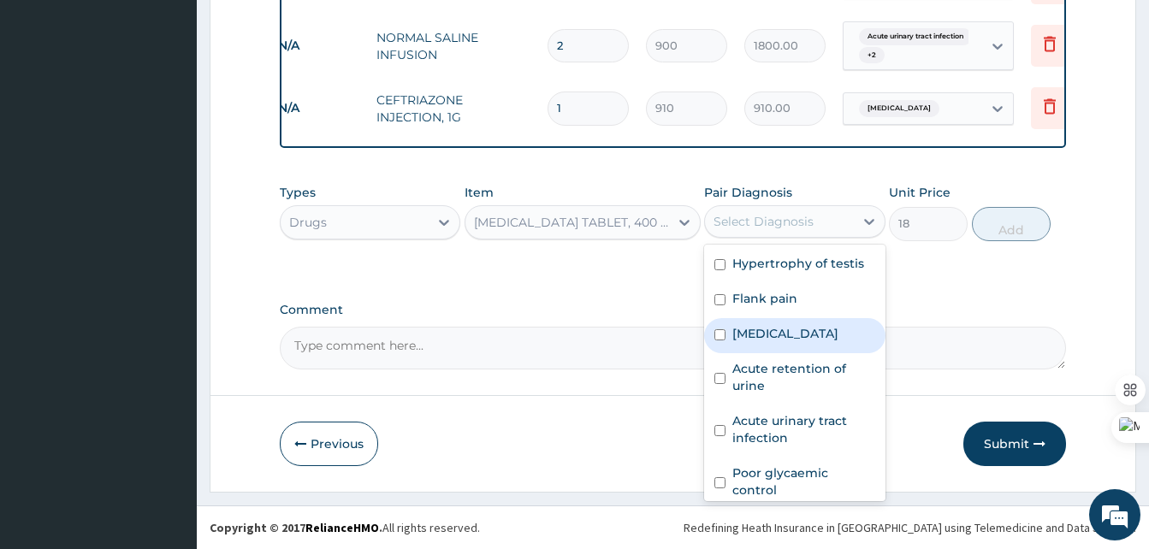
click at [762, 328] on label "[MEDICAL_DATA]" at bounding box center [785, 333] width 106 height 17
checkbox input "true"
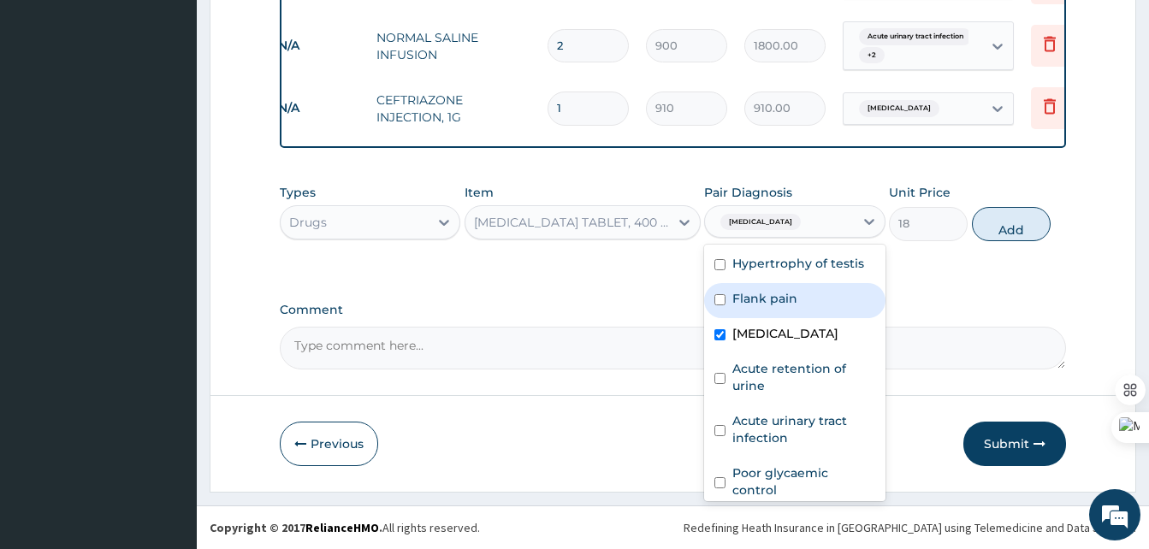
click at [758, 308] on div "Flank pain" at bounding box center [794, 300] width 181 height 35
checkbox input "true"
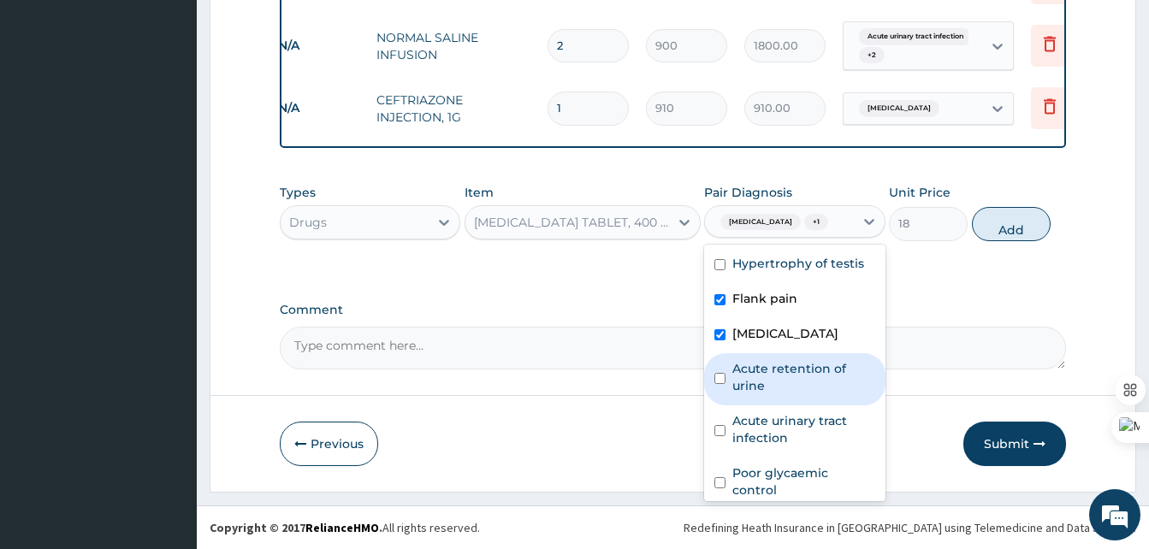
click at [770, 371] on label "Acute retention of urine" at bounding box center [803, 377] width 142 height 34
checkbox input "true"
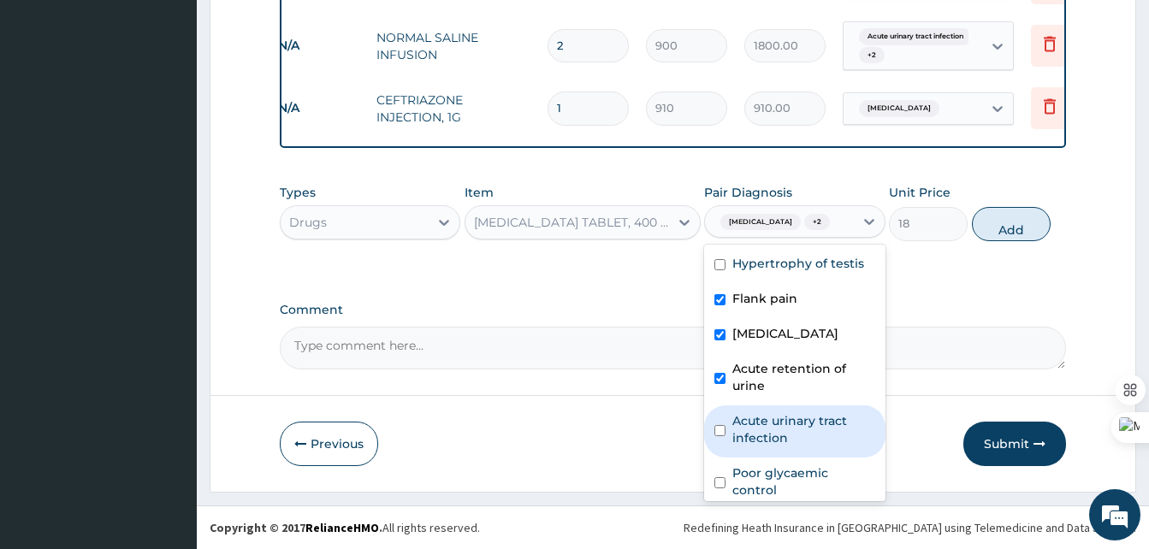
click at [773, 419] on label "Acute urinary tract infection" at bounding box center [803, 429] width 142 height 34
checkbox input "true"
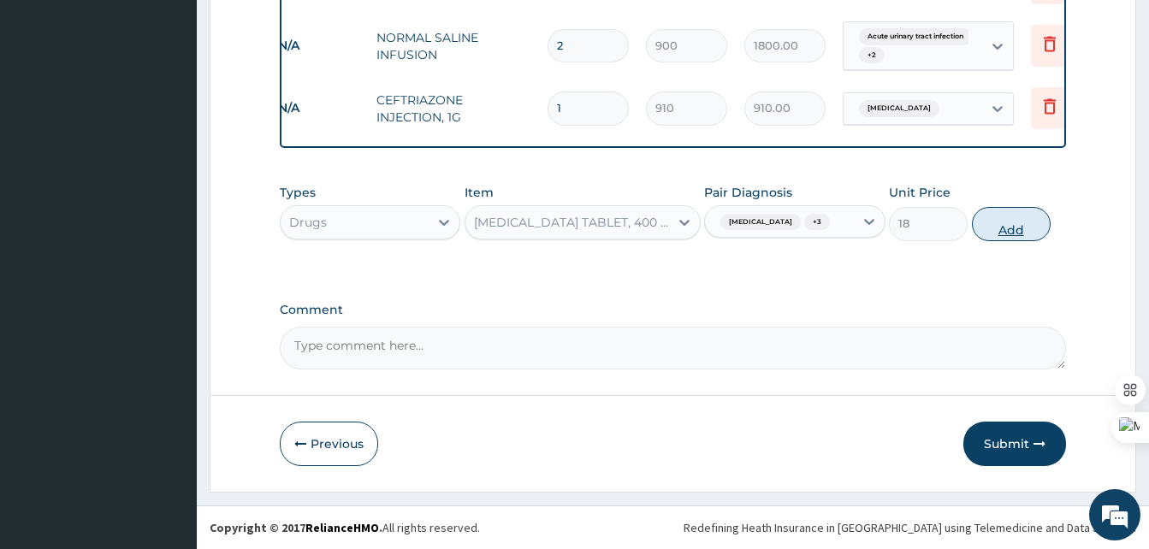
click at [990, 225] on button "Add" at bounding box center [1011, 224] width 79 height 34
type input "0"
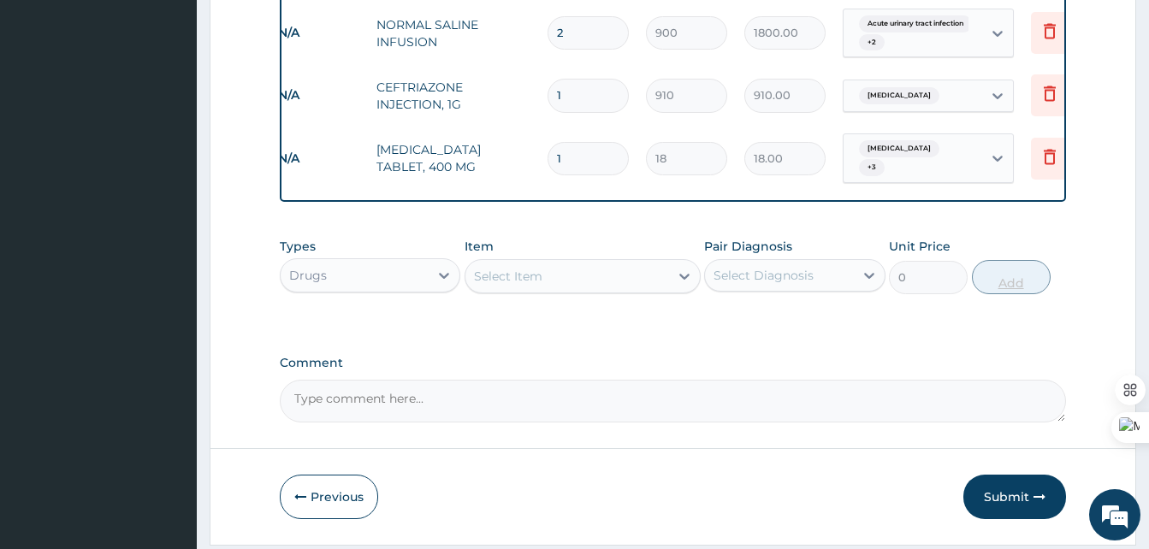
type input "15"
type input "270.00"
type input "15"
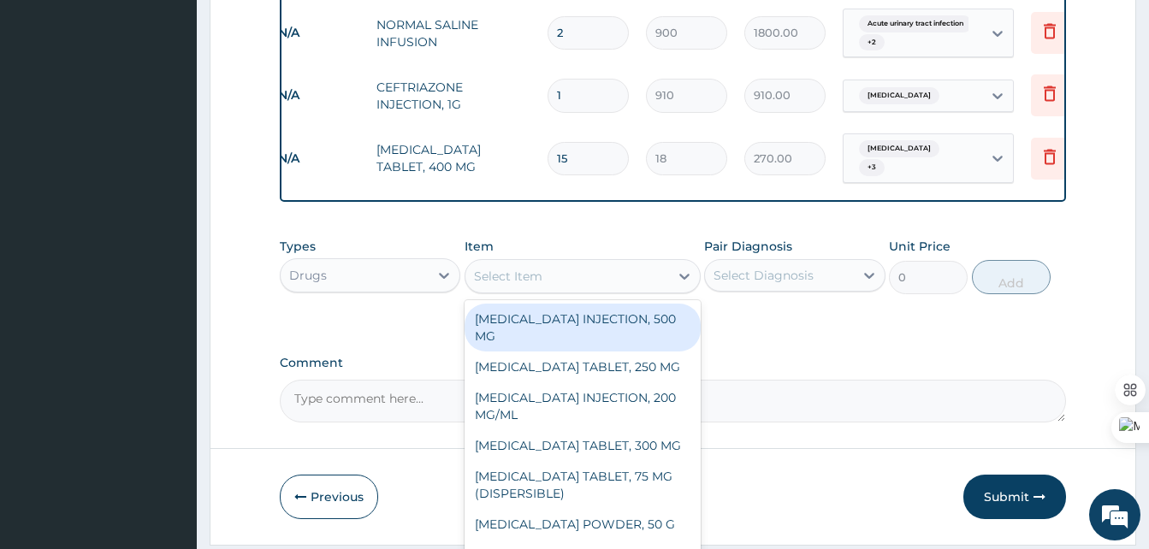
click at [636, 281] on div "Select Item" at bounding box center [567, 276] width 204 height 27
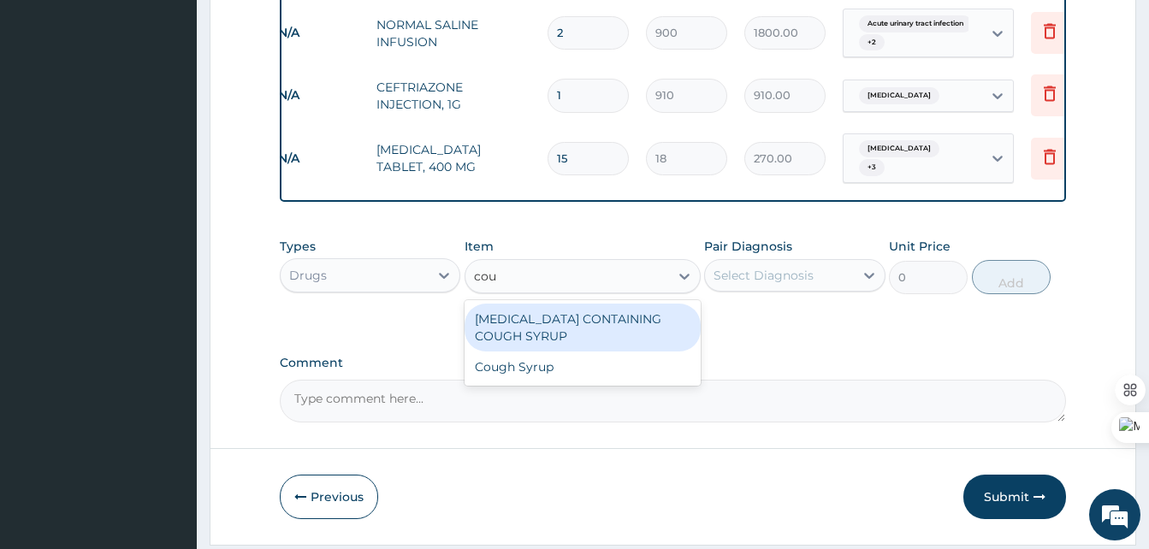
type input "coug"
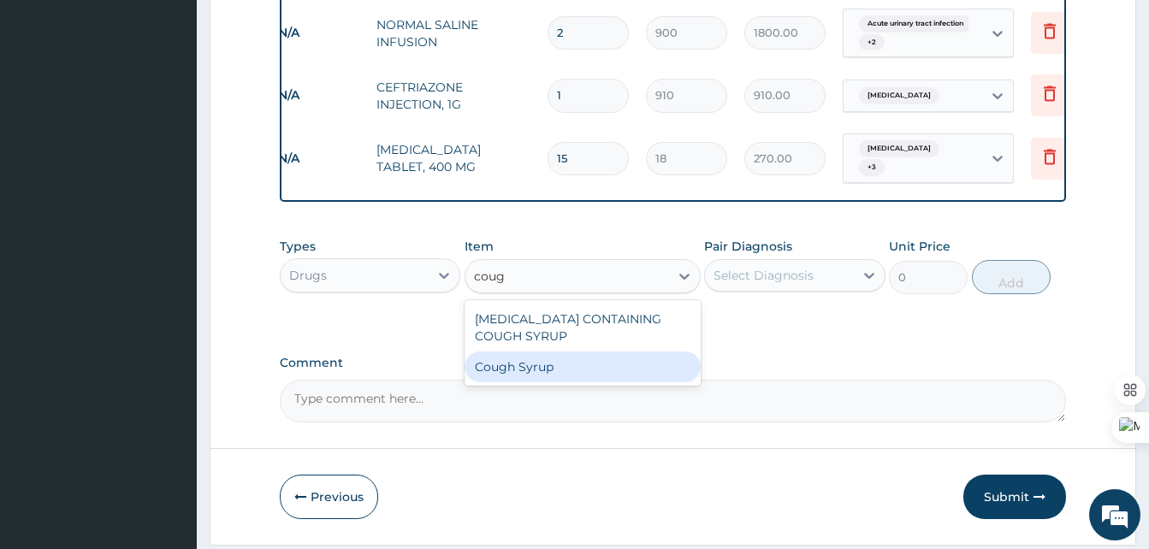
click at [533, 369] on div "Cough Syrup" at bounding box center [583, 367] width 236 height 31
type input "700"
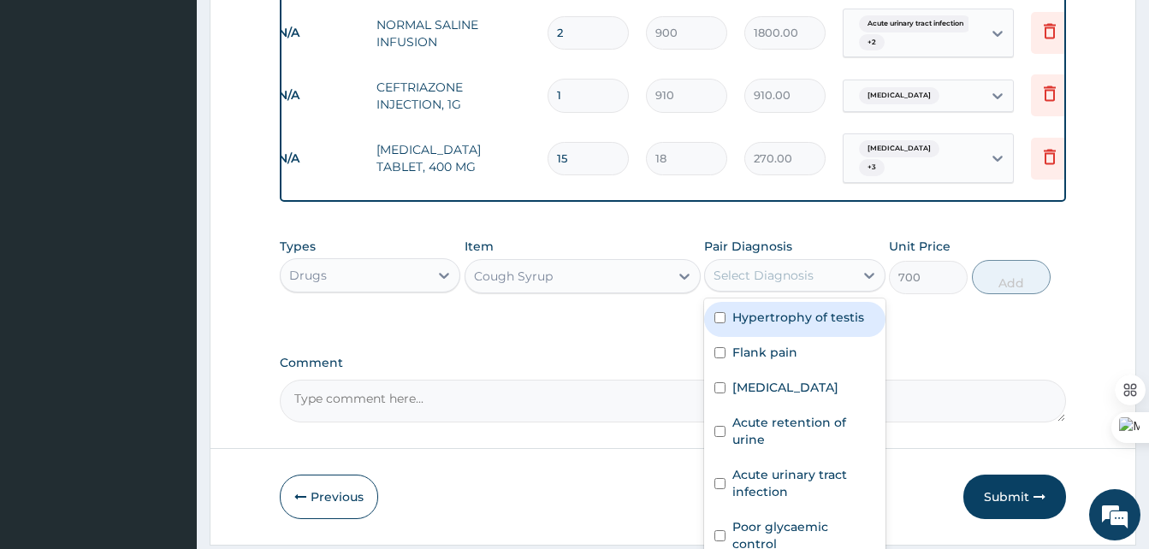
click at [768, 270] on div "Select Diagnosis" at bounding box center [779, 275] width 148 height 27
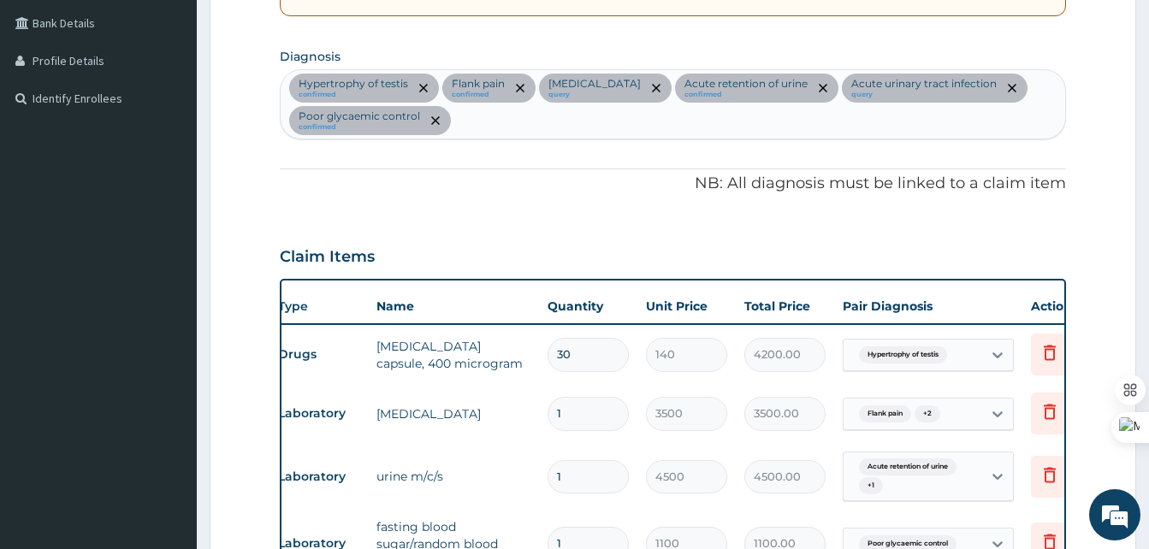
scroll to position [381, 0]
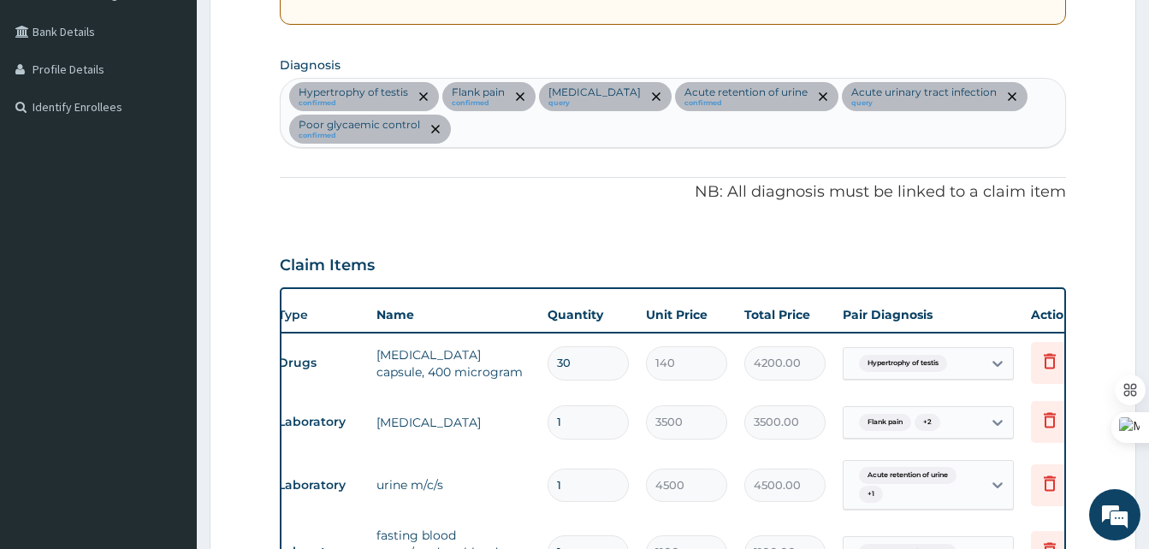
click at [592, 139] on div "Hypertrophy of testis confirmed Flank pain confirmed Sepsis query Acute retenti…" at bounding box center [673, 113] width 785 height 68
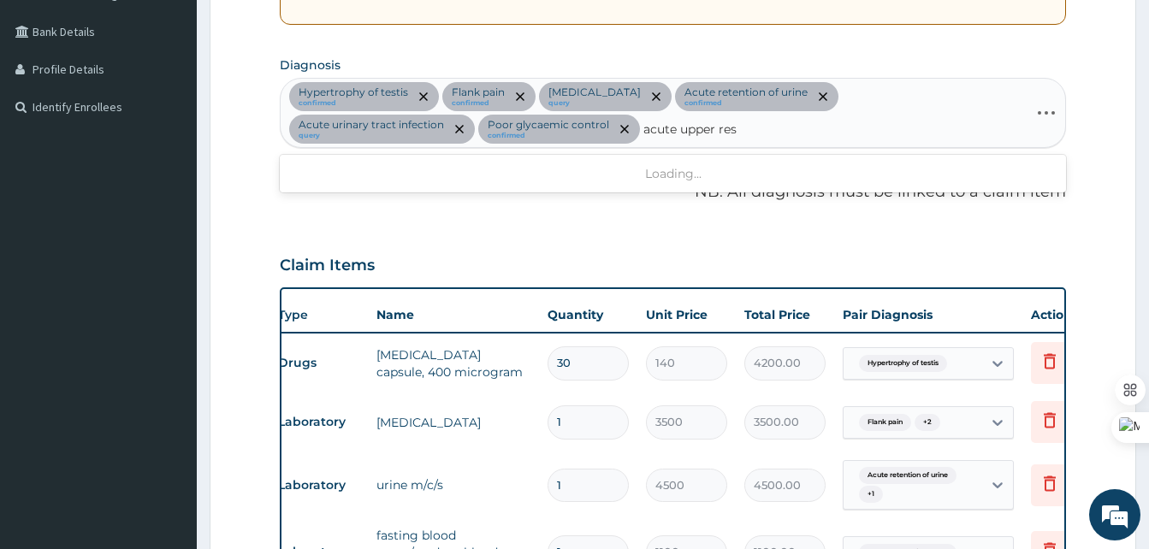
type input "acute upper resp"
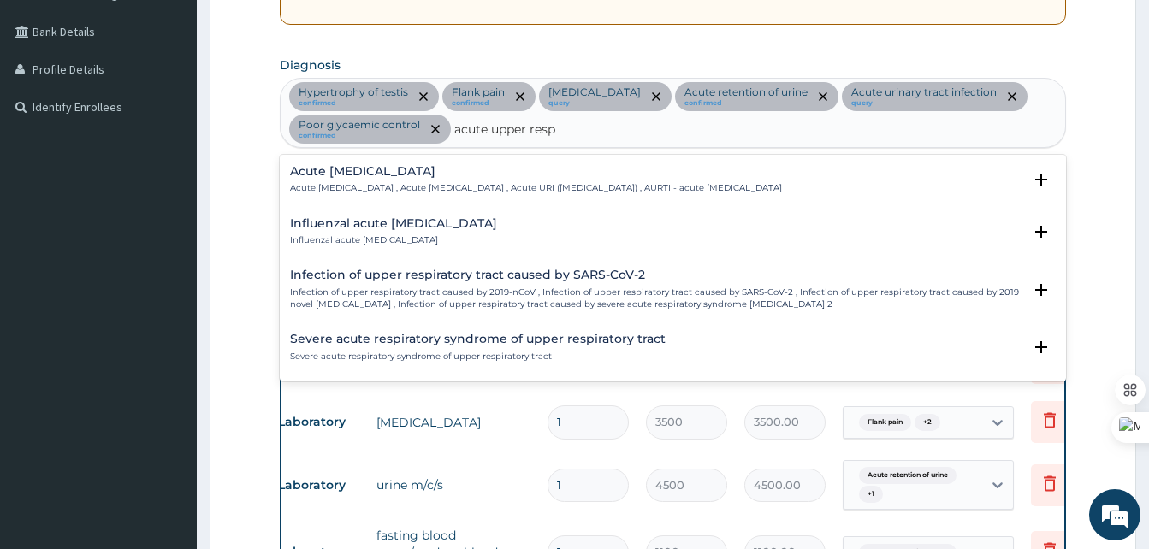
click at [451, 166] on h4 "Acute upper respiratory infection" at bounding box center [536, 171] width 492 height 13
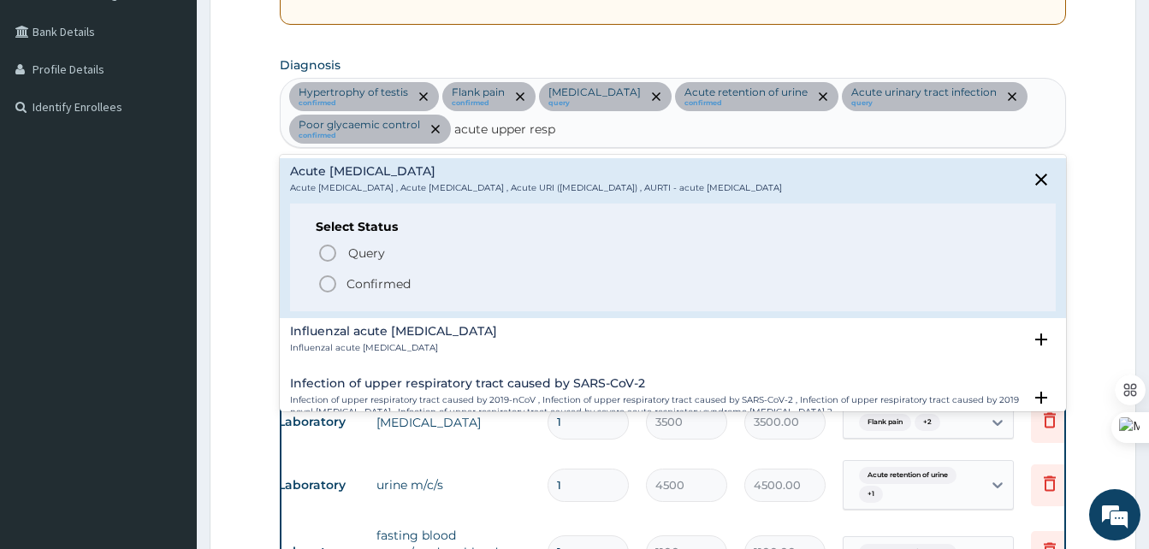
click at [333, 279] on circle "status option filled" at bounding box center [327, 283] width 15 height 15
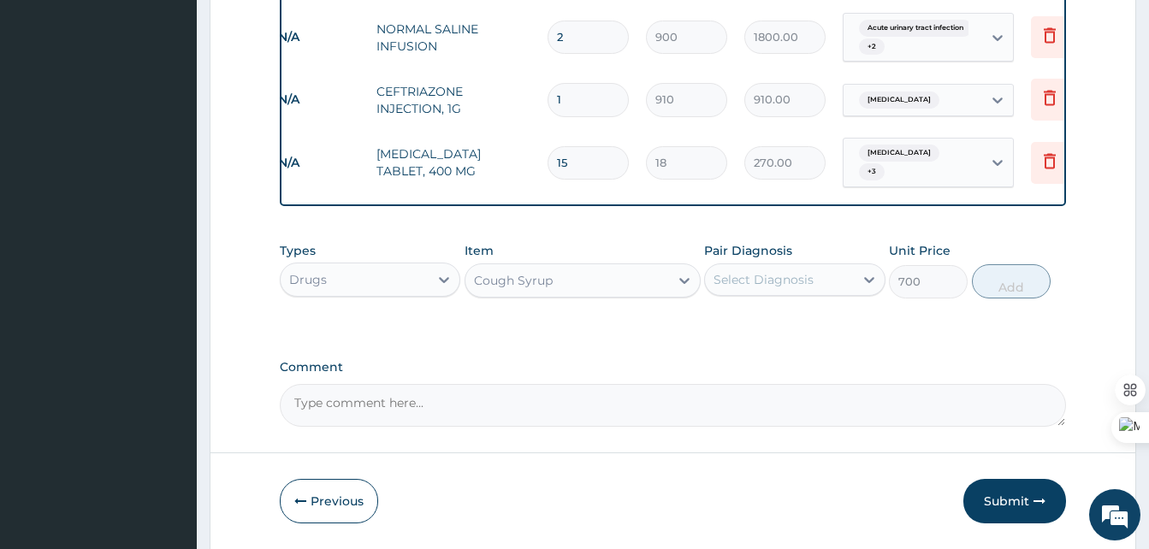
scroll to position [1145, 0]
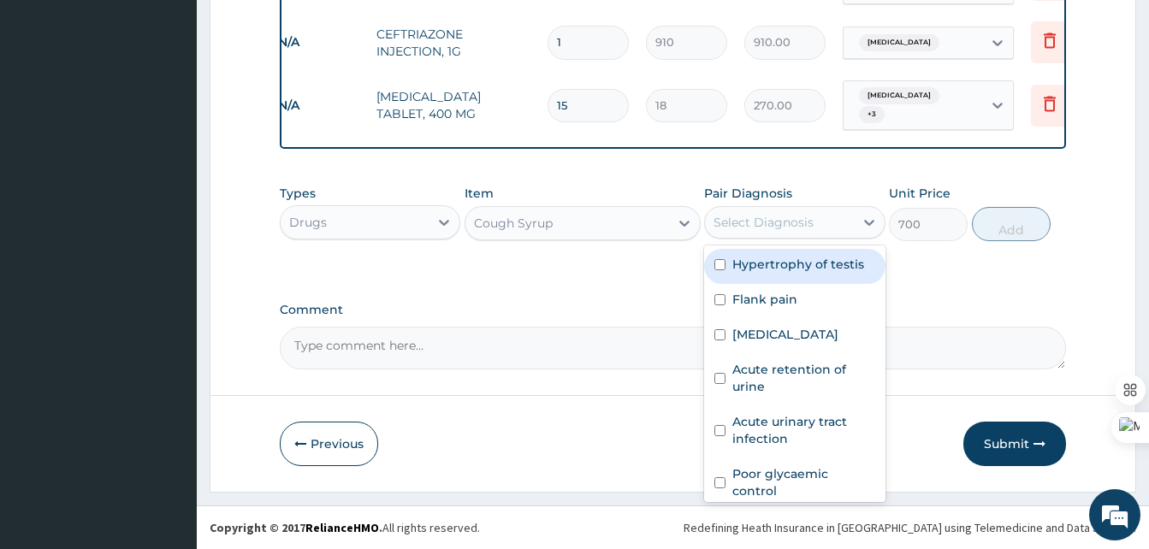
click at [788, 235] on div "Select Diagnosis" at bounding box center [779, 222] width 148 height 27
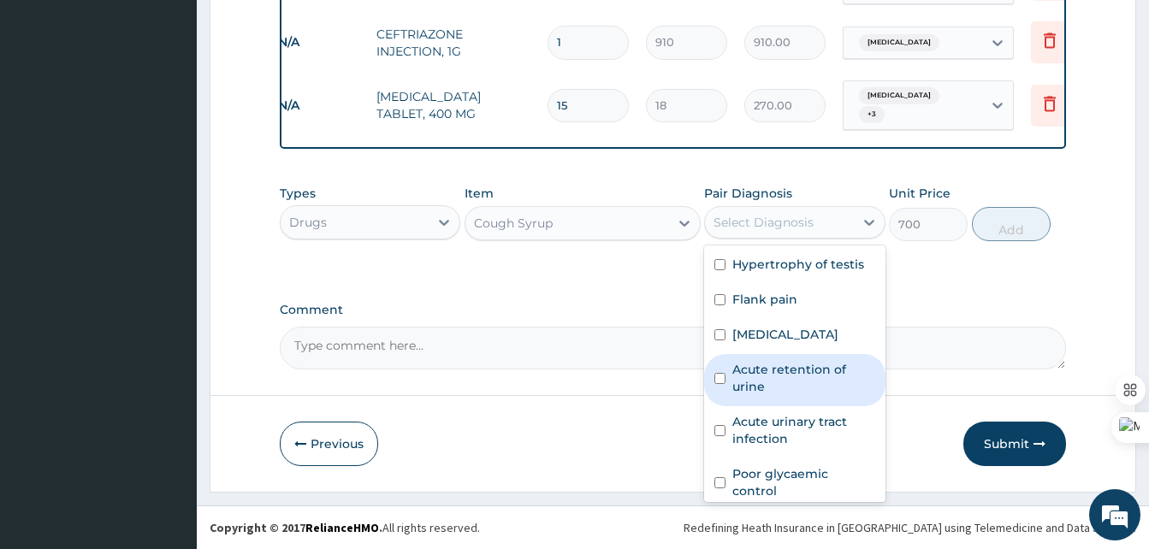
scroll to position [64, 0]
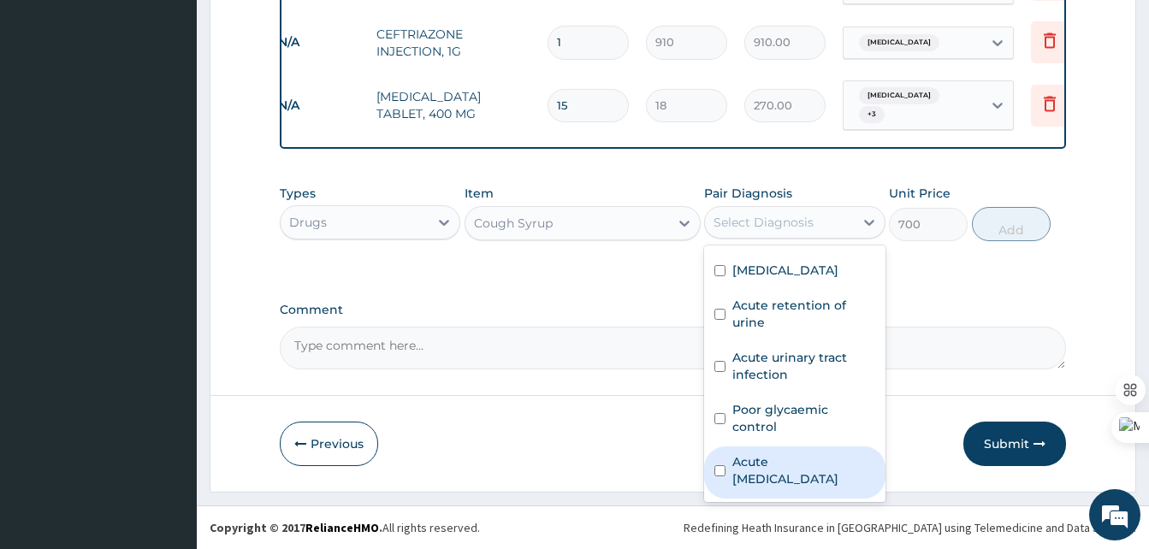
click at [786, 478] on label "Acute upper respiratory infection" at bounding box center [803, 471] width 142 height 34
checkbox input "true"
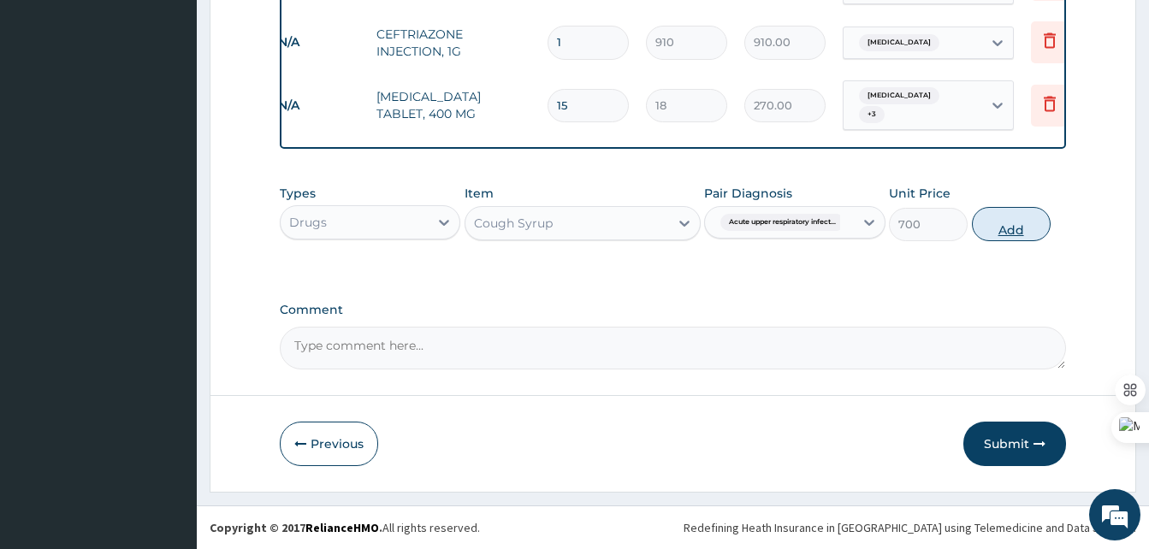
click at [999, 220] on button "Add" at bounding box center [1011, 224] width 79 height 34
type input "0"
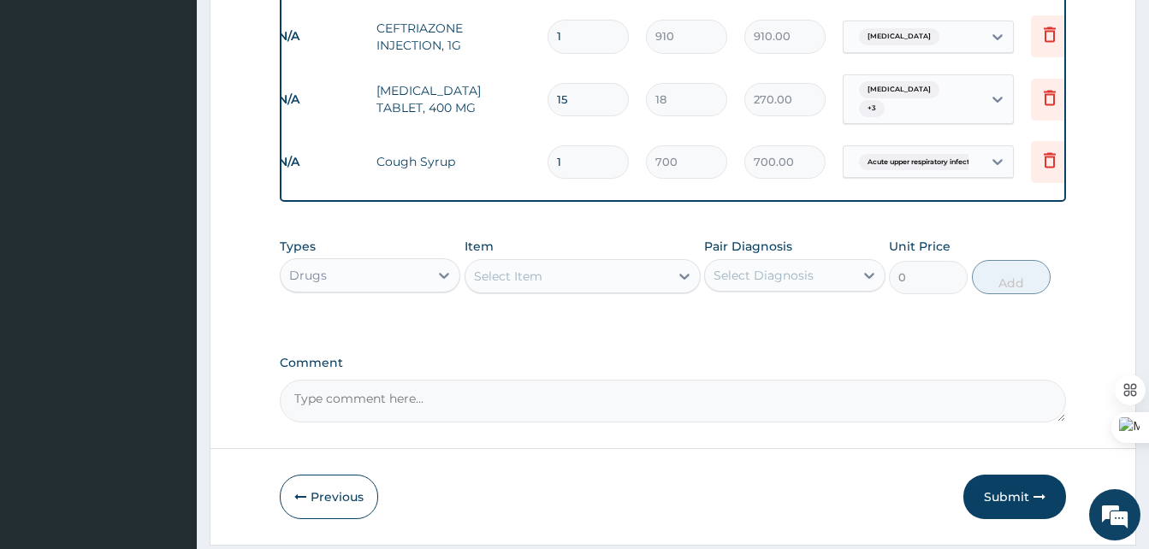
click at [598, 290] on div "Select Item" at bounding box center [567, 276] width 204 height 27
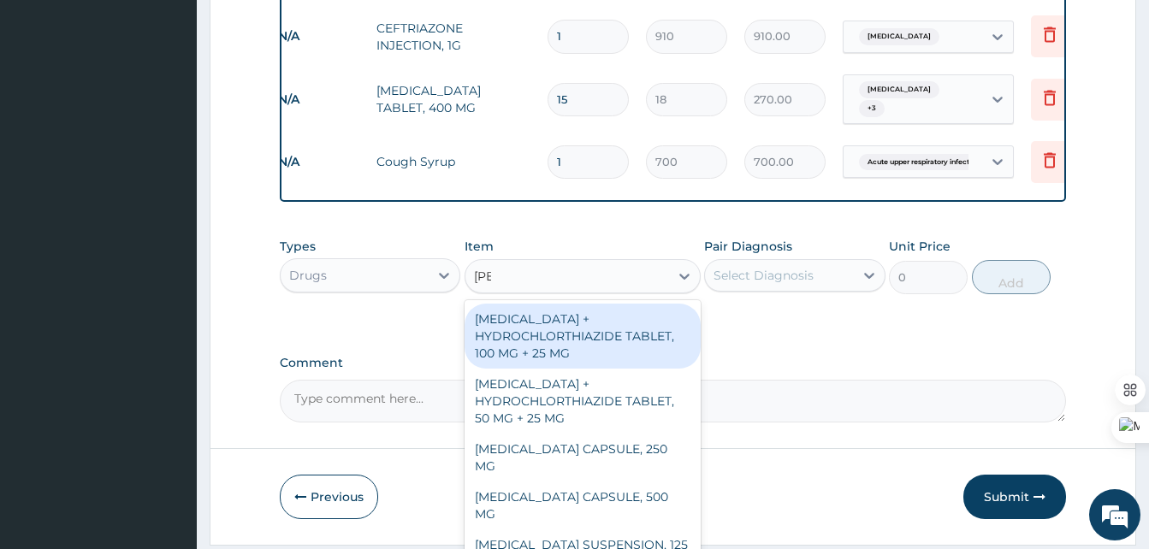
type input "lorat"
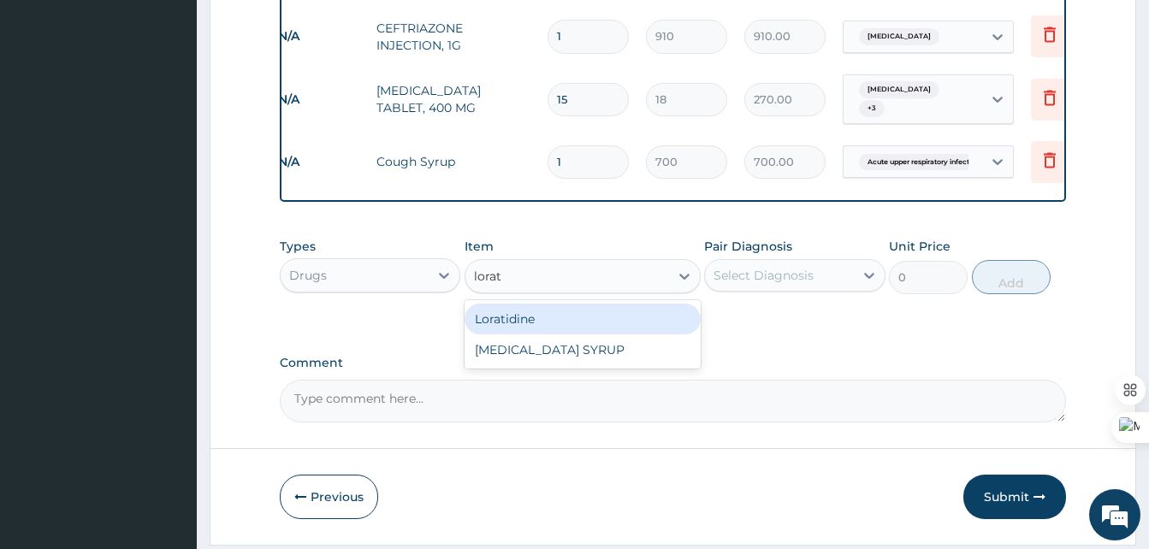
click at [575, 314] on div "Loratidine" at bounding box center [583, 319] width 236 height 31
type input "250"
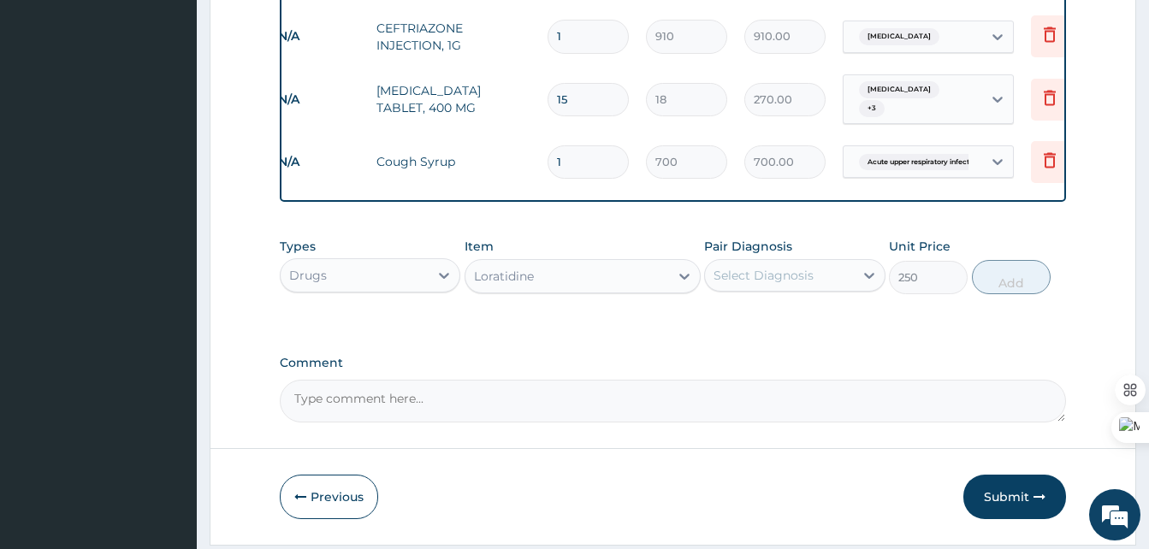
click at [790, 264] on div "Pair Diagnosis Select Diagnosis" at bounding box center [794, 266] width 181 height 56
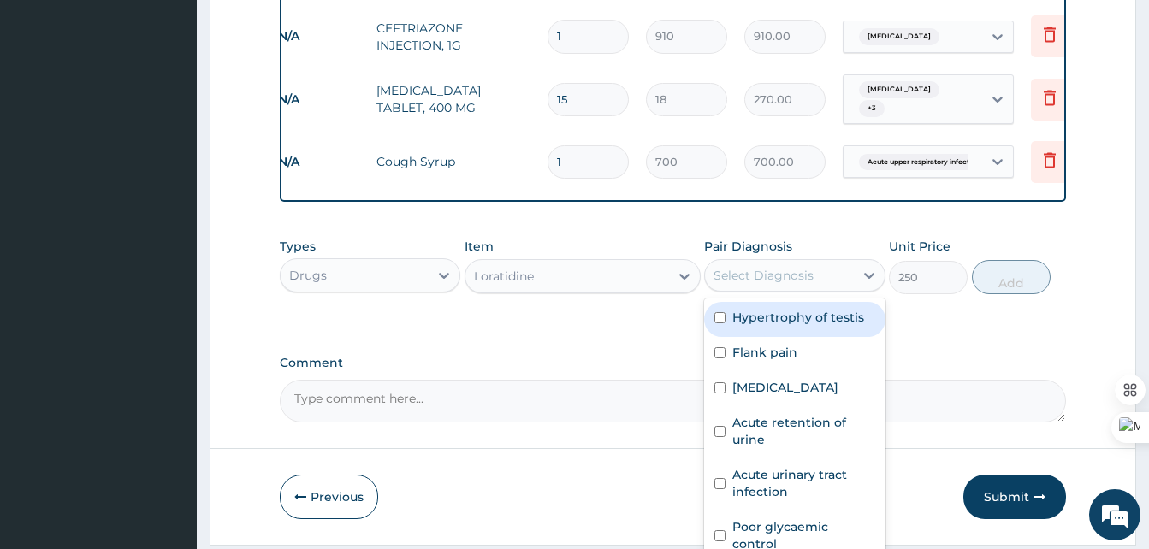
click at [798, 289] on div "Select Diagnosis" at bounding box center [779, 275] width 148 height 27
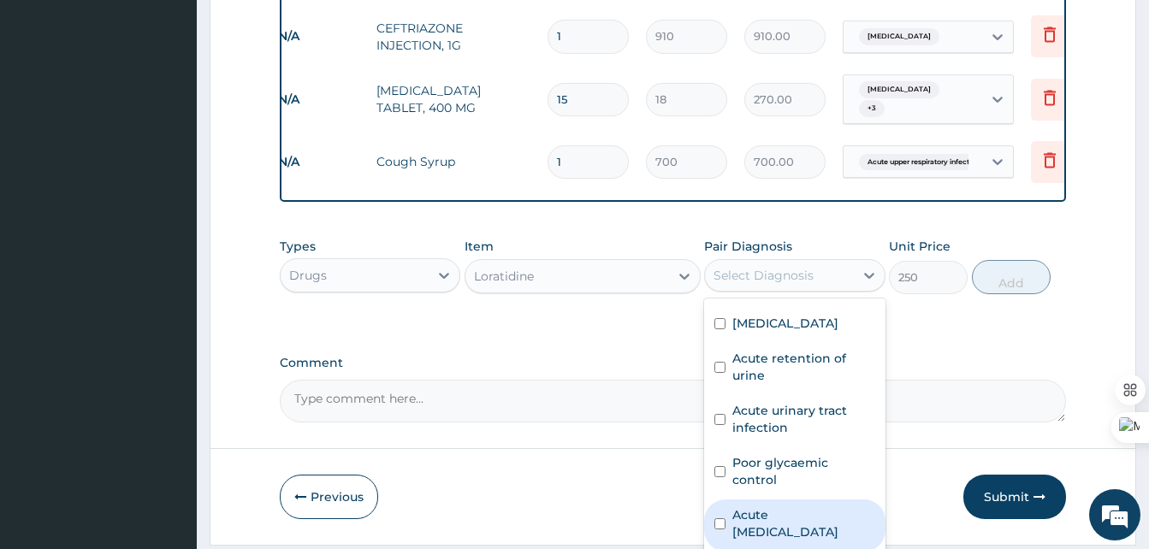
click at [781, 520] on label "Acute upper respiratory infection" at bounding box center [803, 524] width 142 height 34
checkbox input "true"
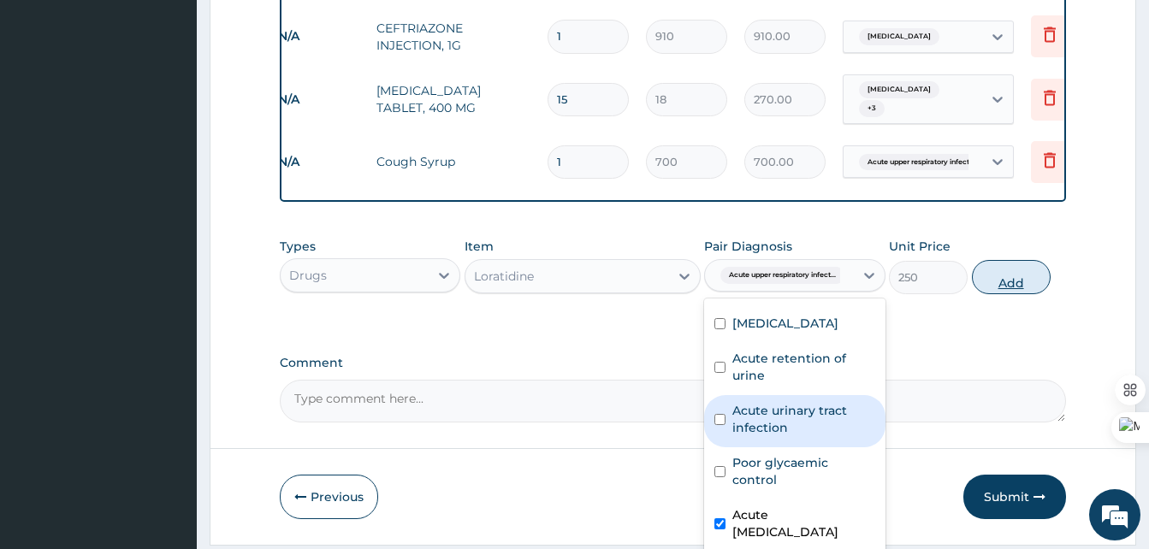
click at [1011, 289] on button "Add" at bounding box center [1011, 277] width 79 height 34
type input "0"
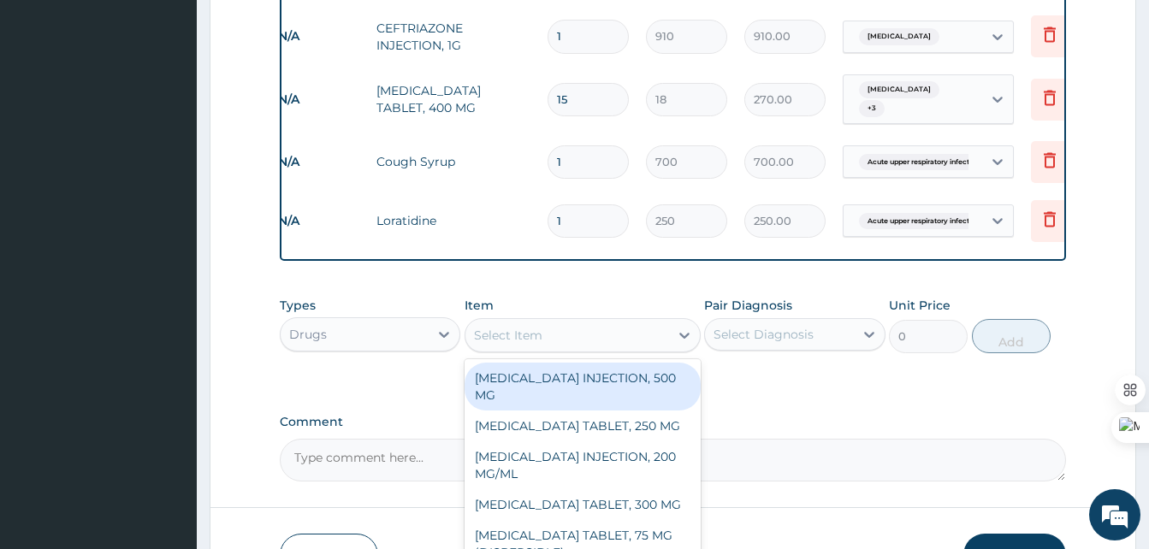
click at [637, 349] on div "Select Item" at bounding box center [567, 335] width 204 height 27
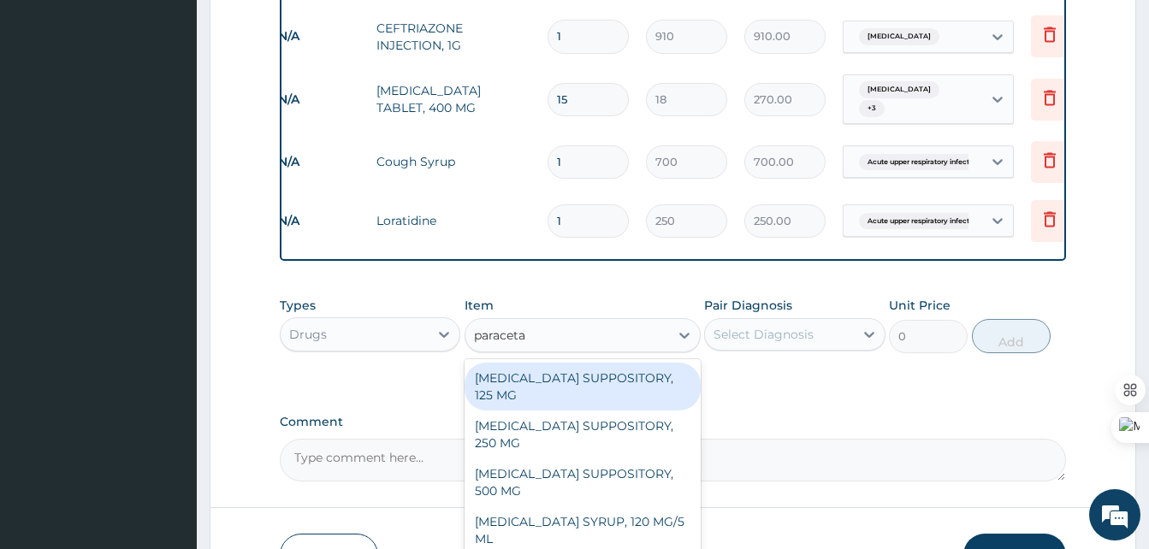
type input "paracetam"
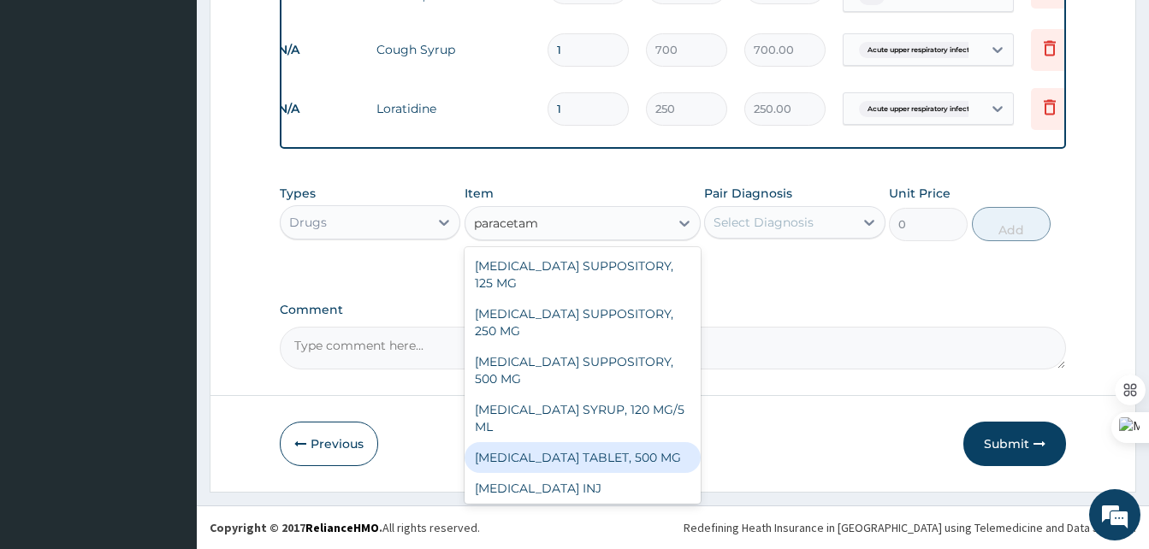
click at [552, 454] on div "[MEDICAL_DATA] TABLET, 500 MG" at bounding box center [583, 457] width 236 height 31
type input "7"
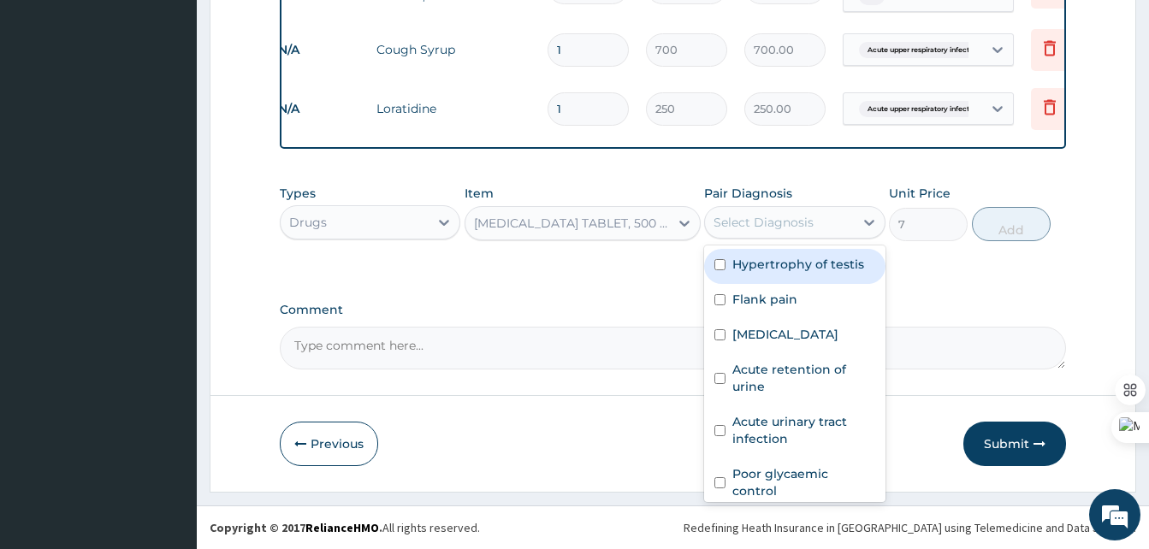
click at [812, 218] on div "Select Diagnosis" at bounding box center [764, 222] width 100 height 17
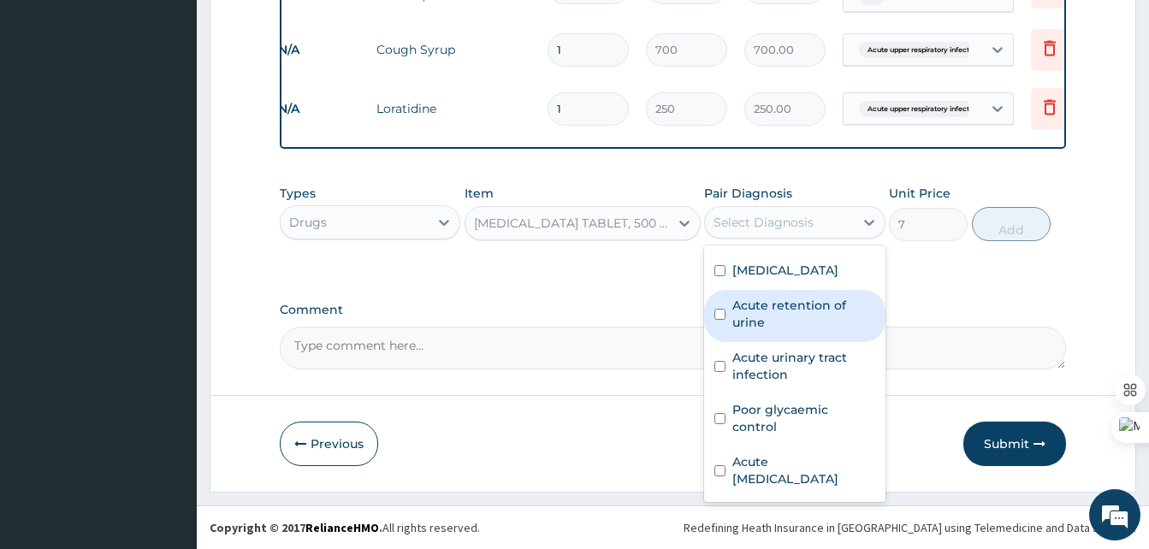
scroll to position [0, 0]
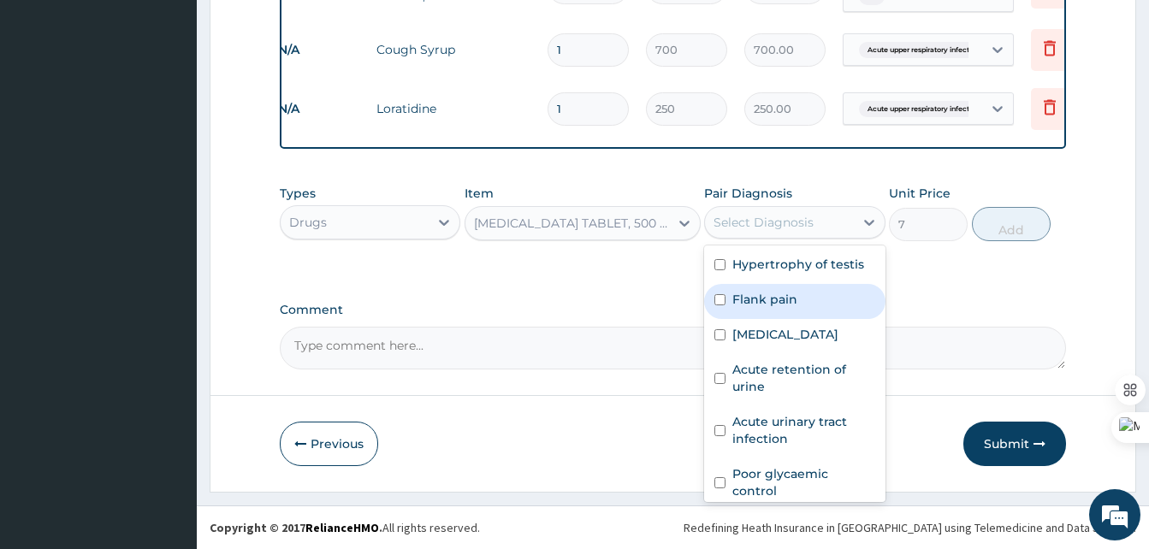
click at [746, 303] on label "Flank pain" at bounding box center [764, 299] width 65 height 17
checkbox input "true"
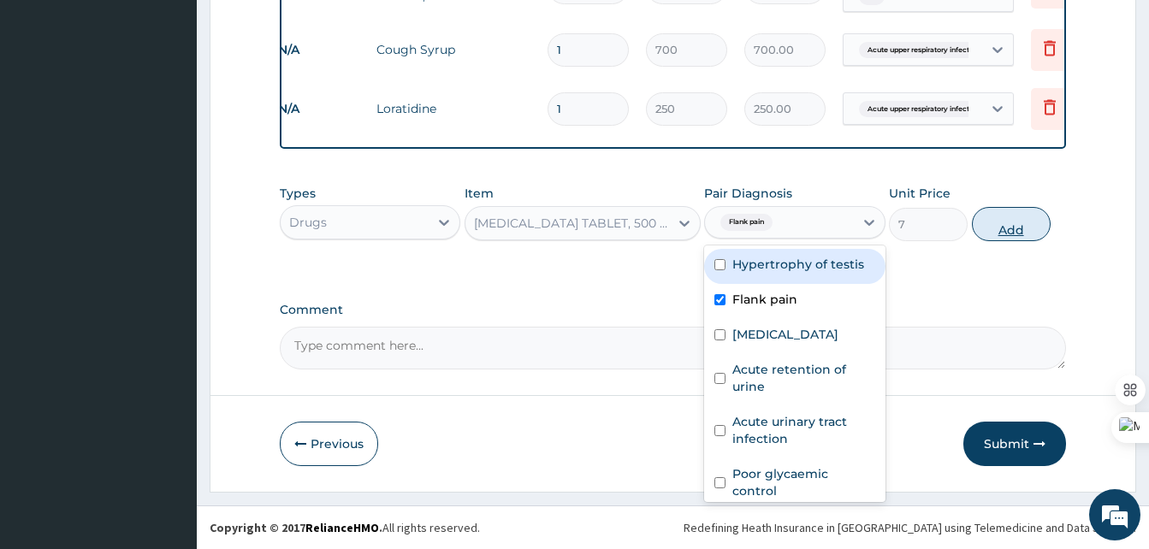
click at [1009, 225] on button "Add" at bounding box center [1011, 224] width 79 height 34
type input "0"
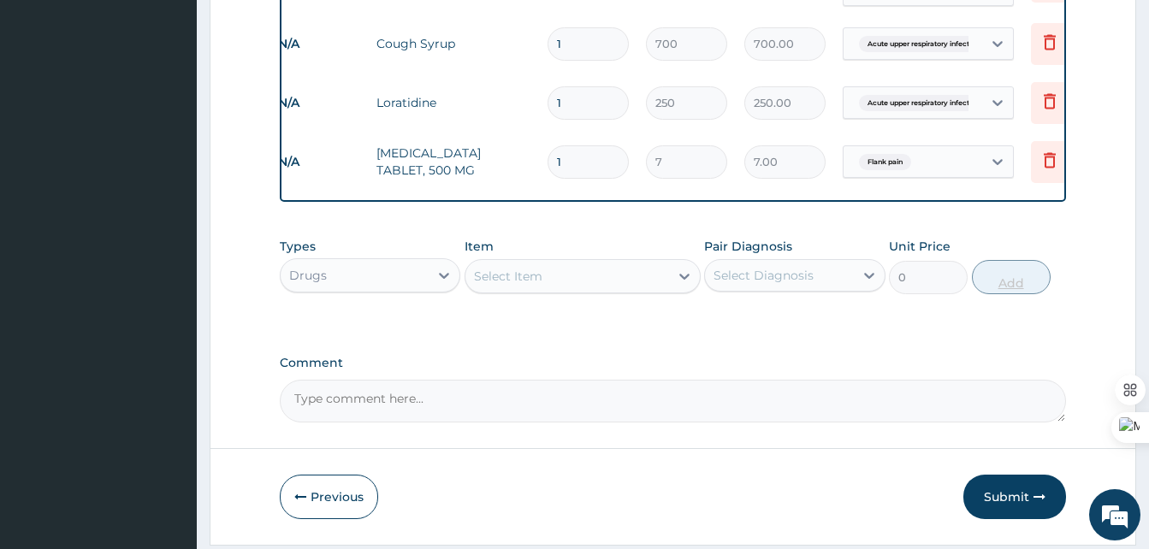
type input "18"
type input "126.00"
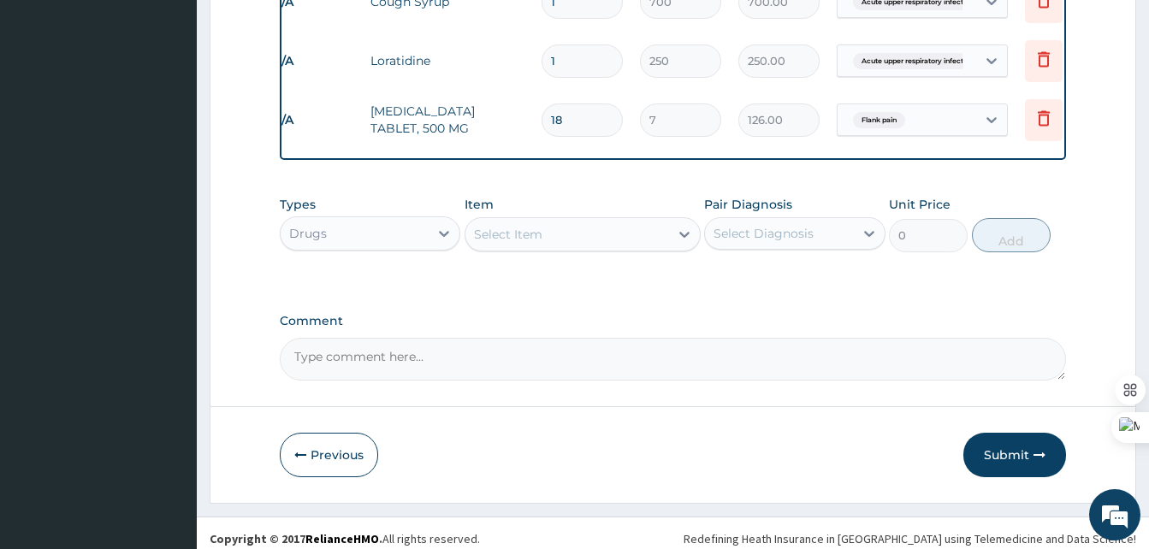
scroll to position [1322, 0]
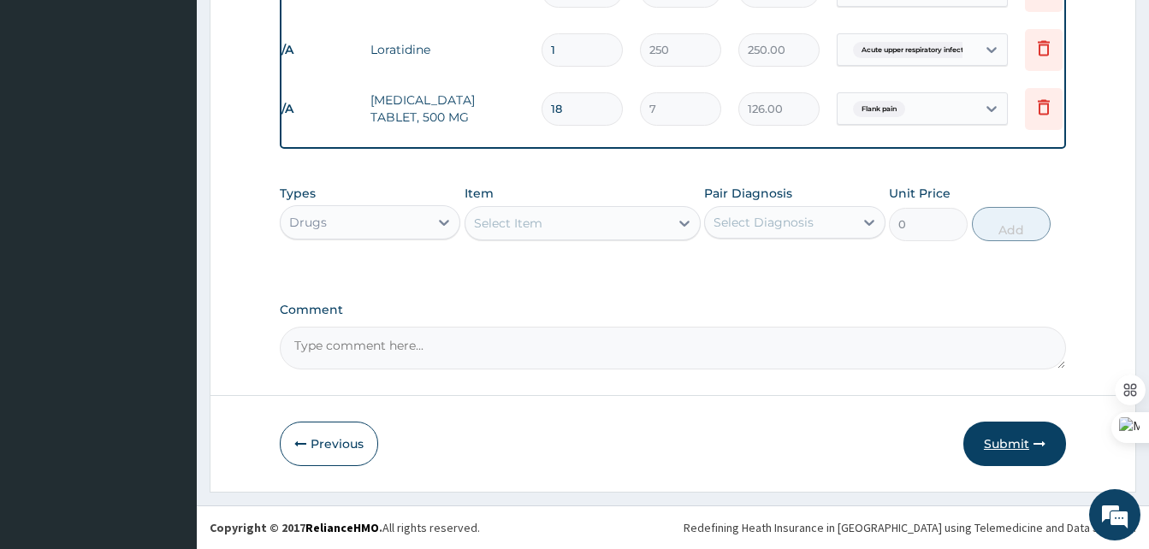
type input "18"
click at [1008, 447] on button "Submit" at bounding box center [1015, 444] width 103 height 44
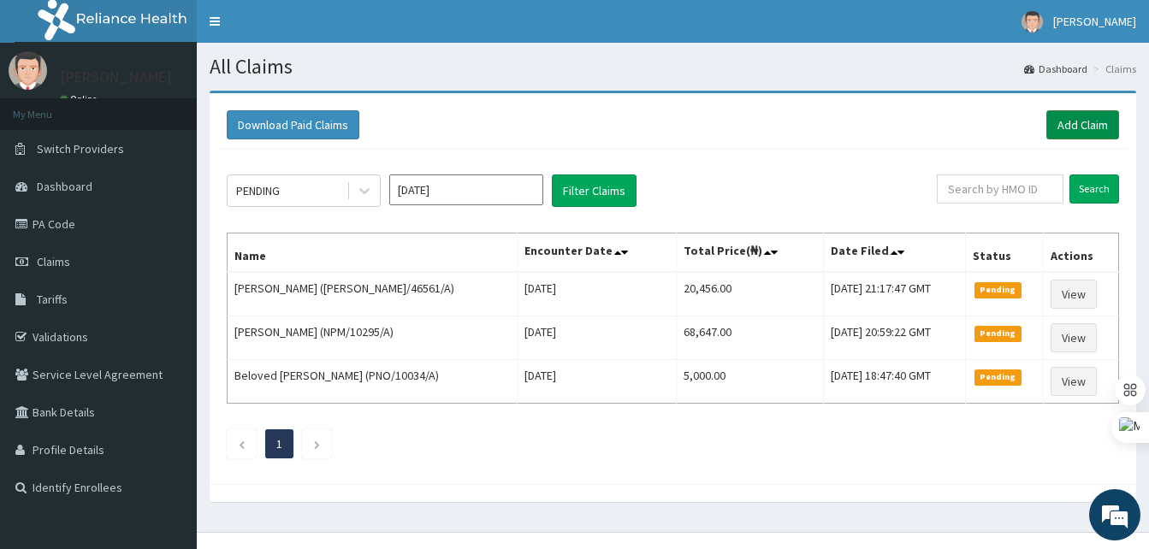
click at [1087, 120] on link "Add Claim" at bounding box center [1083, 124] width 73 height 29
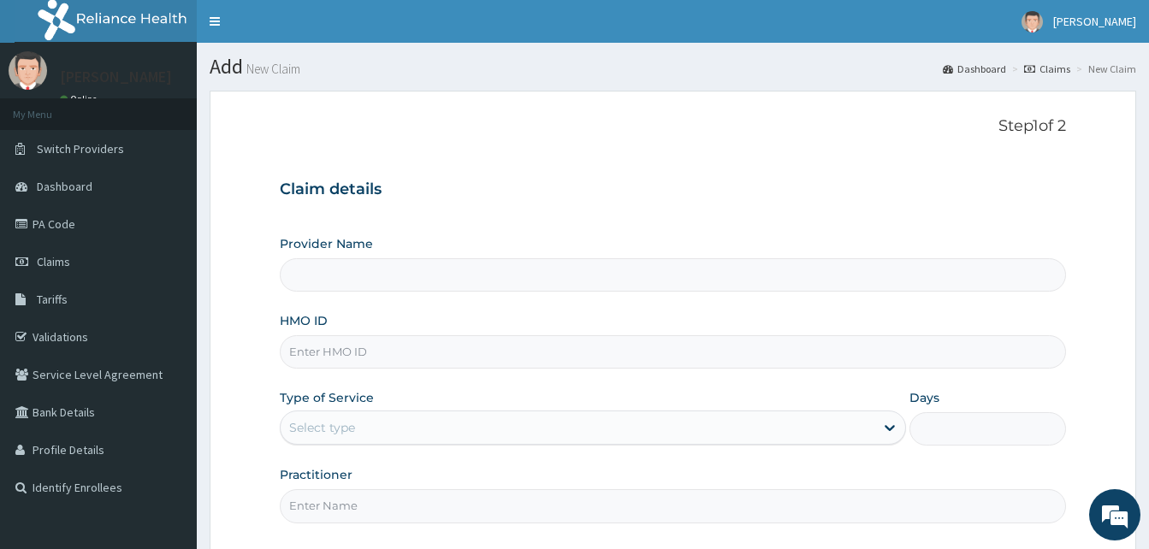
click at [345, 408] on div "Type of Service Select type" at bounding box center [593, 417] width 626 height 56
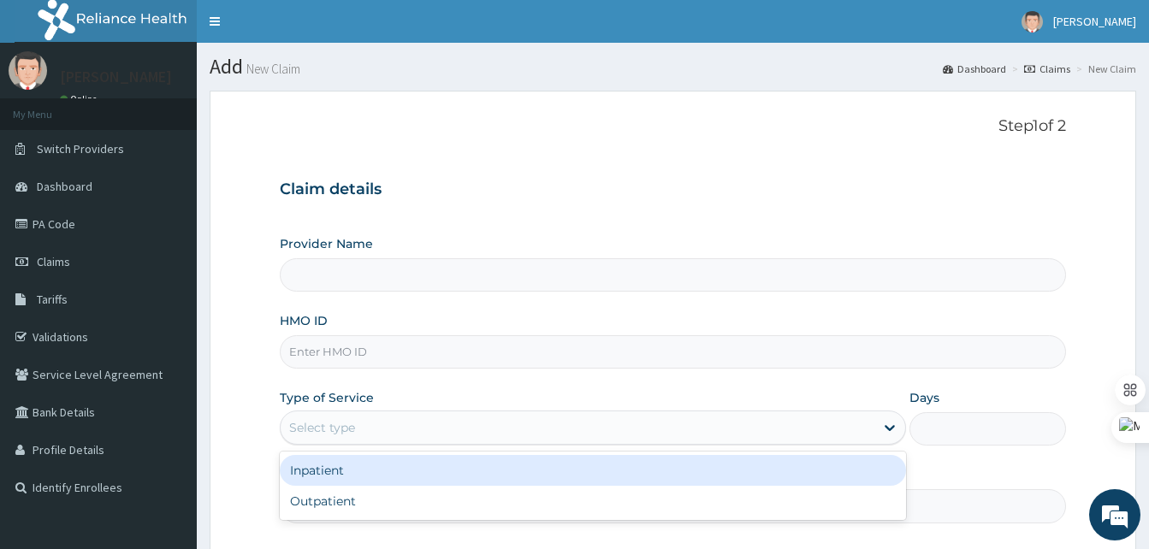
click at [346, 421] on div "Select type" at bounding box center [322, 427] width 66 height 17
paste input "RET/46561/A"
type input "RET/46561/A"
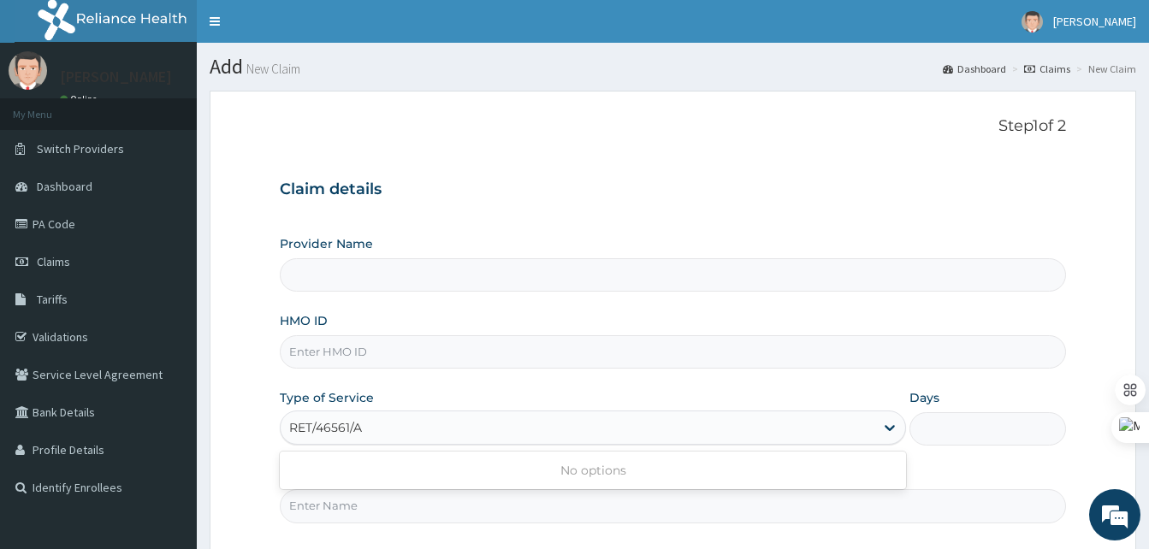
type input "Best Western Hospital"
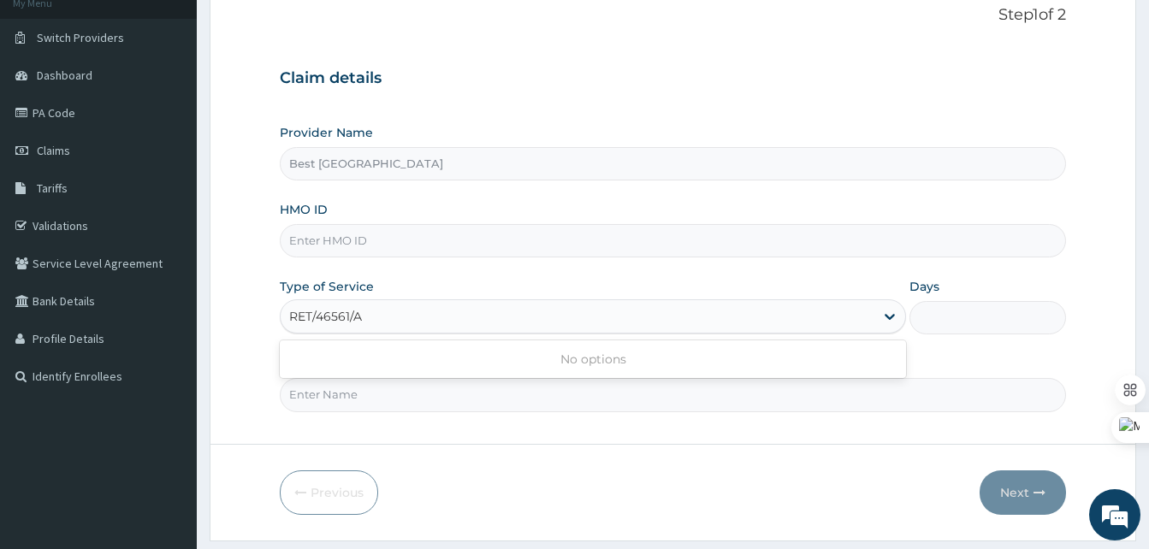
scroll to position [160, 0]
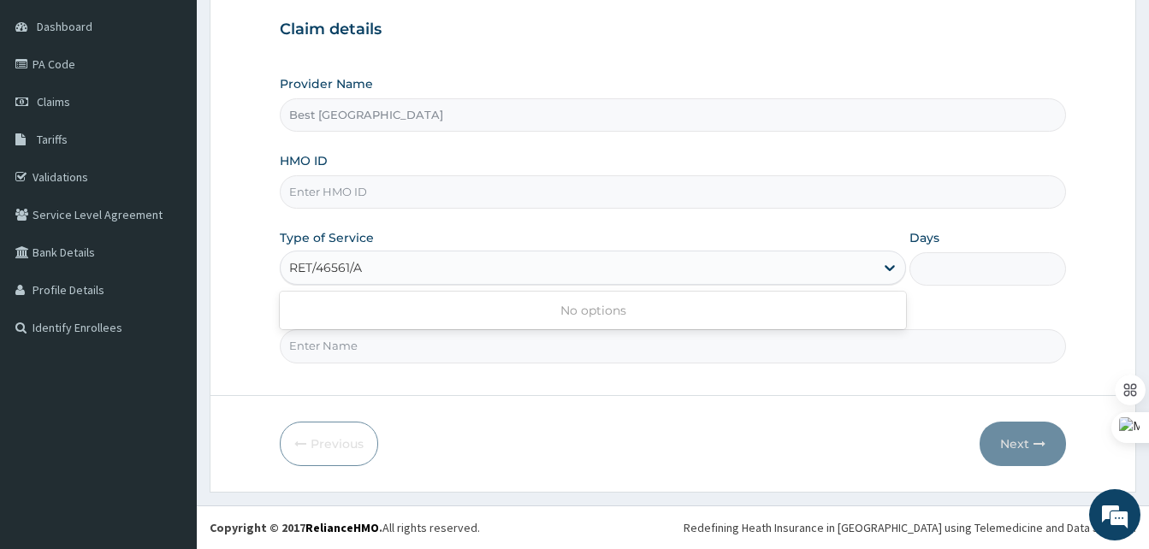
type input "RET/46561/A"
click at [334, 350] on input "Practitioner" at bounding box center [673, 345] width 786 height 33
click at [326, 201] on input "HMO ID" at bounding box center [673, 191] width 786 height 33
paste input "RET/46561/A"
click at [326, 201] on input "RET/46561/A" at bounding box center [673, 191] width 786 height 33
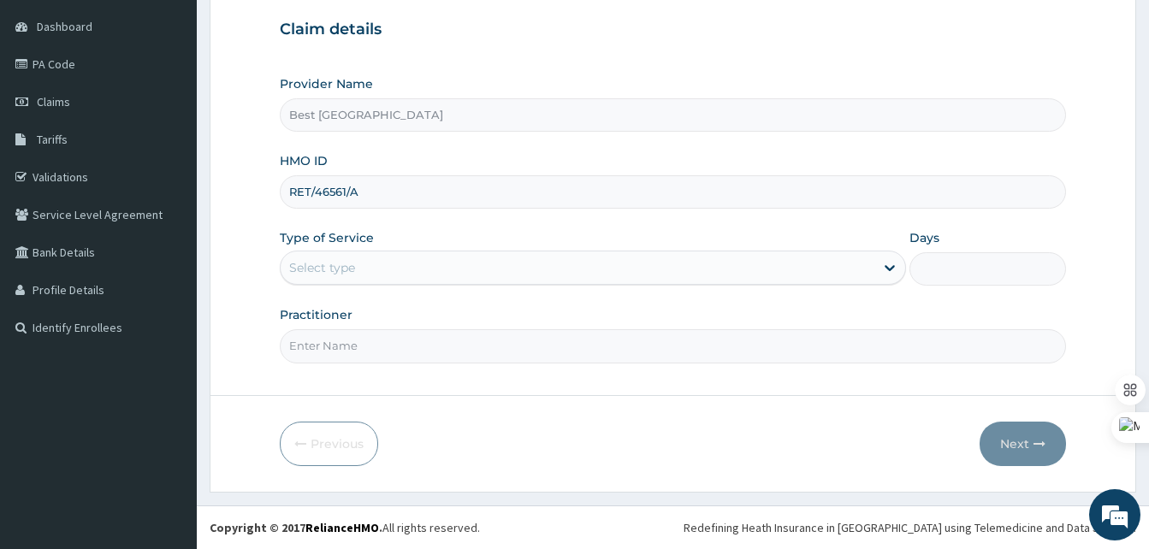
type input "RET/46561/A"
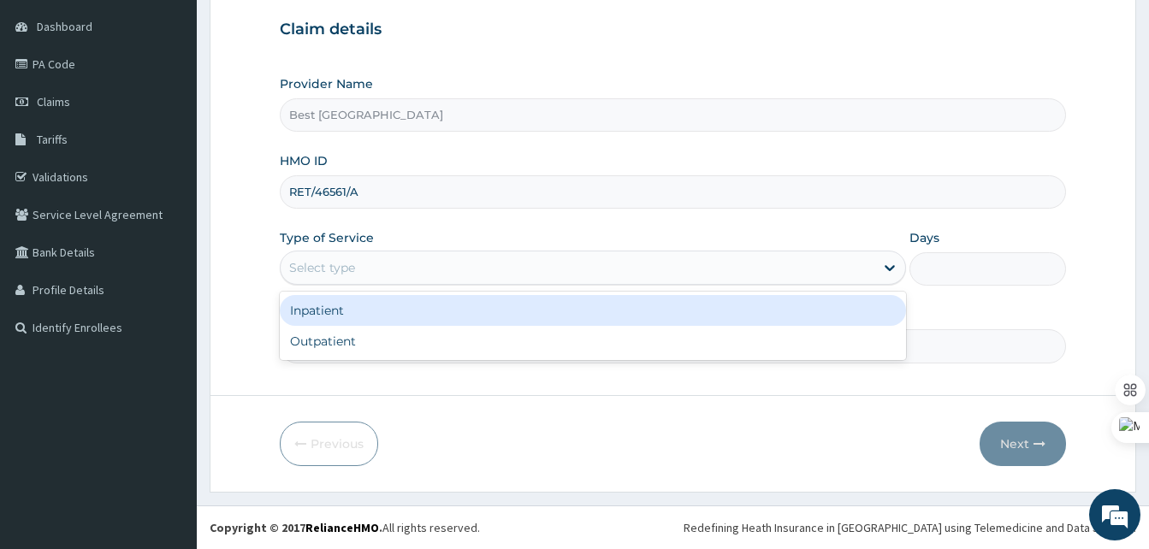
click at [356, 276] on div "Select type" at bounding box center [578, 267] width 594 height 27
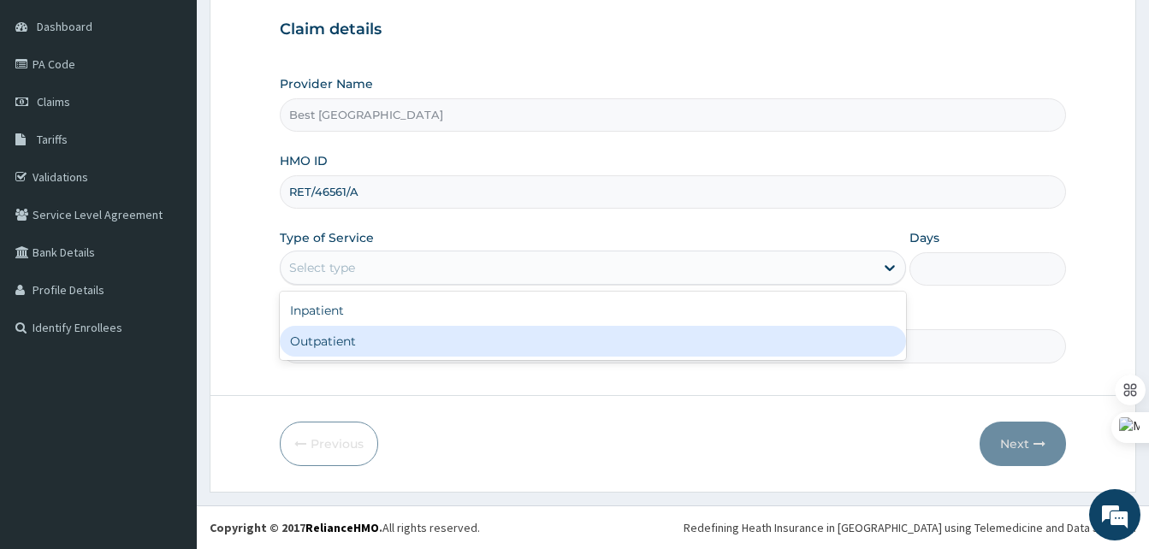
click at [365, 326] on div "Outpatient" at bounding box center [593, 341] width 626 height 31
type input "1"
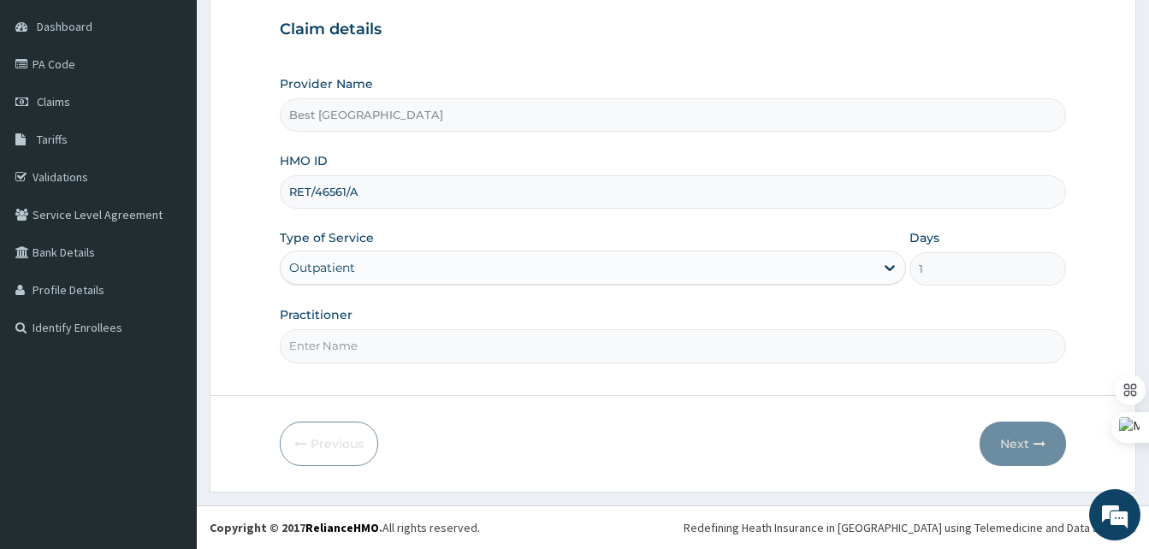
click at [378, 356] on input "Practitioner" at bounding box center [673, 345] width 786 height 33
type input "DR OLANIYAN"
click at [1019, 441] on button "Next" at bounding box center [1023, 444] width 86 height 44
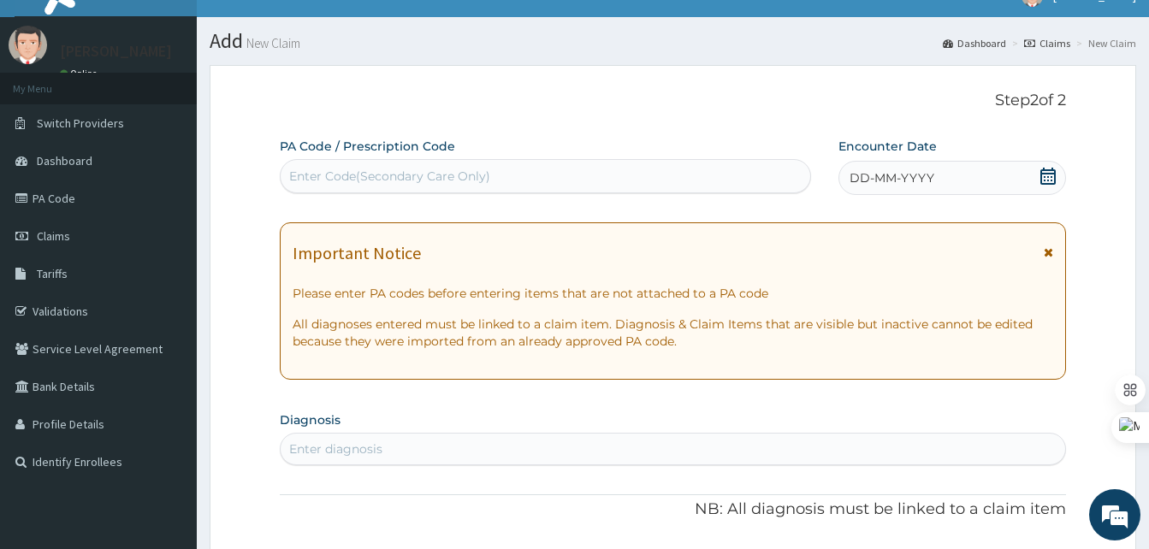
scroll to position [17, 0]
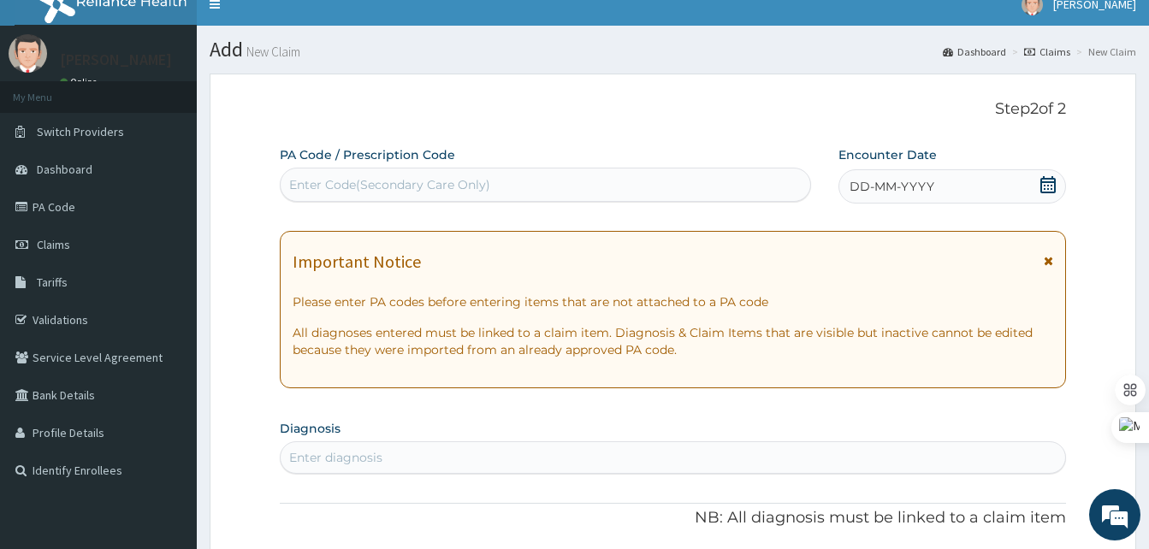
click at [590, 175] on div "Enter Code(Secondary Care Only)" at bounding box center [546, 184] width 530 height 27
paste input "PA/E2FC24"
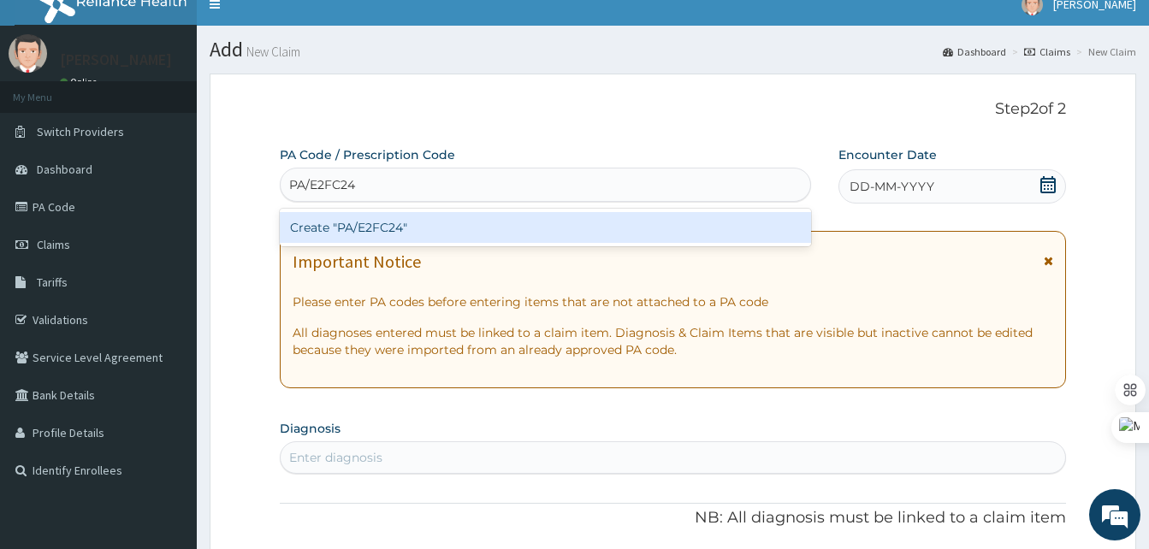
type input "PA/E2FC24"
click at [713, 222] on div "Create "PA/E2FC24"" at bounding box center [545, 227] width 531 height 31
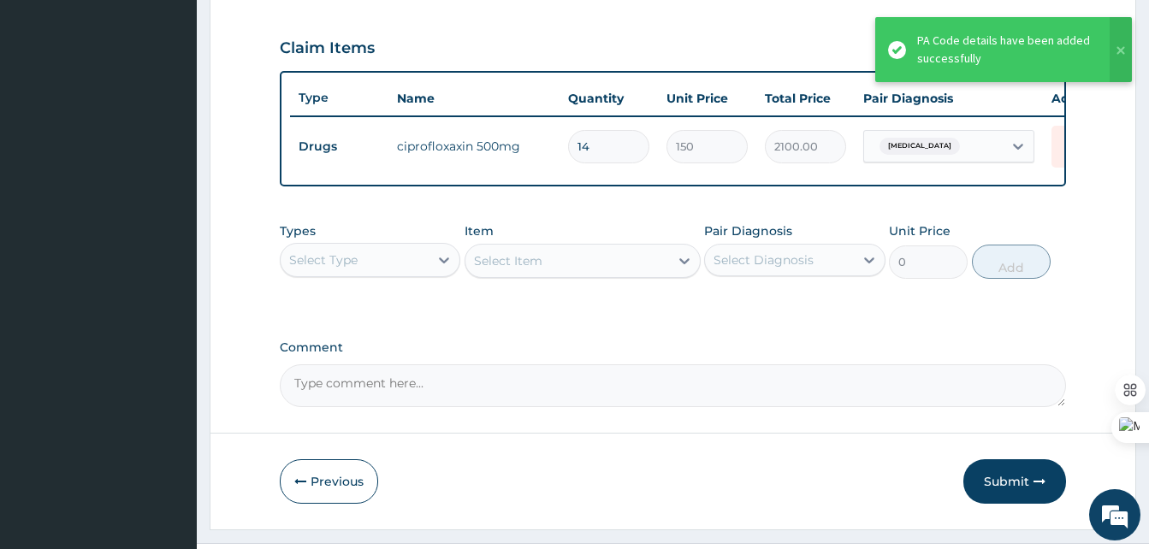
scroll to position [566, 0]
click at [1014, 477] on button "Submit" at bounding box center [1015, 481] width 103 height 44
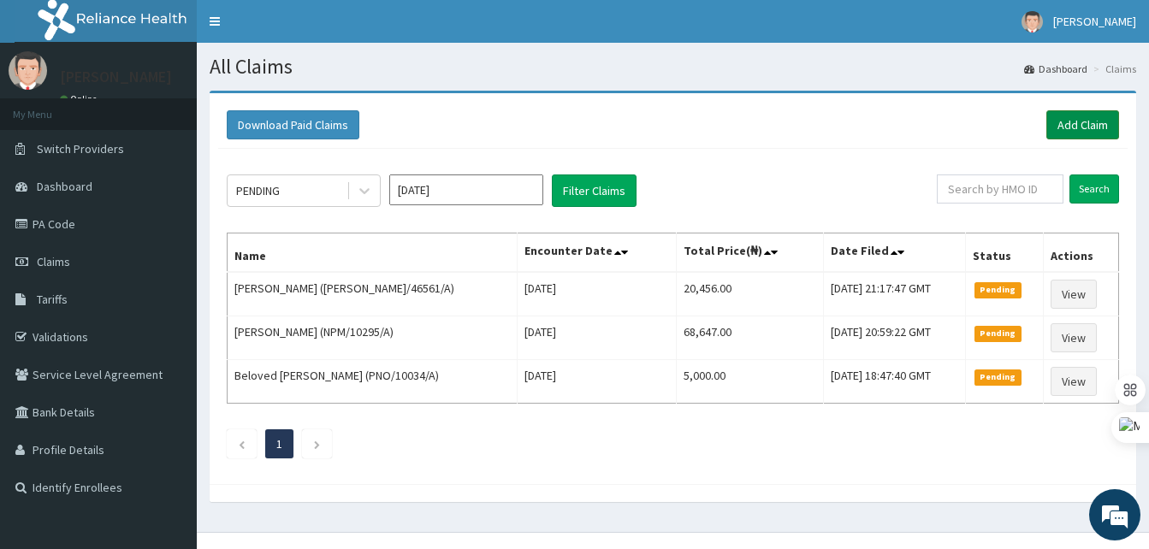
click at [1072, 122] on link "Add Claim" at bounding box center [1083, 124] width 73 height 29
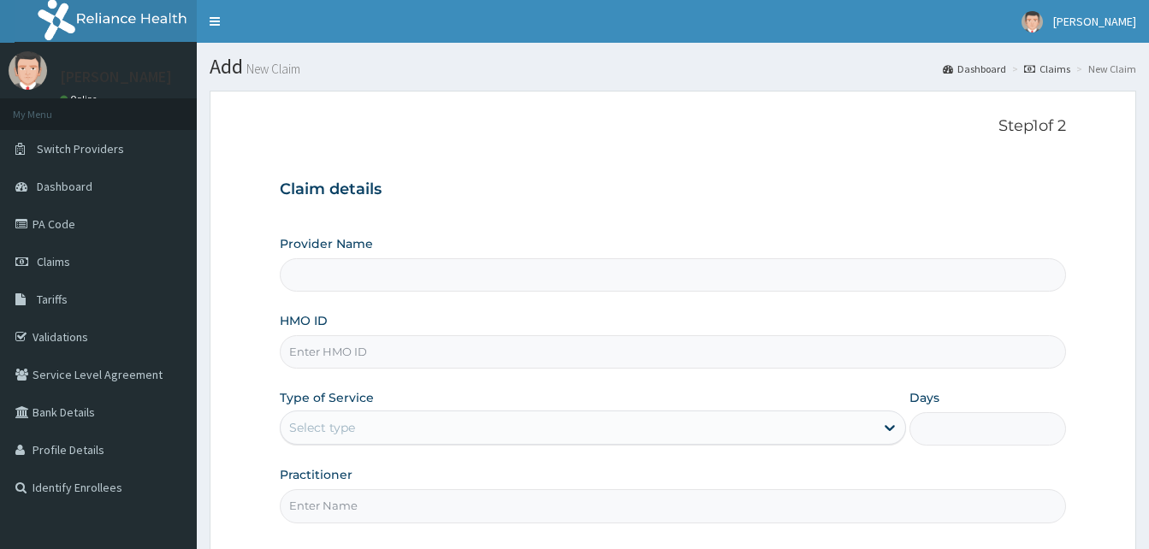
type input "PKT/10001/B"
type input "Best [GEOGRAPHIC_DATA]"
type input "PKT/10001/B"
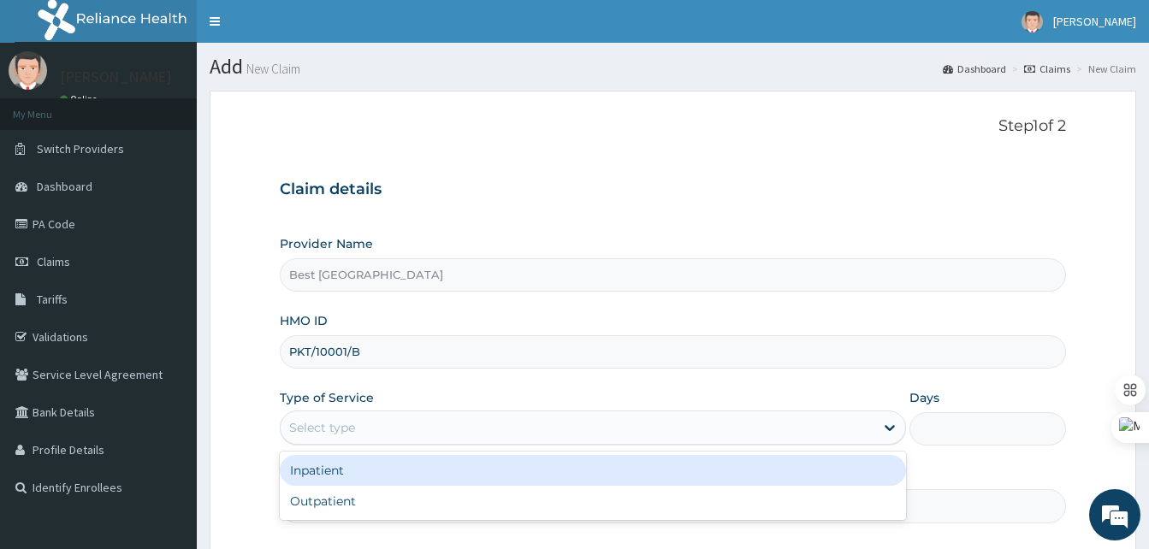
click at [346, 440] on div "Select type" at bounding box center [578, 427] width 594 height 27
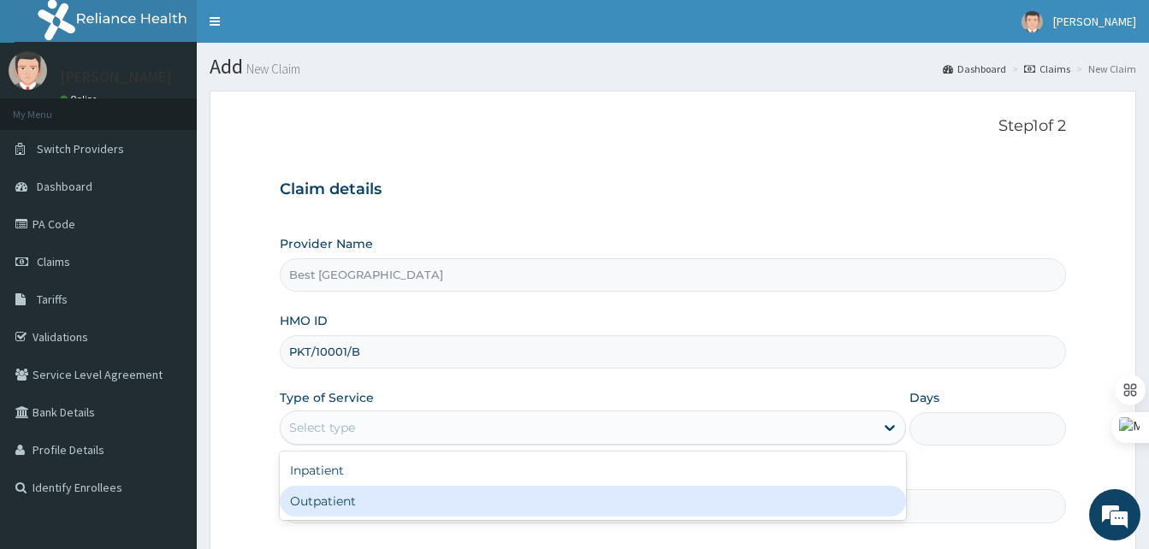
click at [323, 499] on div "Outpatient" at bounding box center [593, 501] width 626 height 31
type input "1"
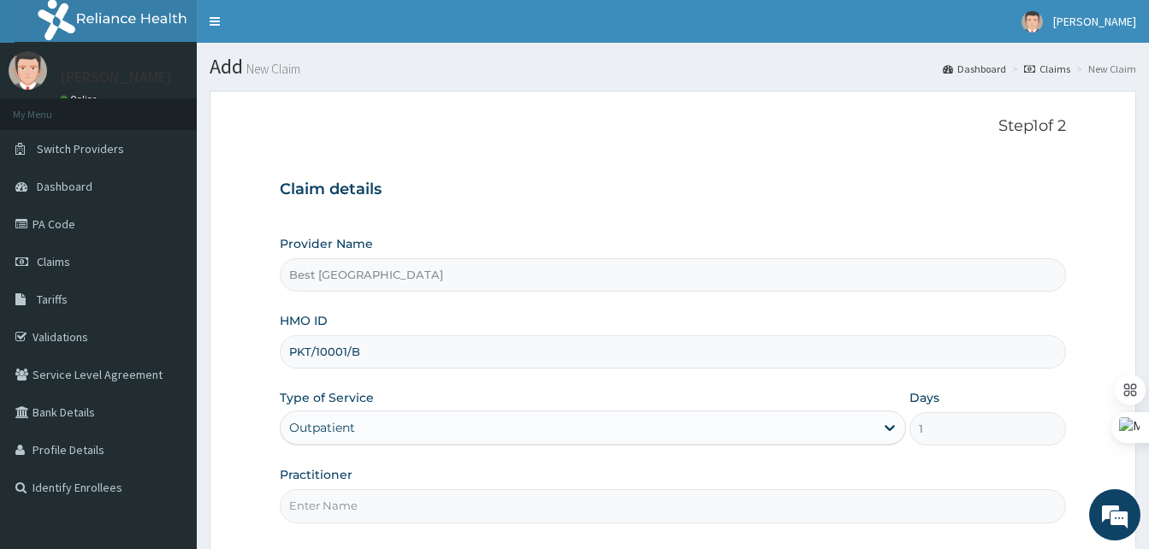
scroll to position [160, 0]
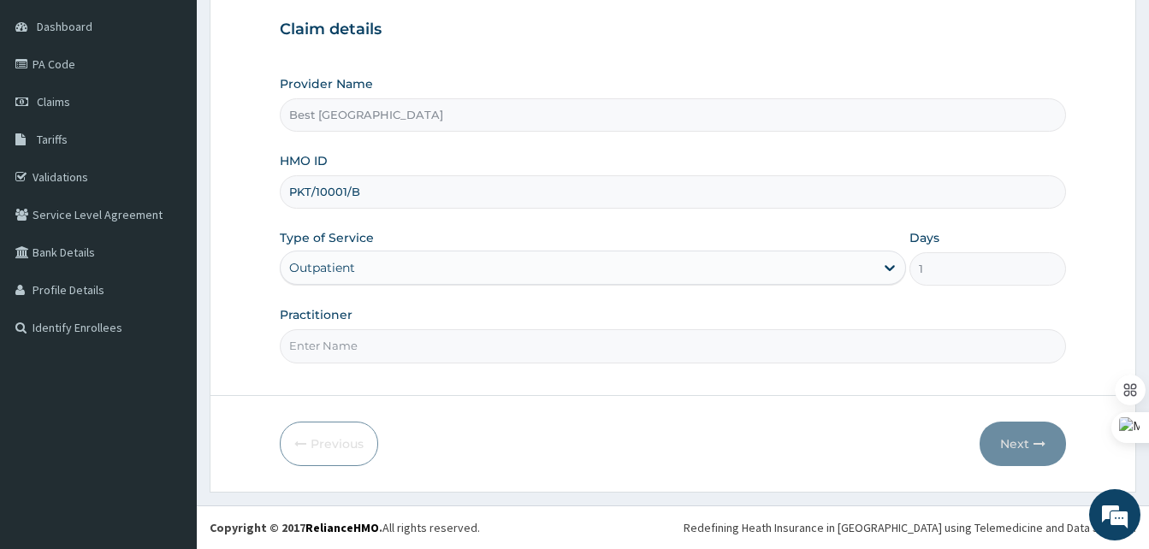
click at [336, 343] on input "Practitioner" at bounding box center [673, 345] width 786 height 33
type input "[PERSON_NAME]"
click at [1017, 445] on button "Next" at bounding box center [1023, 444] width 86 height 44
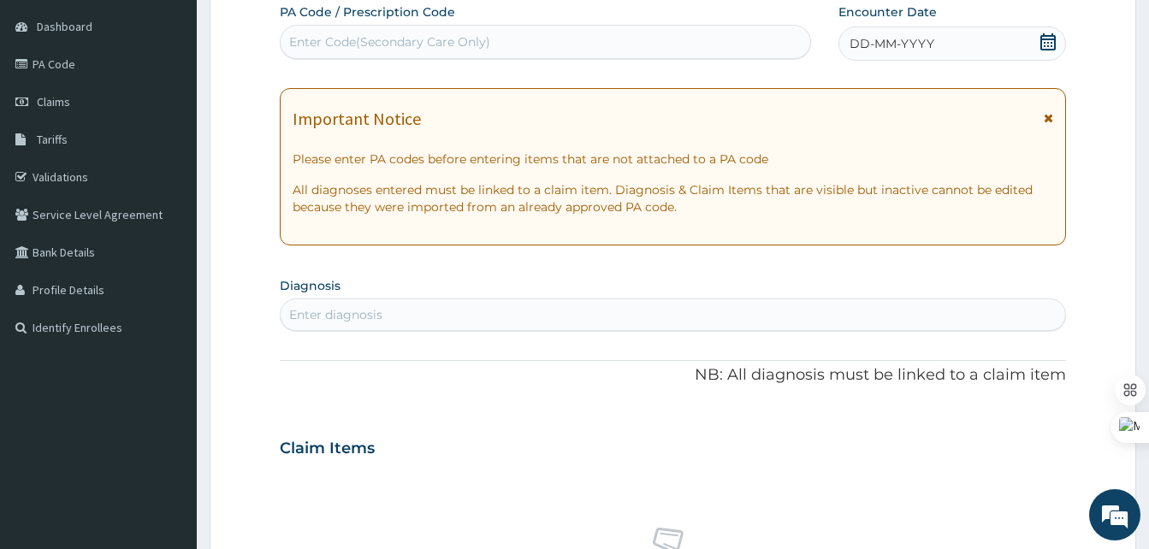
click at [378, 47] on div "Enter Code(Secondary Care Only)" at bounding box center [389, 41] width 201 height 17
type input "[MEDICAL_DATA]"
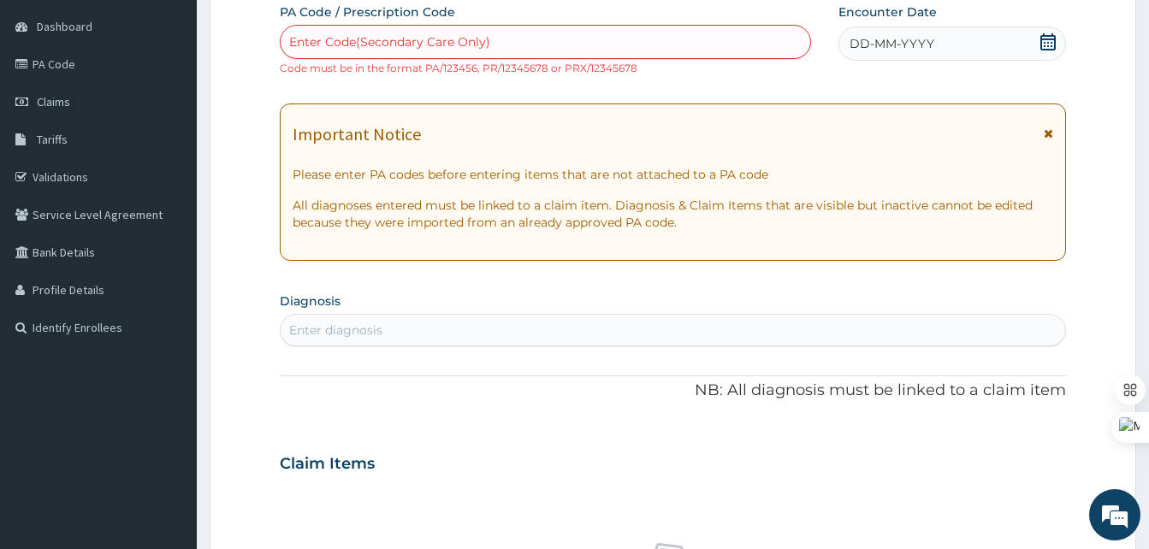
click at [921, 46] on span "DD-MM-YYYY" at bounding box center [892, 43] width 85 height 17
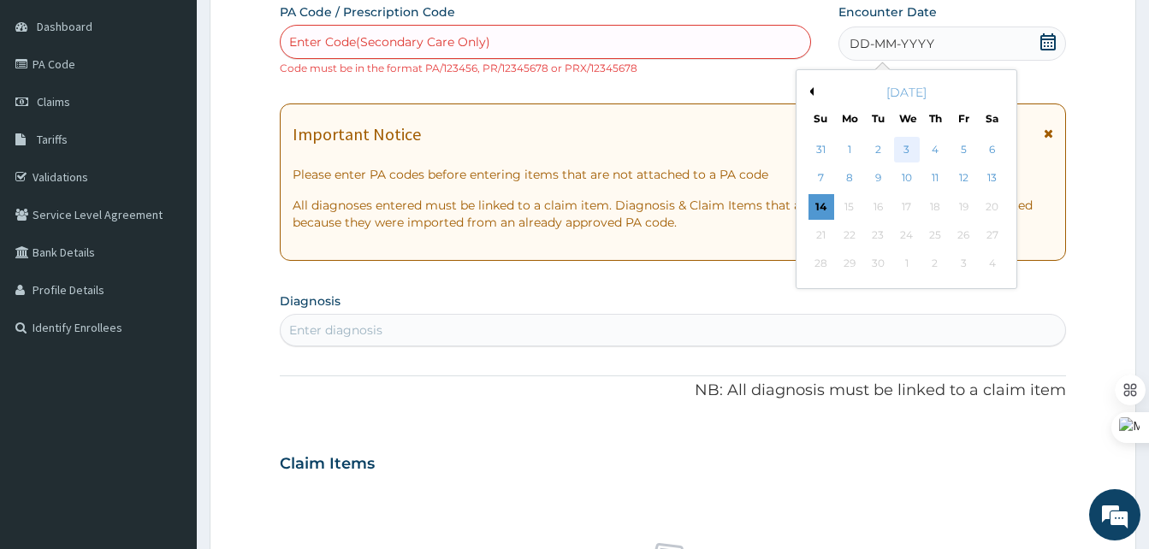
click at [911, 151] on div "3" at bounding box center [906, 150] width 26 height 26
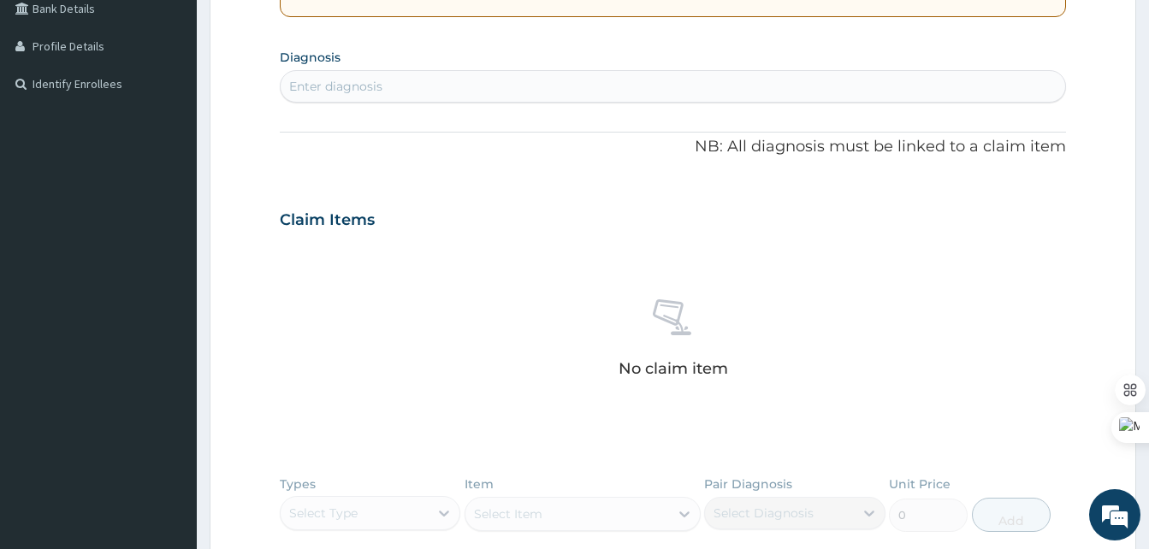
scroll to position [434, 0]
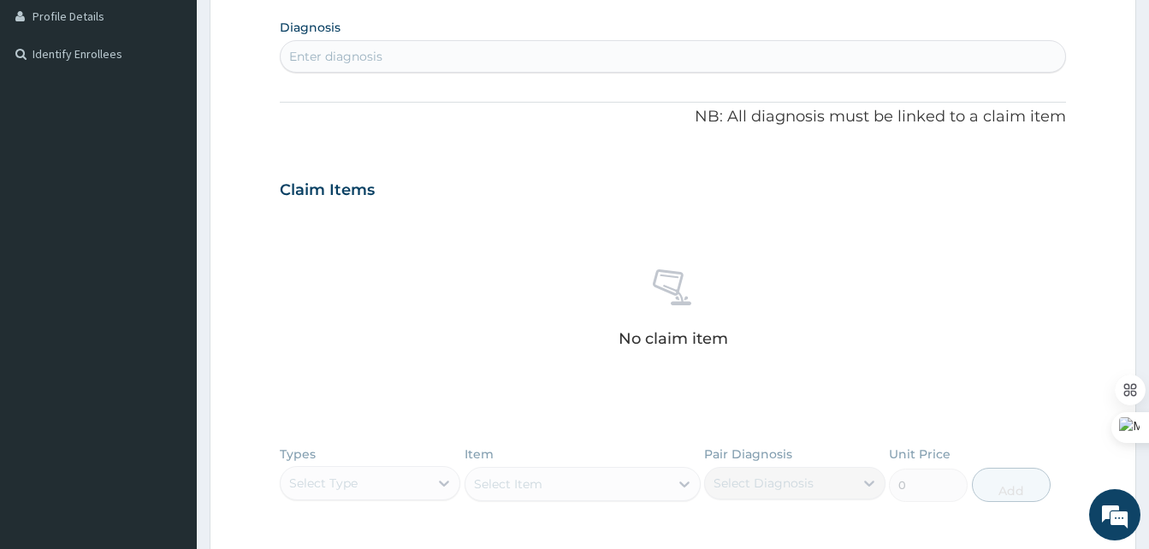
click at [410, 57] on div "Enter diagnosis" at bounding box center [673, 56] width 785 height 27
type input "[MEDICAL_DATA]"
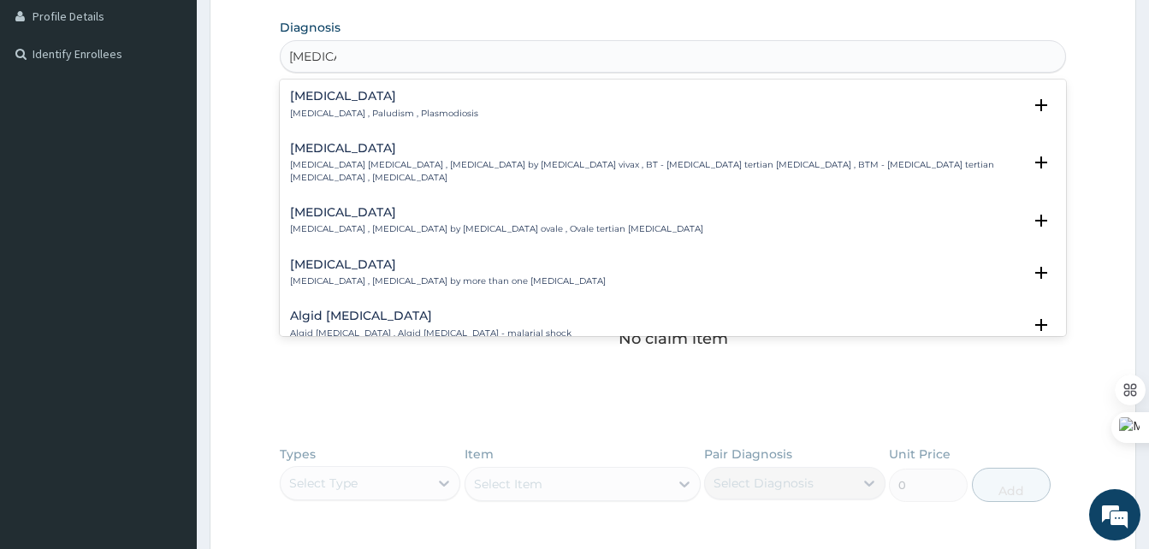
click at [347, 102] on h4 "[MEDICAL_DATA]" at bounding box center [384, 96] width 188 height 13
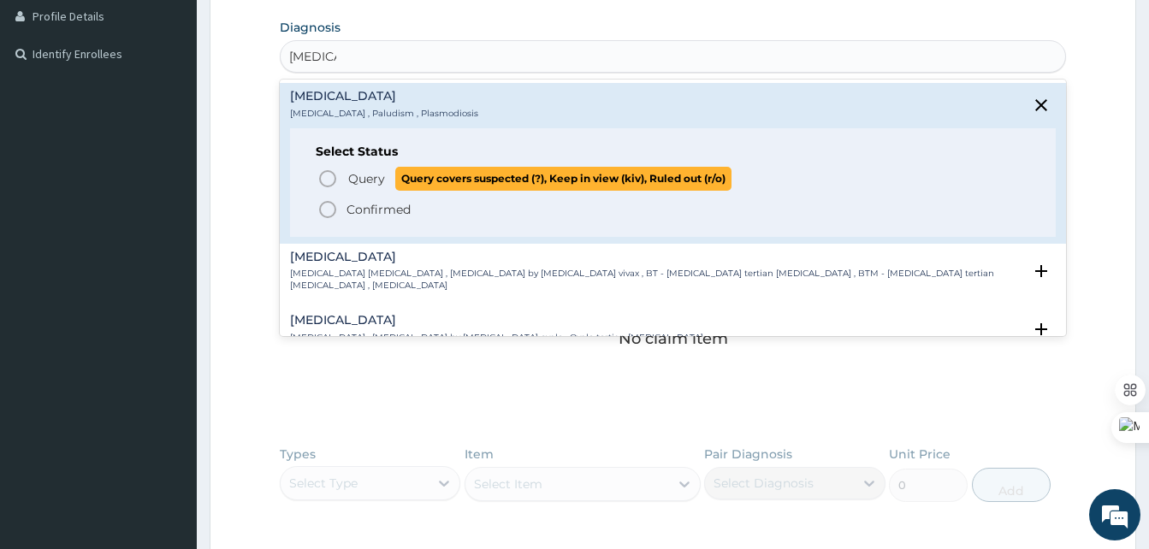
click at [328, 178] on icon "status option query" at bounding box center [327, 179] width 21 height 21
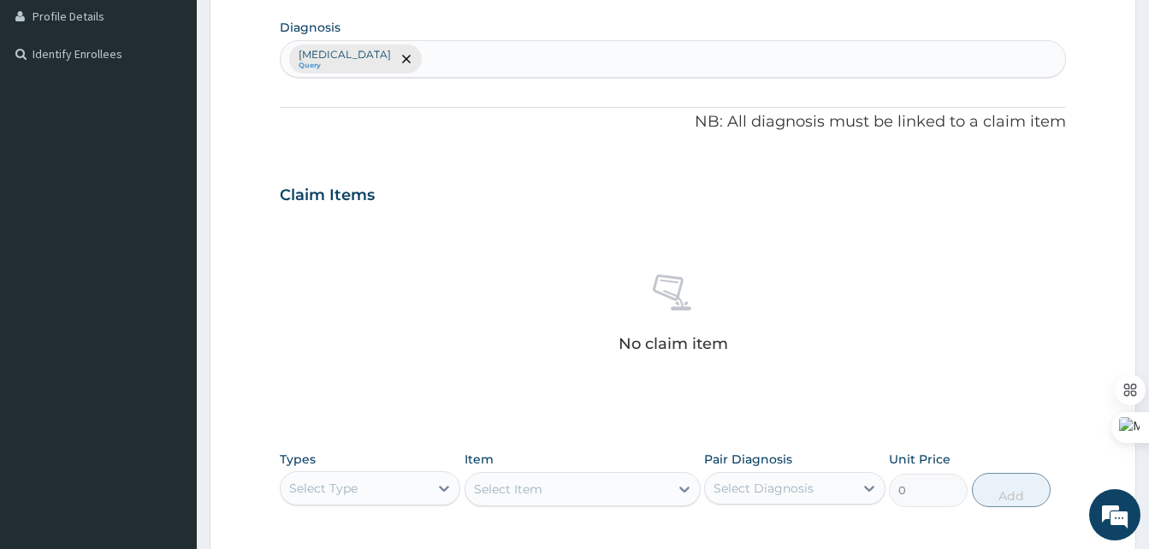
scroll to position [700, 0]
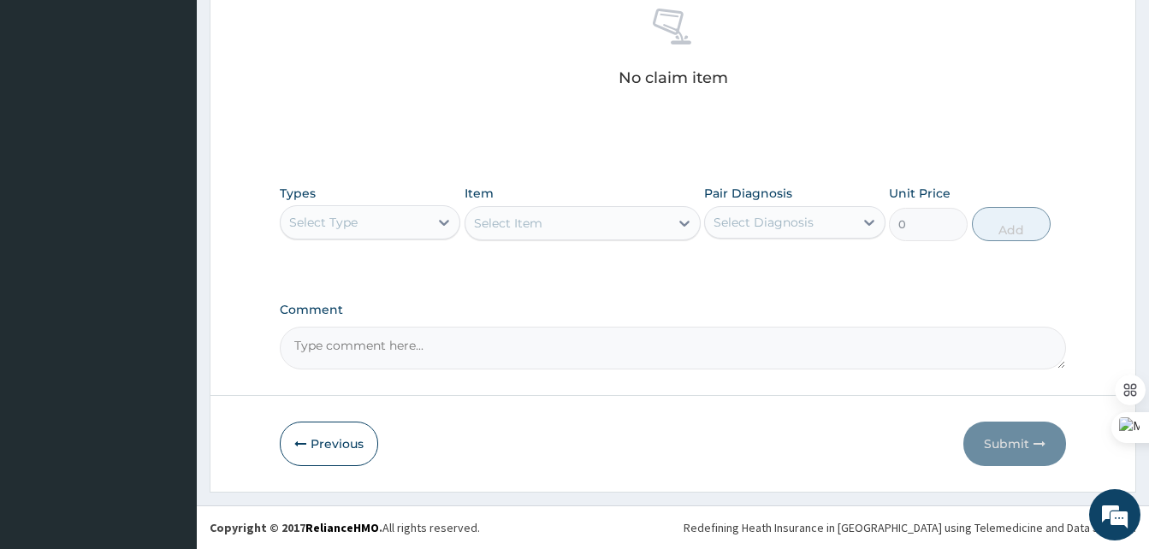
click at [388, 223] on div "Select Type" at bounding box center [355, 222] width 148 height 27
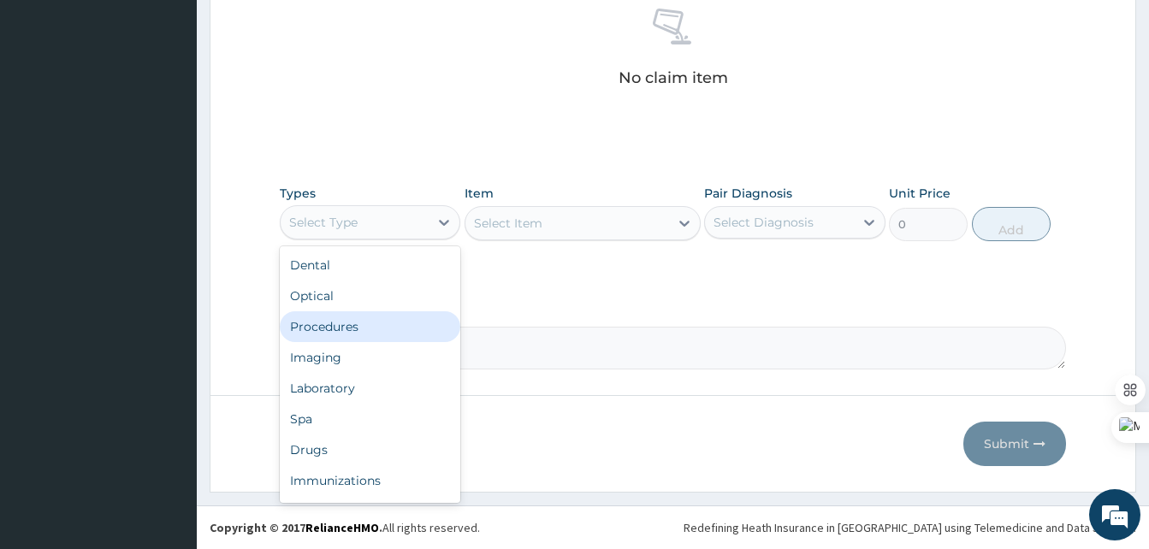
click at [349, 335] on div "Procedures" at bounding box center [370, 326] width 181 height 31
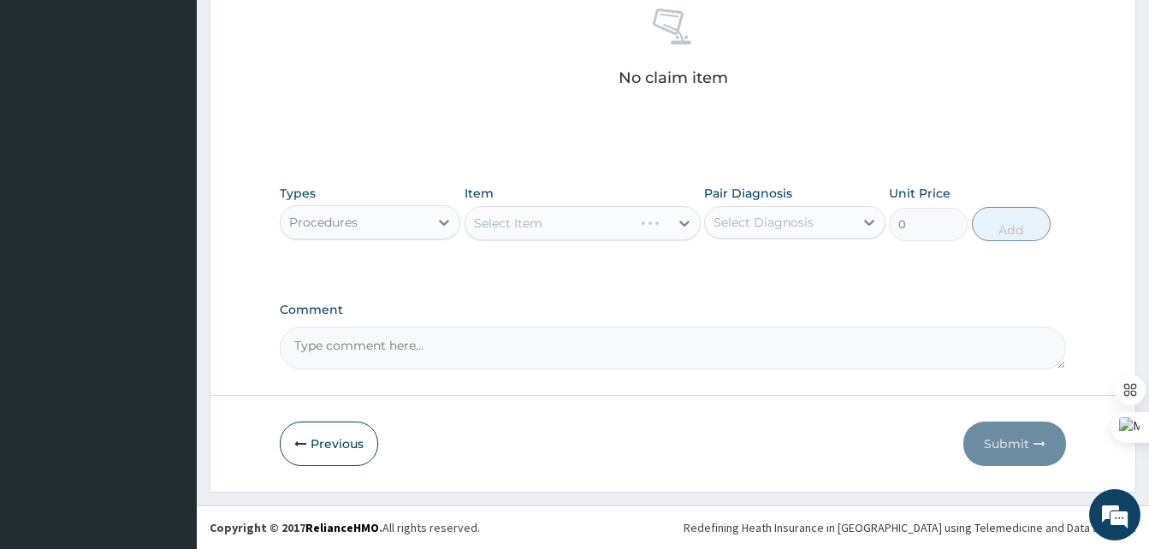
click at [546, 235] on div "Select Item" at bounding box center [583, 223] width 236 height 34
click at [685, 234] on div "Select Item" at bounding box center [583, 223] width 236 height 34
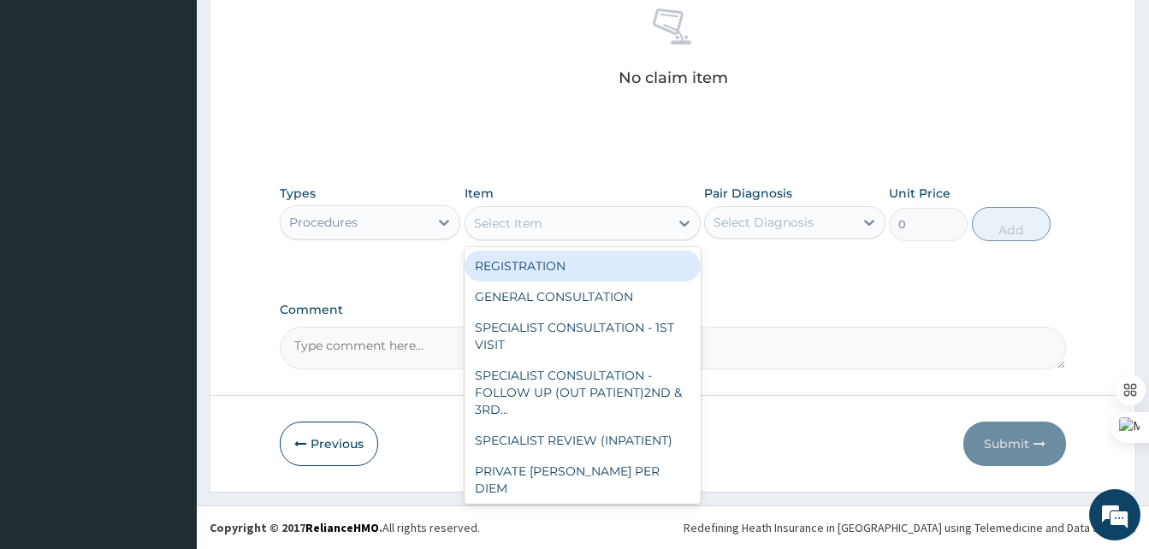
click at [673, 226] on div at bounding box center [684, 223] width 31 height 31
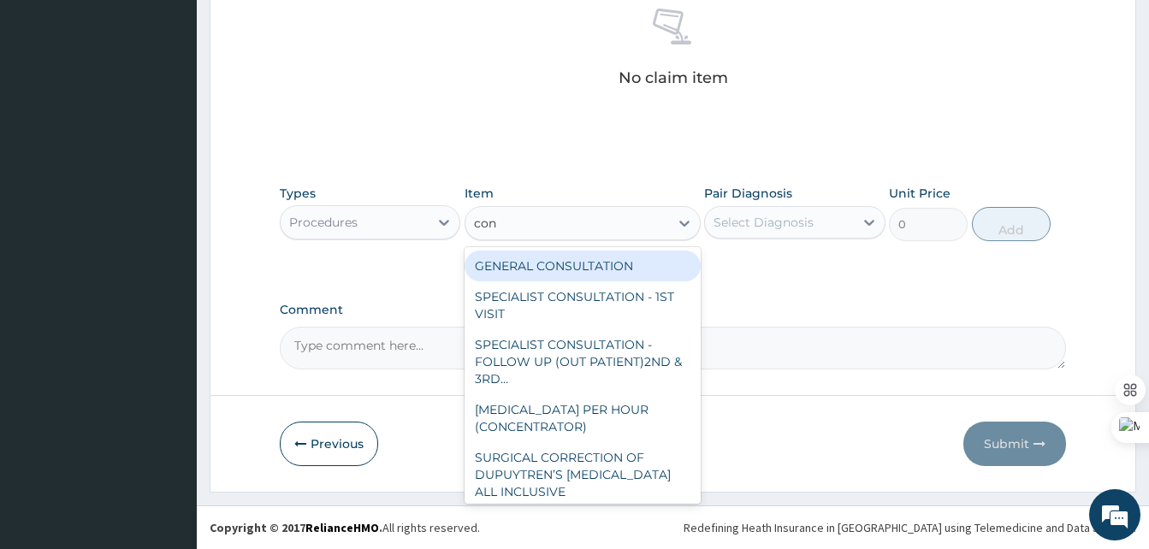
type input "cons"
click at [584, 264] on div "GENERAL CONSULTATION" at bounding box center [583, 266] width 236 height 31
type input "2000"
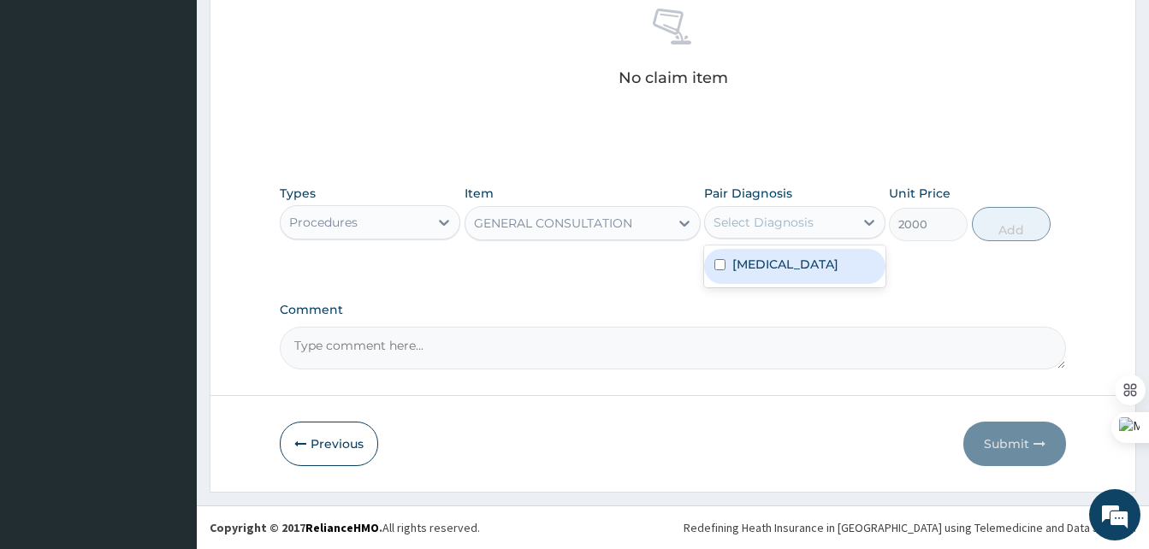
click at [785, 229] on div "Select Diagnosis" at bounding box center [764, 222] width 100 height 17
click at [773, 268] on label "Malaria" at bounding box center [785, 264] width 106 height 17
checkbox input "true"
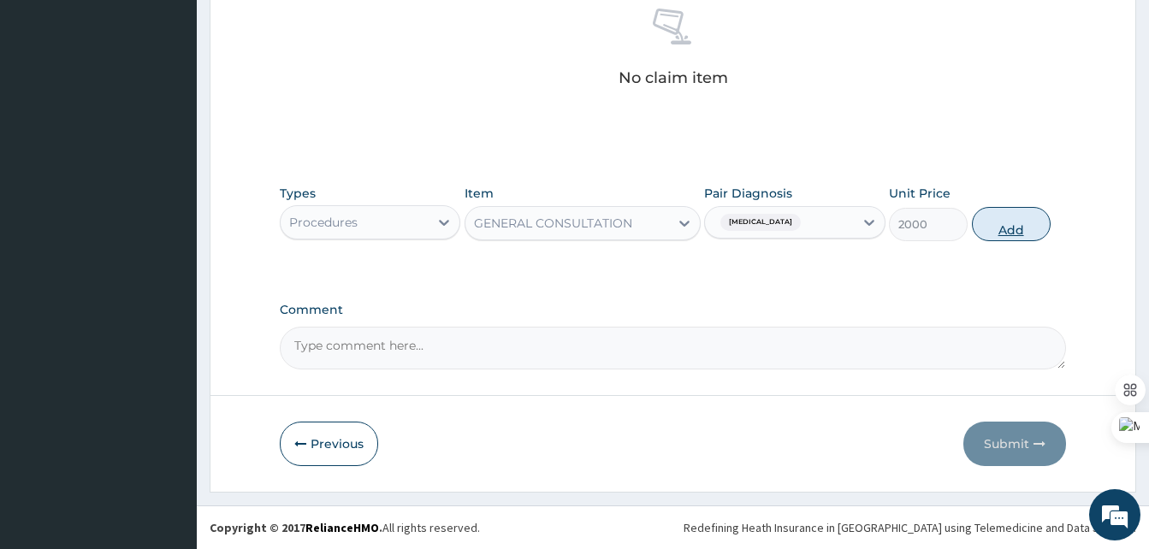
click at [1000, 239] on button "Add" at bounding box center [1011, 224] width 79 height 34
type input "0"
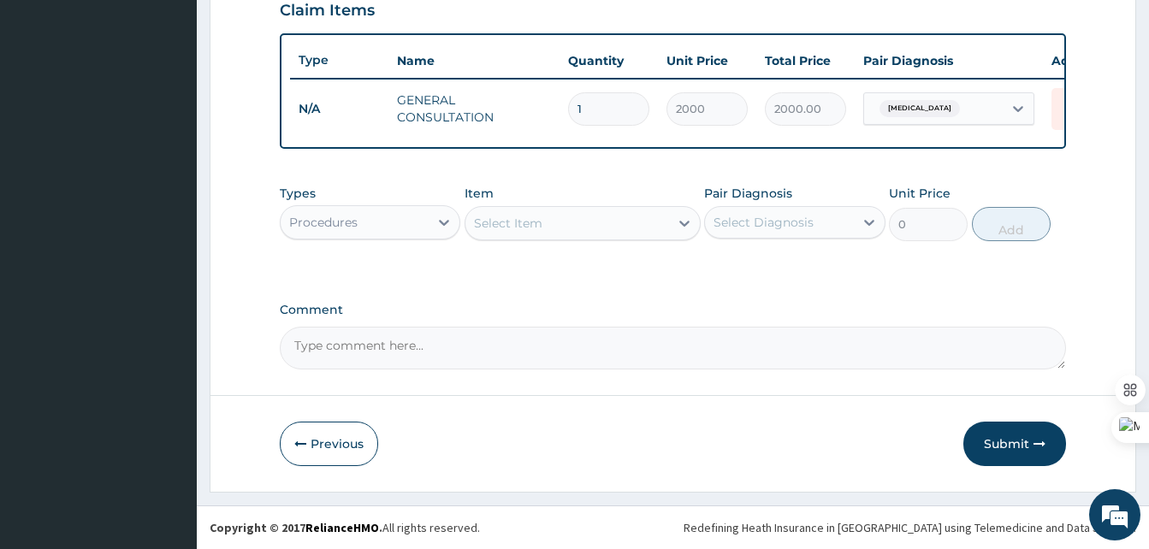
scroll to position [631, 0]
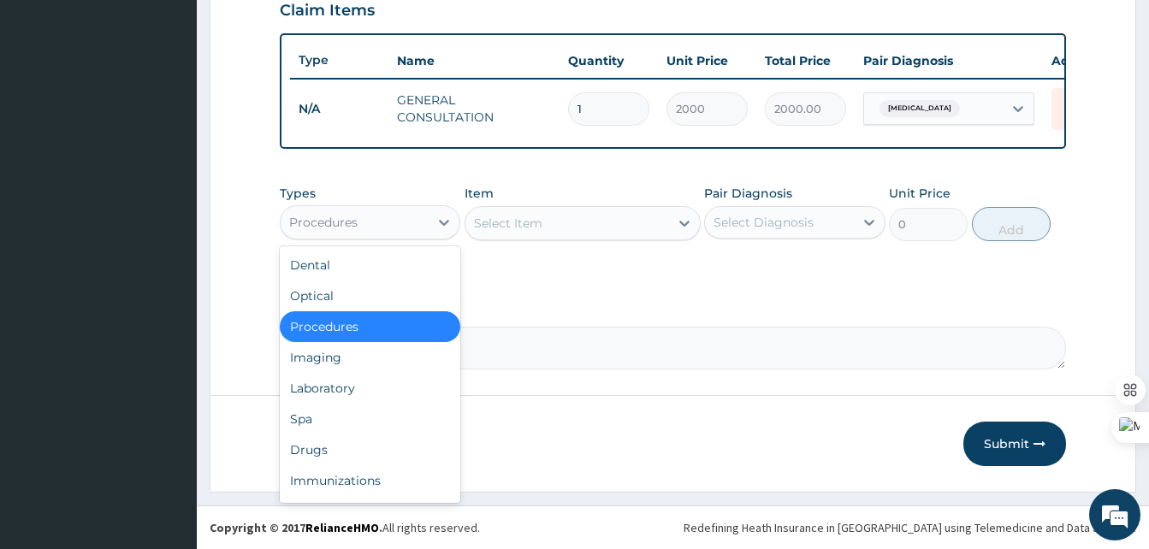
click at [388, 214] on div "Procedures" at bounding box center [355, 222] width 148 height 27
click at [319, 392] on div "Laboratory" at bounding box center [370, 388] width 181 height 31
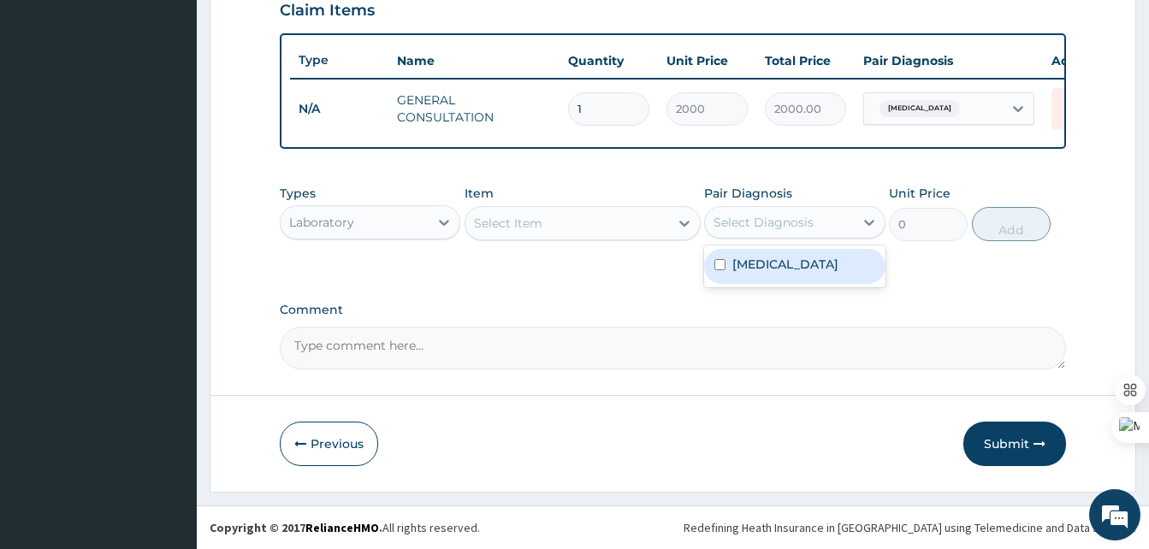
click at [769, 225] on div "Select Diagnosis" at bounding box center [764, 222] width 100 height 17
type input "m"
click at [655, 222] on div "Select Item" at bounding box center [567, 223] width 204 height 27
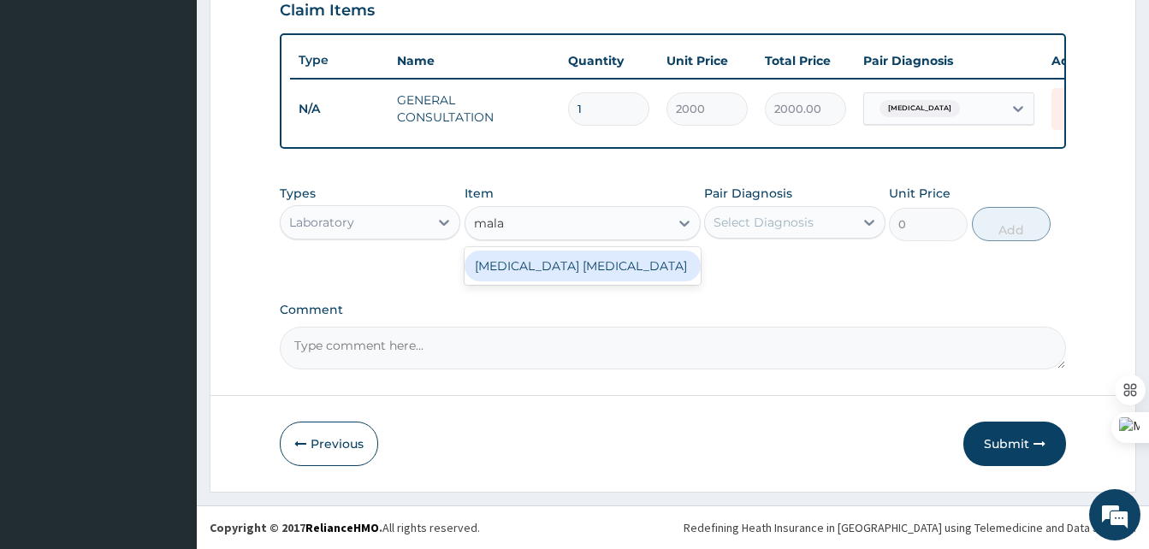
type input "malar"
click at [574, 261] on div "MALARIA PARASITE" at bounding box center [583, 266] width 236 height 31
type input "1500"
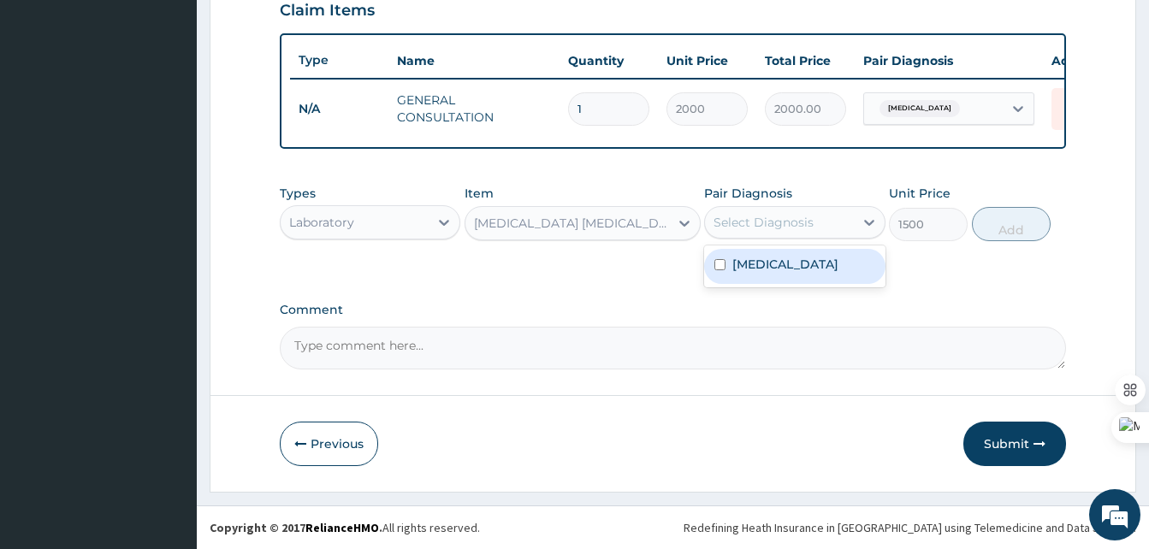
click at [795, 217] on div "Select Diagnosis" at bounding box center [764, 222] width 100 height 17
click at [786, 261] on div "Malaria" at bounding box center [794, 266] width 181 height 35
checkbox input "true"
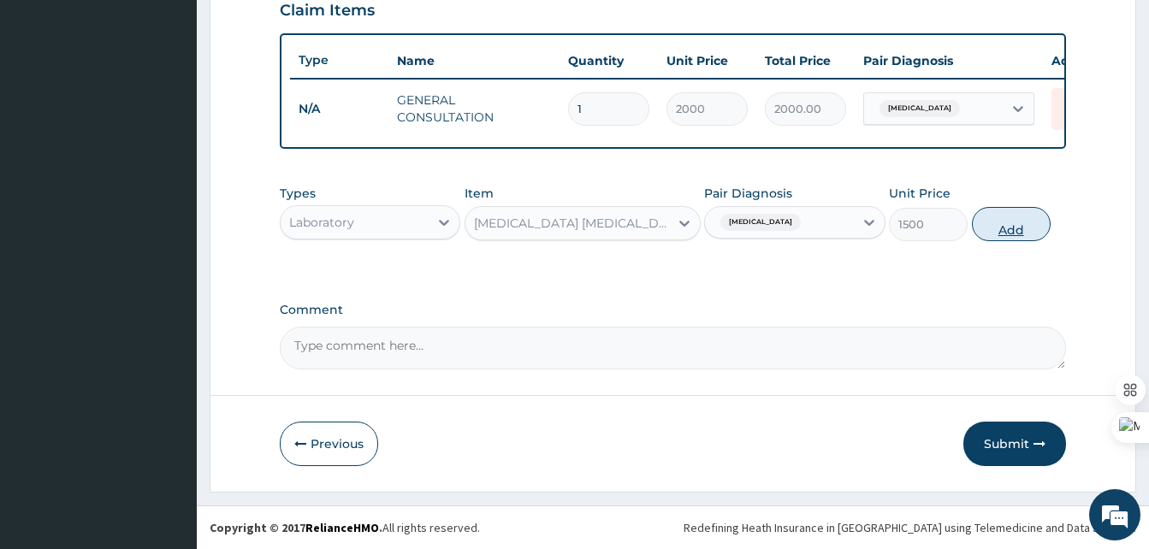
click at [1033, 224] on button "Add" at bounding box center [1011, 224] width 79 height 34
type input "0"
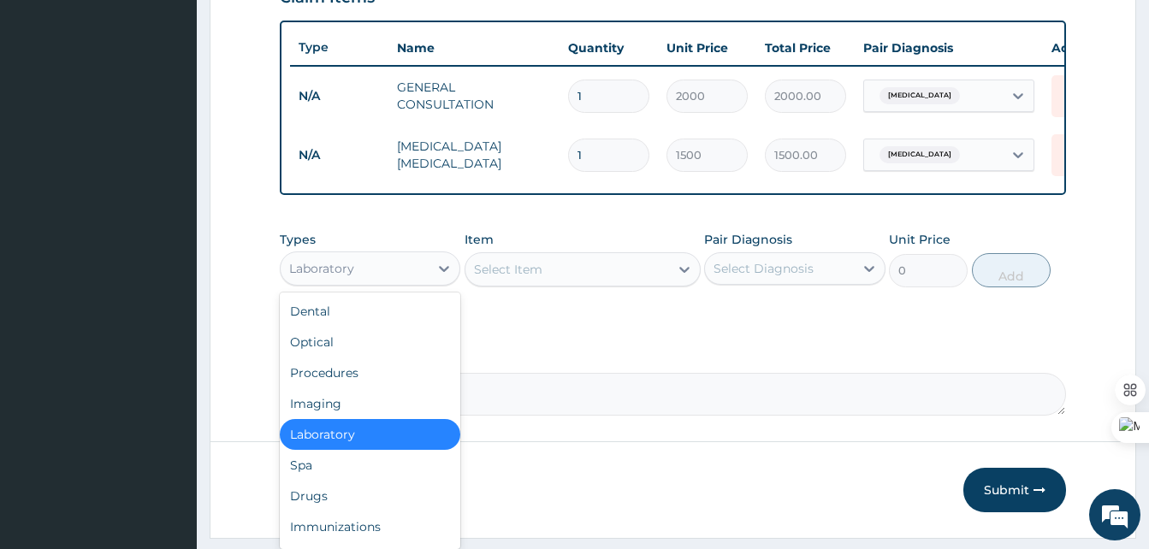
click at [382, 282] on div "Laboratory" at bounding box center [355, 268] width 148 height 27
click at [325, 512] on div "Drugs" at bounding box center [370, 496] width 181 height 31
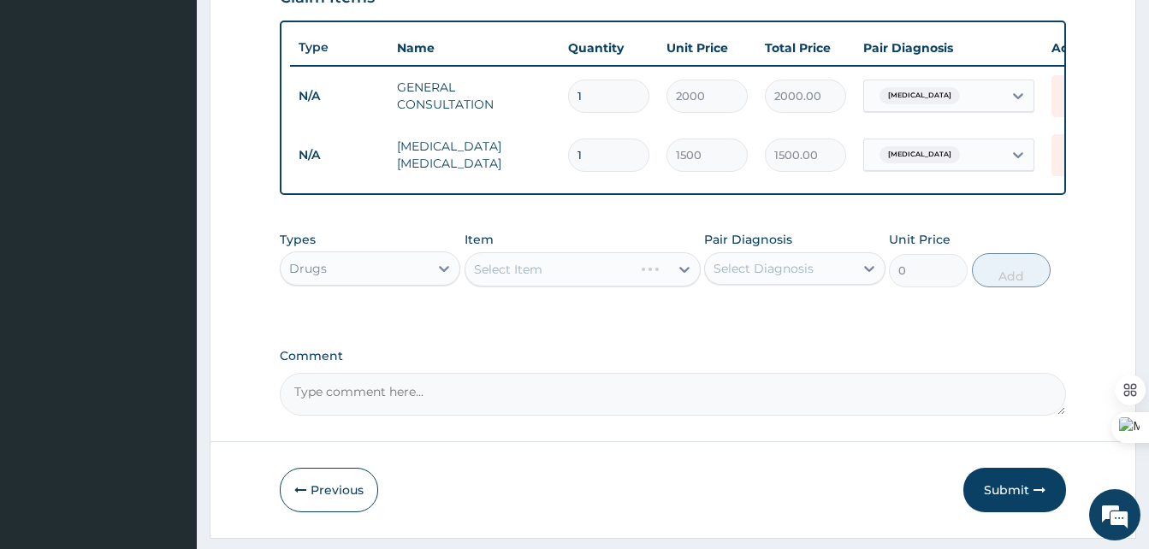
click at [684, 279] on div "Select Item" at bounding box center [583, 269] width 236 height 34
click at [666, 279] on div "Select Item" at bounding box center [583, 269] width 236 height 34
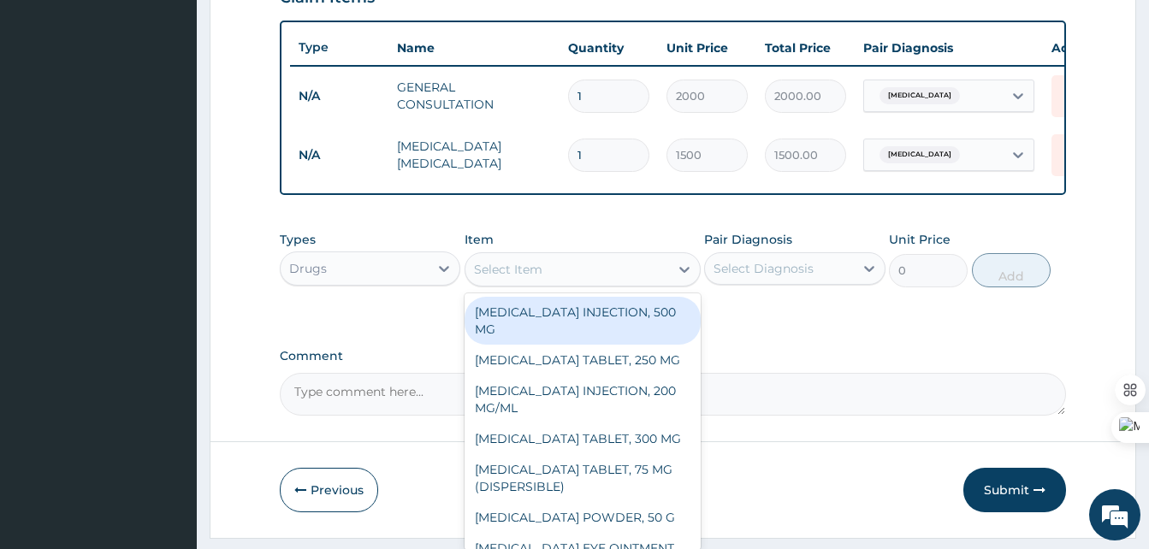
click at [666, 279] on div "Select Item" at bounding box center [567, 269] width 204 height 27
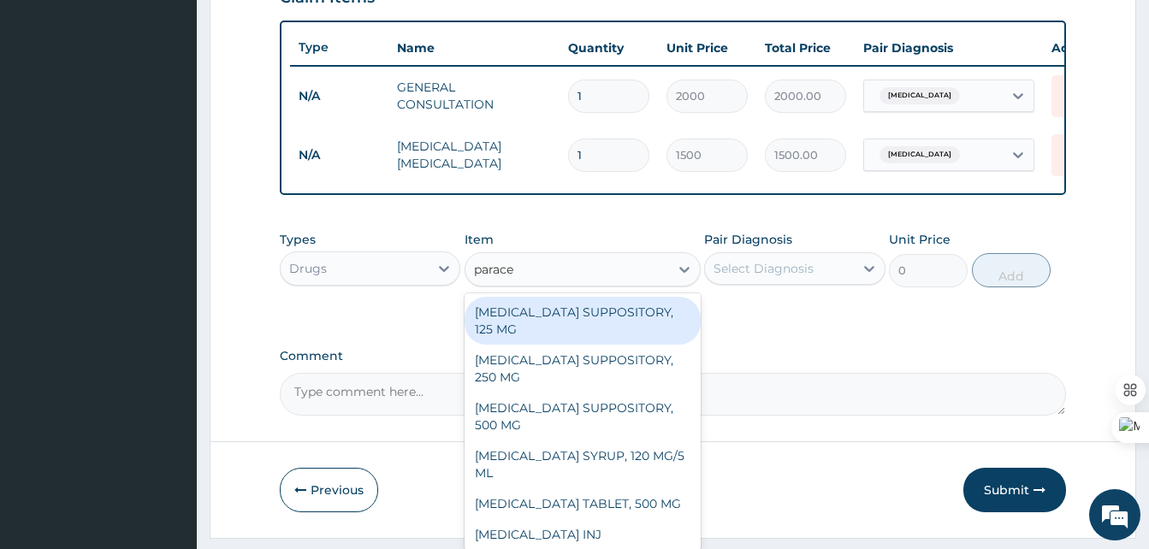
type input "paracet"
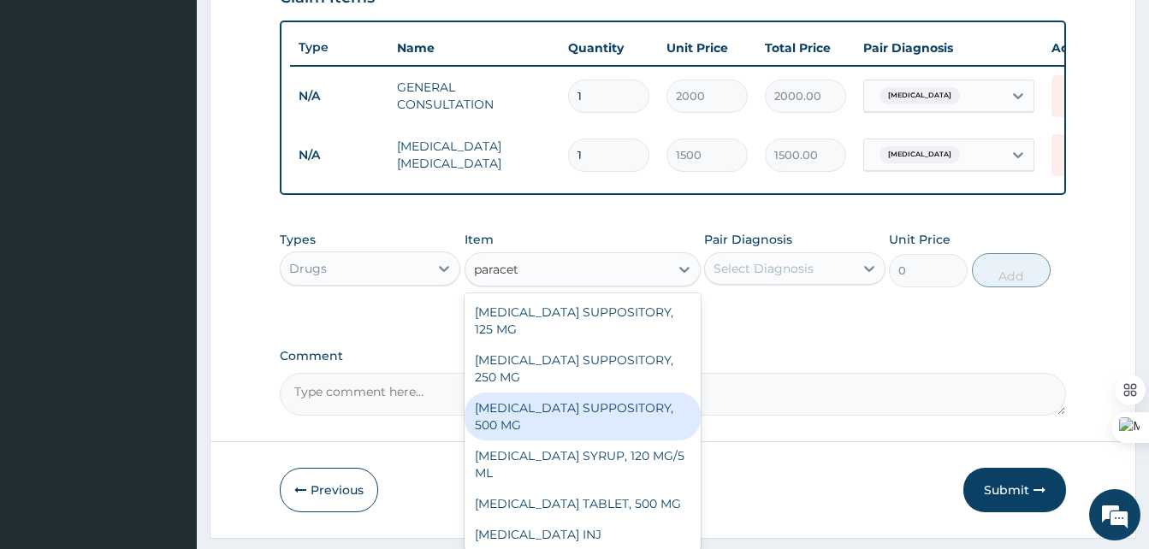
scroll to position [3, 0]
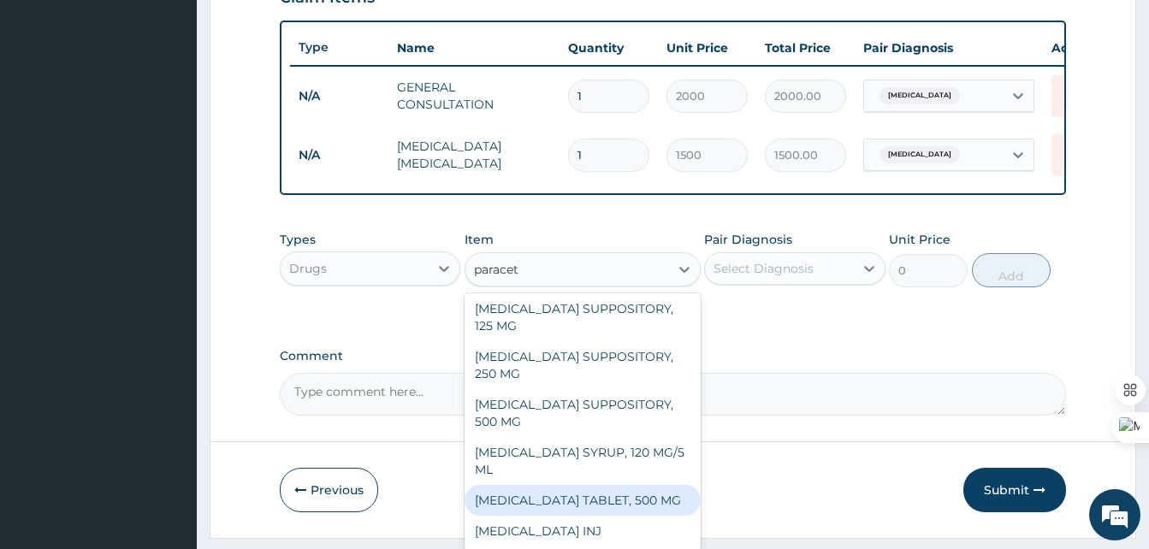
click at [589, 506] on div "PARACETAMOL TABLET, 500 MG" at bounding box center [583, 500] width 236 height 31
type input "7"
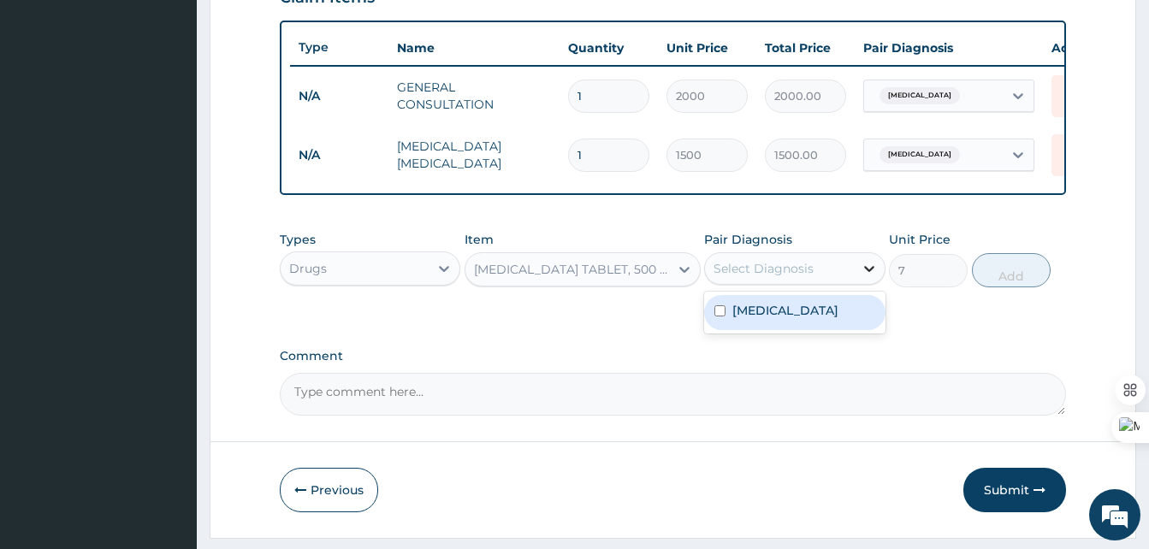
click at [858, 284] on div at bounding box center [869, 268] width 31 height 31
click at [819, 319] on div "Malaria" at bounding box center [794, 312] width 181 height 35
checkbox input "true"
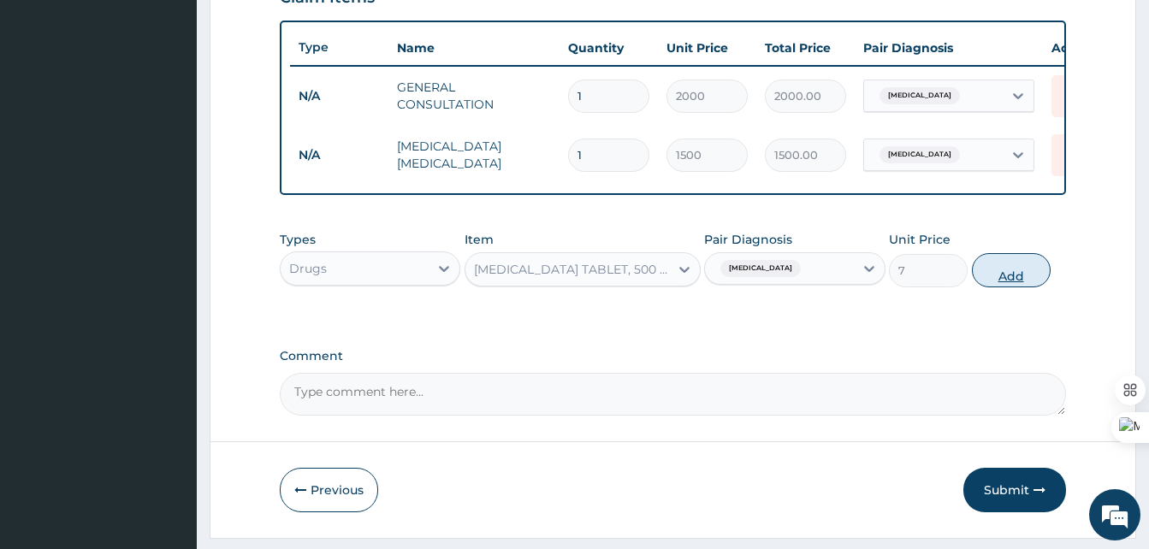
click at [1026, 278] on button "Add" at bounding box center [1011, 270] width 79 height 34
type input "0"
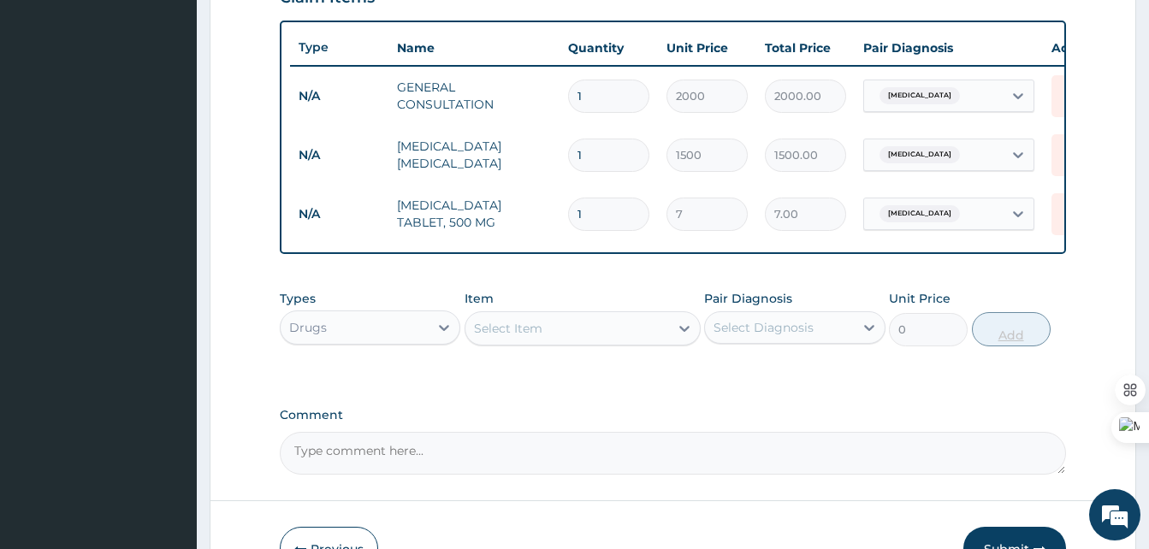
type input "18"
type input "126.00"
type input "18"
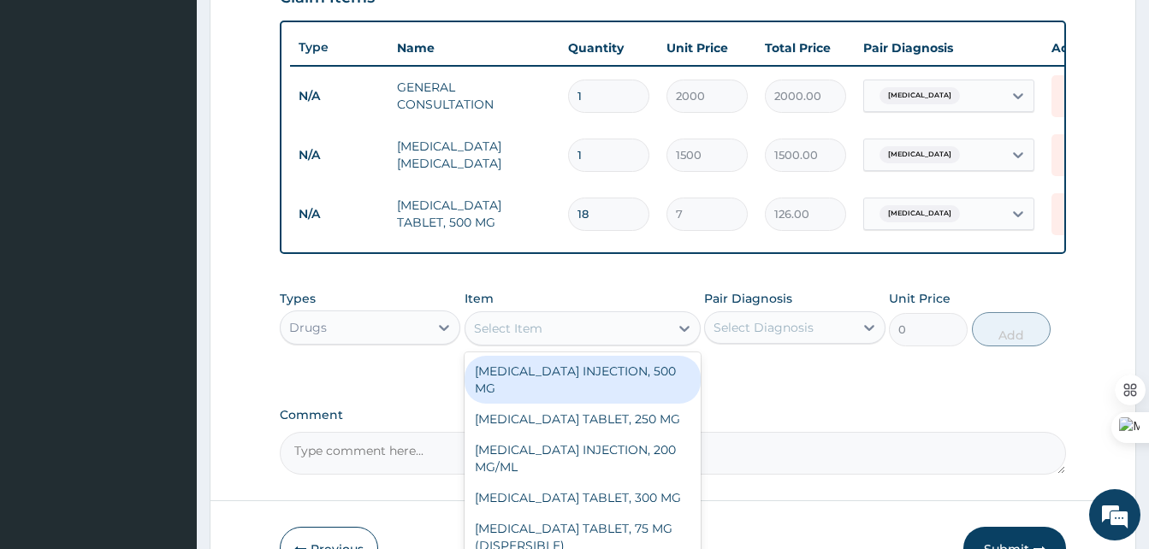
click at [625, 335] on div "Select Item" at bounding box center [567, 328] width 204 height 27
type input "p"
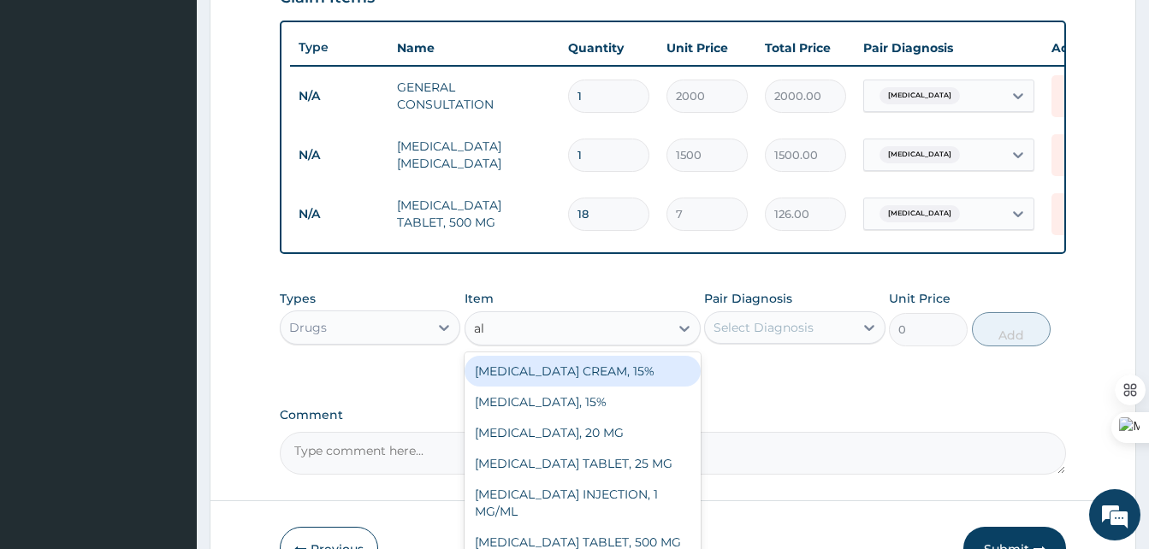
type input "a"
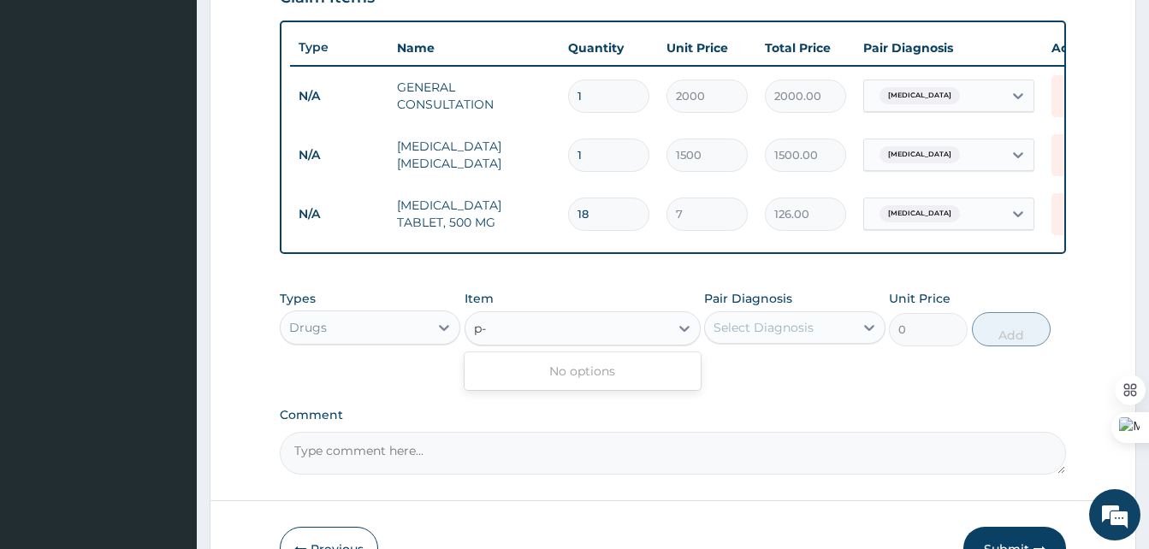
type input "p"
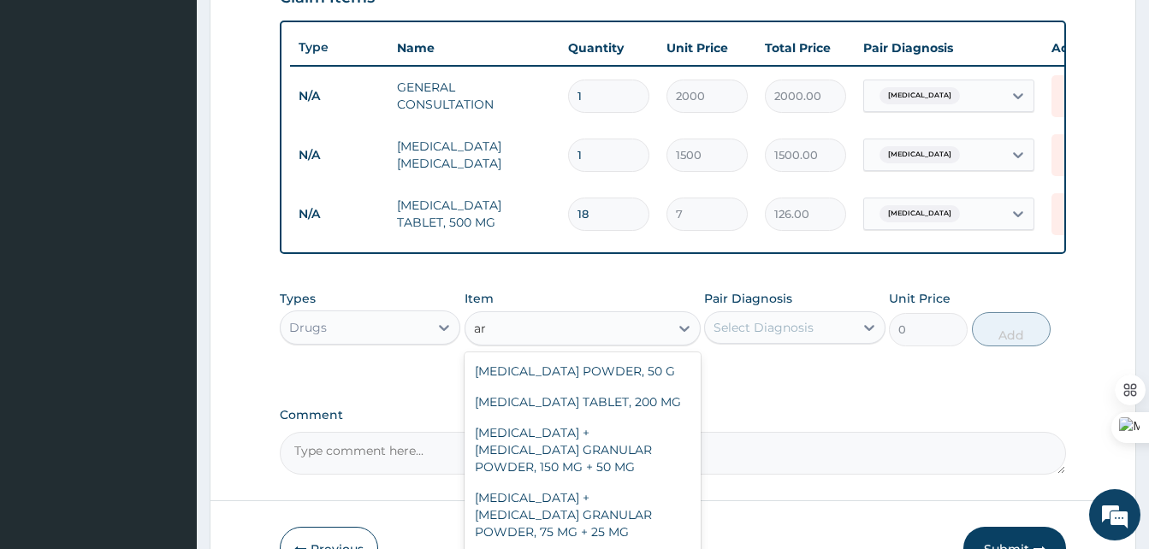
type input "a"
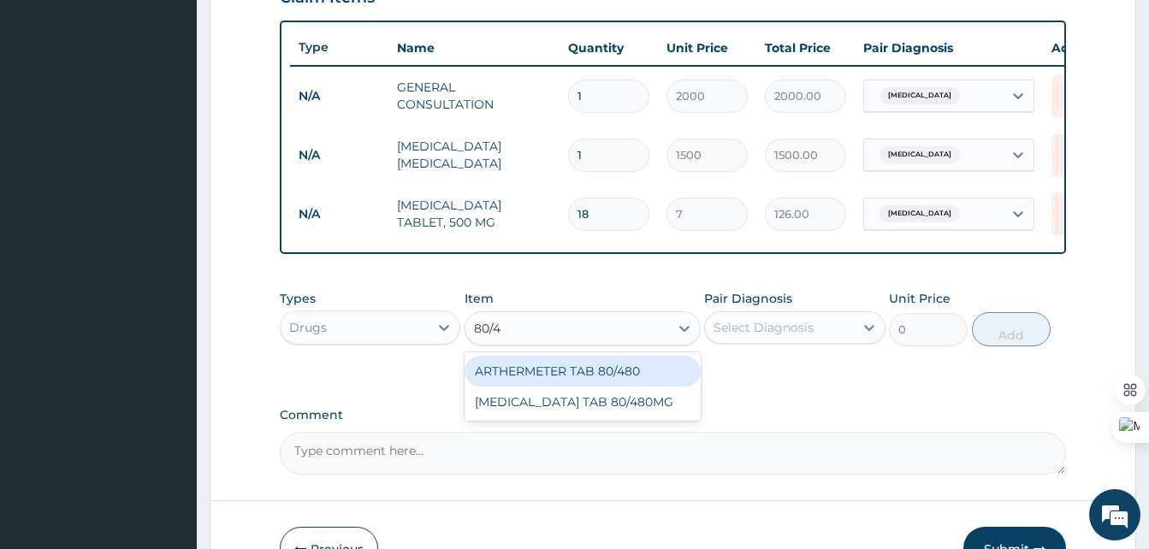
type input "80/48"
click at [621, 387] on div "ARTHERMETER TAB 80/480" at bounding box center [583, 371] width 236 height 31
type input "1300"
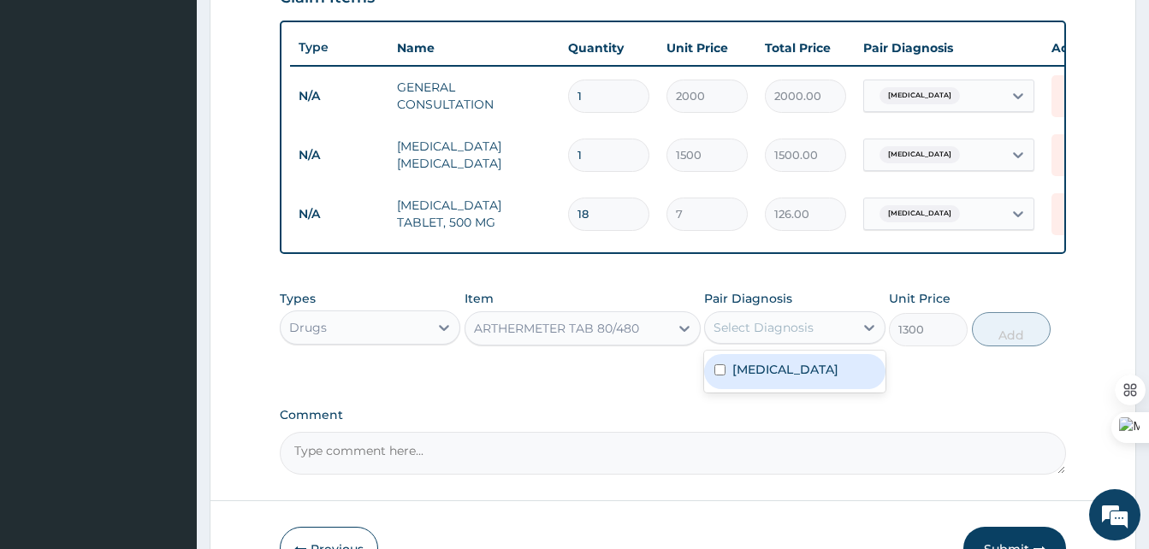
click at [756, 336] on div "Select Diagnosis" at bounding box center [764, 327] width 100 height 17
click at [760, 378] on label "Malaria" at bounding box center [785, 369] width 106 height 17
checkbox input "true"
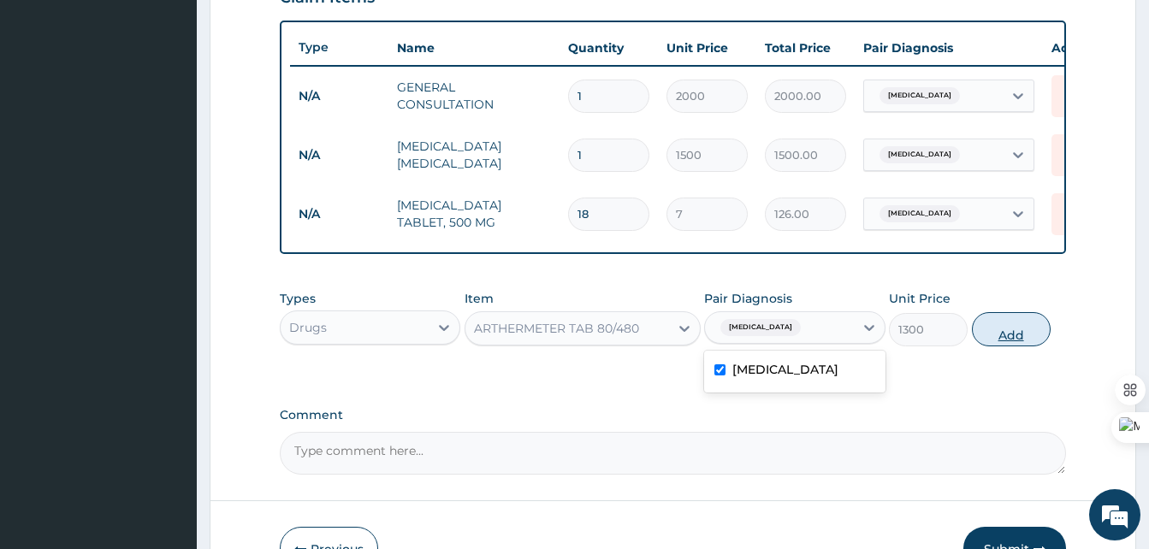
click at [993, 347] on button "Add" at bounding box center [1011, 329] width 79 height 34
type input "0"
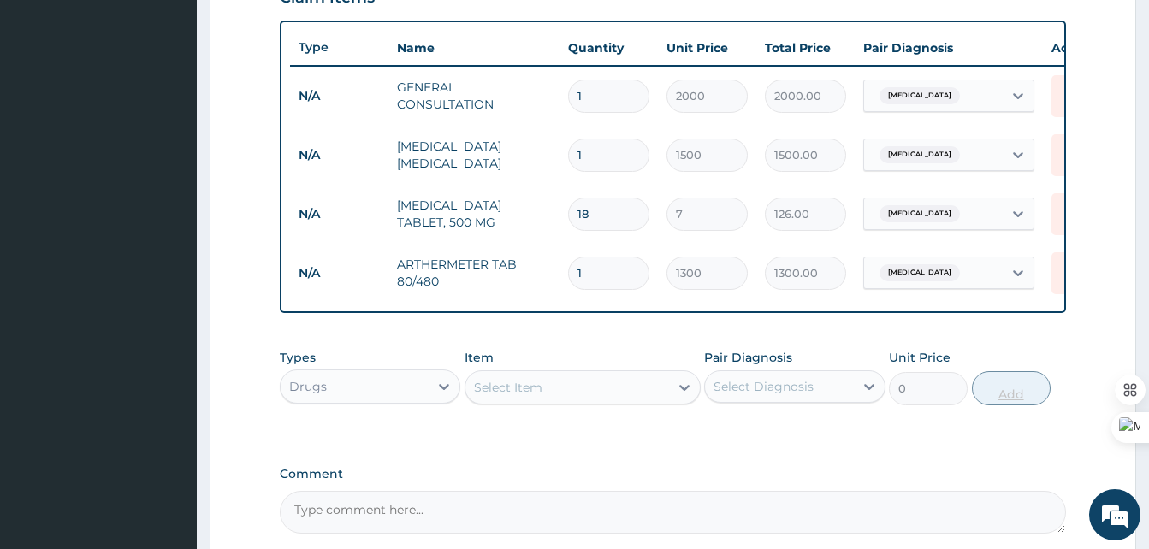
scroll to position [809, 0]
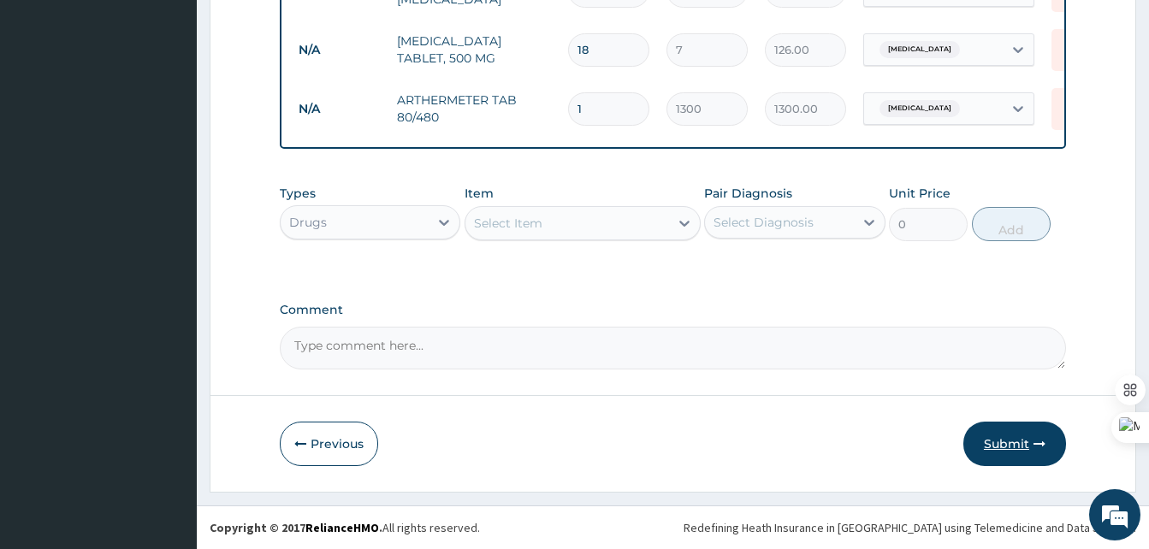
click at [1013, 445] on button "Submit" at bounding box center [1015, 444] width 103 height 44
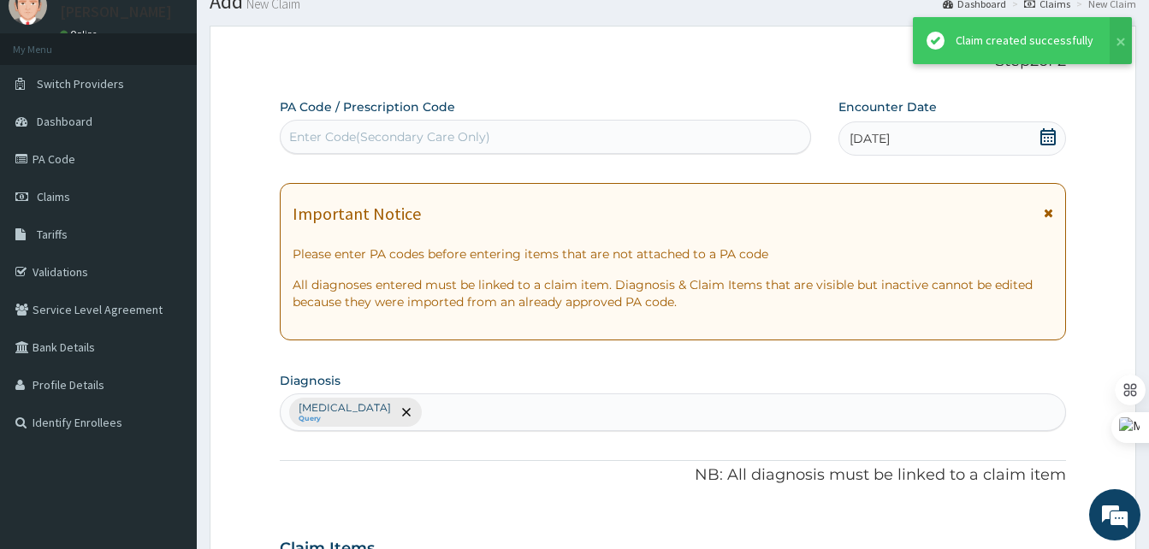
scroll to position [793, 0]
